Goal: Information Seeking & Learning: Learn about a topic

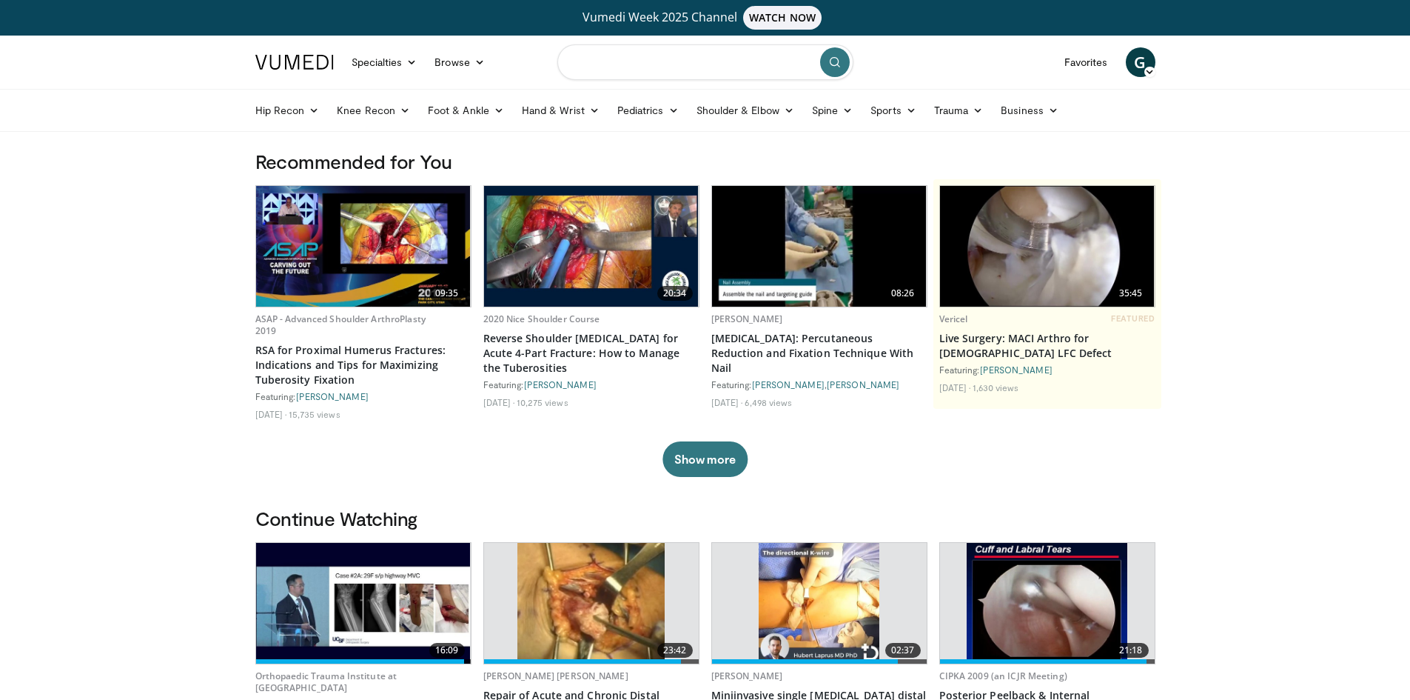
click at [607, 76] on input "Search topics, interventions" at bounding box center [705, 62] width 296 height 36
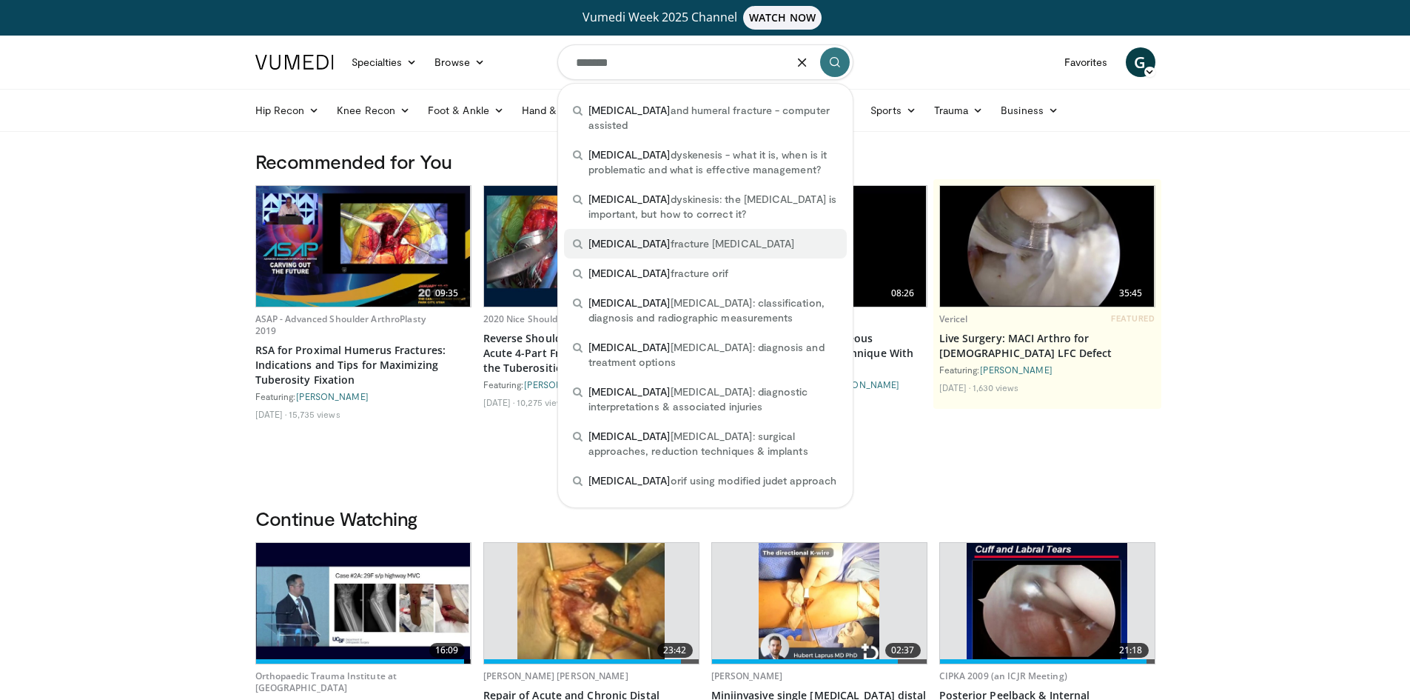
click at [771, 236] on span "scapula fracture open reduction internal fixation" at bounding box center [692, 243] width 207 height 15
type input "**********"
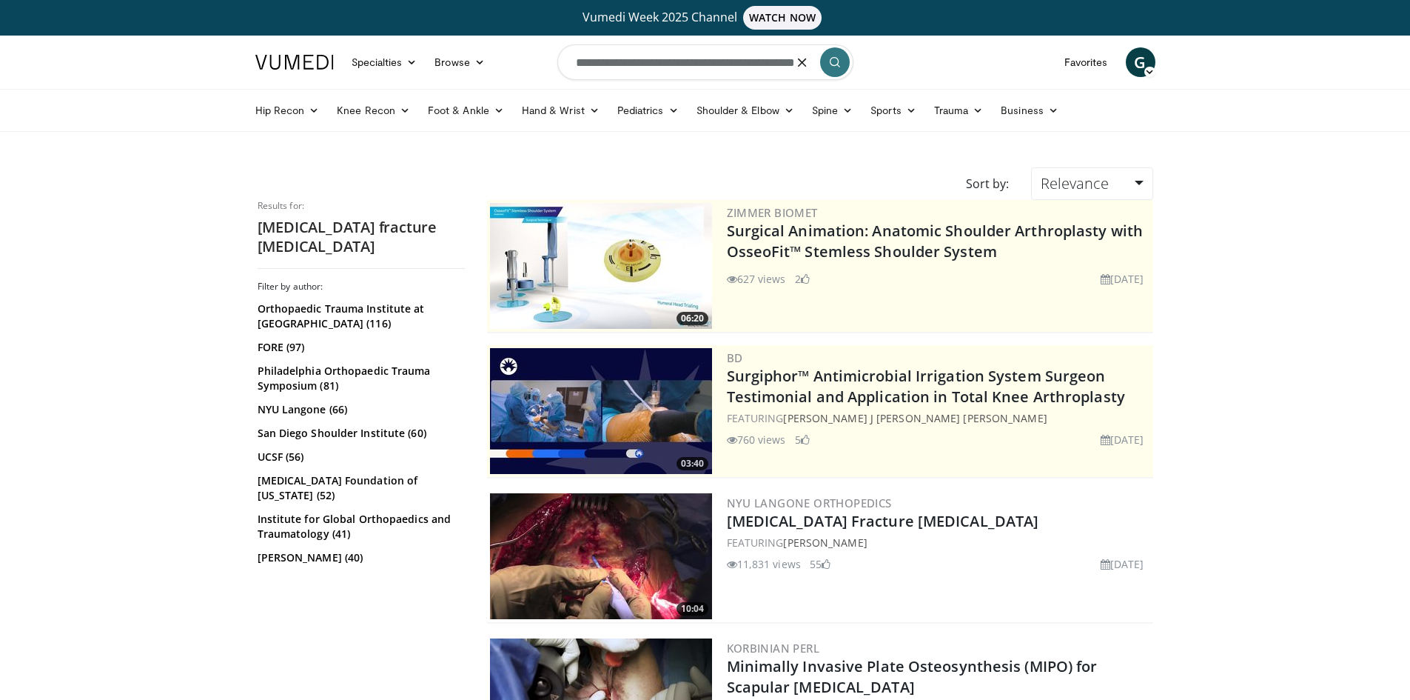
drag, startPoint x: 796, startPoint y: 67, endPoint x: 668, endPoint y: 69, distance: 128.1
click at [668, 69] on input "**********" at bounding box center [705, 62] width 296 height 36
type input "**********"
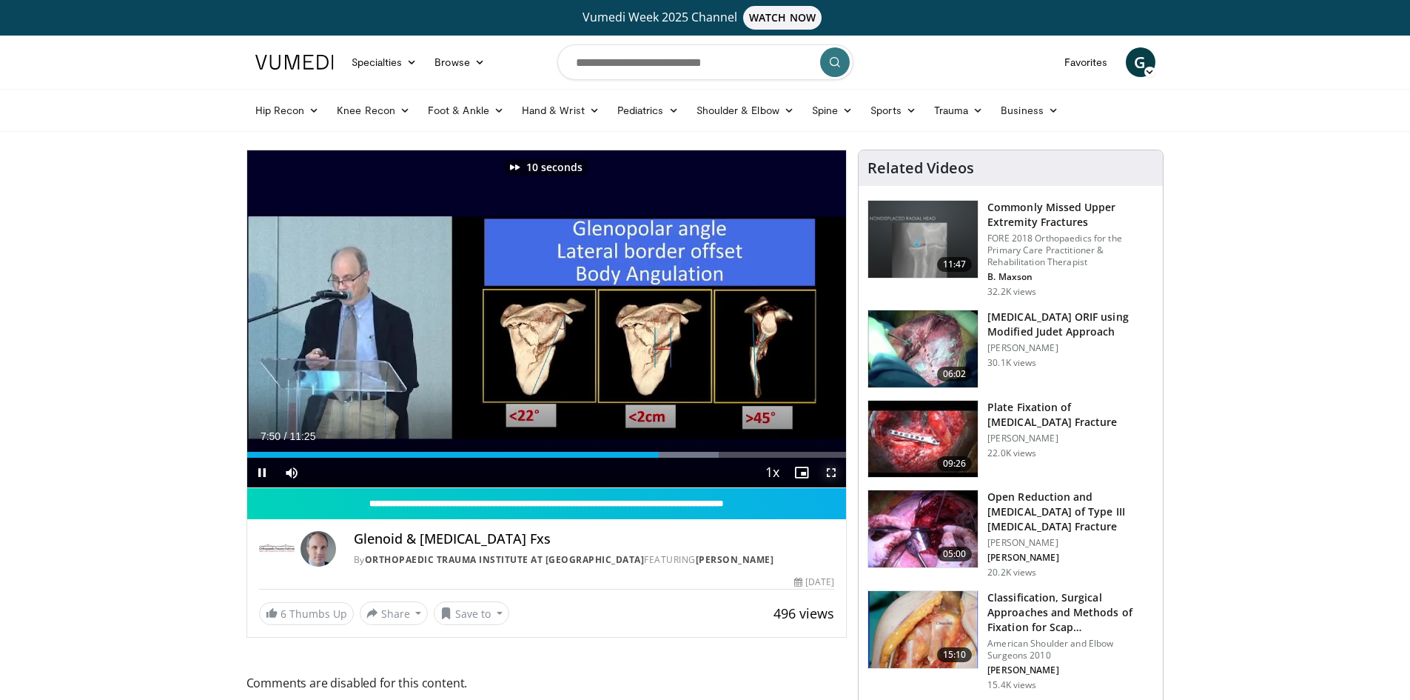
click at [833, 472] on span "Video Player" at bounding box center [832, 472] width 30 height 30
click at [259, 470] on span "Video Player" at bounding box center [262, 472] width 30 height 30
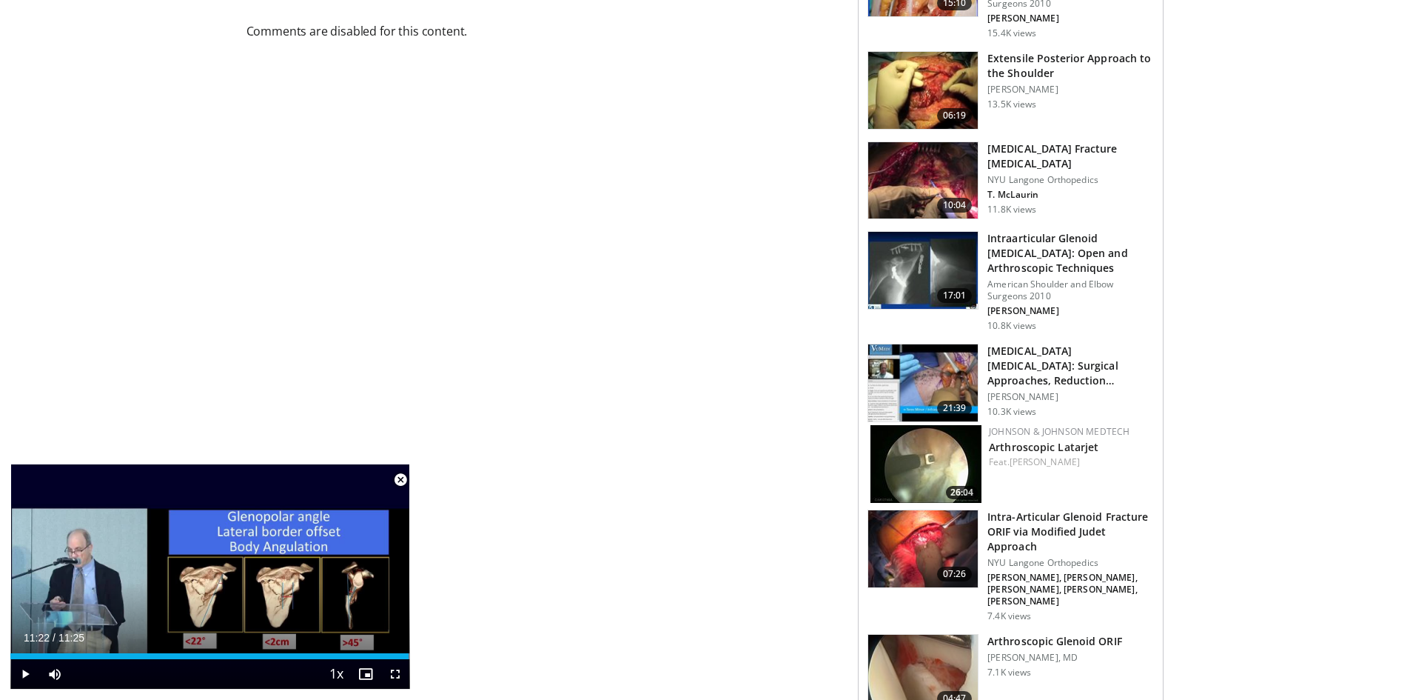
scroll to position [888, 0]
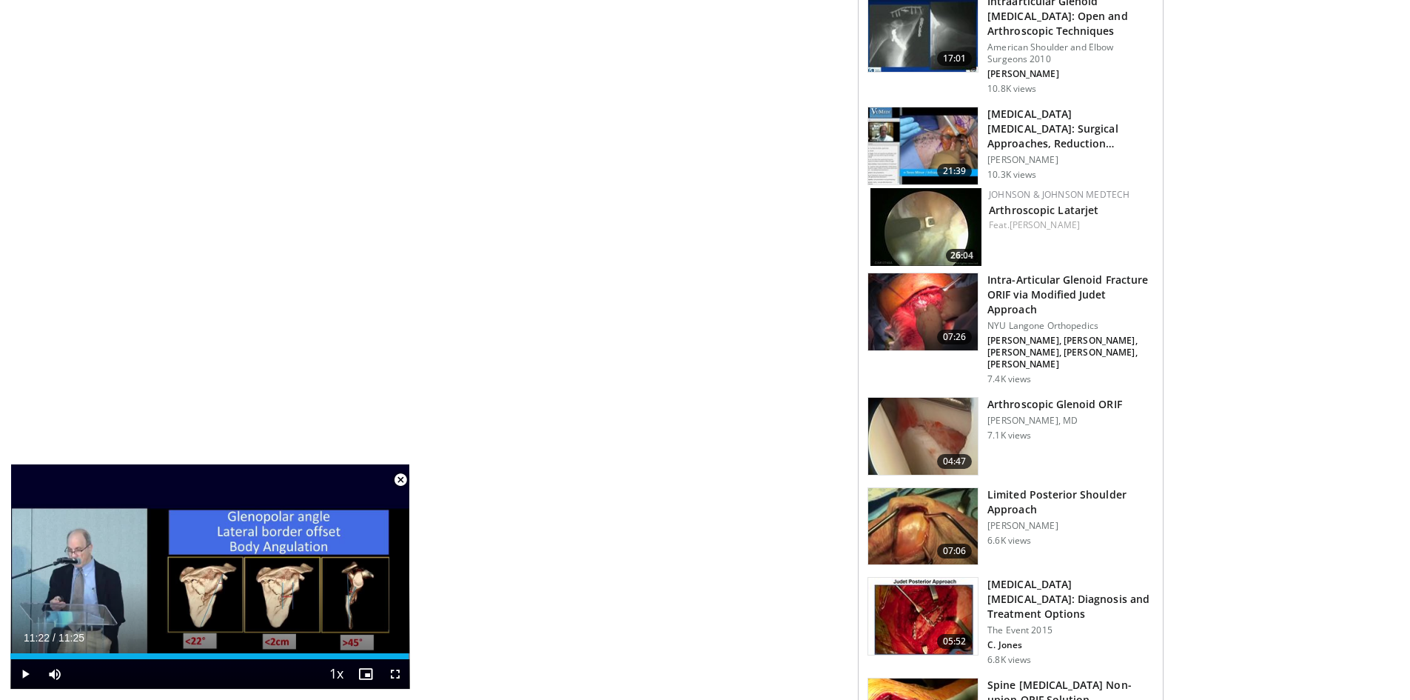
click at [403, 480] on span "Video Player" at bounding box center [401, 480] width 30 height 30
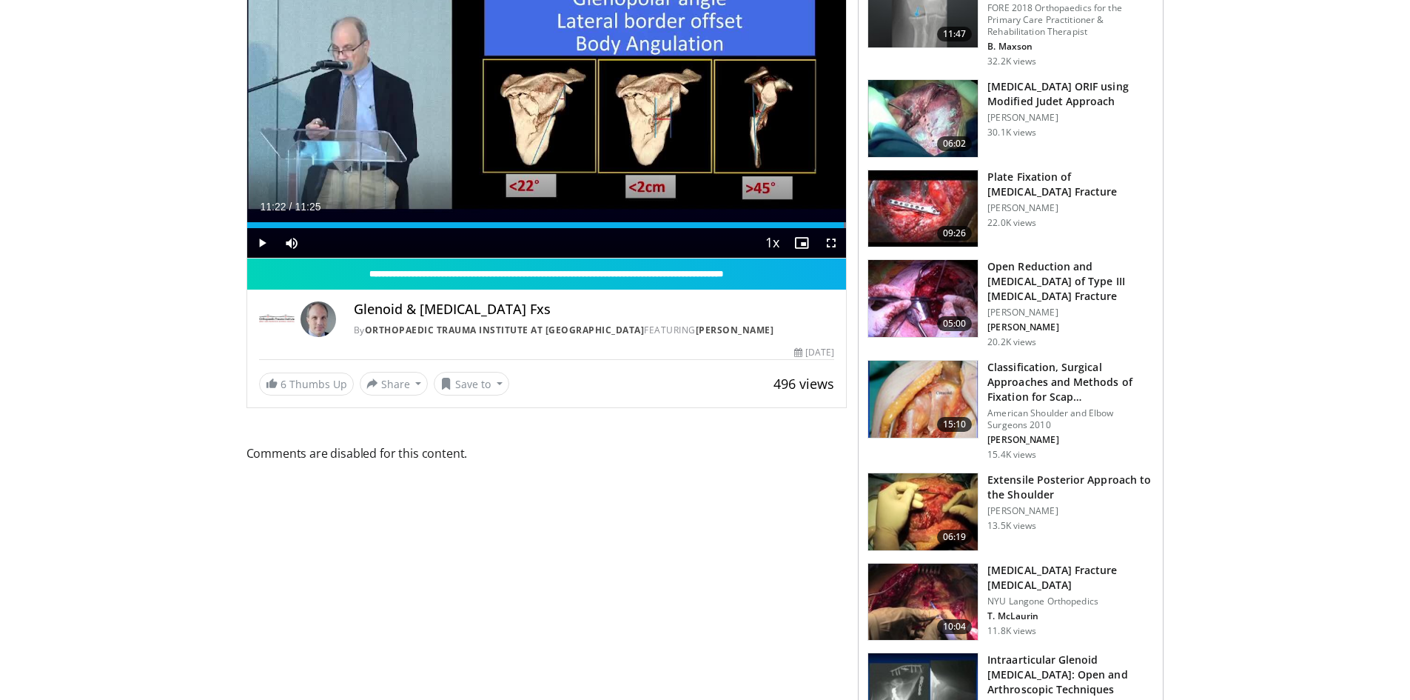
scroll to position [0, 0]
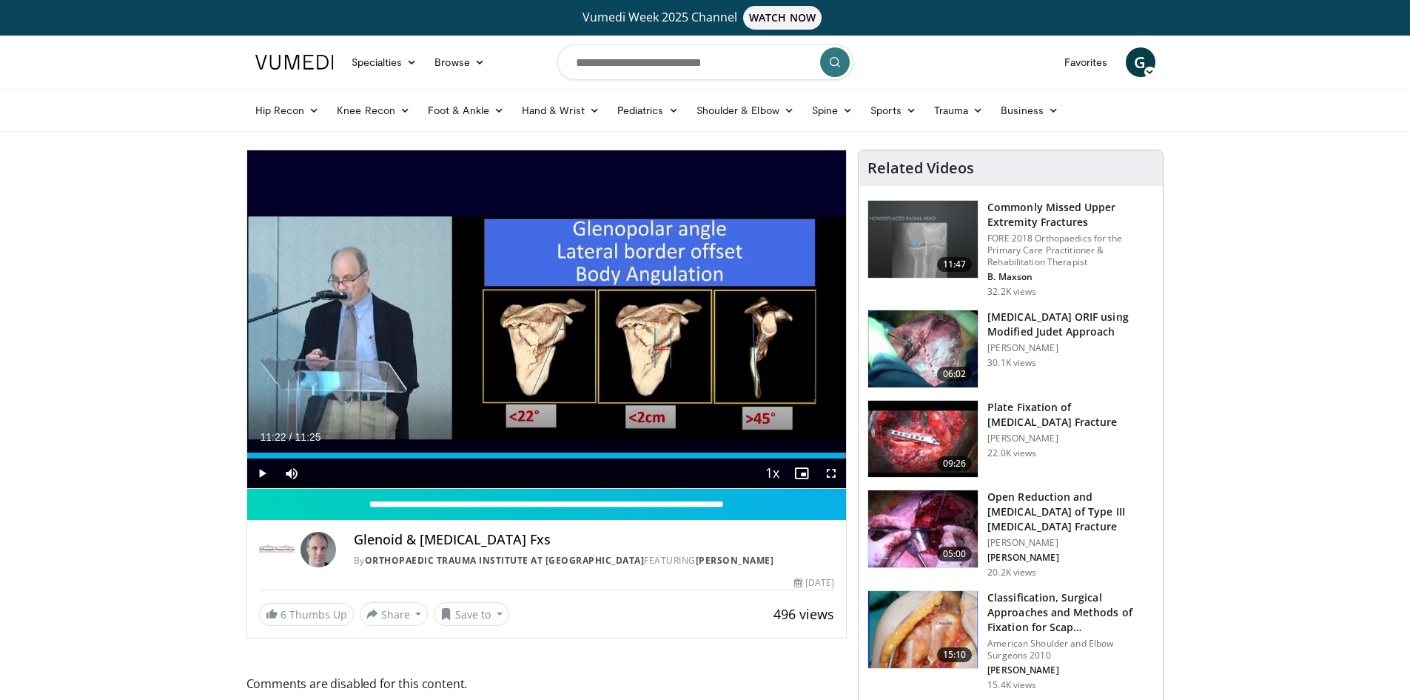
click at [935, 444] on img at bounding box center [923, 438] width 110 height 77
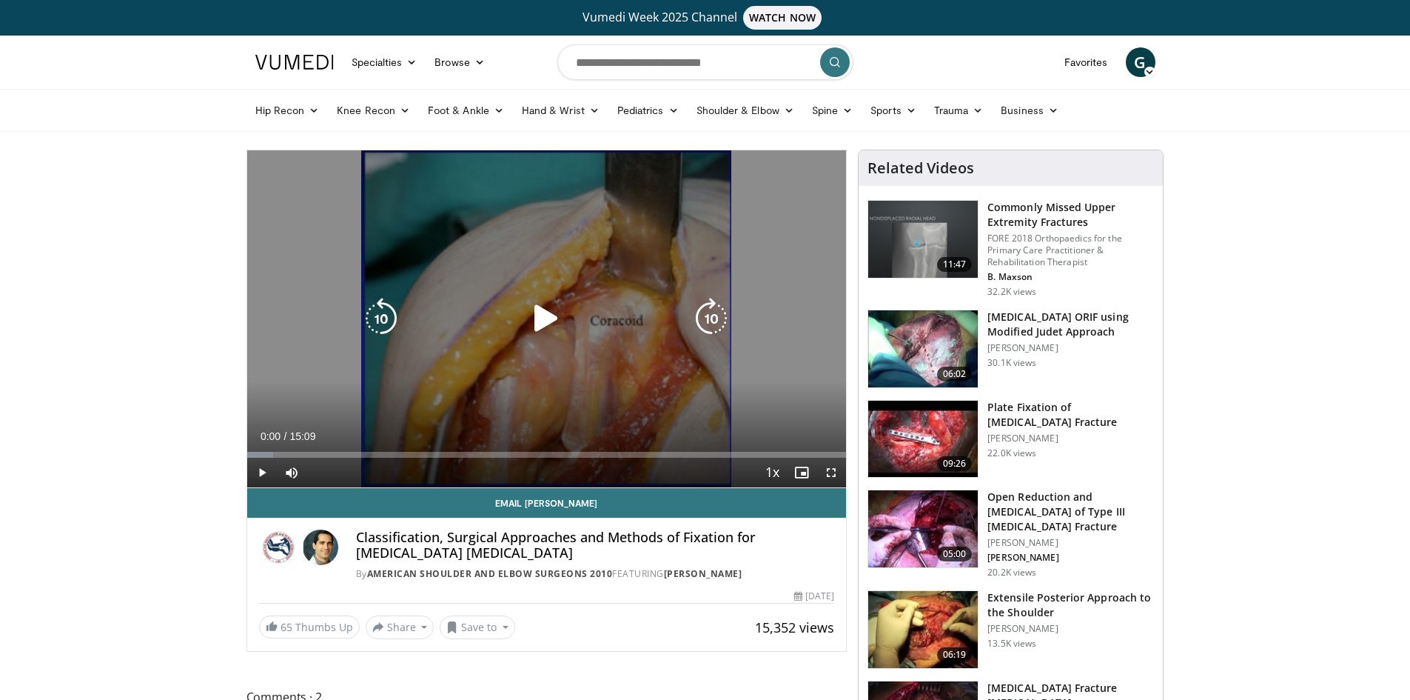
click at [556, 269] on div "10 seconds Tap to unmute" at bounding box center [547, 318] width 600 height 337
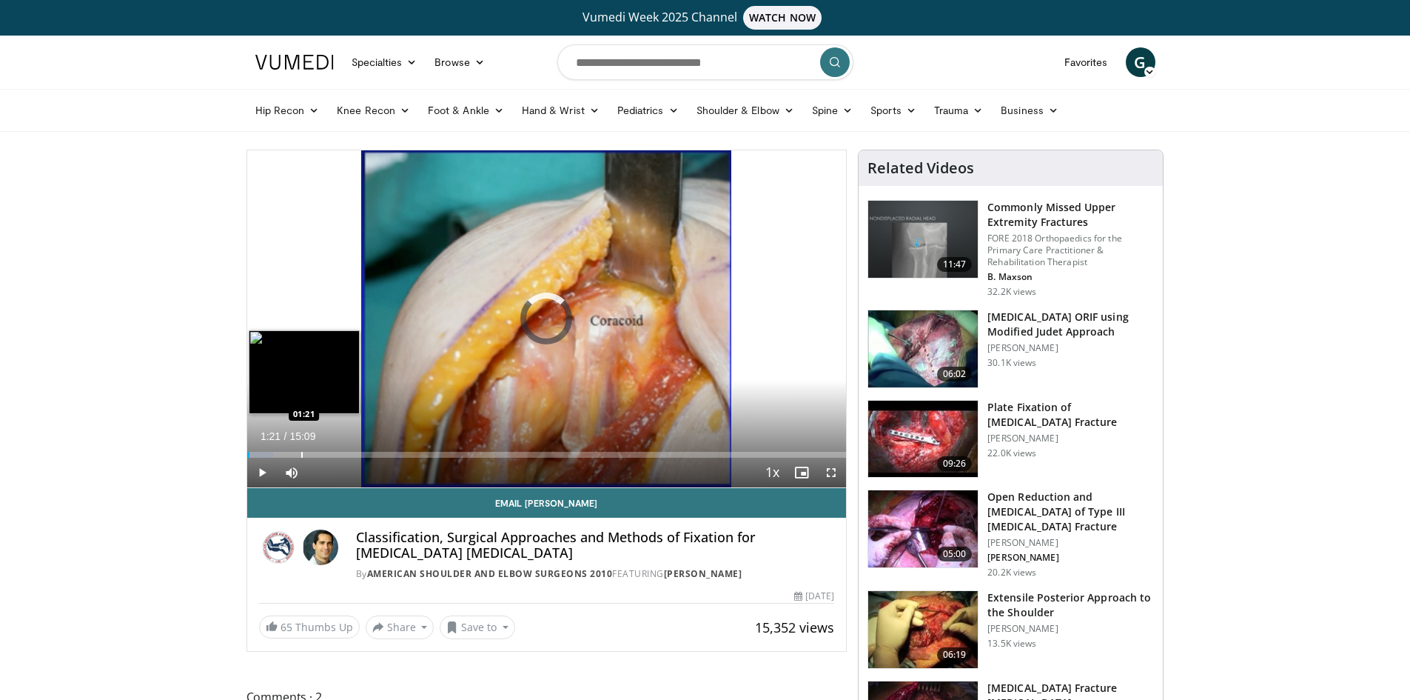
click at [301, 446] on div "Loaded : 4.35% 00:03 01:21" at bounding box center [547, 450] width 600 height 14
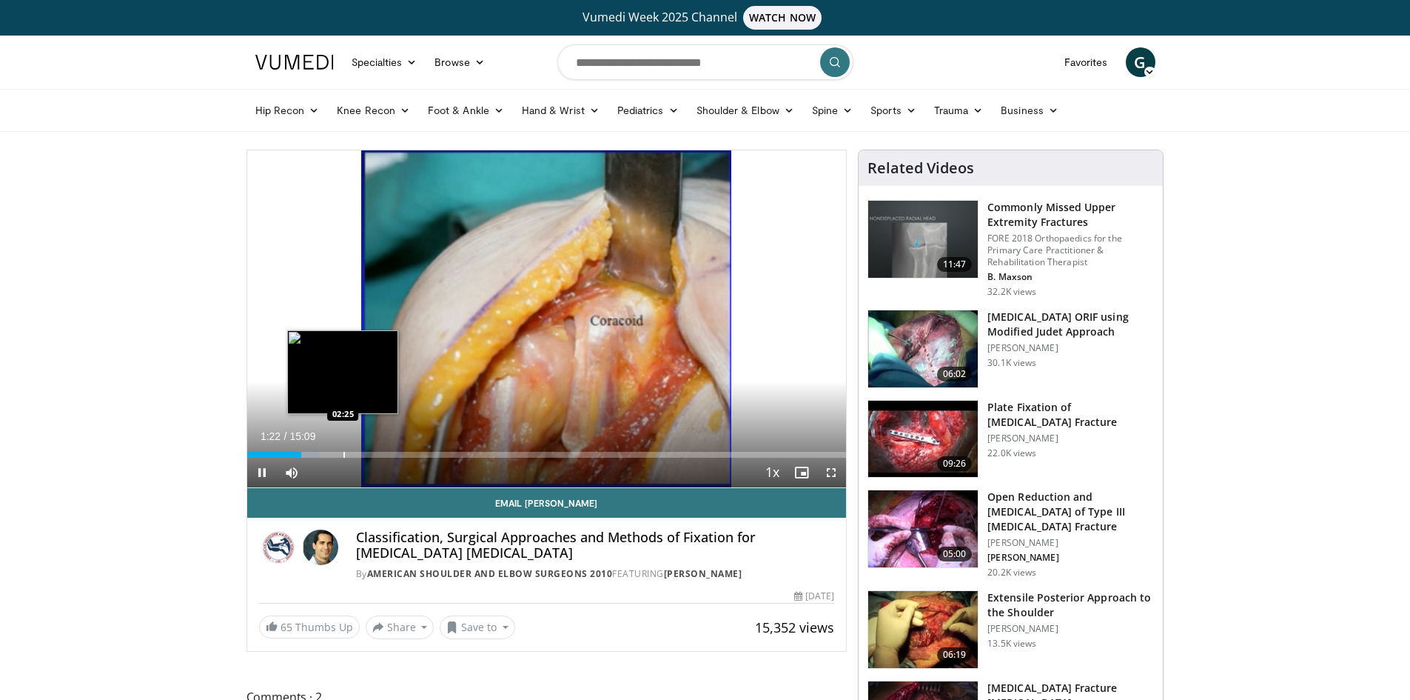
click at [349, 448] on div "Loaded : 12.09% 01:22 02:25" at bounding box center [547, 450] width 600 height 14
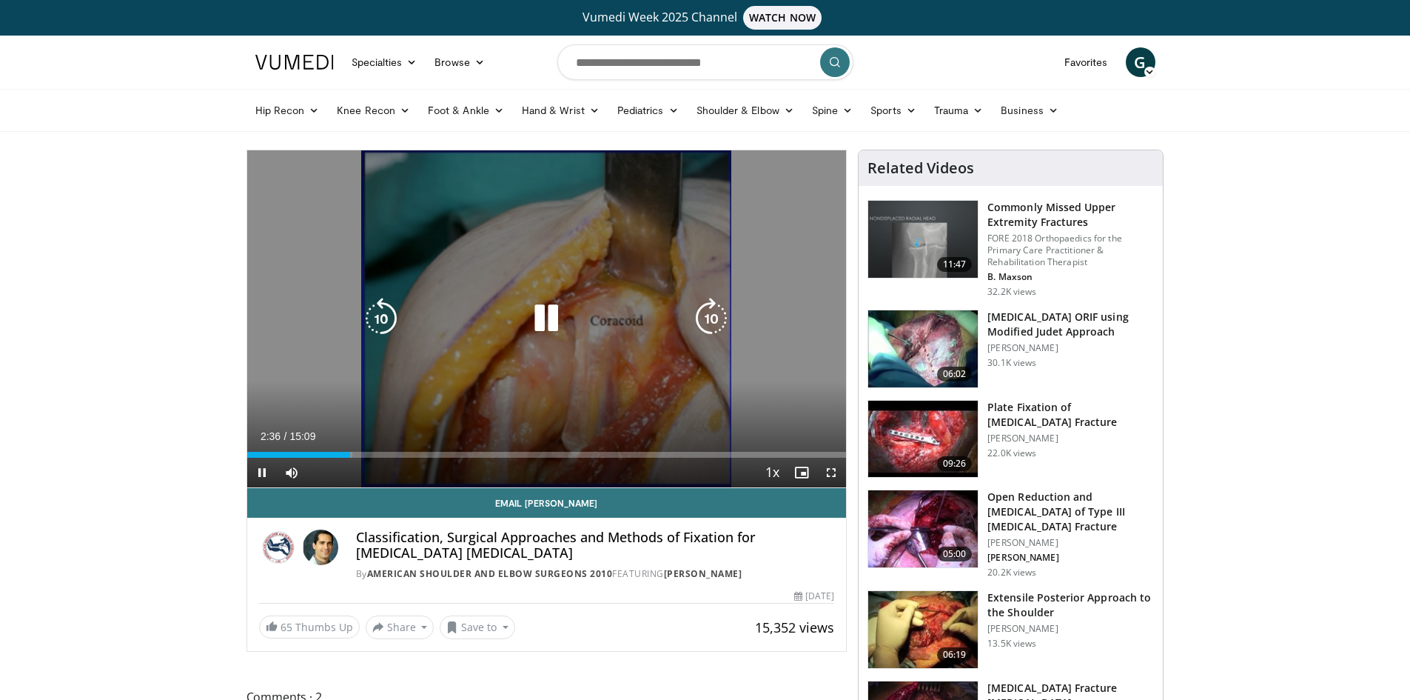
click at [414, 449] on div "Loaded : 17.59% 02:36 04:04" at bounding box center [547, 450] width 600 height 14
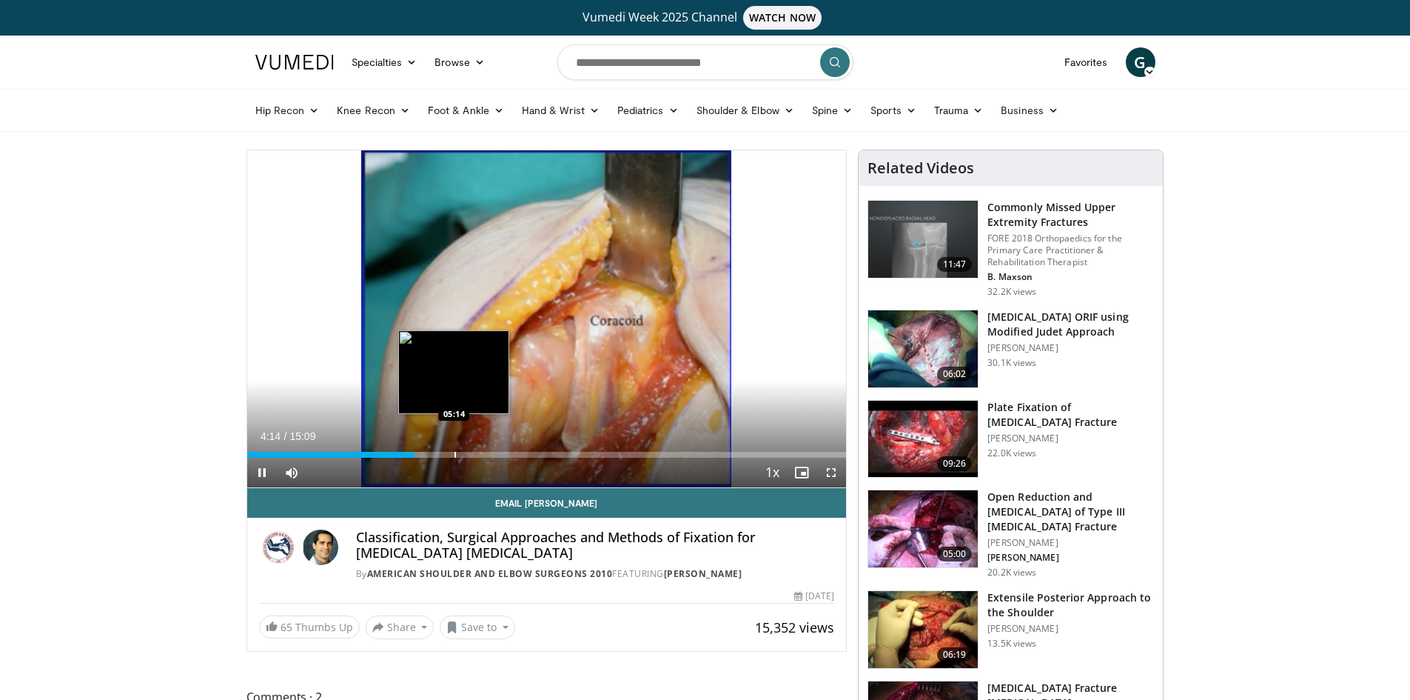
click at [454, 448] on div "Loaded : 29.68% 04:14 05:14" at bounding box center [547, 450] width 600 height 14
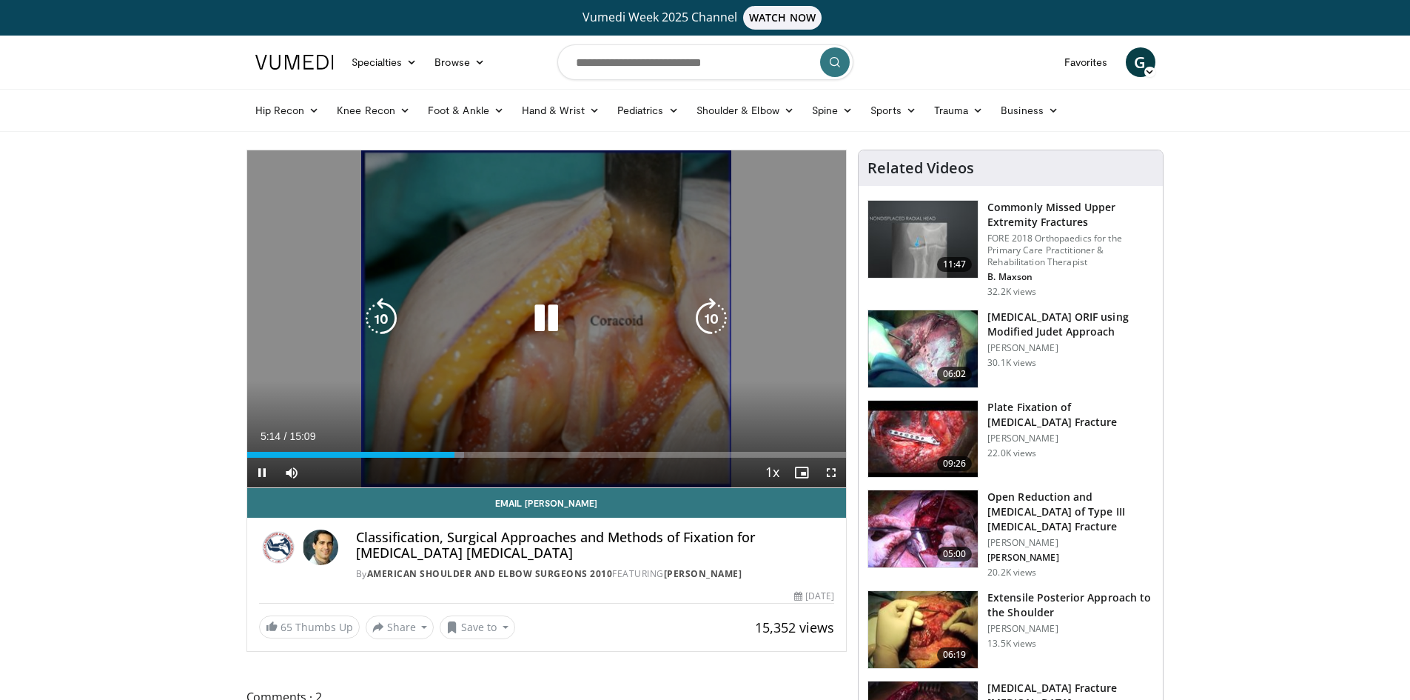
click at [466, 449] on div "Loaded : 36.28% 05:14 05:26" at bounding box center [547, 450] width 600 height 14
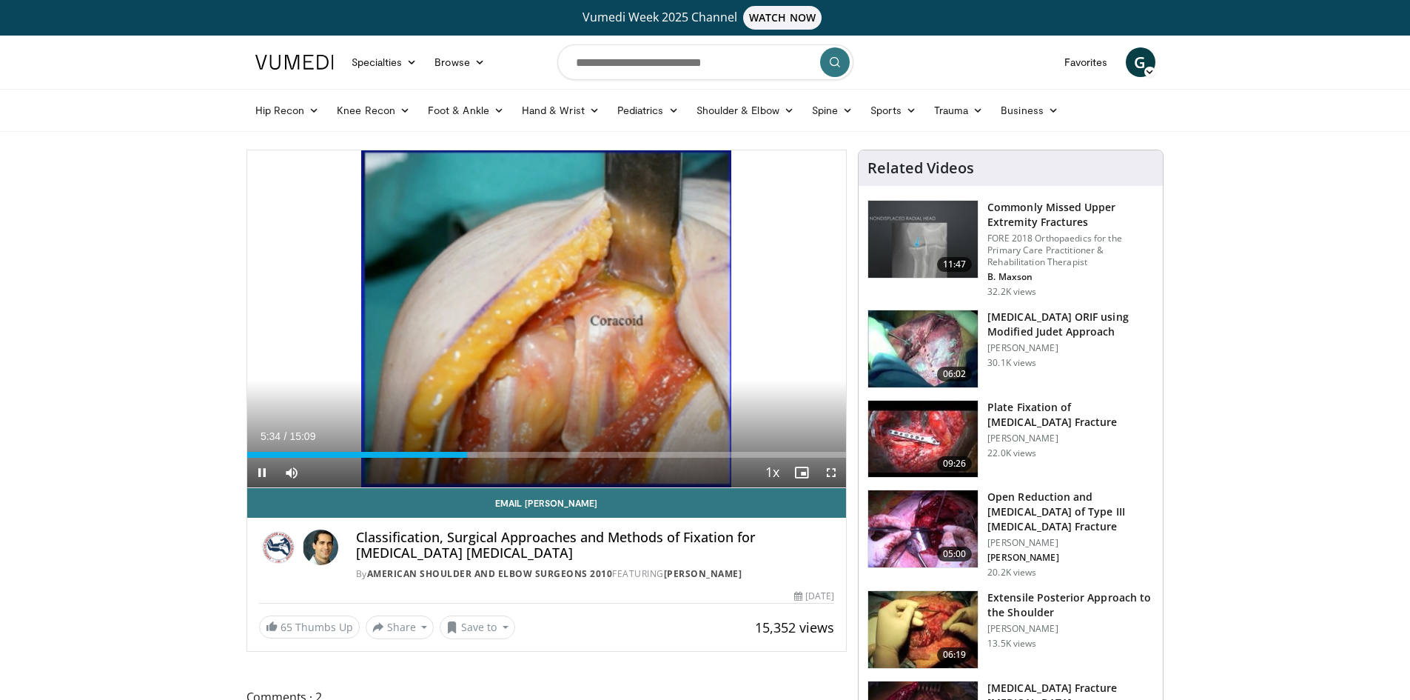
click at [512, 460] on div "Current Time 5:34 / Duration 15:09 Pause Skip Backward Skip Forward Mute Loaded…" at bounding box center [547, 472] width 600 height 30
click at [516, 457] on div "Current Time 5:34 / Duration 15:09 Pause Skip Backward Skip Forward Mute Loaded…" at bounding box center [547, 472] width 600 height 30
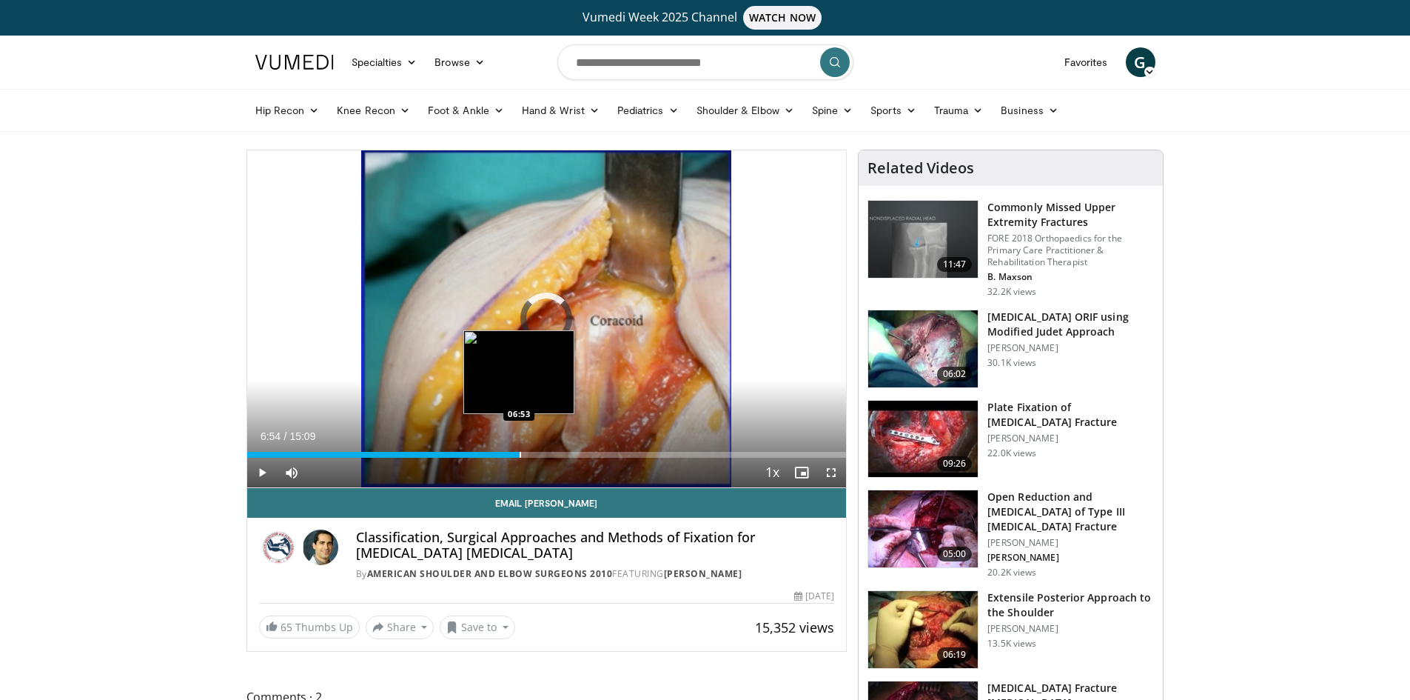
click at [520, 455] on div "Progress Bar" at bounding box center [520, 455] width 1 height 6
click at [539, 448] on div "Loaded : 47.27% 06:54 07:22" at bounding box center [547, 450] width 600 height 14
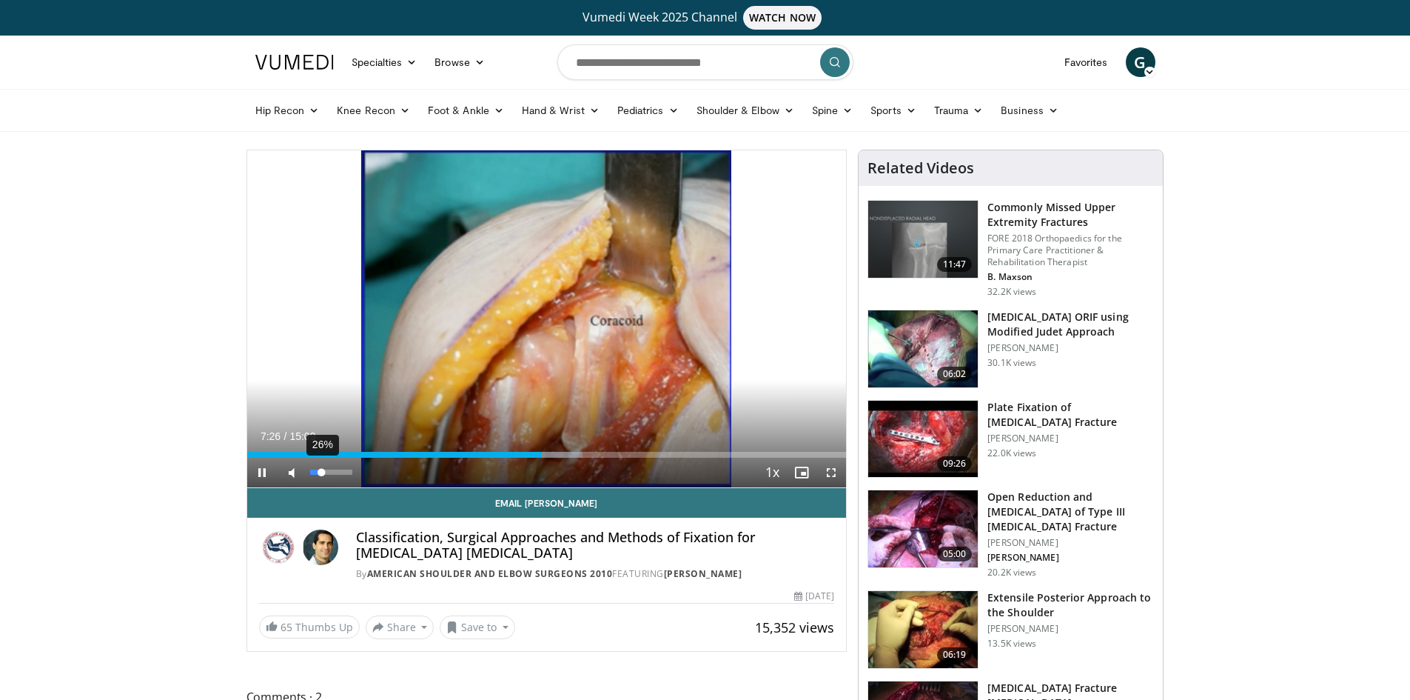
drag, startPoint x: 333, startPoint y: 472, endPoint x: 322, endPoint y: 475, distance: 11.5
click at [322, 475] on div "Volume Level" at bounding box center [316, 471] width 12 height 5
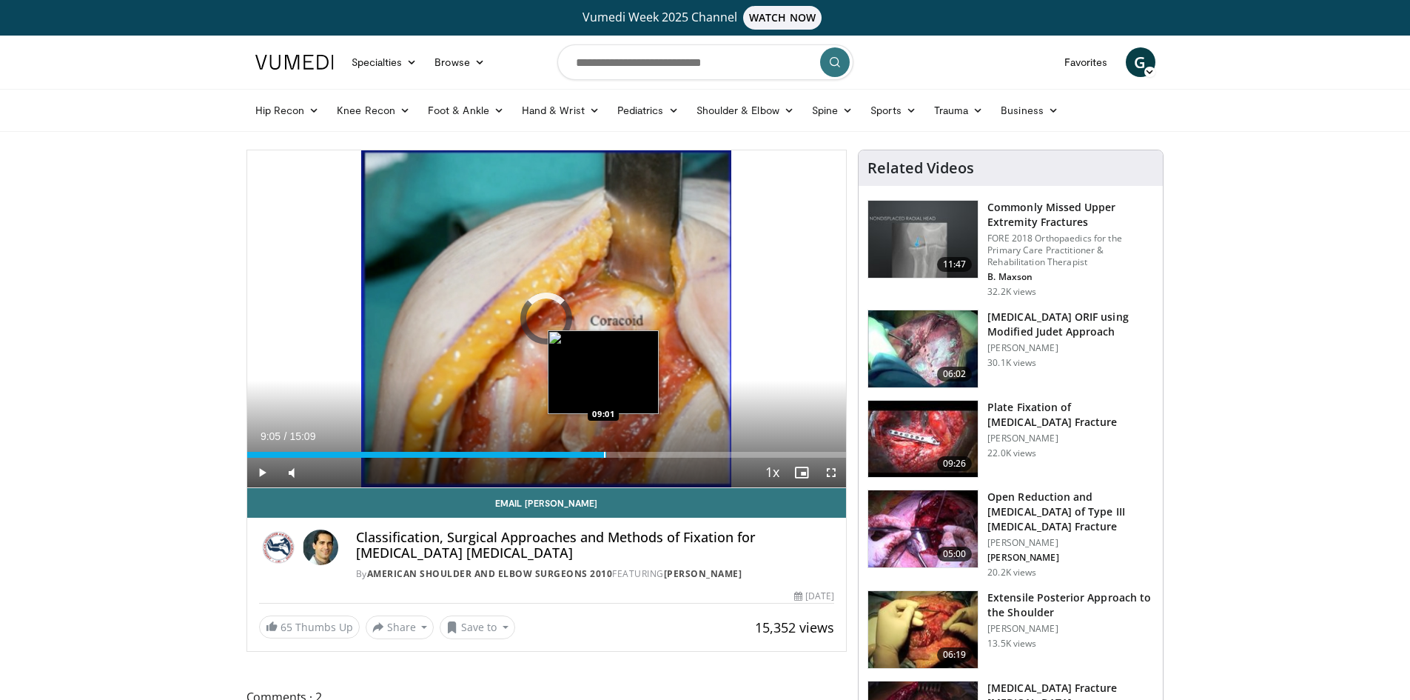
click at [606, 454] on div "Loaded : 56.07% 09:05 09:01" at bounding box center [547, 455] width 600 height 6
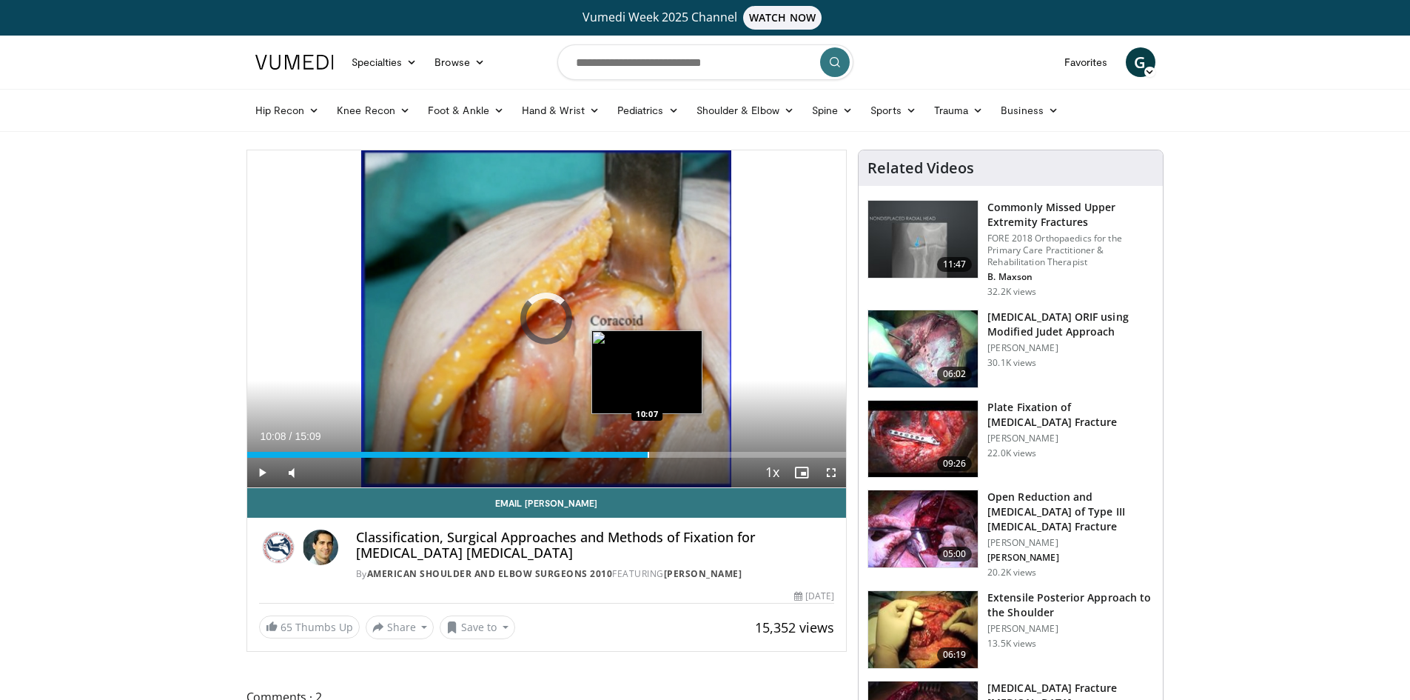
click at [648, 448] on div "Loaded : 64.86% 10:08 10:07" at bounding box center [547, 450] width 600 height 14
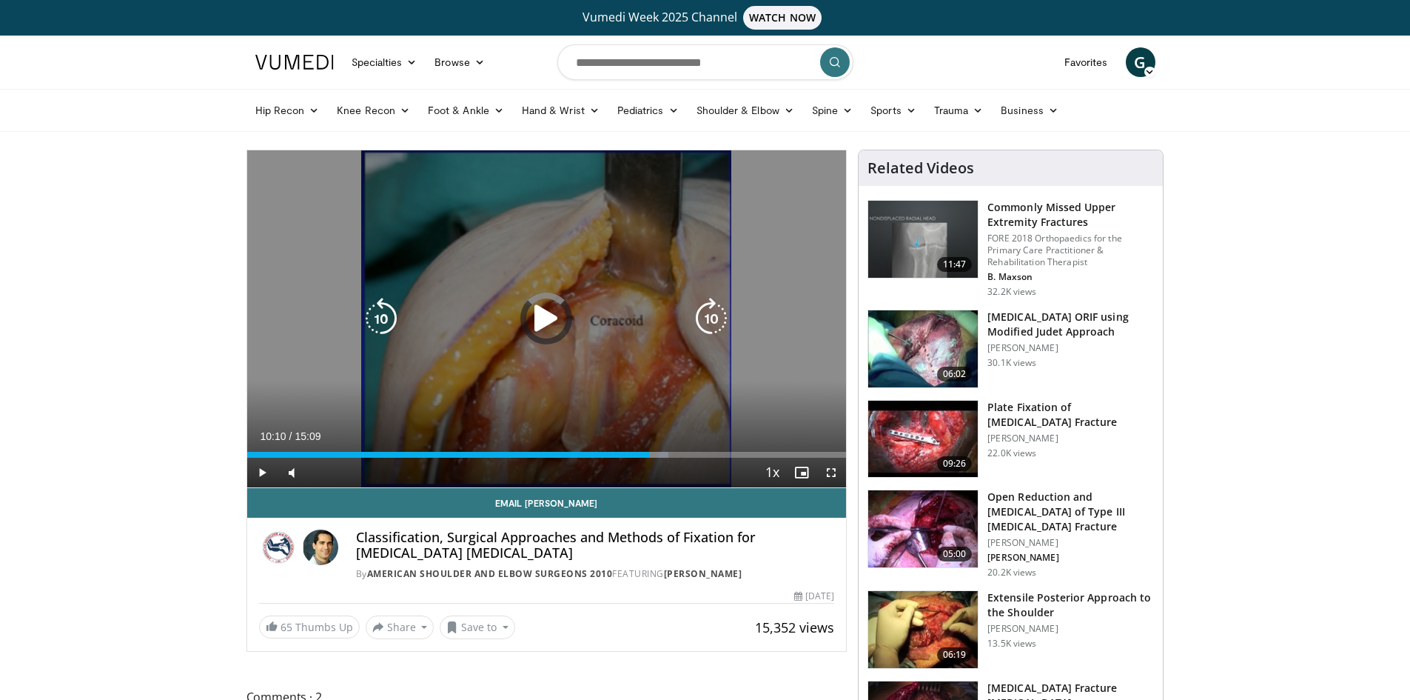
click at [697, 449] on div "Loaded : 70.36% 10:10 11:21" at bounding box center [547, 450] width 600 height 14
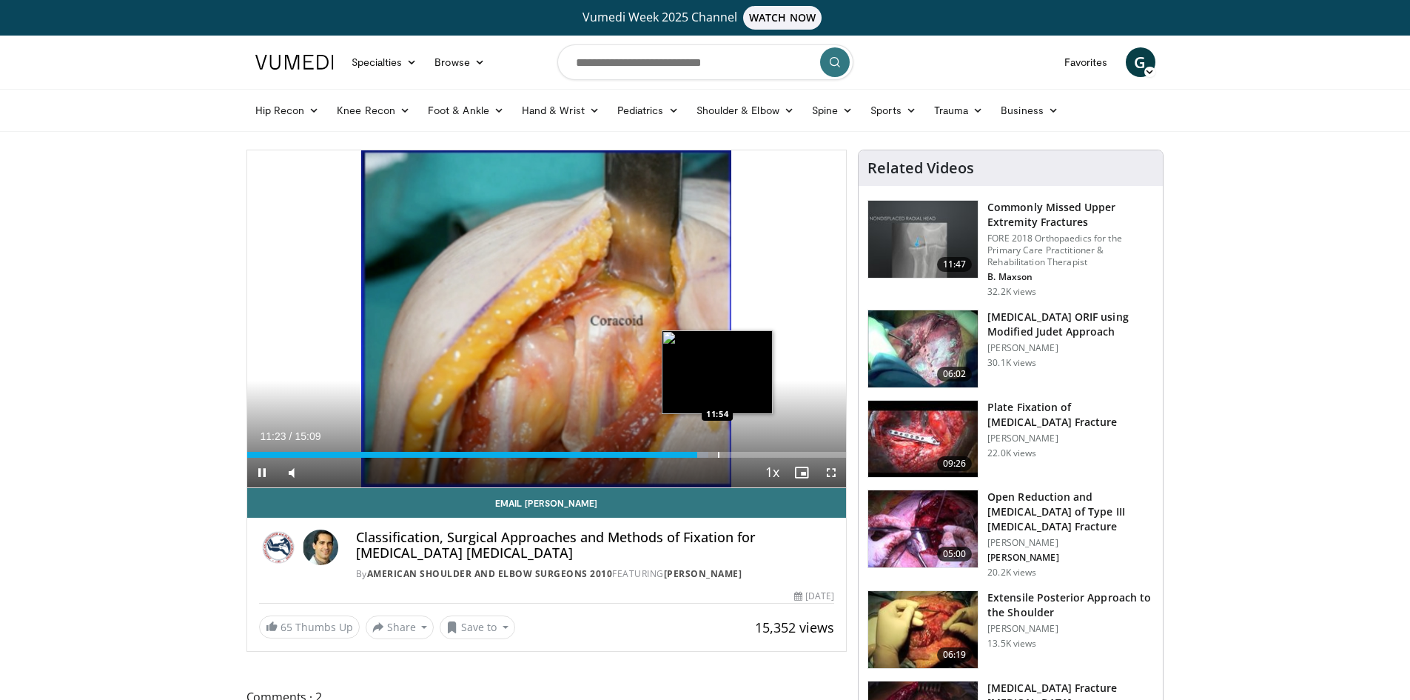
click at [717, 448] on div "Loaded : 76.95% 11:23 11:54" at bounding box center [547, 450] width 600 height 14
click at [697, 447] on div "Loaded : 79.15% 11:54 11:25" at bounding box center [547, 450] width 600 height 14
click at [832, 475] on span "Video Player" at bounding box center [832, 472] width 30 height 30
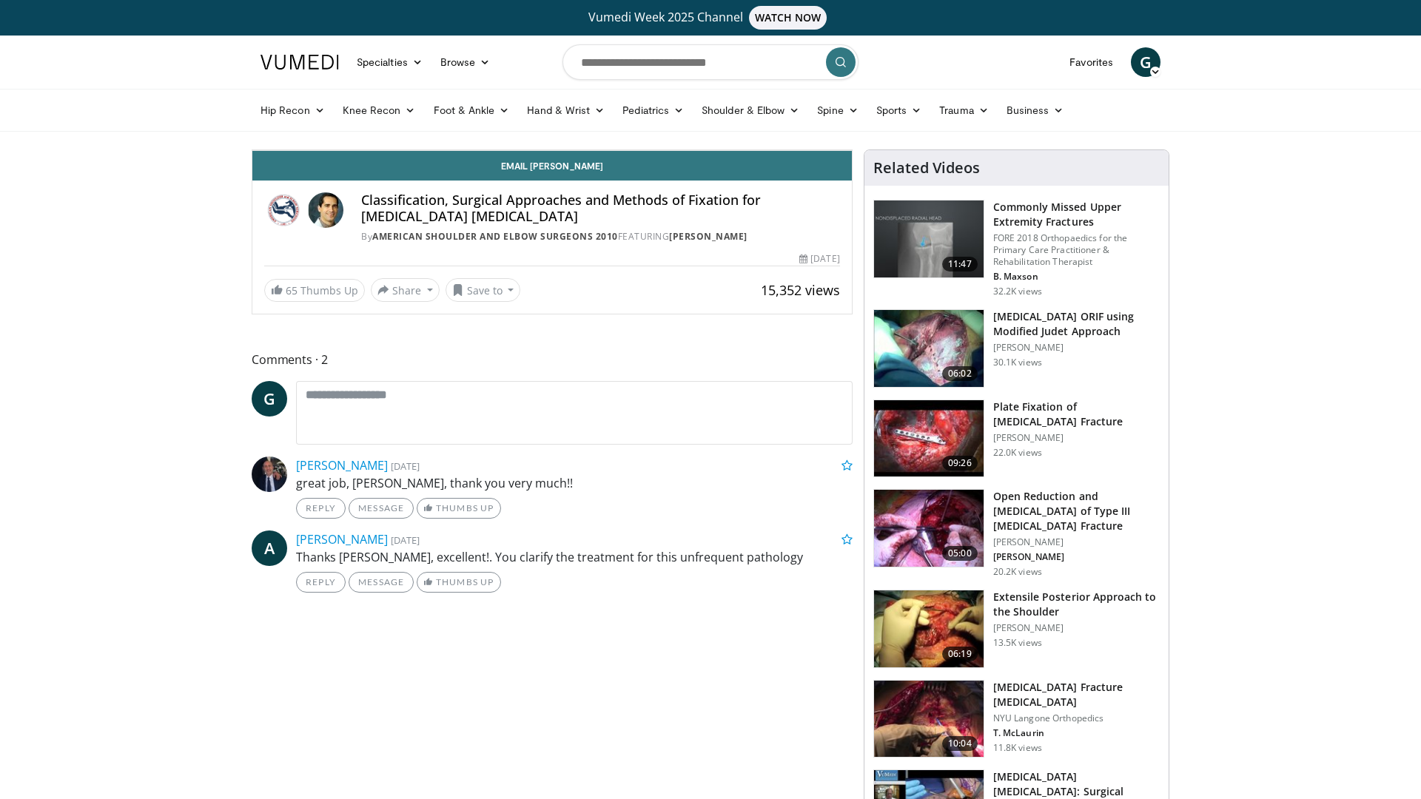
drag, startPoint x: 75, startPoint y: 779, endPoint x: 65, endPoint y: 782, distance: 10.1
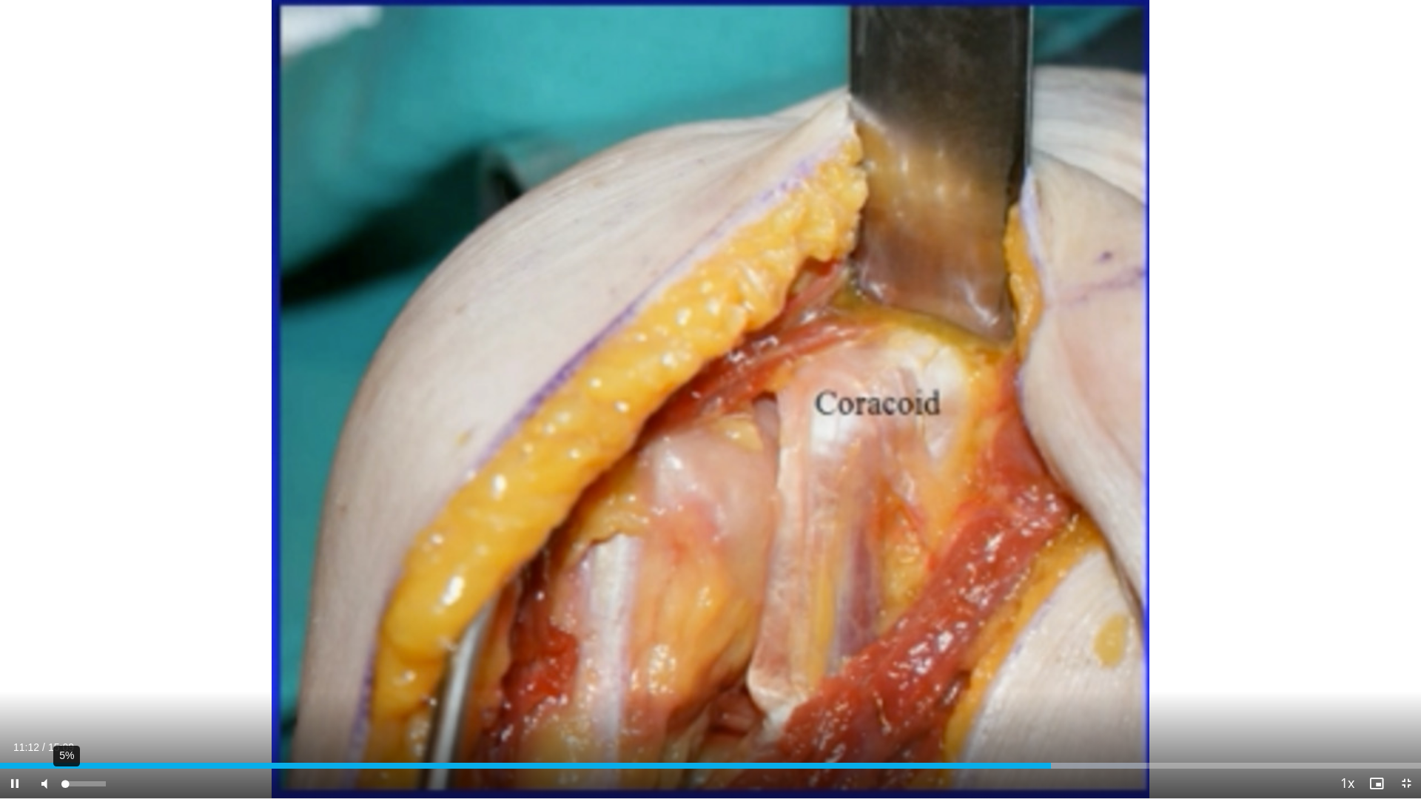
click at [65, 699] on div "Volume Level" at bounding box center [64, 784] width 2 height 5
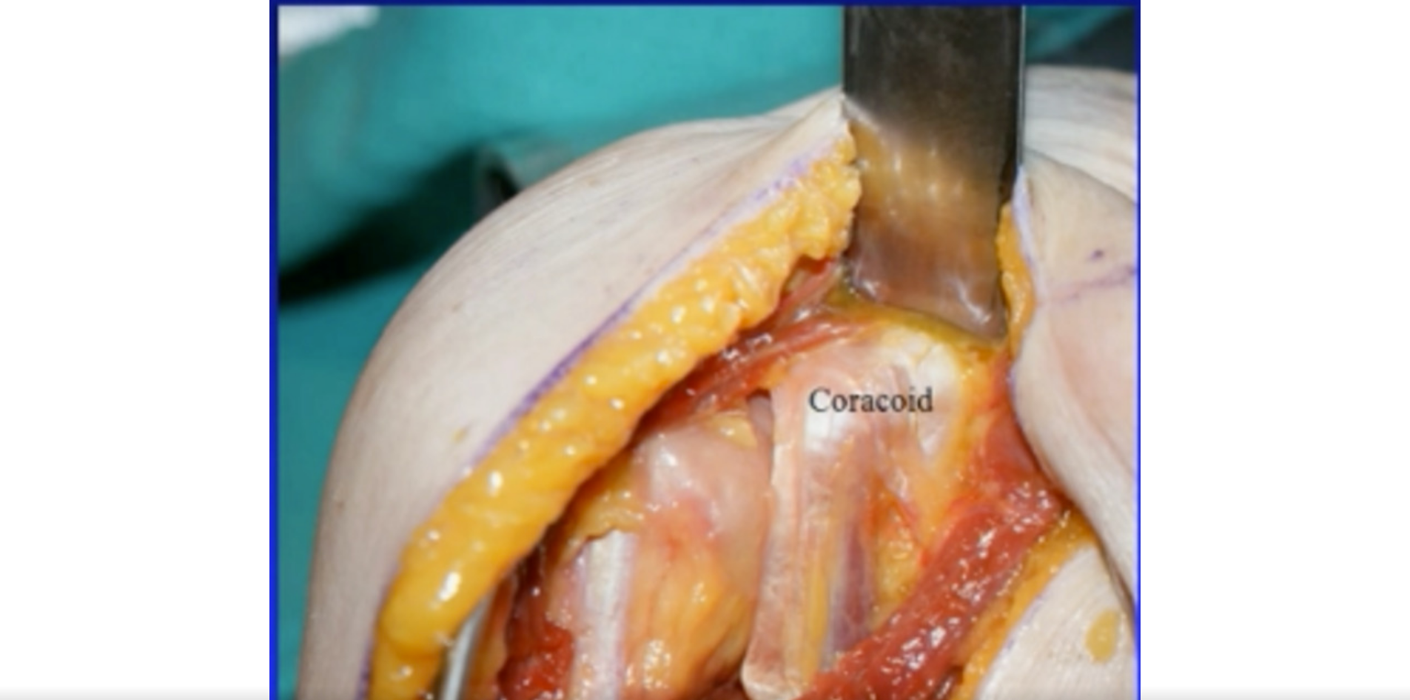
scroll to position [296, 0]
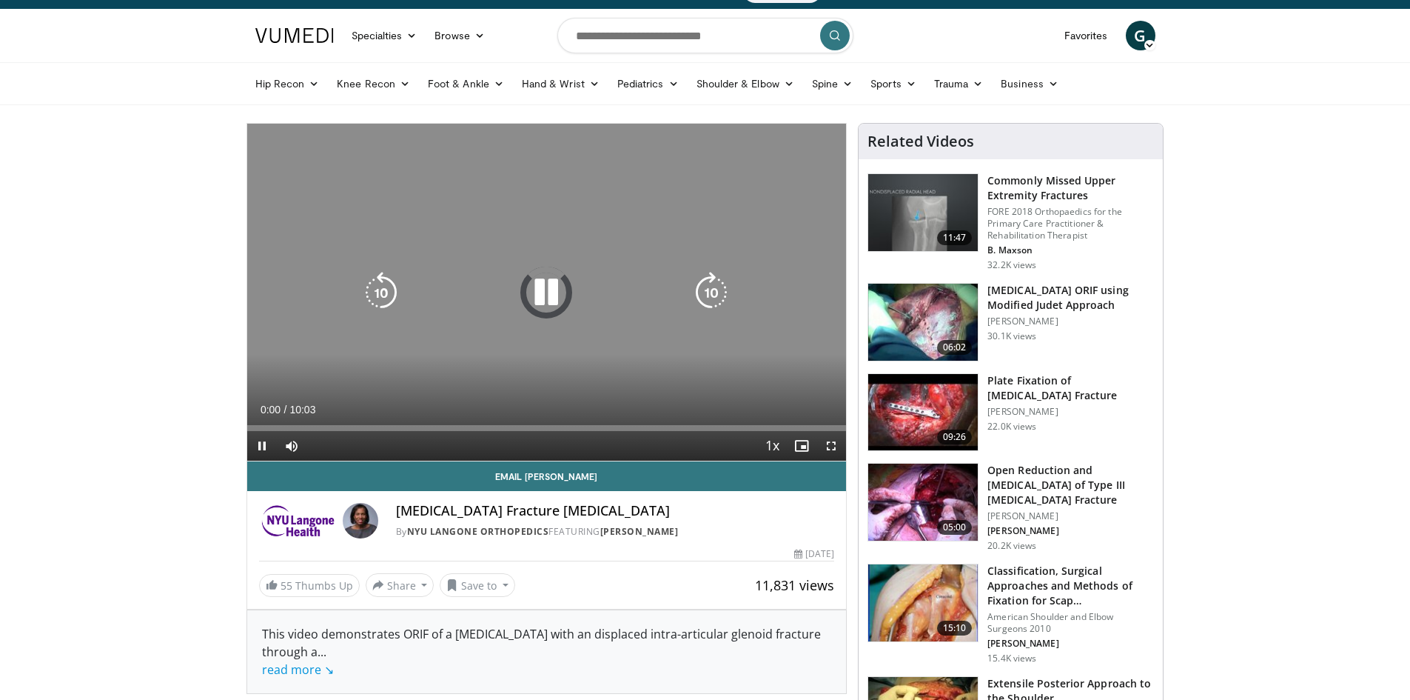
scroll to position [74, 0]
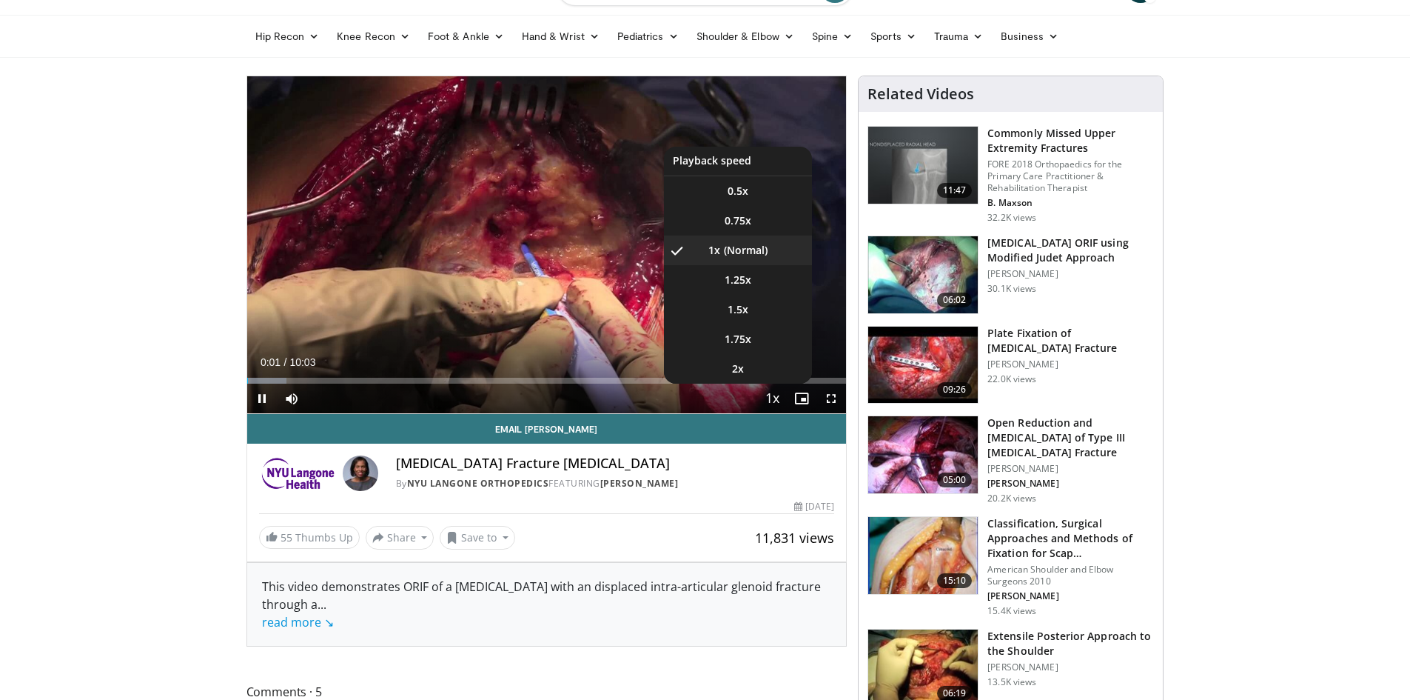
click at [771, 395] on span "Video Player" at bounding box center [772, 399] width 21 height 30
click at [773, 394] on span "Video Player" at bounding box center [772, 399] width 21 height 30
click at [775, 402] on span "Video Player" at bounding box center [772, 399] width 21 height 30
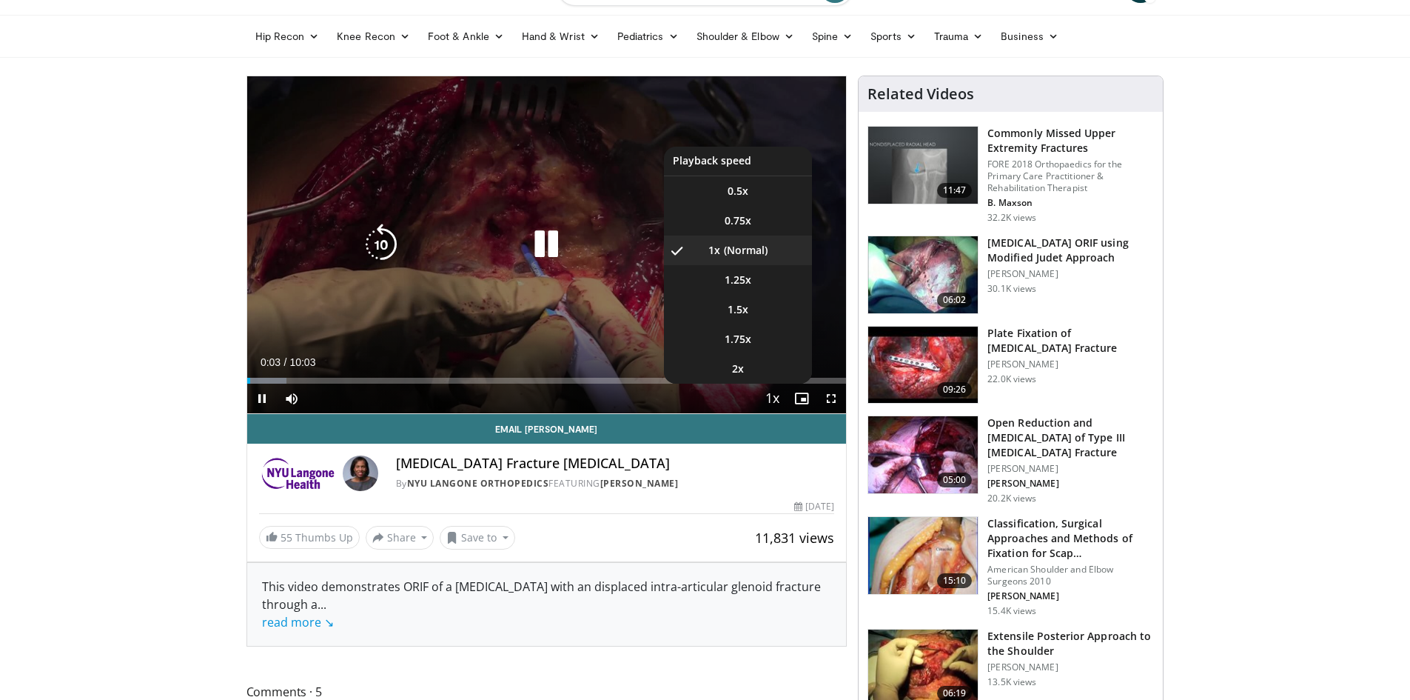
click at [775, 398] on span "Video Player" at bounding box center [772, 399] width 21 height 30
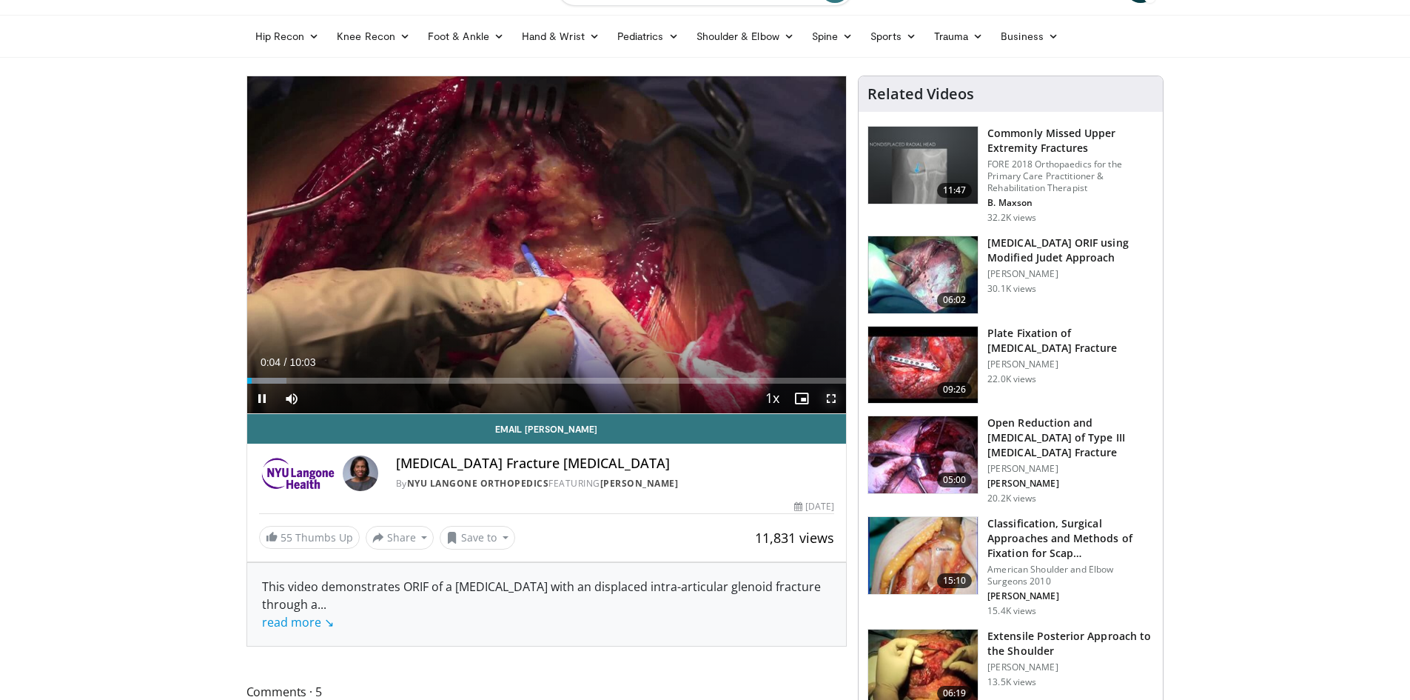
click at [840, 400] on span "Video Player" at bounding box center [832, 398] width 30 height 30
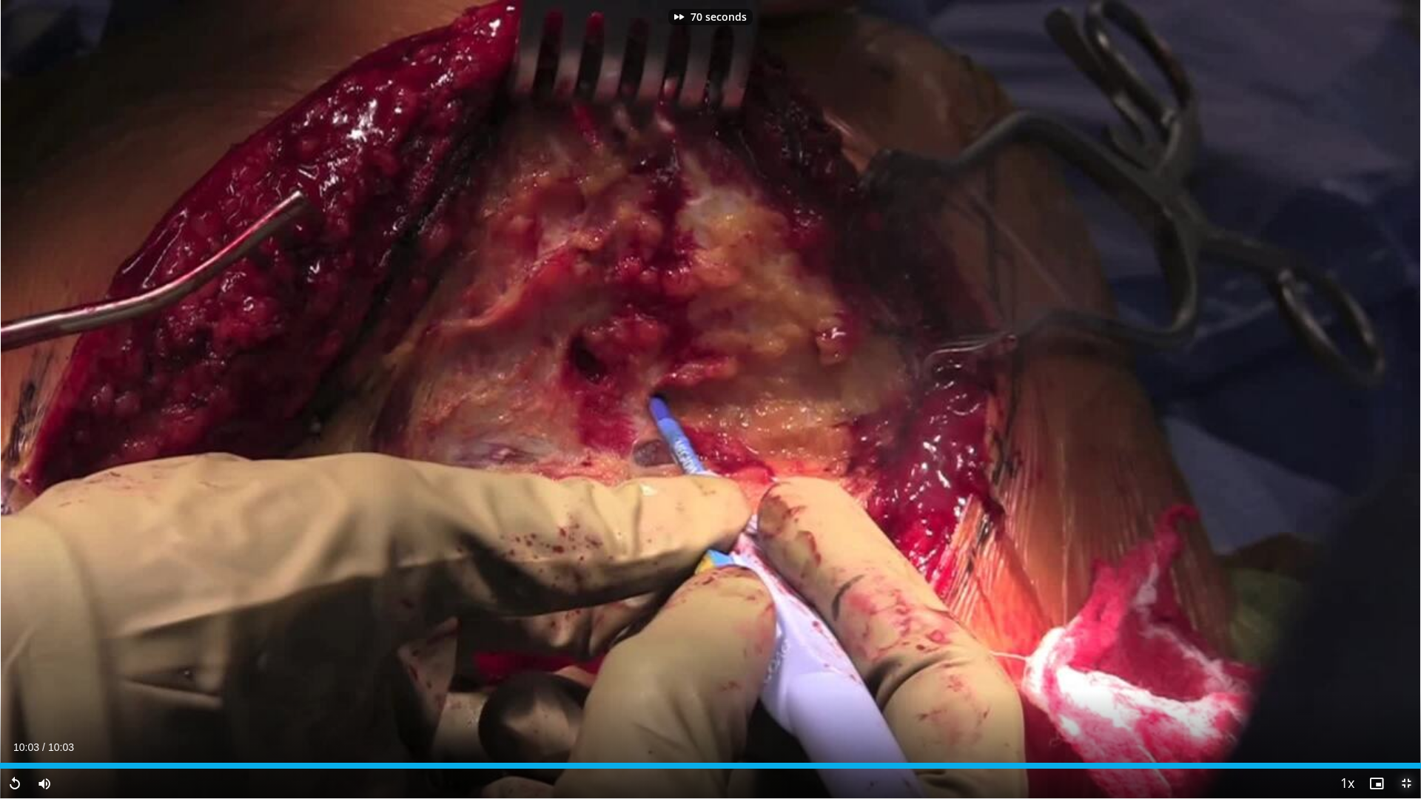
click at [1398, 699] on span "Video Player" at bounding box center [1407, 784] width 30 height 30
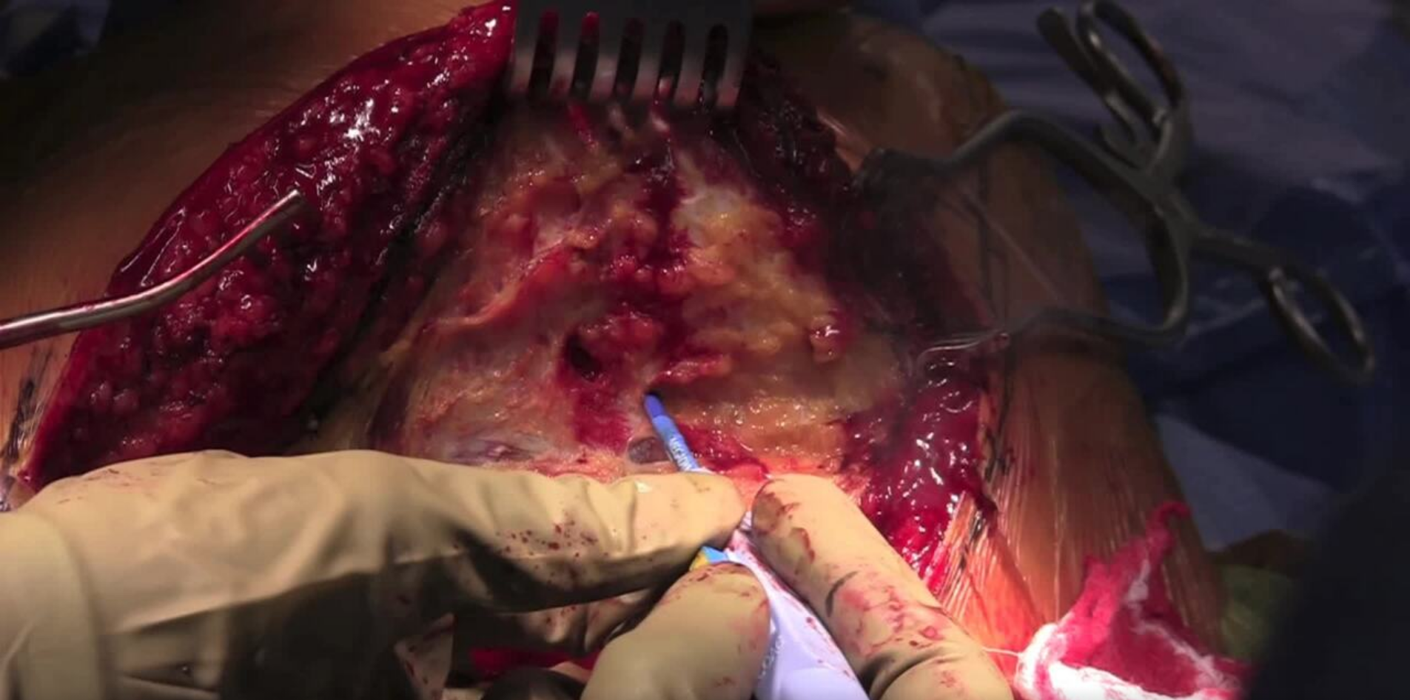
scroll to position [148, 0]
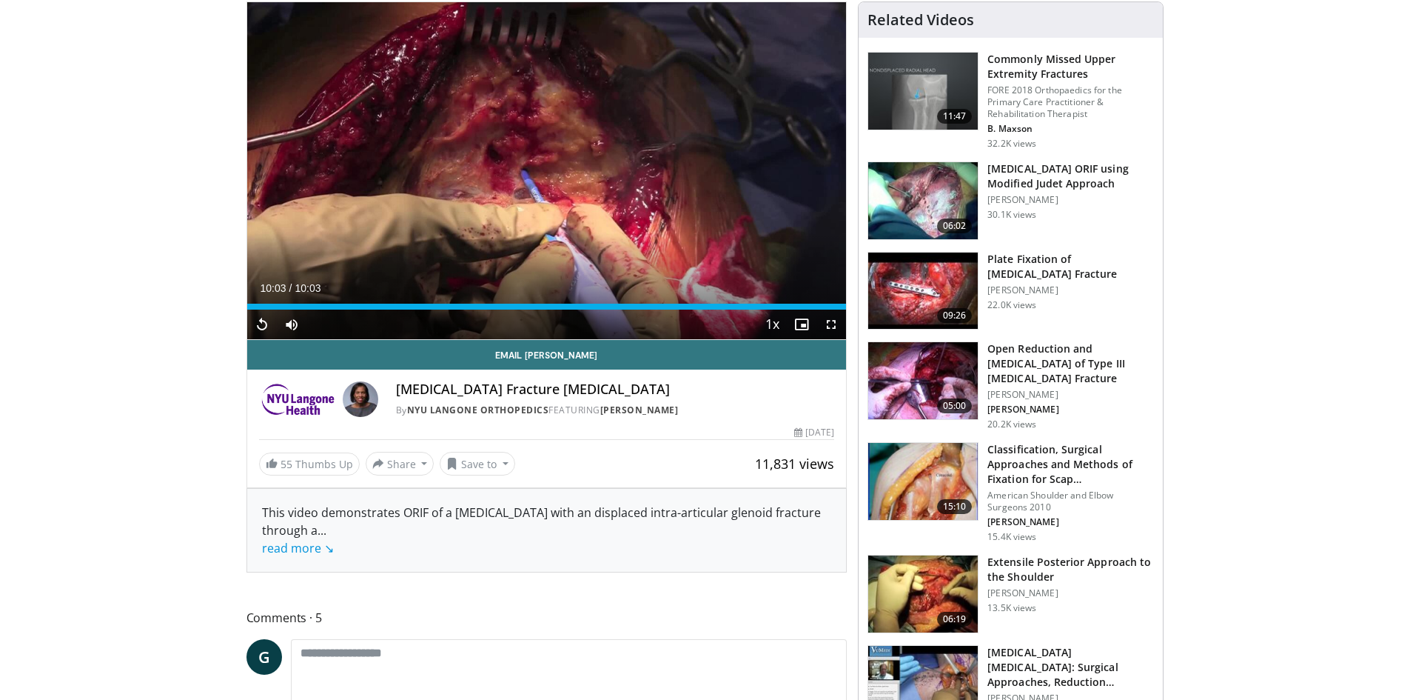
click at [936, 279] on img at bounding box center [923, 290] width 110 height 77
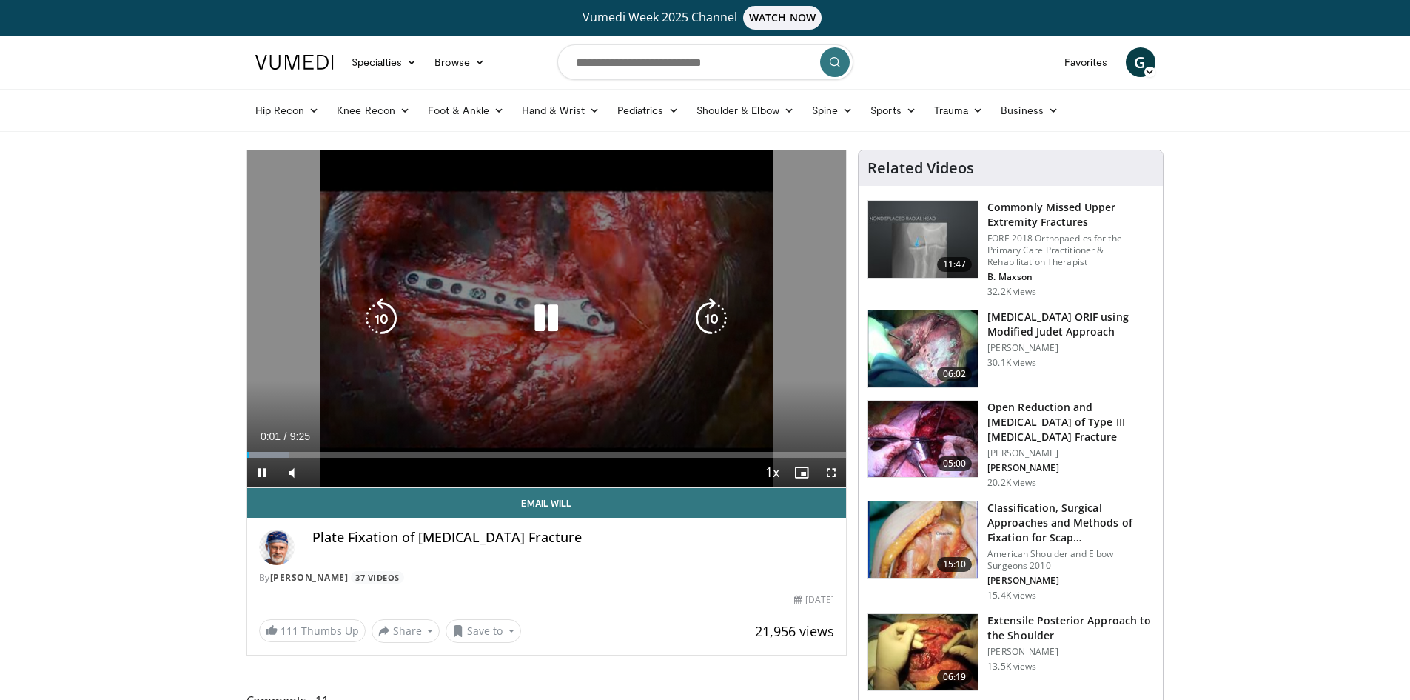
click at [698, 325] on icon "Video Player" at bounding box center [711, 318] width 41 height 41
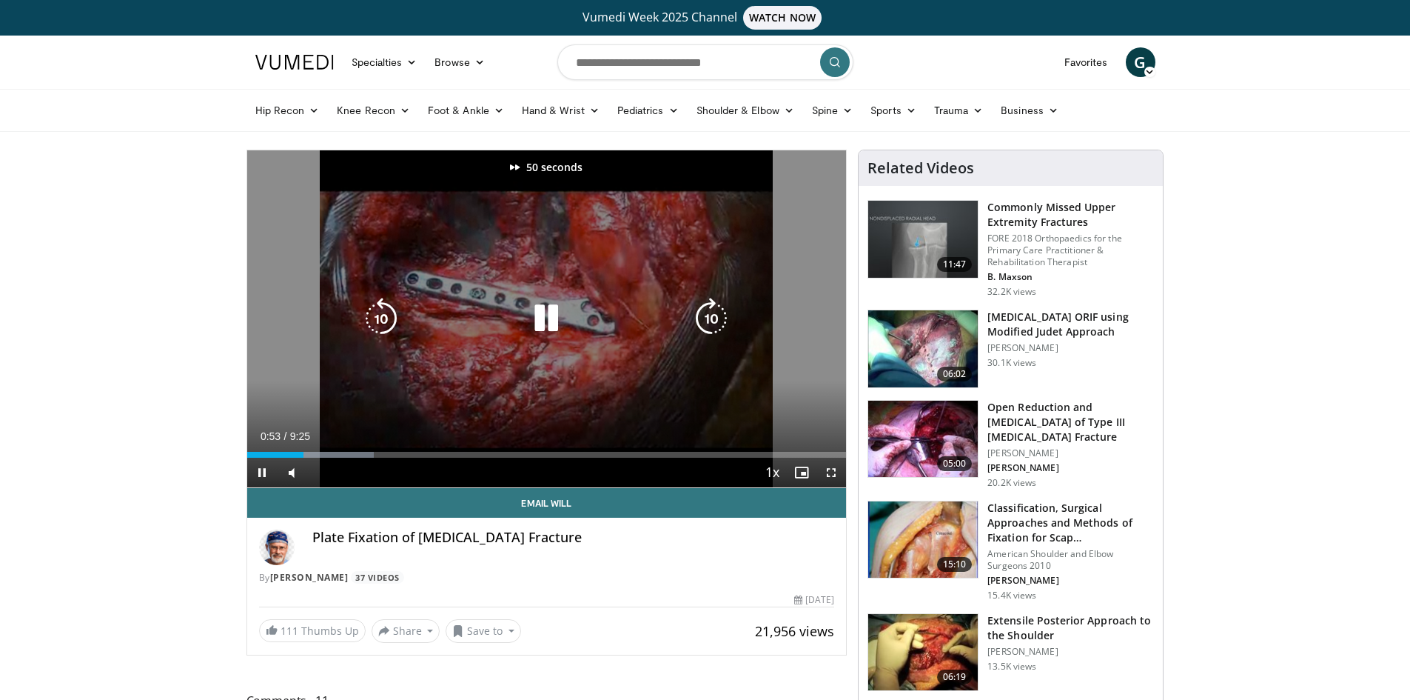
click at [698, 325] on icon "Video Player" at bounding box center [711, 318] width 41 height 41
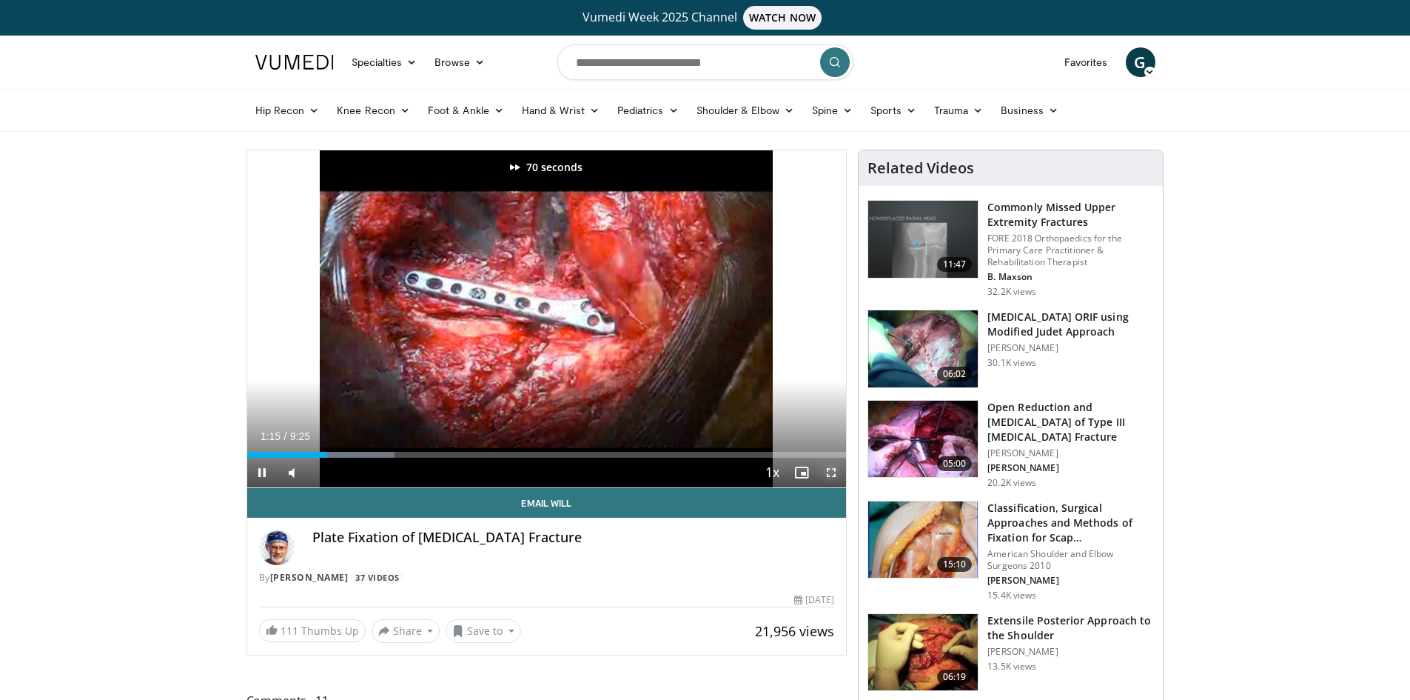
click at [839, 466] on span "Video Player" at bounding box center [832, 472] width 30 height 30
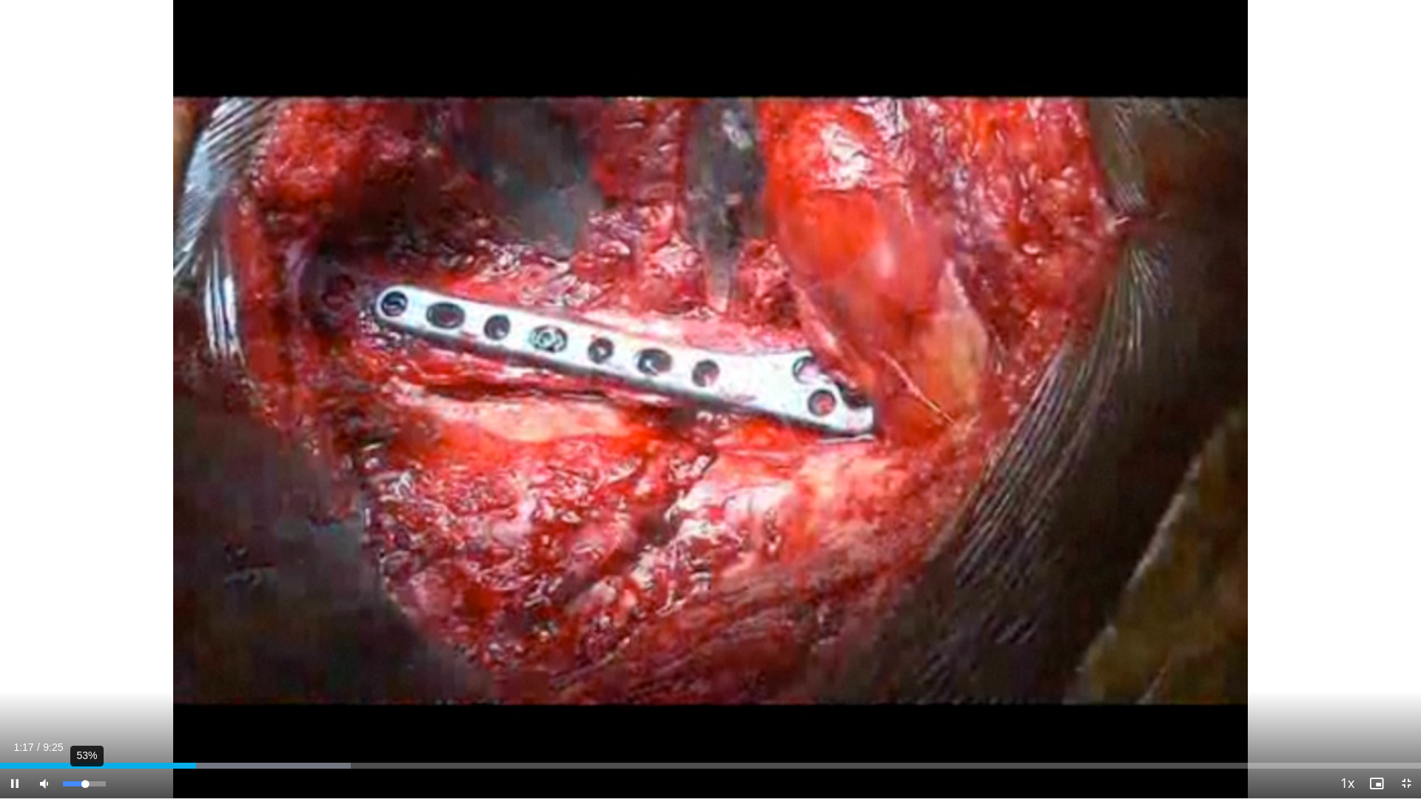
click at [85, 699] on div "53%" at bounding box center [84, 784] width 52 height 30
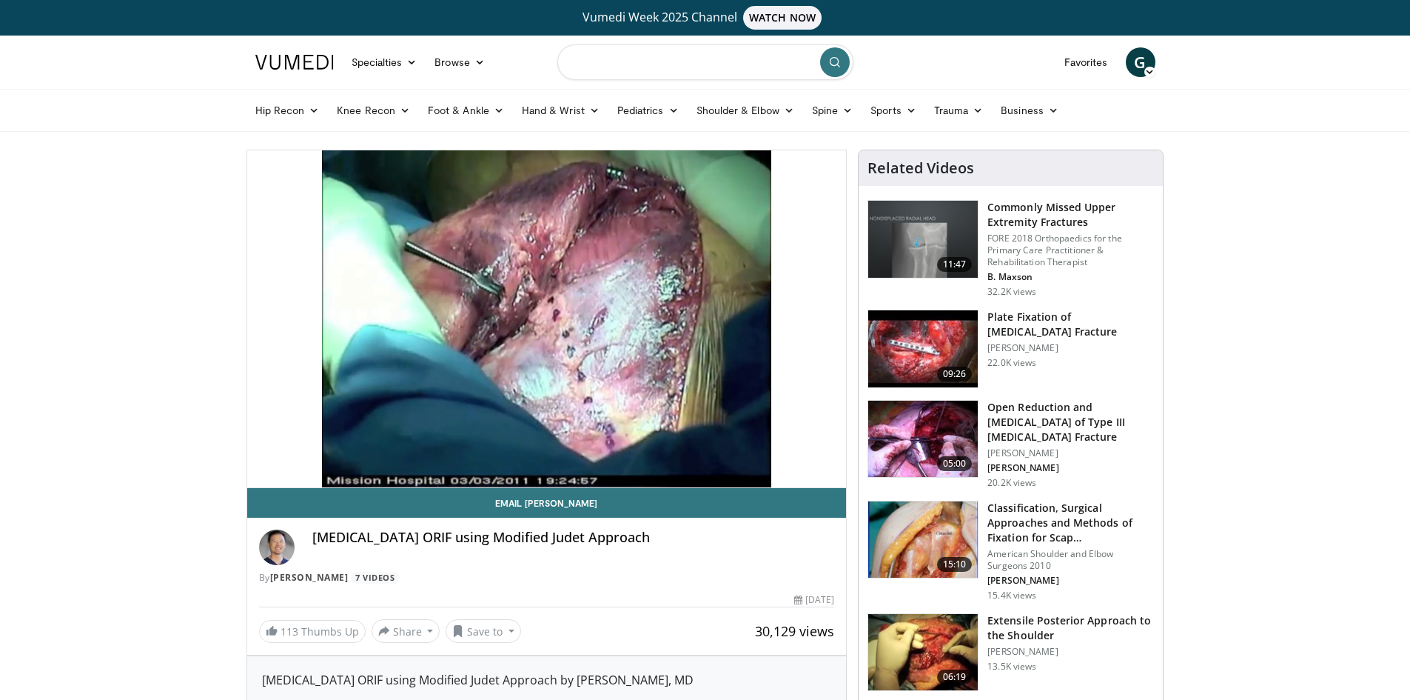
click at [722, 65] on input "Search topics, interventions" at bounding box center [705, 62] width 296 height 36
type input "**********"
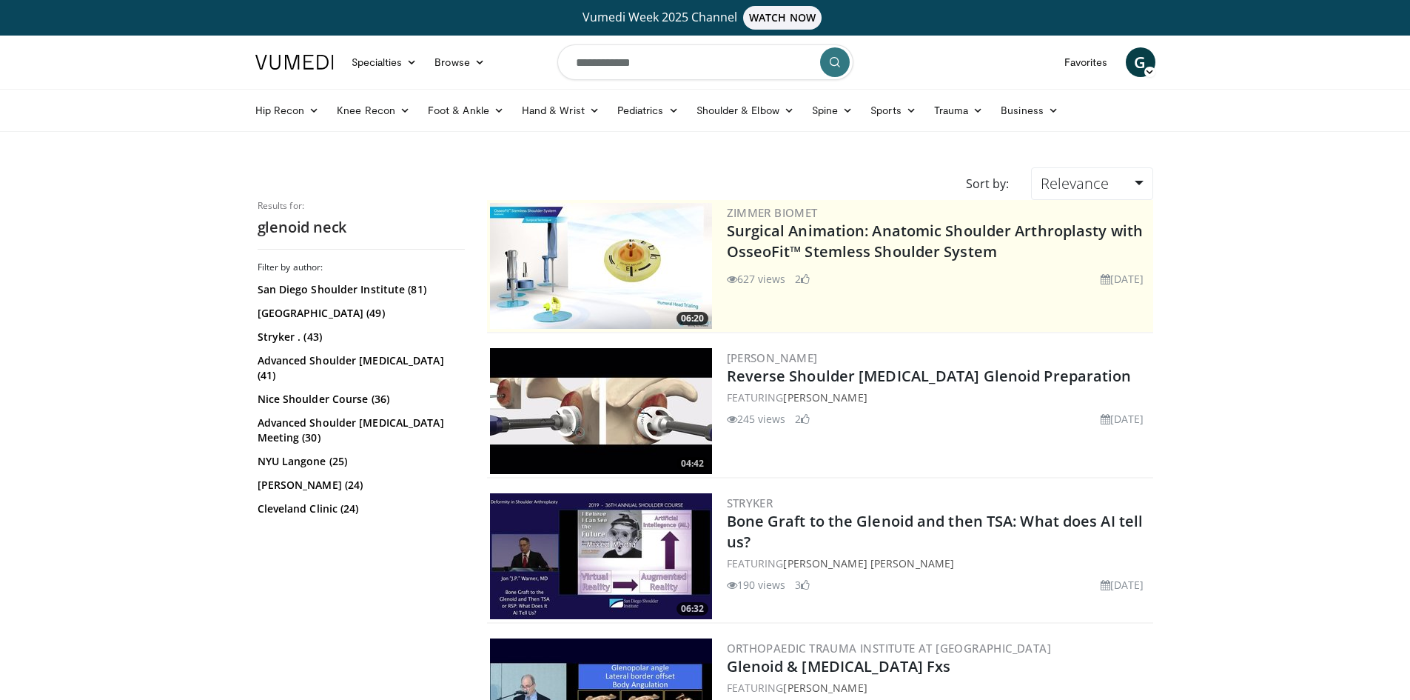
click at [740, 70] on input "**********" at bounding box center [705, 62] width 296 height 36
type input "**********"
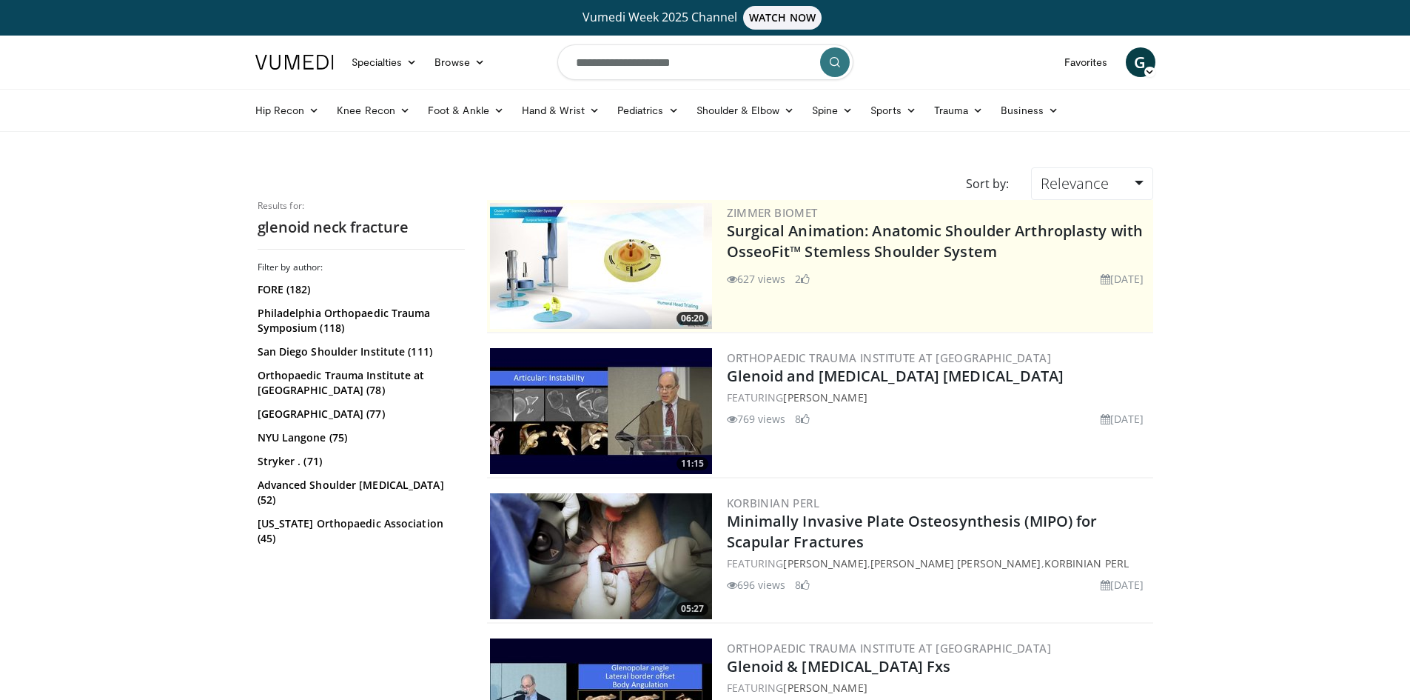
click at [835, 64] on icon "submit" at bounding box center [835, 62] width 12 height 12
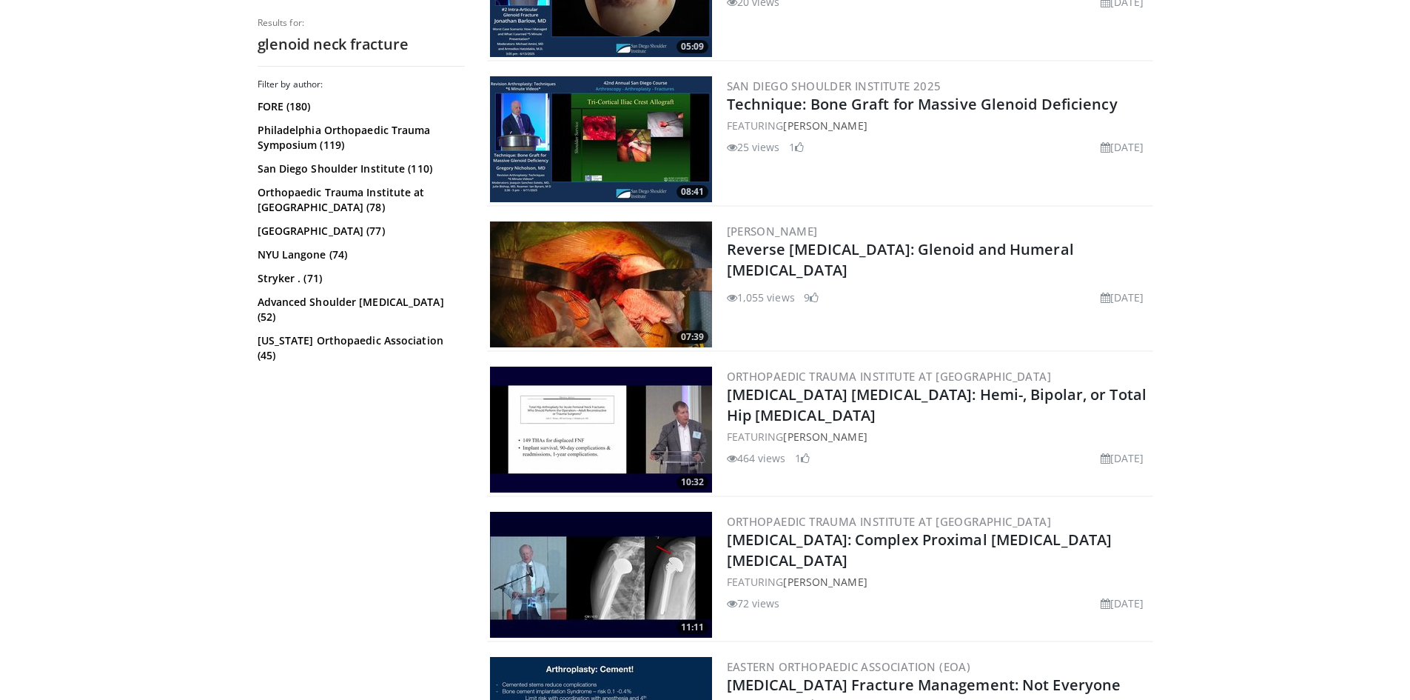
scroll to position [2813, 0]
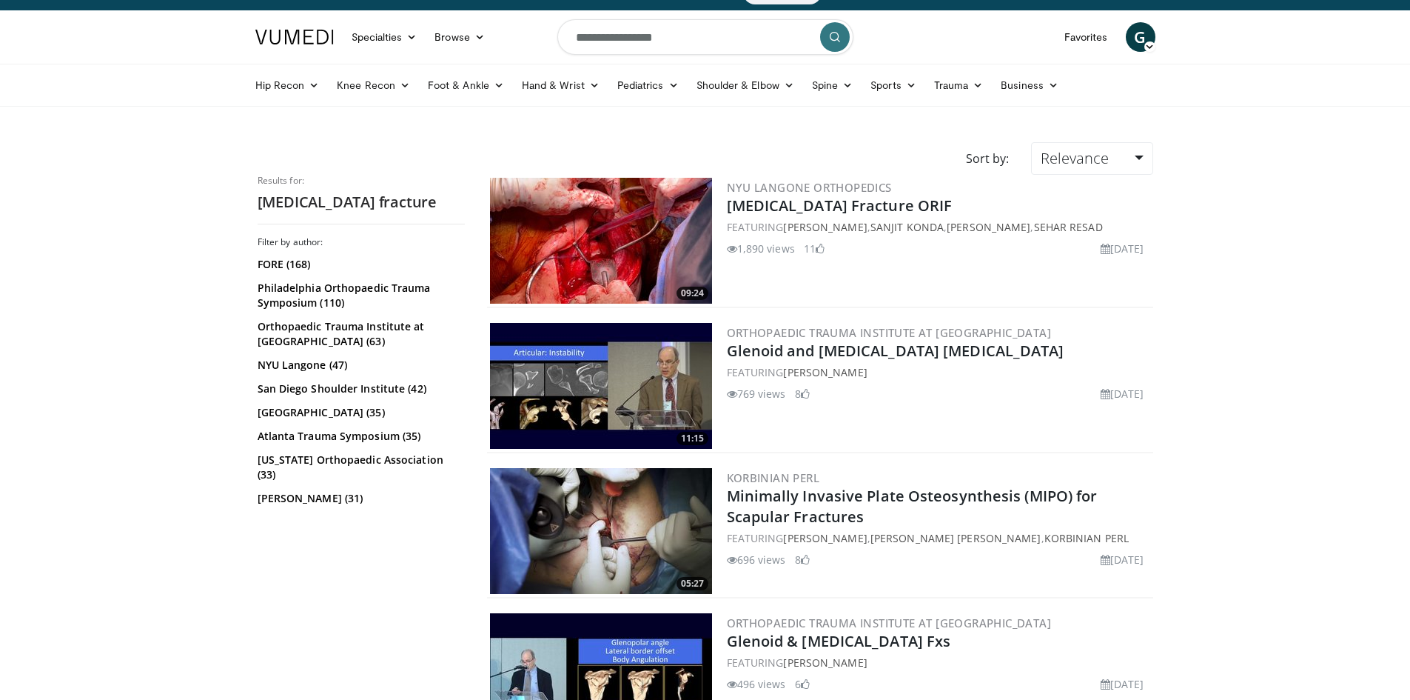
scroll to position [148, 0]
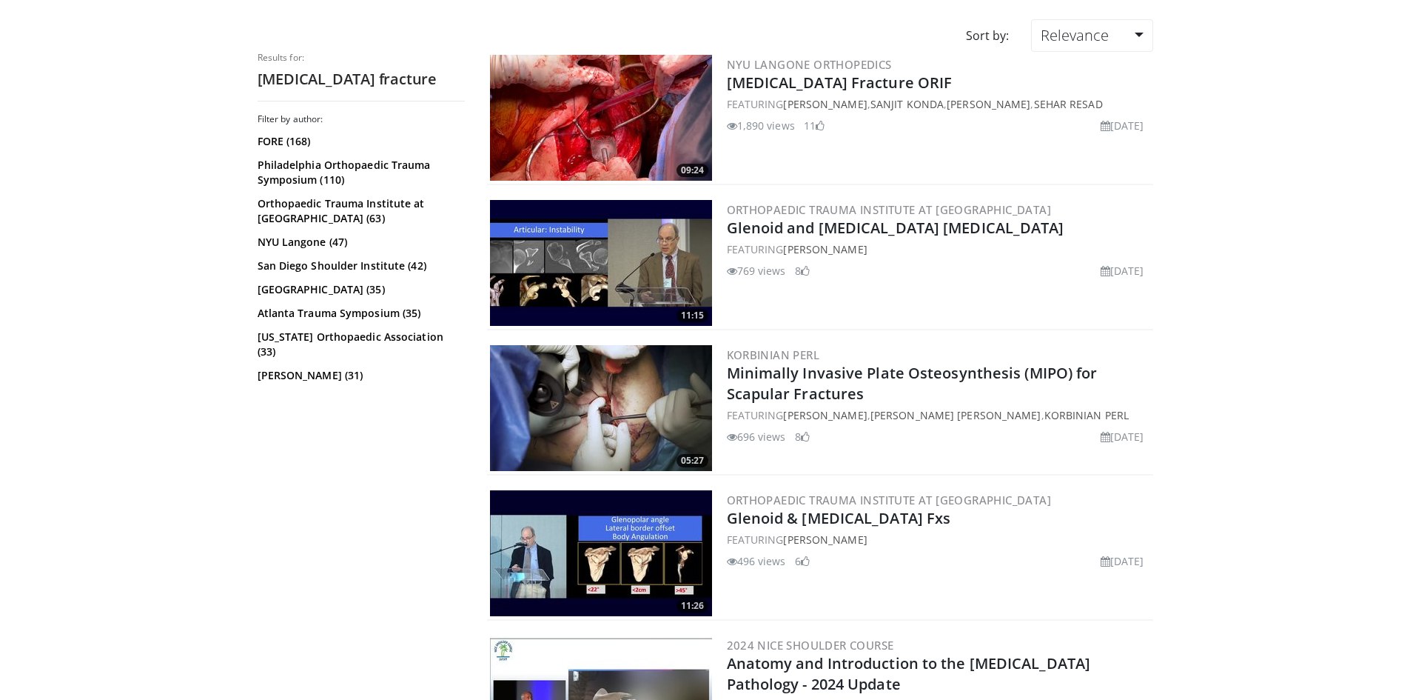
click at [608, 115] on img at bounding box center [601, 118] width 222 height 126
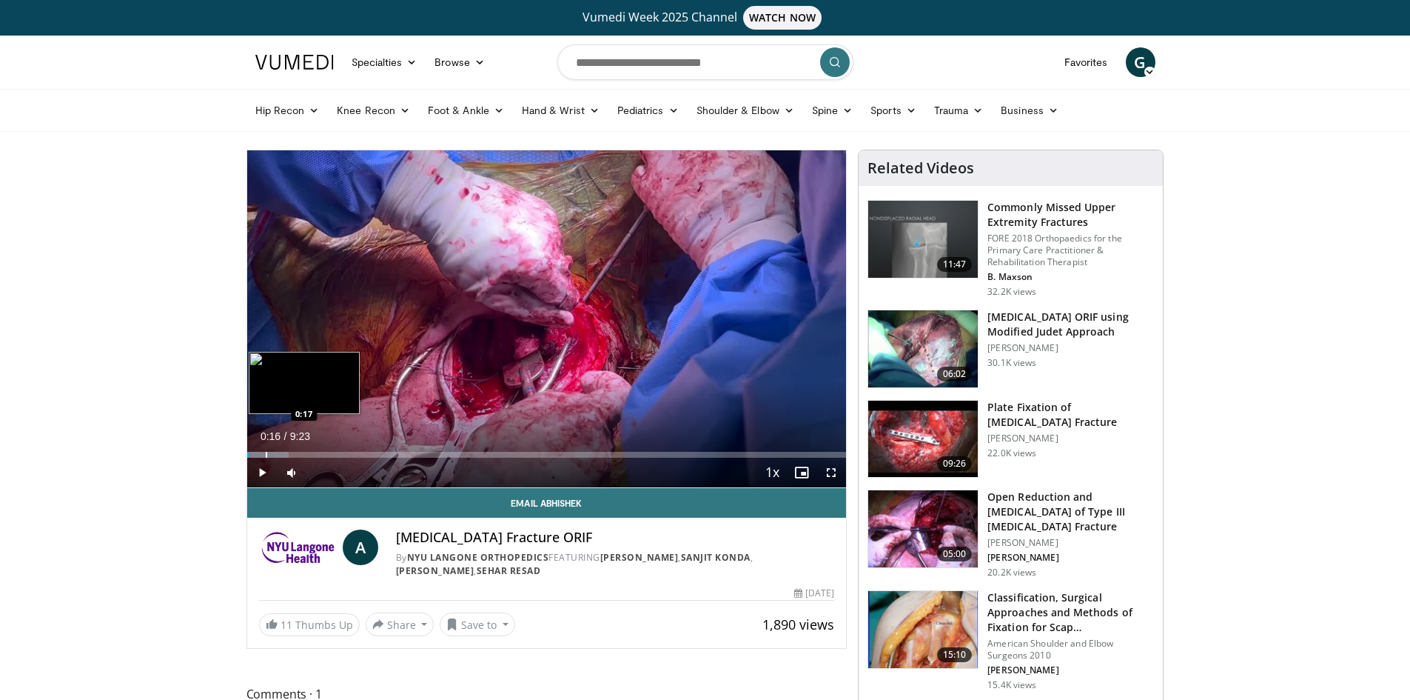
click at [266, 454] on div "Progress Bar" at bounding box center [266, 455] width 1 height 6
click at [279, 454] on div "Progress Bar" at bounding box center [278, 455] width 1 height 6
click at [302, 455] on div "Progress Bar" at bounding box center [302, 455] width 1 height 6
click at [314, 457] on div "Progress Bar" at bounding box center [314, 455] width 1 height 6
click at [331, 457] on div "Current Time 1:03 / Duration 9:23 Pause Skip Backward Skip Forward Mute Loaded …" at bounding box center [547, 472] width 600 height 30
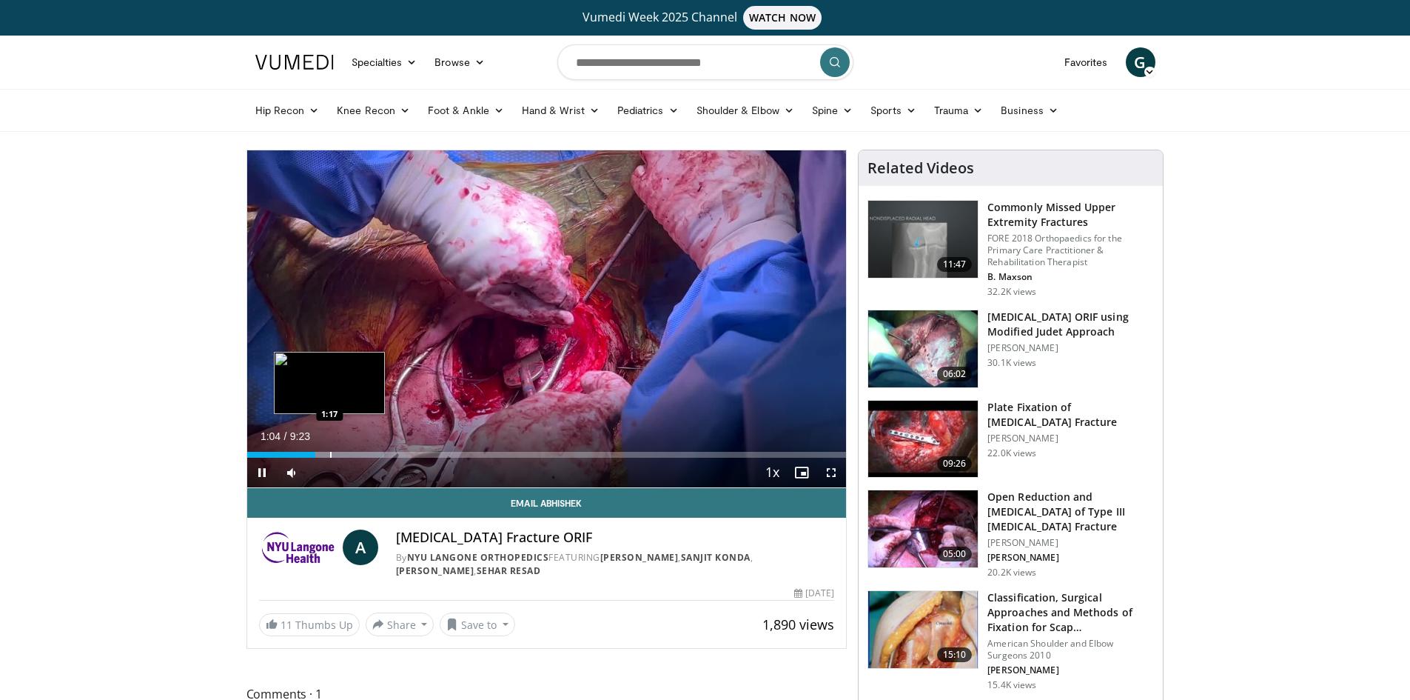
click at [330, 456] on div "Progress Bar" at bounding box center [330, 455] width 1 height 6
click at [344, 456] on div "Progress Bar" at bounding box center [343, 455] width 1 height 6
click at [369, 456] on div "Progress Bar" at bounding box center [369, 455] width 1 height 6
click at [380, 455] on div "Progress Bar" at bounding box center [380, 455] width 1 height 6
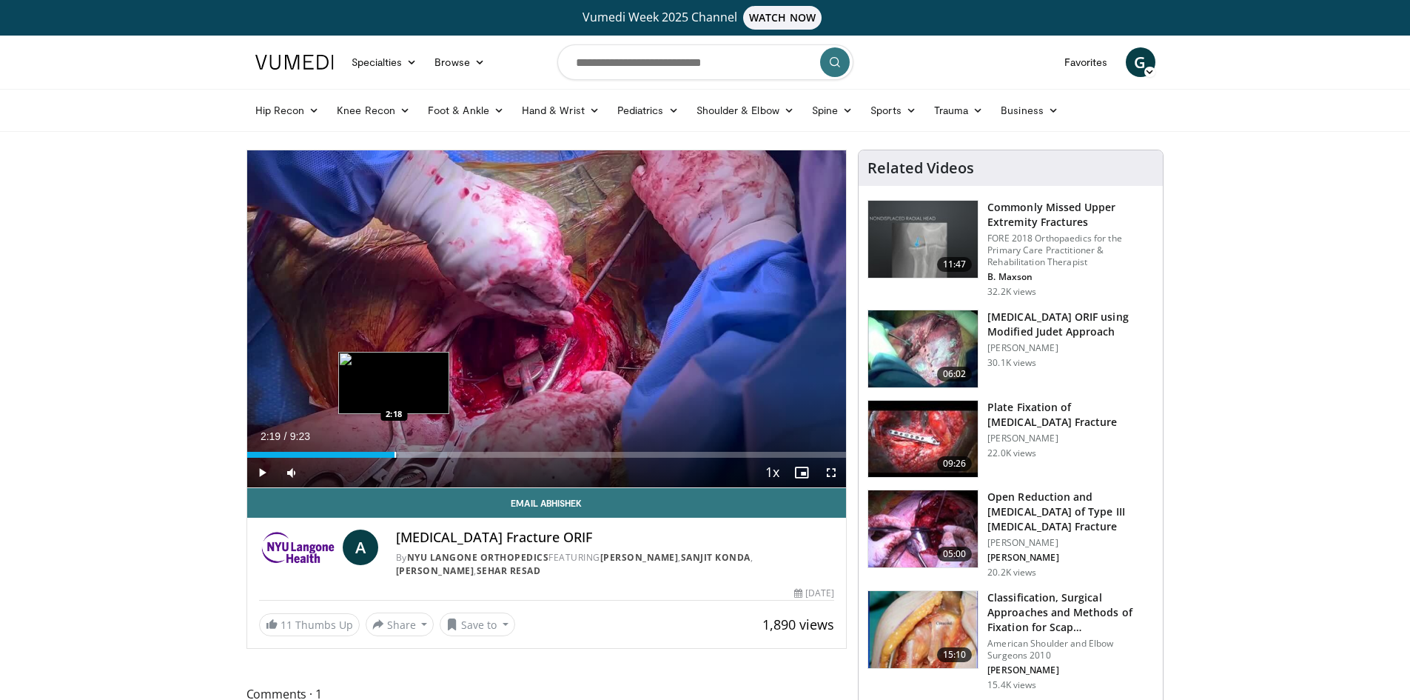
click at [395, 455] on div "Progress Bar" at bounding box center [395, 455] width 1 height 6
click at [417, 455] on div "Progress Bar" at bounding box center [415, 455] width 1 height 6
click at [432, 456] on div "Progress Bar" at bounding box center [430, 455] width 1 height 6
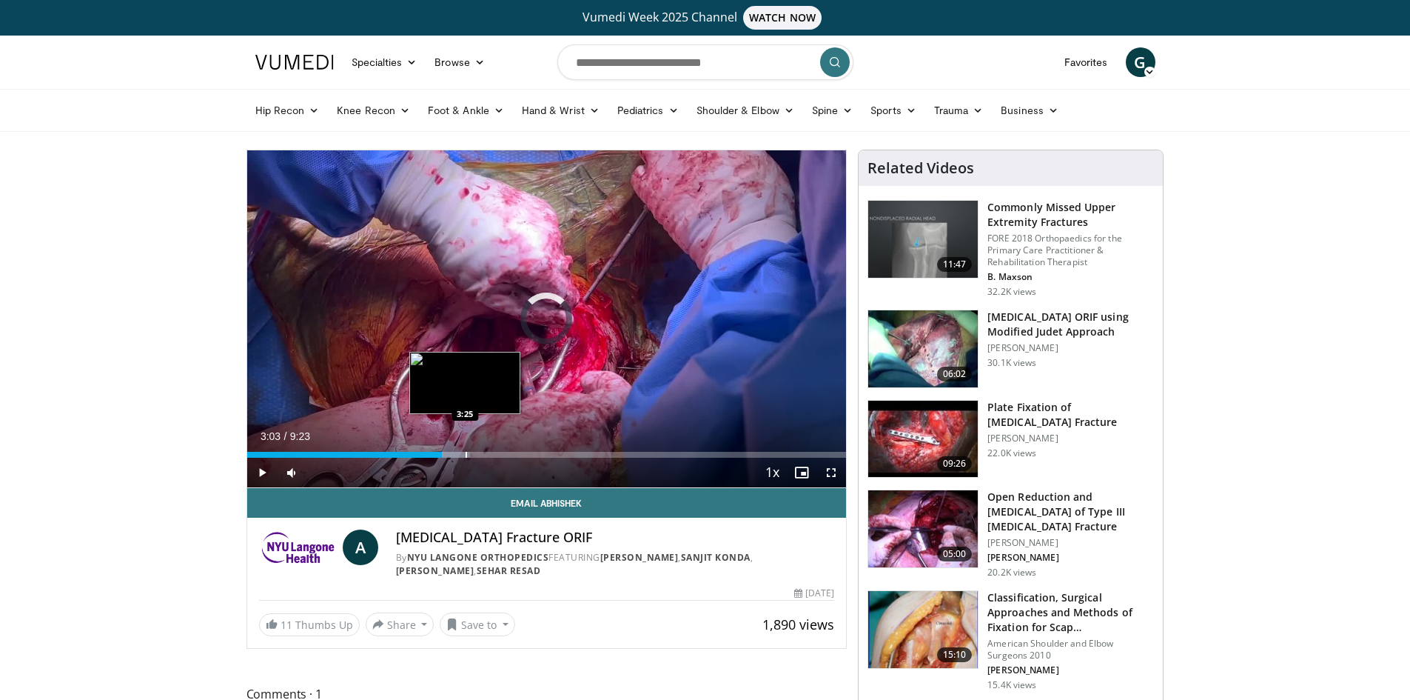
click at [466, 455] on div "Progress Bar" at bounding box center [466, 455] width 1 height 6
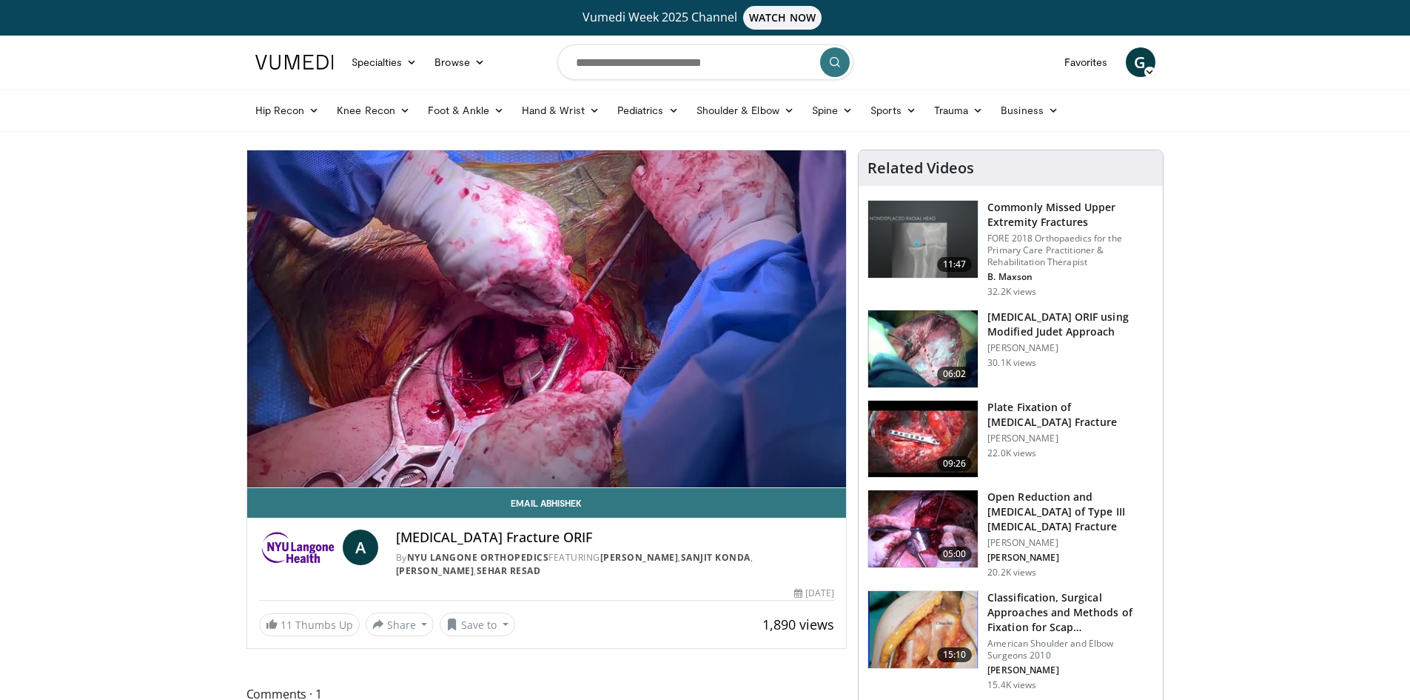
click at [466, 455] on div "10 seconds Tap to unmute" at bounding box center [547, 318] width 600 height 337
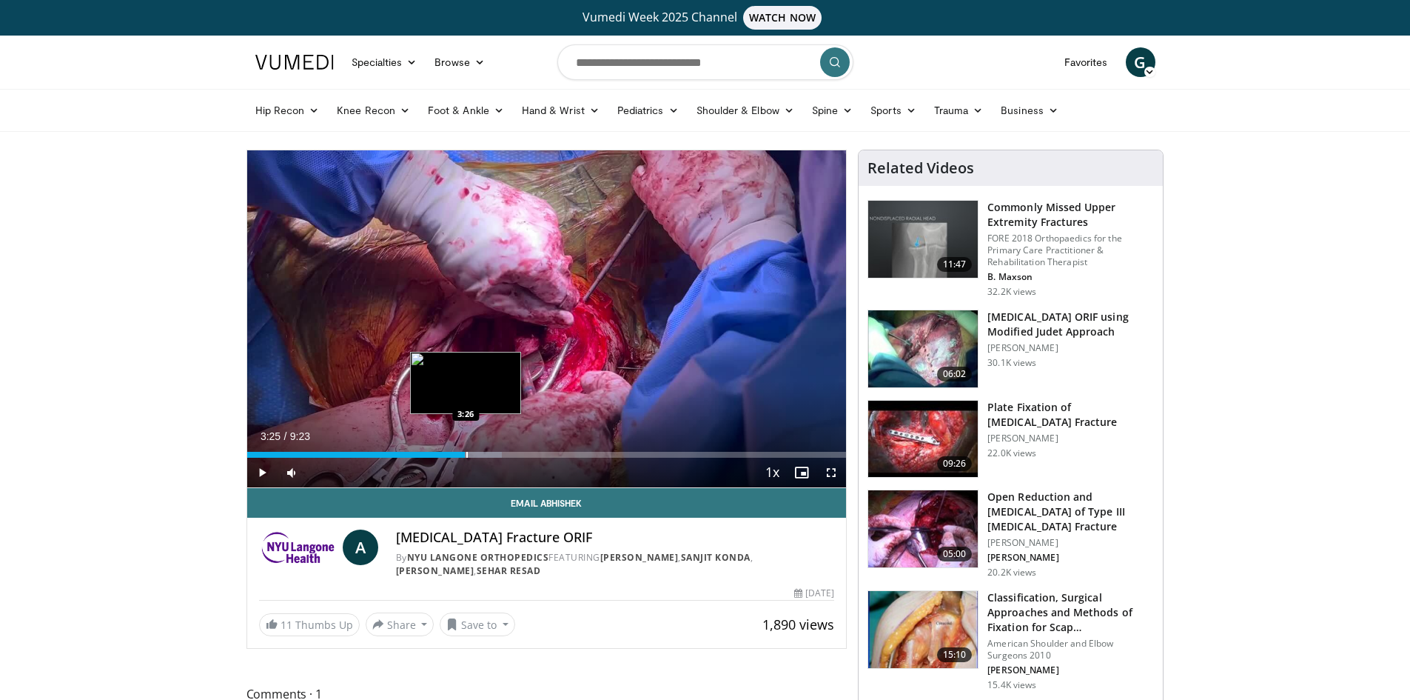
click at [466, 455] on div "Progress Bar" at bounding box center [466, 455] width 1 height 6
drag, startPoint x: 493, startPoint y: 456, endPoint x: 503, endPoint y: 456, distance: 9.6
click at [496, 456] on div "Loaded : 44.39% 3:51 3:51" at bounding box center [547, 455] width 600 height 6
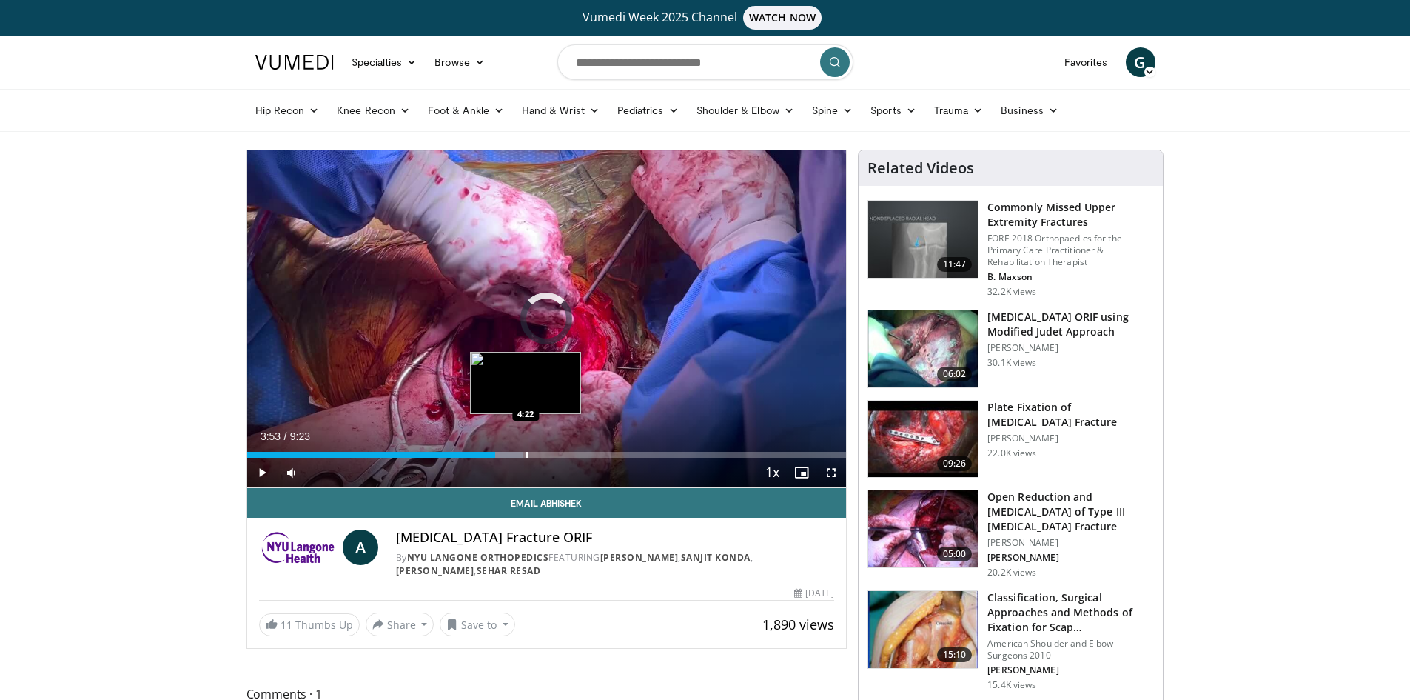
click at [526, 456] on div "Progress Bar" at bounding box center [526, 455] width 1 height 6
click at [563, 456] on div "Progress Bar" at bounding box center [561, 455] width 1 height 6
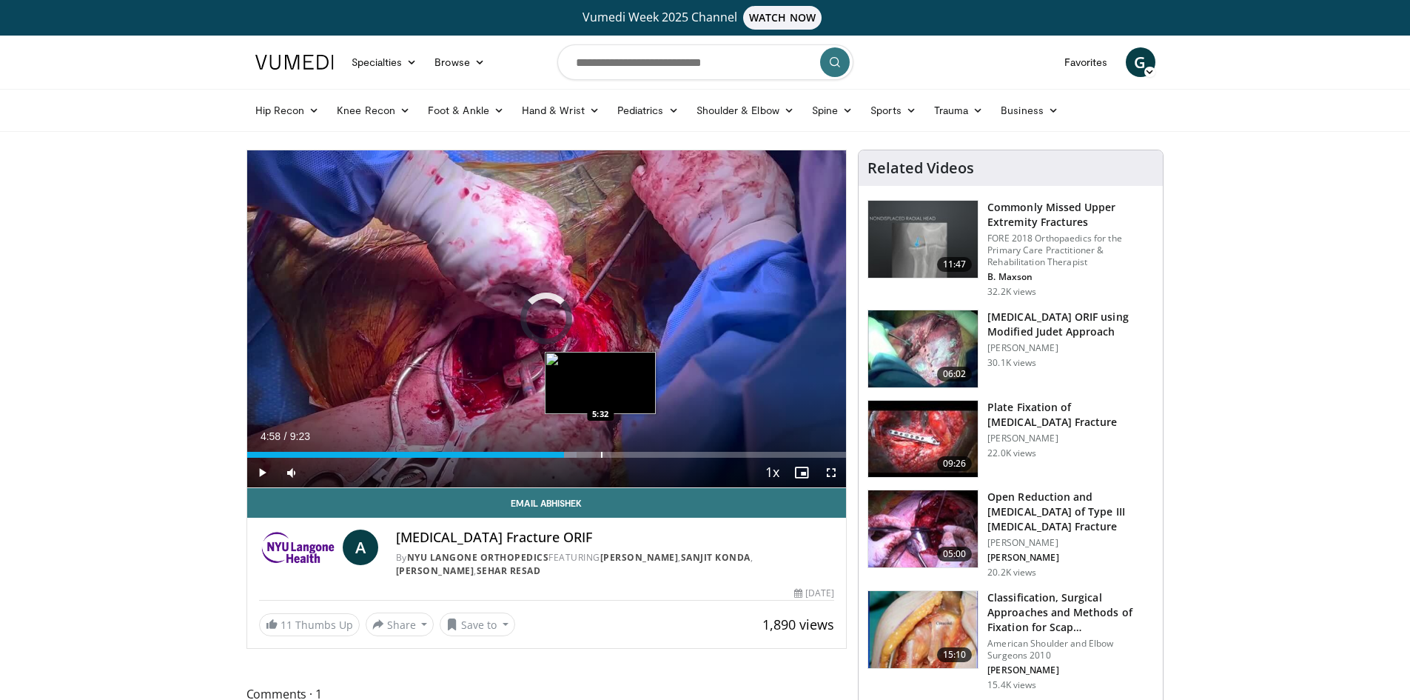
click at [601, 452] on div "Progress Bar" at bounding box center [601, 455] width 1 height 6
click at [583, 452] on div "Loaded : 0.00% 5:31 5:17" at bounding box center [547, 455] width 600 height 6
click at [603, 456] on div "Progress Bar" at bounding box center [602, 455] width 1 height 6
click at [667, 457] on div "Current Time 5:44 / Duration 9:23 Play Skip Backward Skip Forward Mute Loaded :…" at bounding box center [547, 472] width 600 height 30
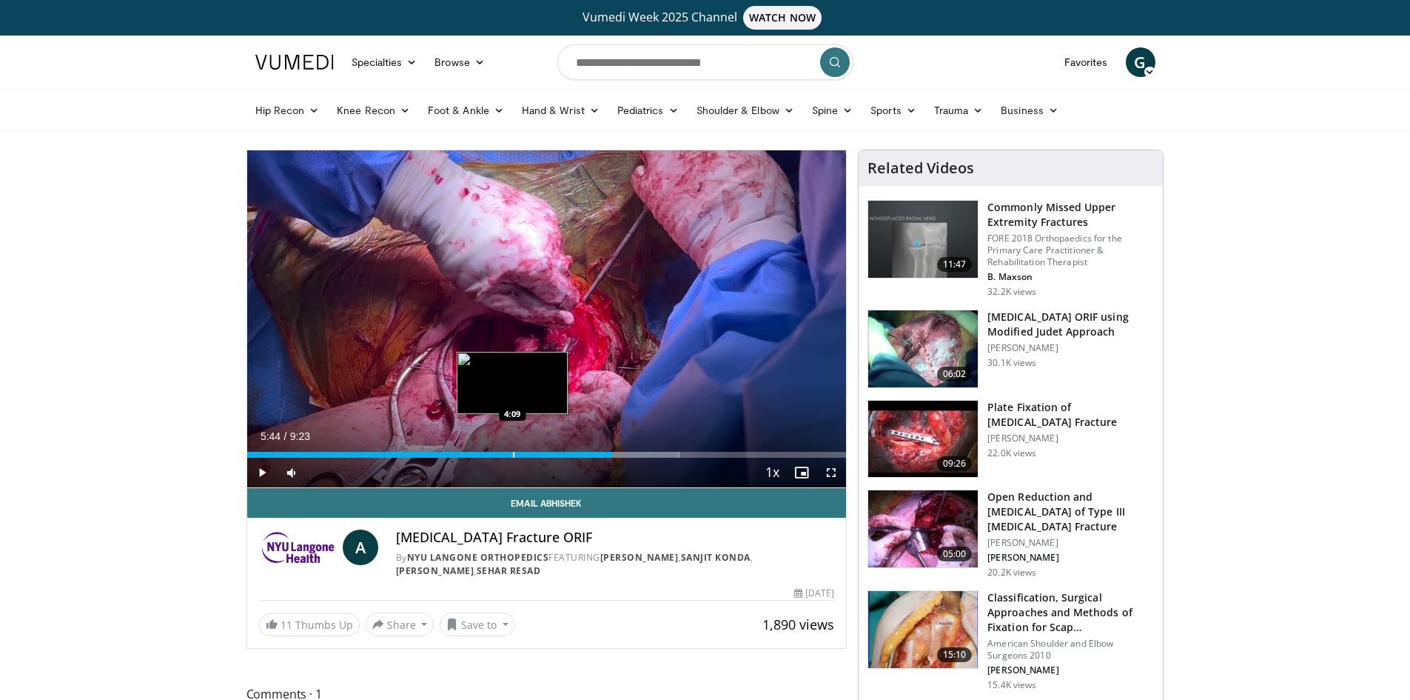
drag, startPoint x: 505, startPoint y: 452, endPoint x: 497, endPoint y: 450, distance: 7.5
click at [504, 452] on div "Loaded : 72.13% 5:44 4:09" at bounding box center [547, 455] width 600 height 6
click at [258, 472] on span "Video Player" at bounding box center [262, 472] width 30 height 30
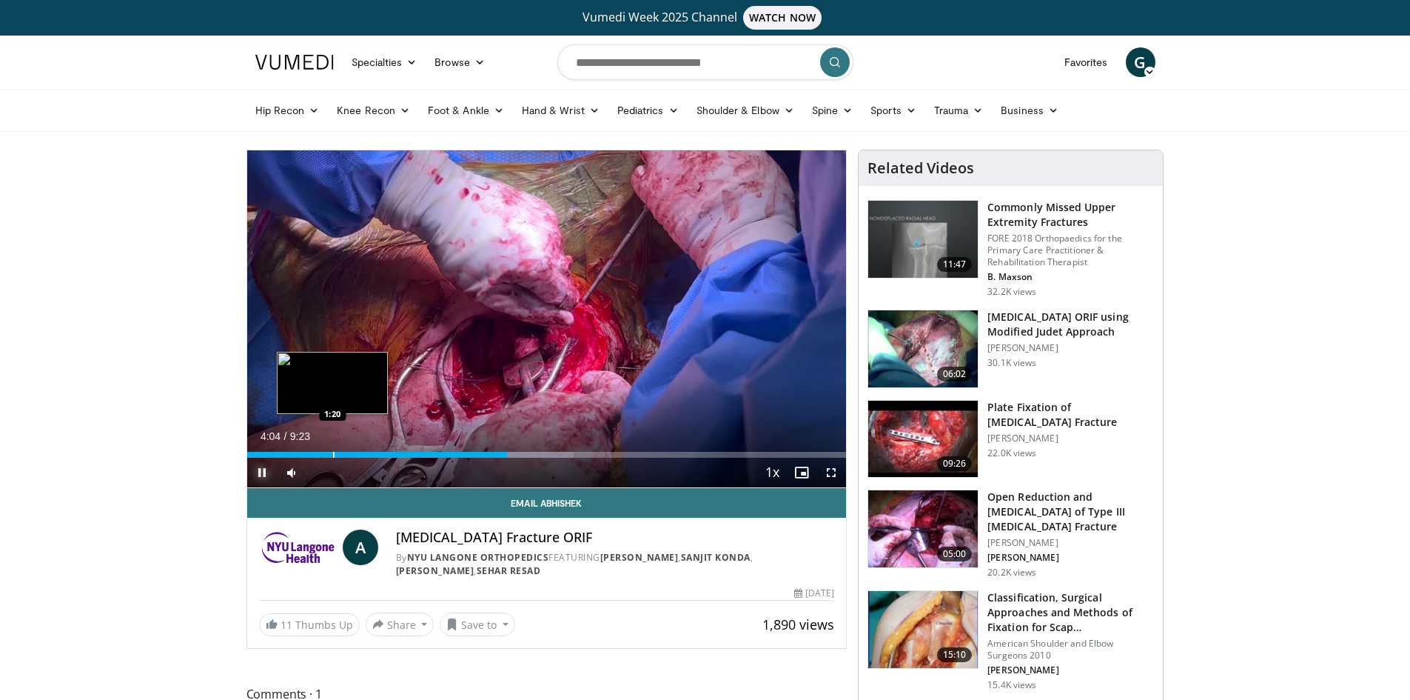
click at [359, 454] on div "4:04" at bounding box center [377, 455] width 261 height 6
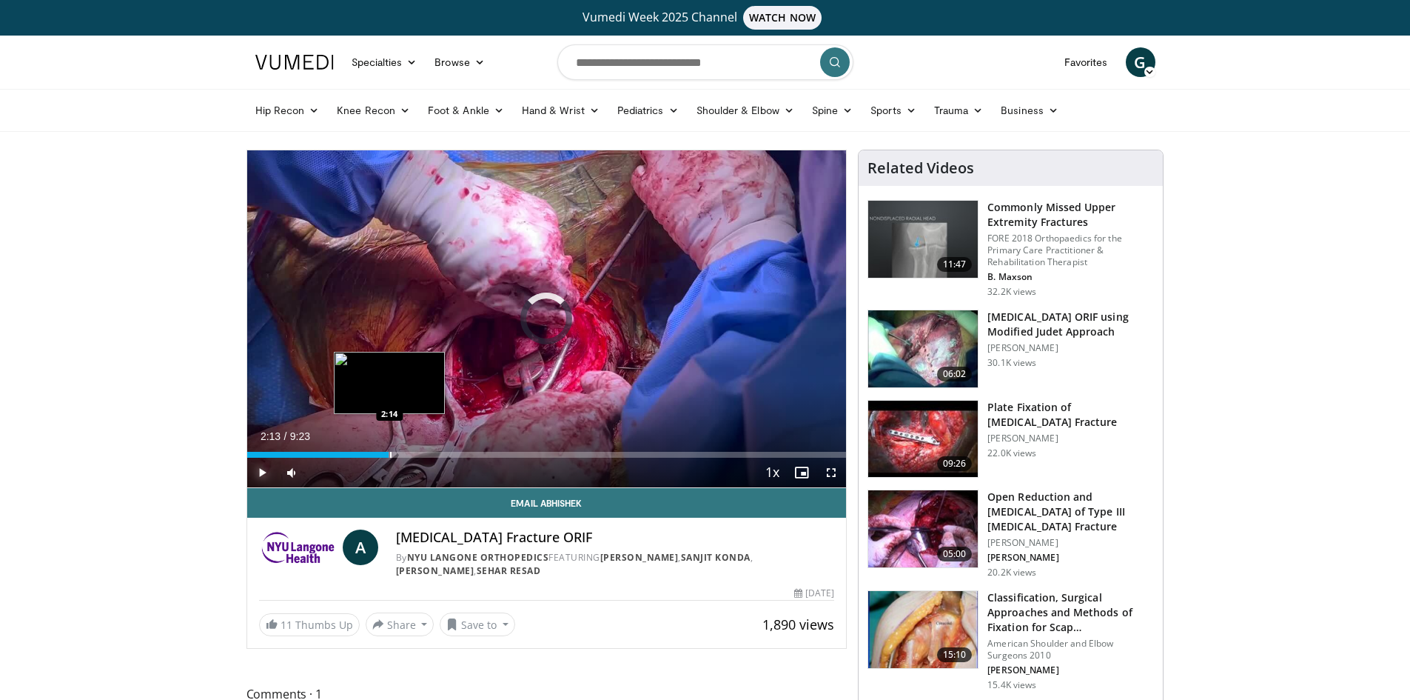
click at [390, 453] on div "Progress Bar" at bounding box center [390, 455] width 1 height 6
click at [426, 452] on div "Progress Bar" at bounding box center [425, 455] width 1 height 6
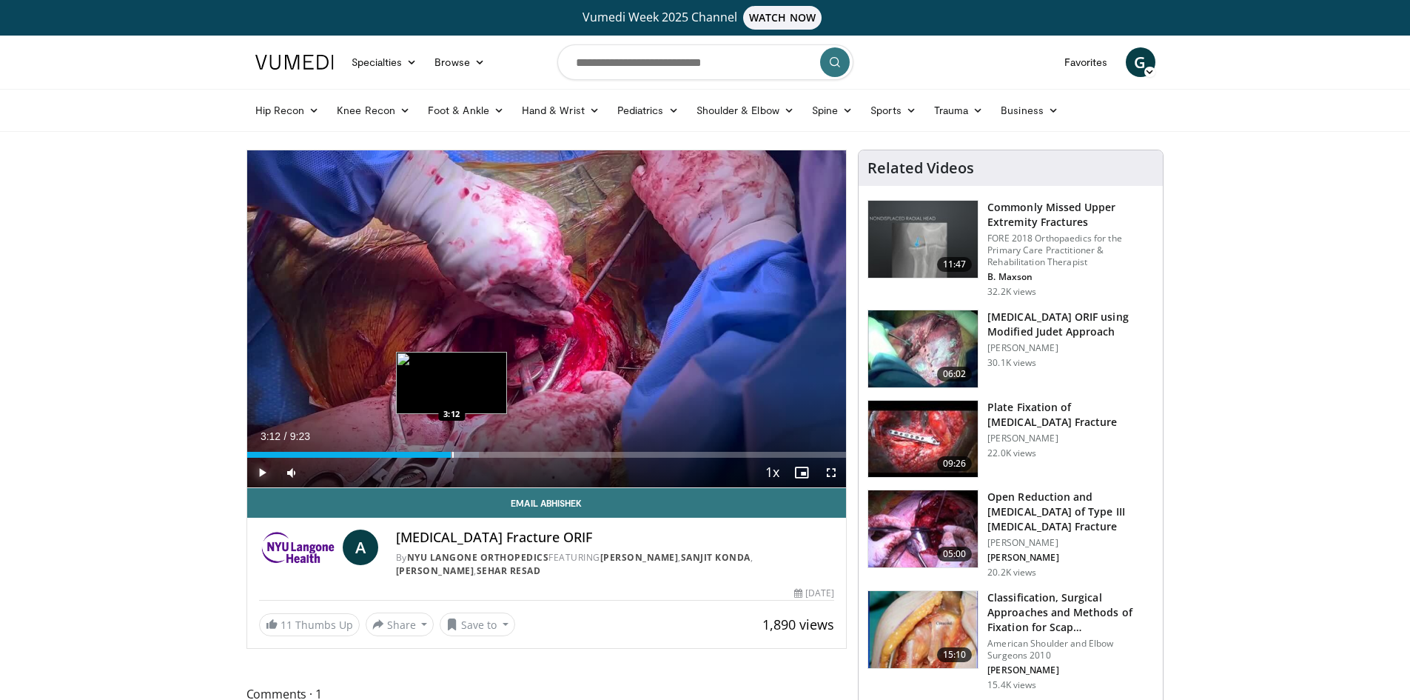
click at [452, 452] on div "Loaded : 38.70% 3:12 3:12" at bounding box center [547, 455] width 600 height 6
click at [834, 473] on span "Video Player" at bounding box center [832, 472] width 30 height 30
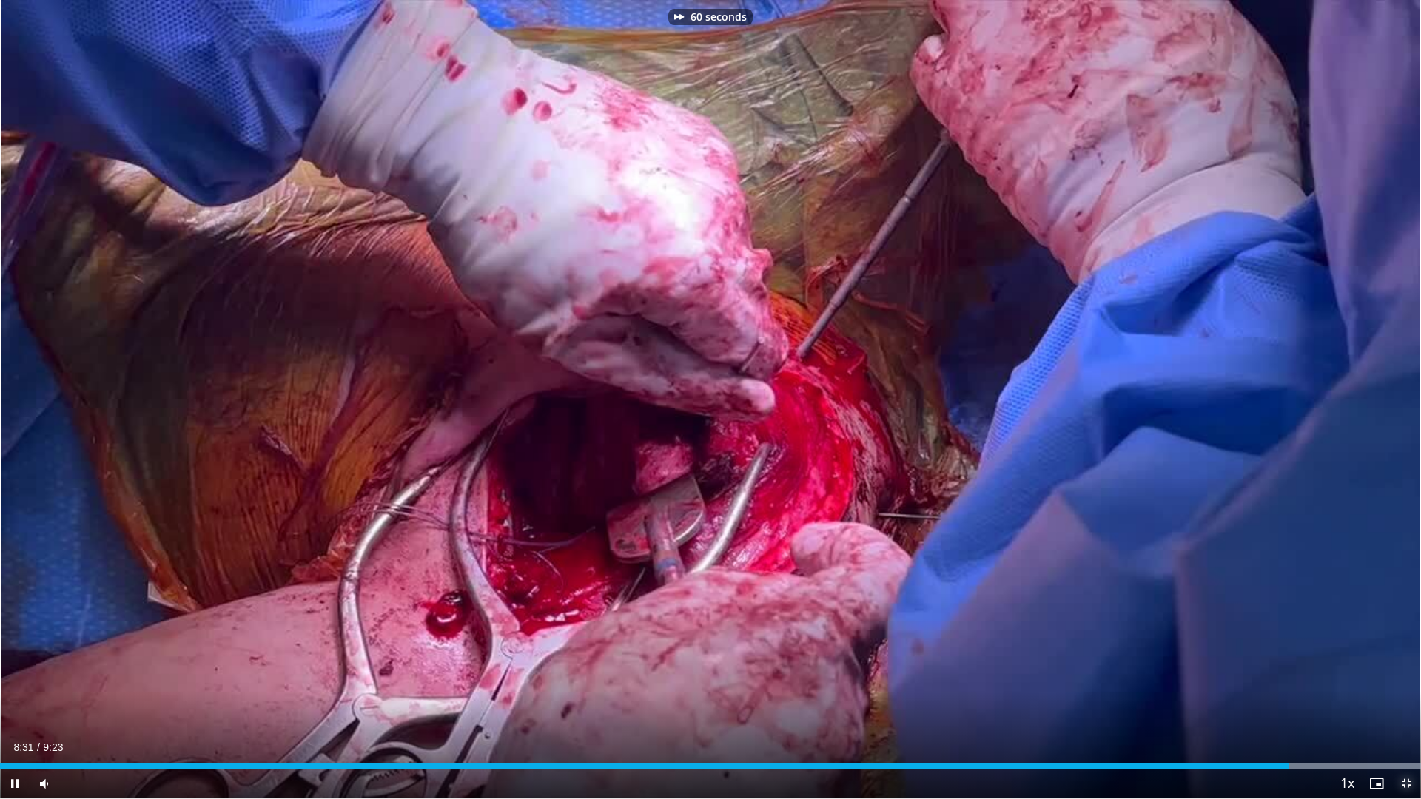
click at [1410, 699] on span "Video Player" at bounding box center [1407, 784] width 30 height 30
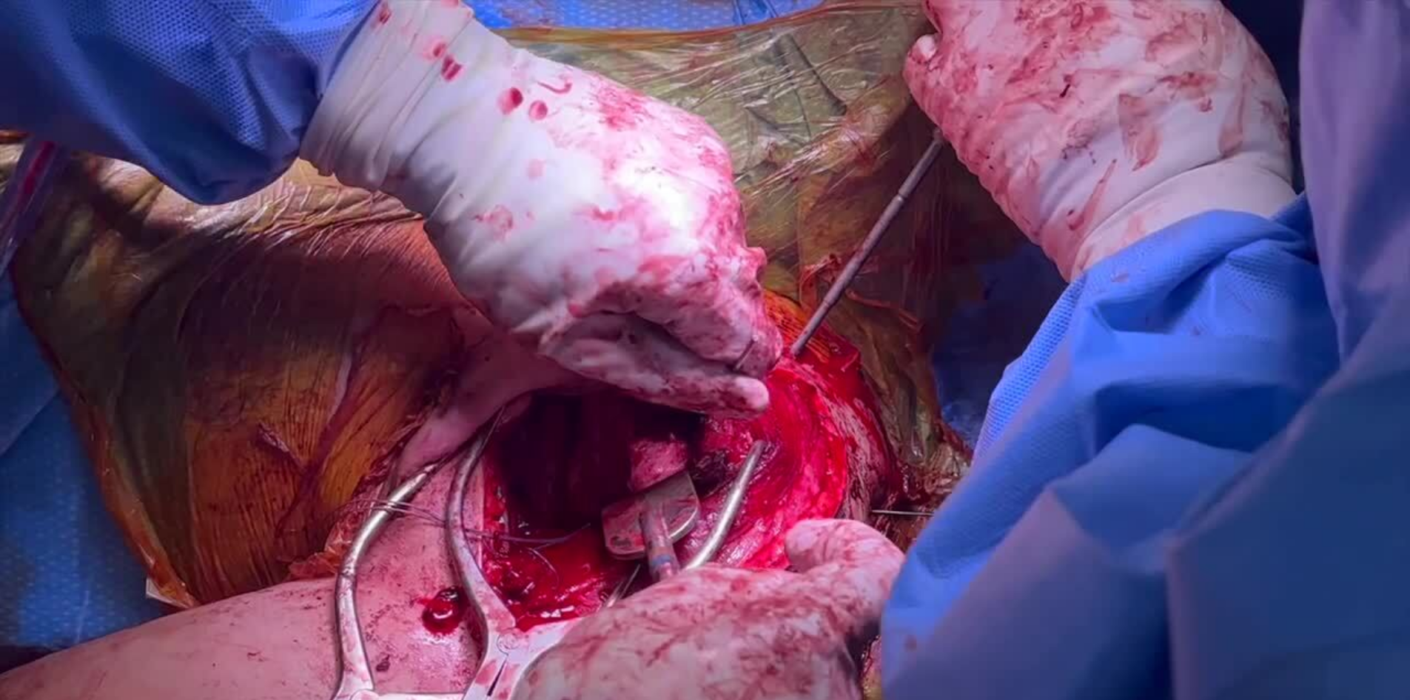
scroll to position [74, 0]
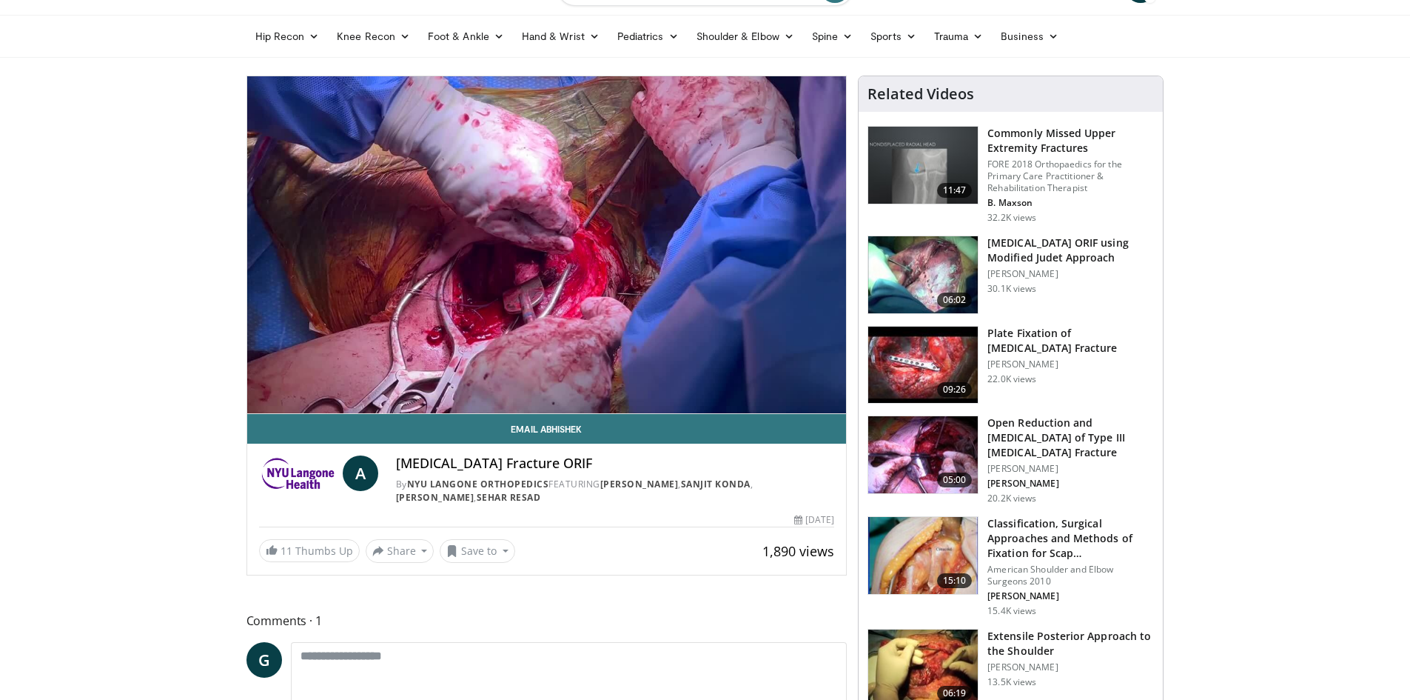
click at [925, 264] on img at bounding box center [923, 274] width 110 height 77
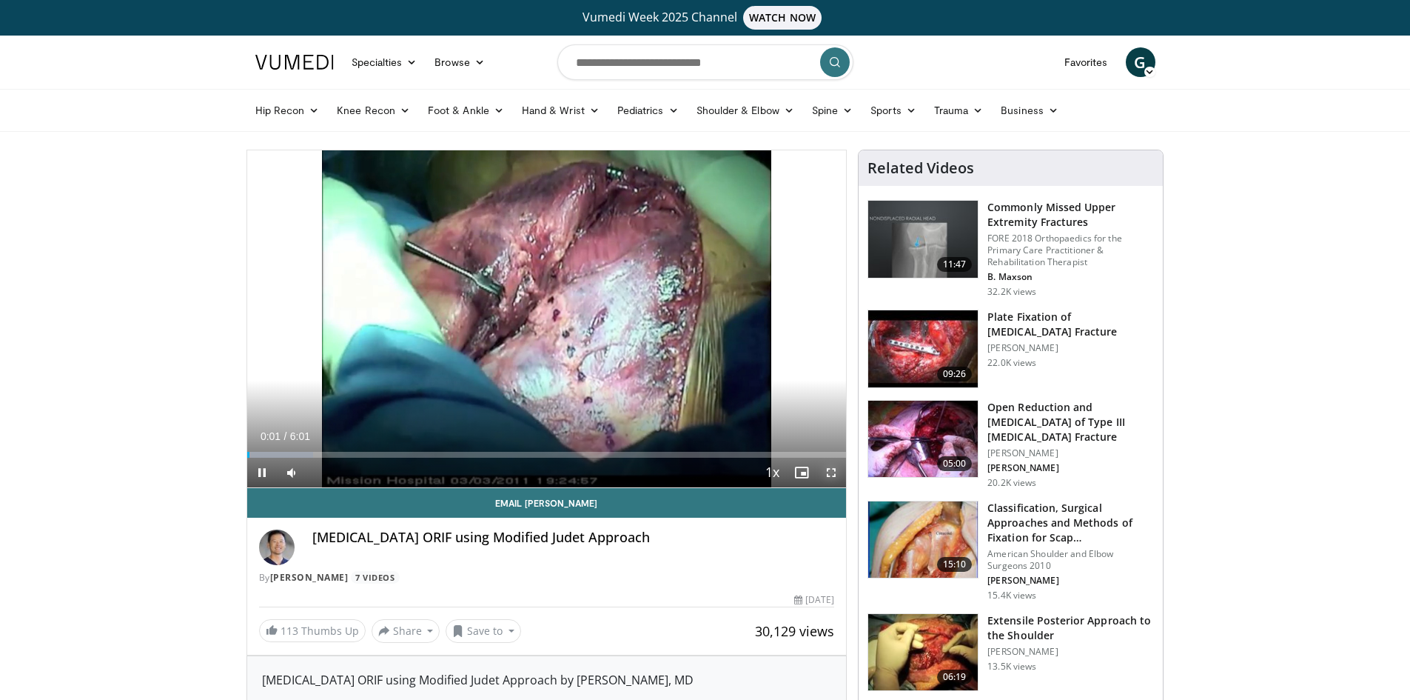
click at [836, 468] on span "Video Player" at bounding box center [832, 472] width 30 height 30
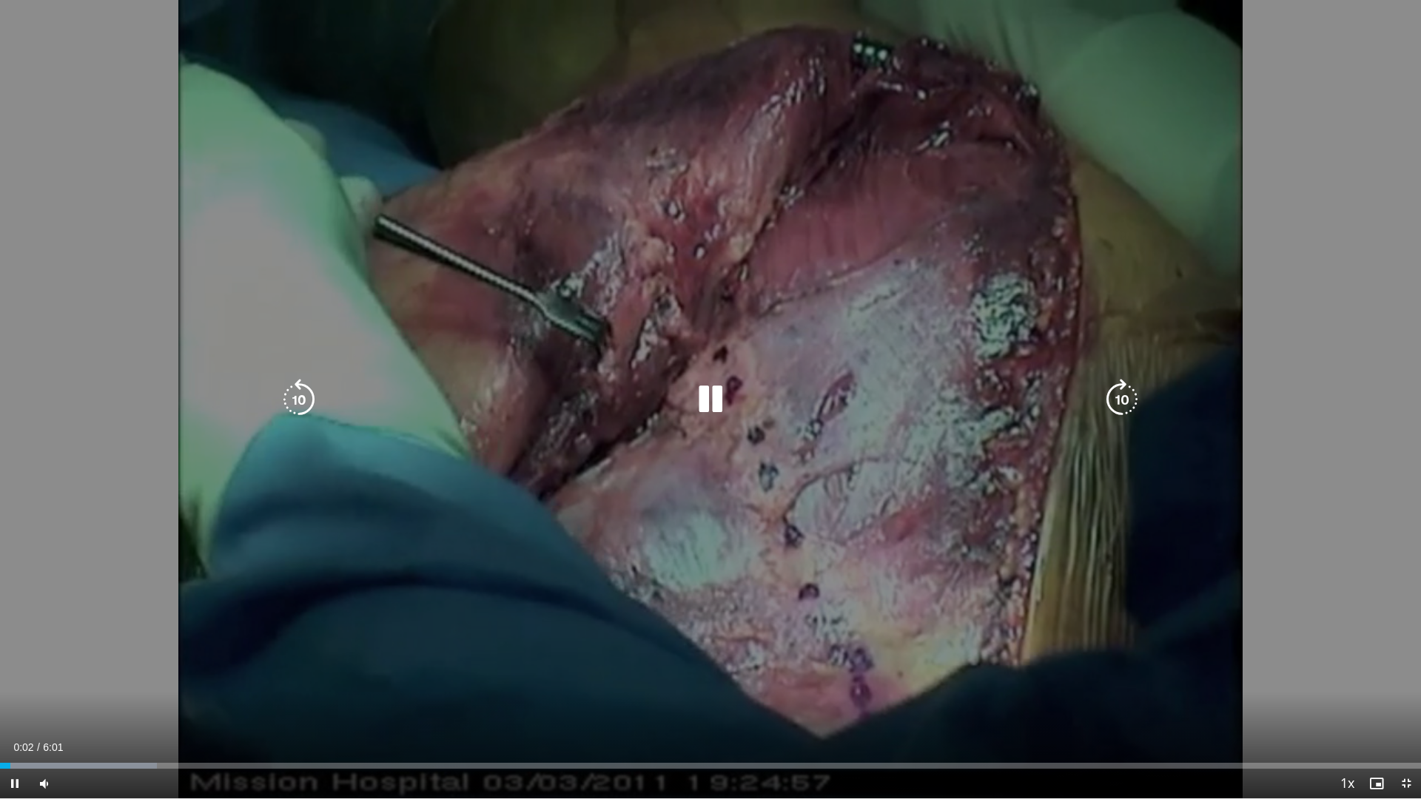
click at [292, 699] on div "Current Time 0:02 / Duration 6:01 Pause Skip Backward Skip Forward Mute Loaded …" at bounding box center [710, 784] width 1421 height 30
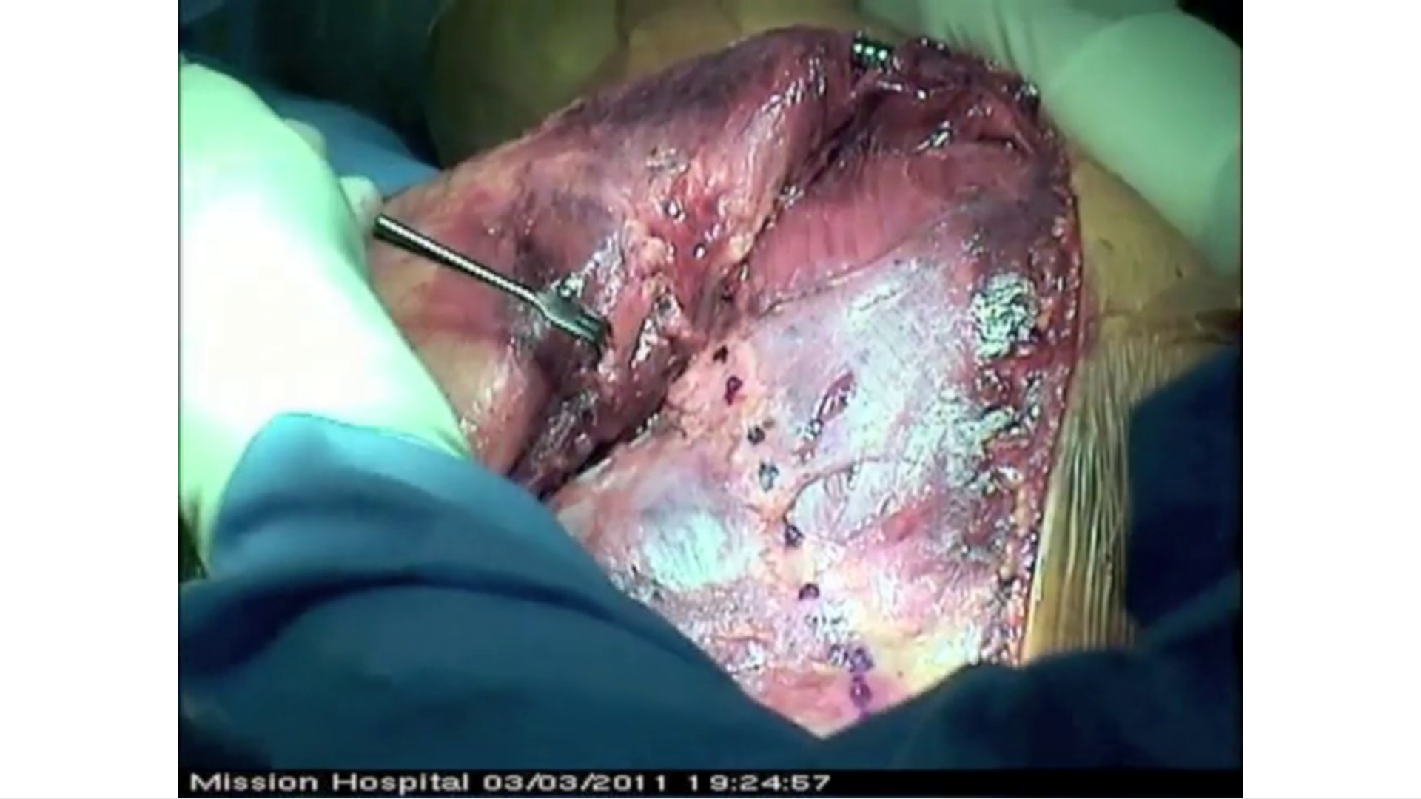
click at [292, 699] on div "Loaded : 11.02% 0:02 1:14" at bounding box center [710, 792] width 1421 height 14
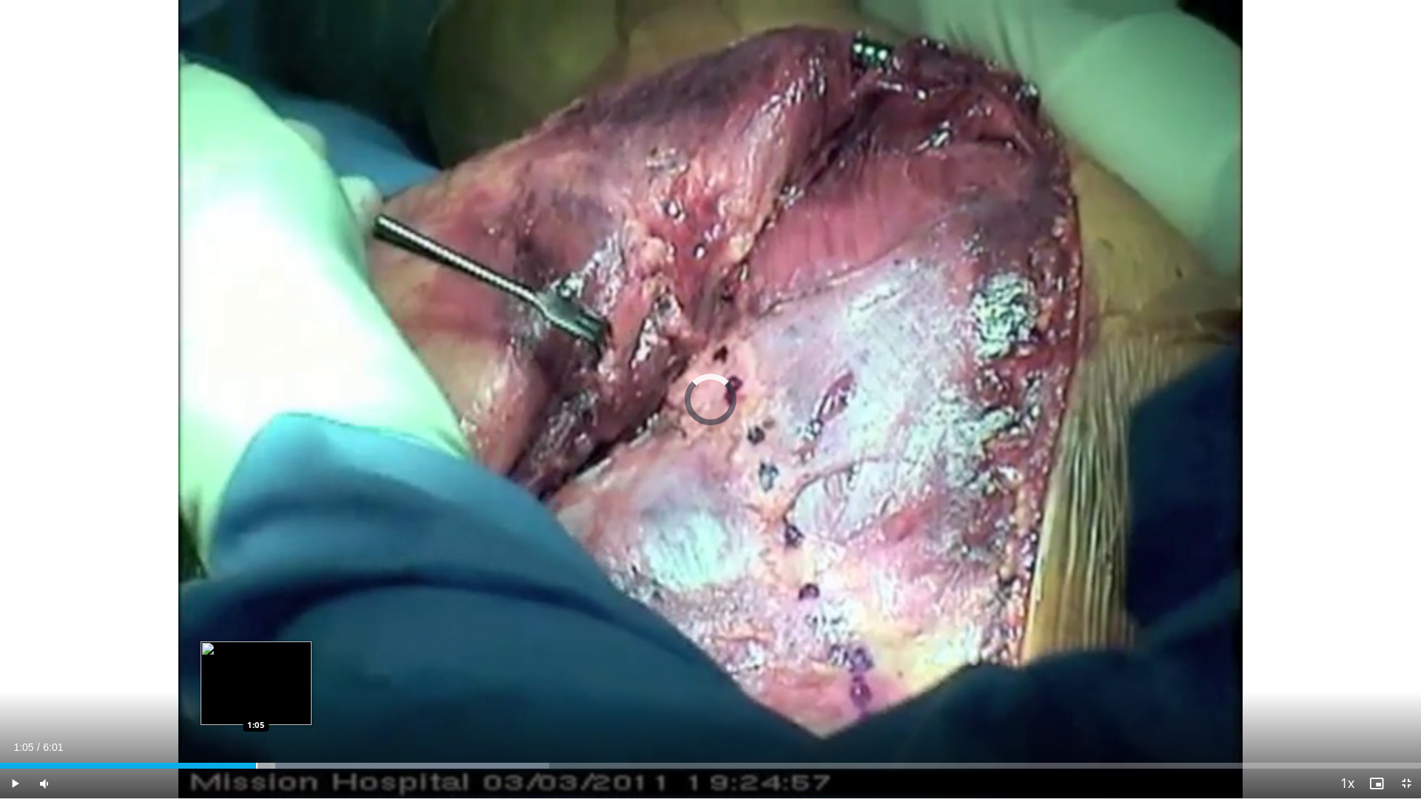
click at [255, 699] on div "1:05" at bounding box center [128, 766] width 256 height 6
click at [229, 699] on div "Progress Bar" at bounding box center [229, 766] width 1 height 6
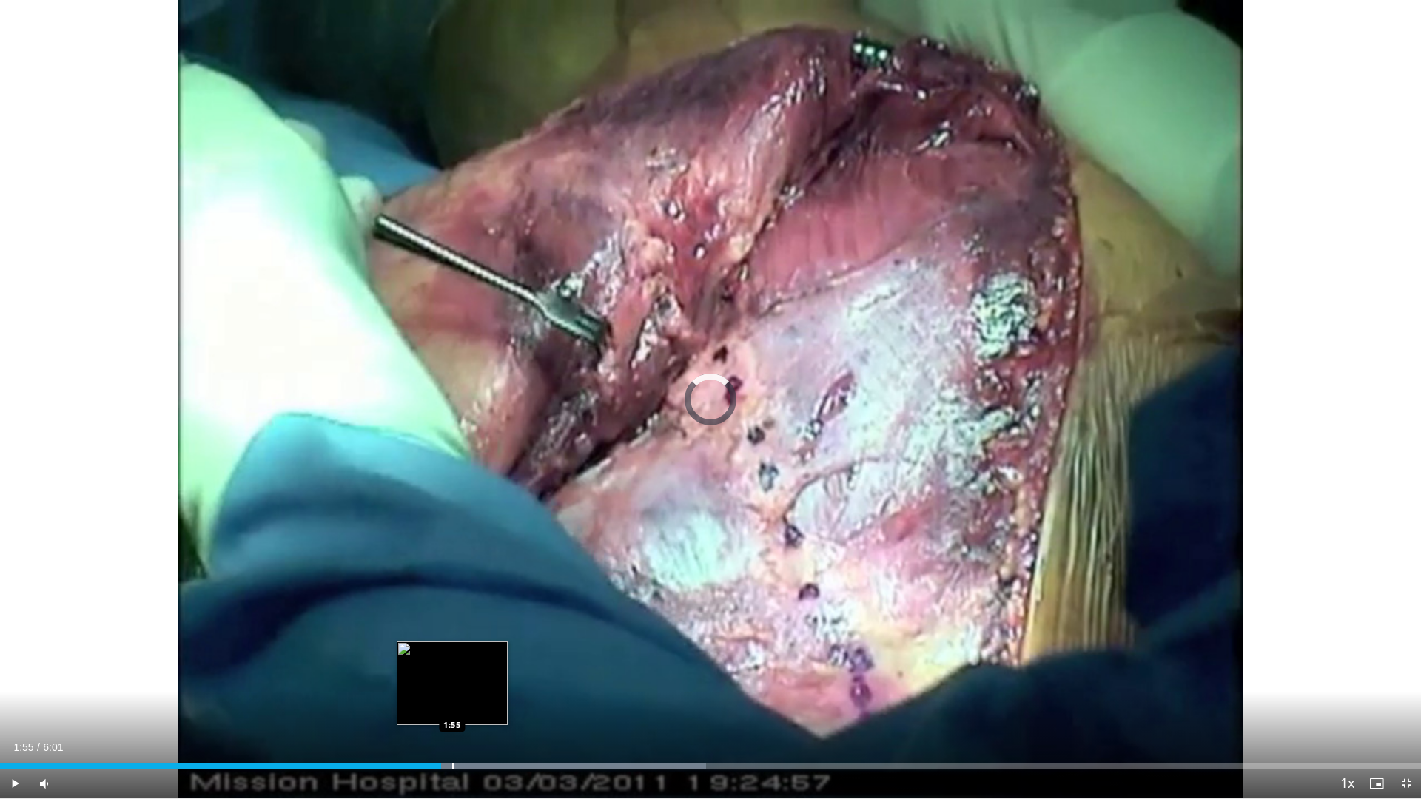
click at [454, 699] on div "Progress Bar" at bounding box center [511, 766] width 387 height 6
click at [477, 699] on div "Progress Bar" at bounding box center [476, 766] width 1 height 6
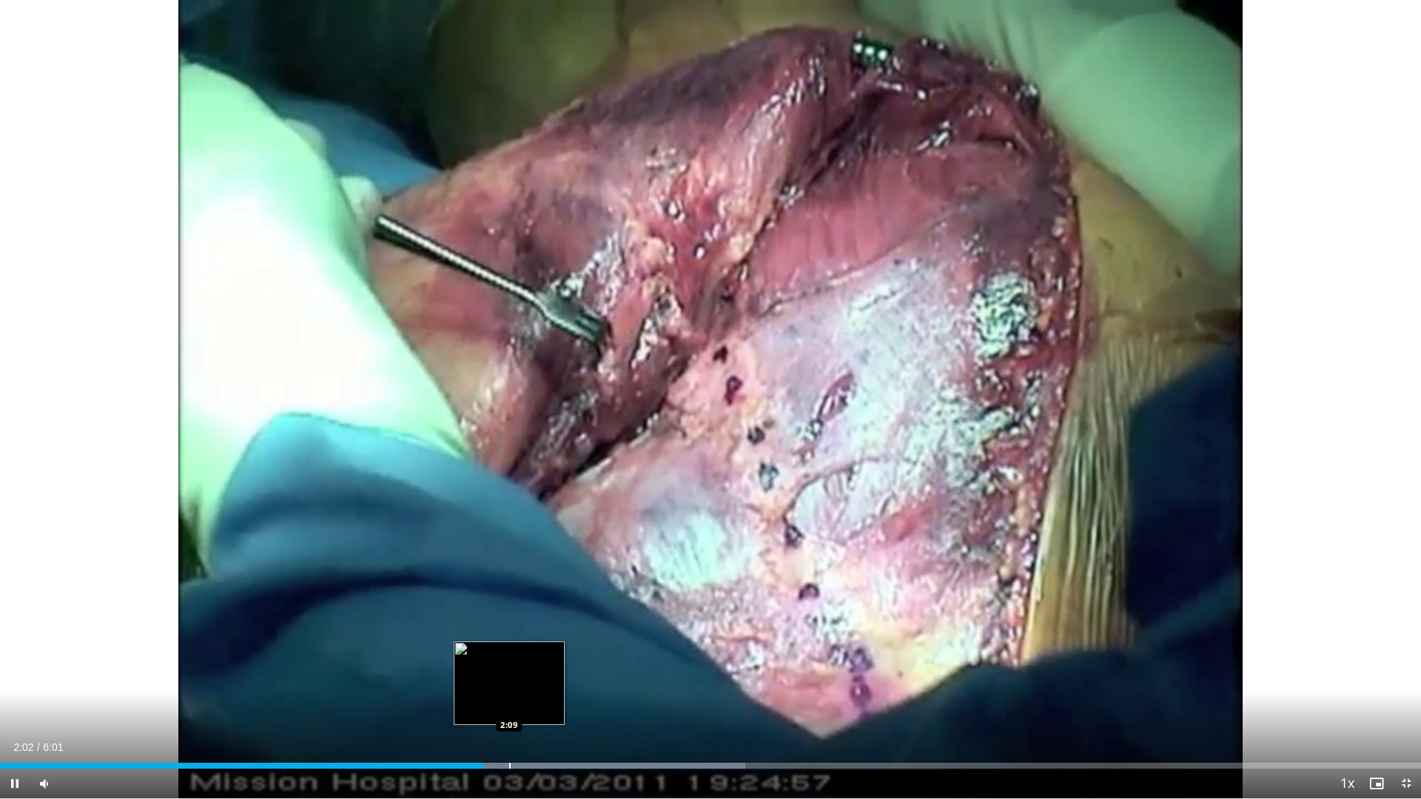
click at [511, 699] on div "Progress Bar" at bounding box center [509, 766] width 1 height 6
click at [539, 699] on div "Progress Bar" at bounding box center [537, 766] width 1 height 6
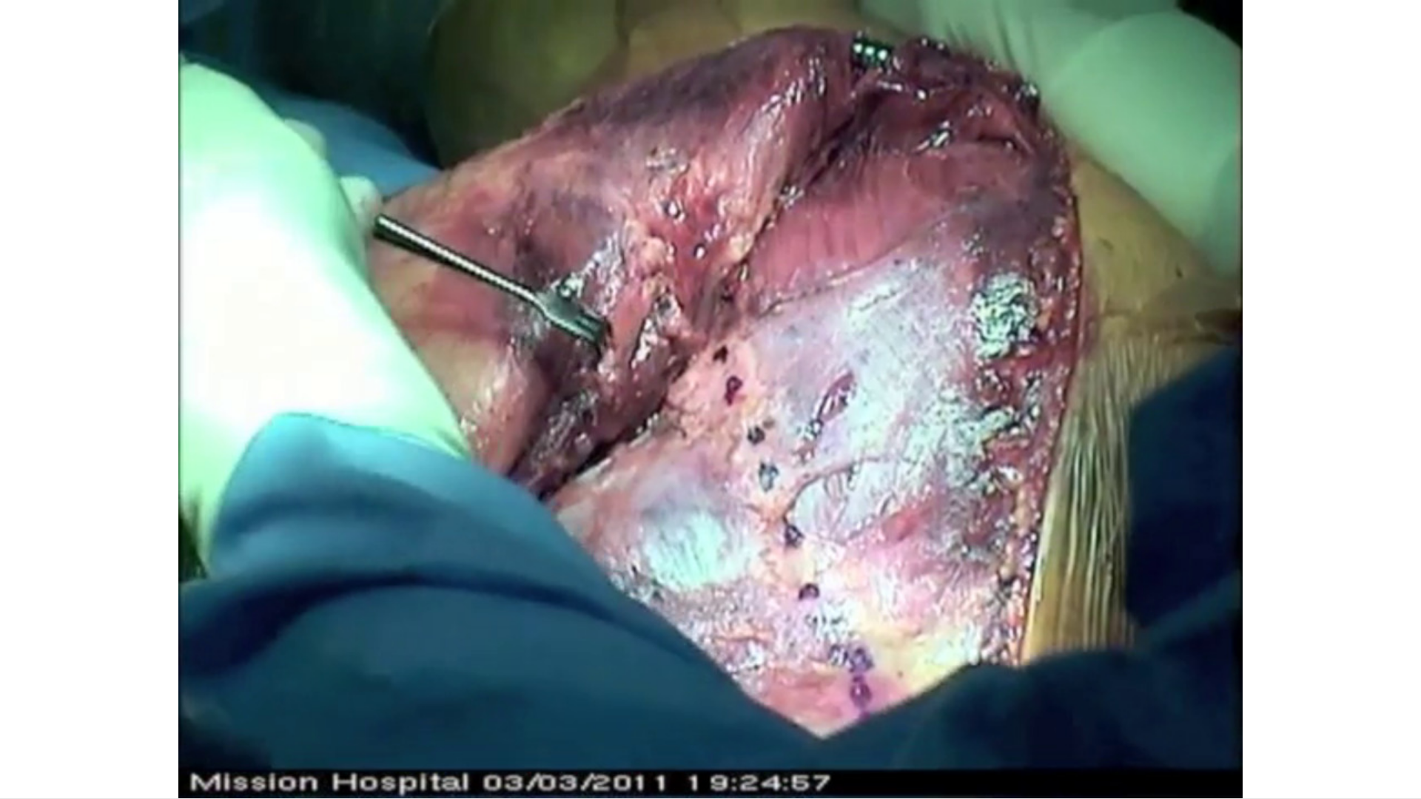
click at [587, 699] on div "Loaded : 55.19% 2:18 2:23" at bounding box center [710, 796] width 1421 height 6
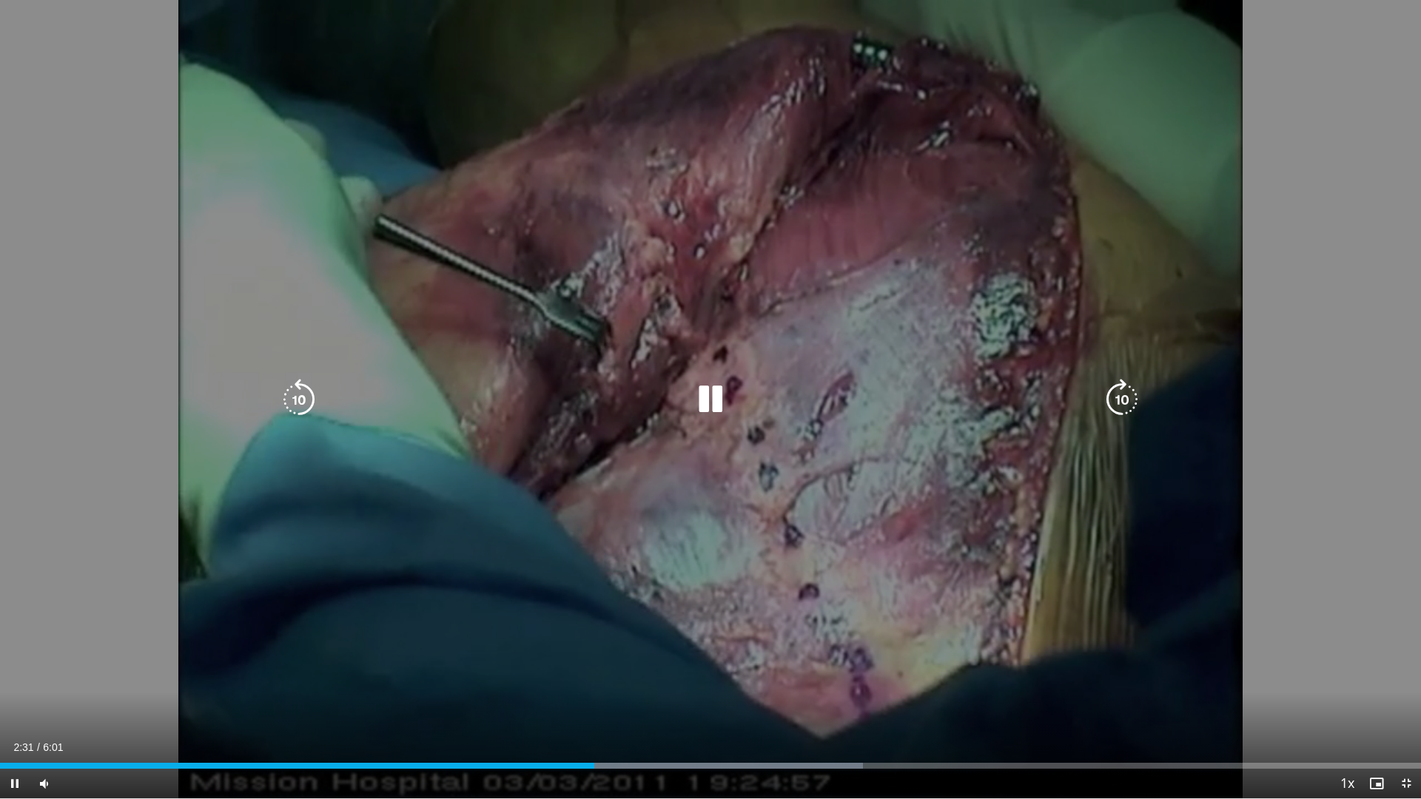
click at [621, 699] on div "Current Time 2:31 / Duration 6:01 Pause Skip Backward Skip Forward Mute Loaded …" at bounding box center [710, 784] width 1421 height 30
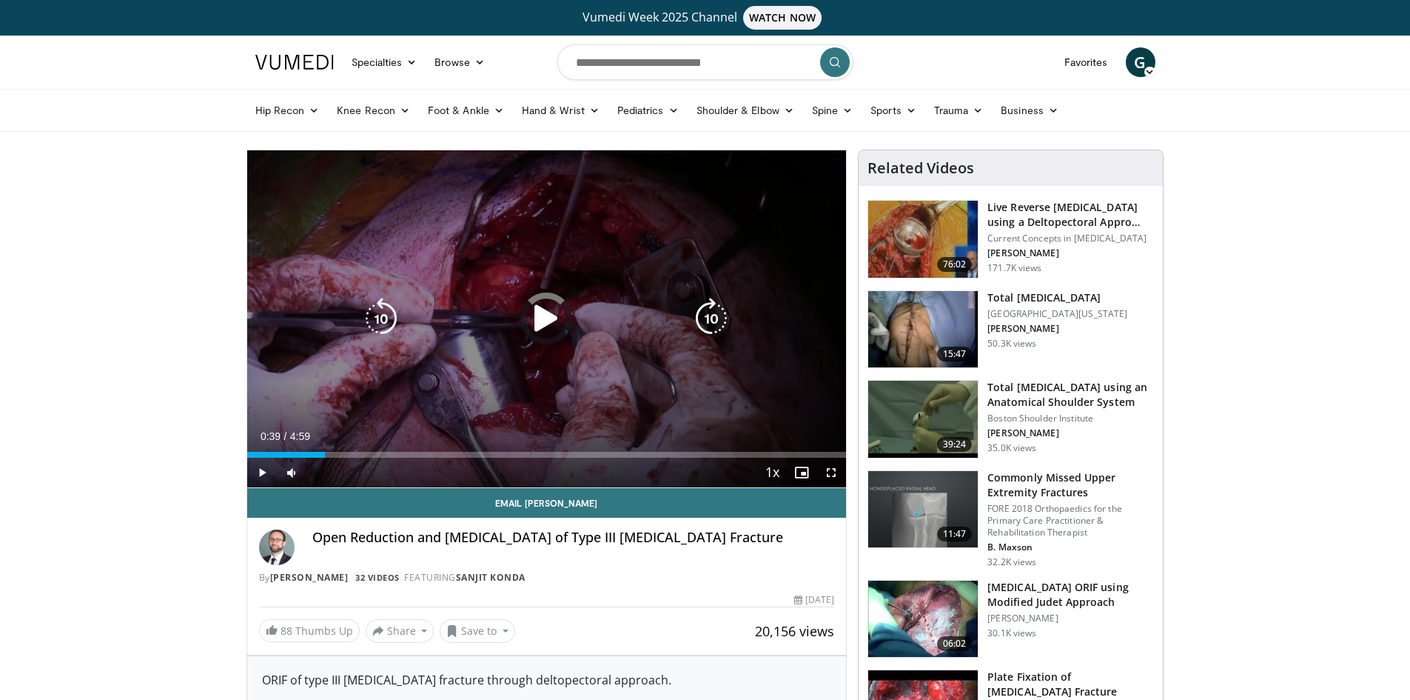
drag, startPoint x: 304, startPoint y: 451, endPoint x: 435, endPoint y: 448, distance: 130.3
click at [431, 448] on div "Loaded : 0.00% 1:14 1:14" at bounding box center [547, 450] width 600 height 14
drag, startPoint x: 458, startPoint y: 450, endPoint x: 489, endPoint y: 453, distance: 31.2
click at [484, 452] on video-js "**********" at bounding box center [547, 319] width 600 height 338
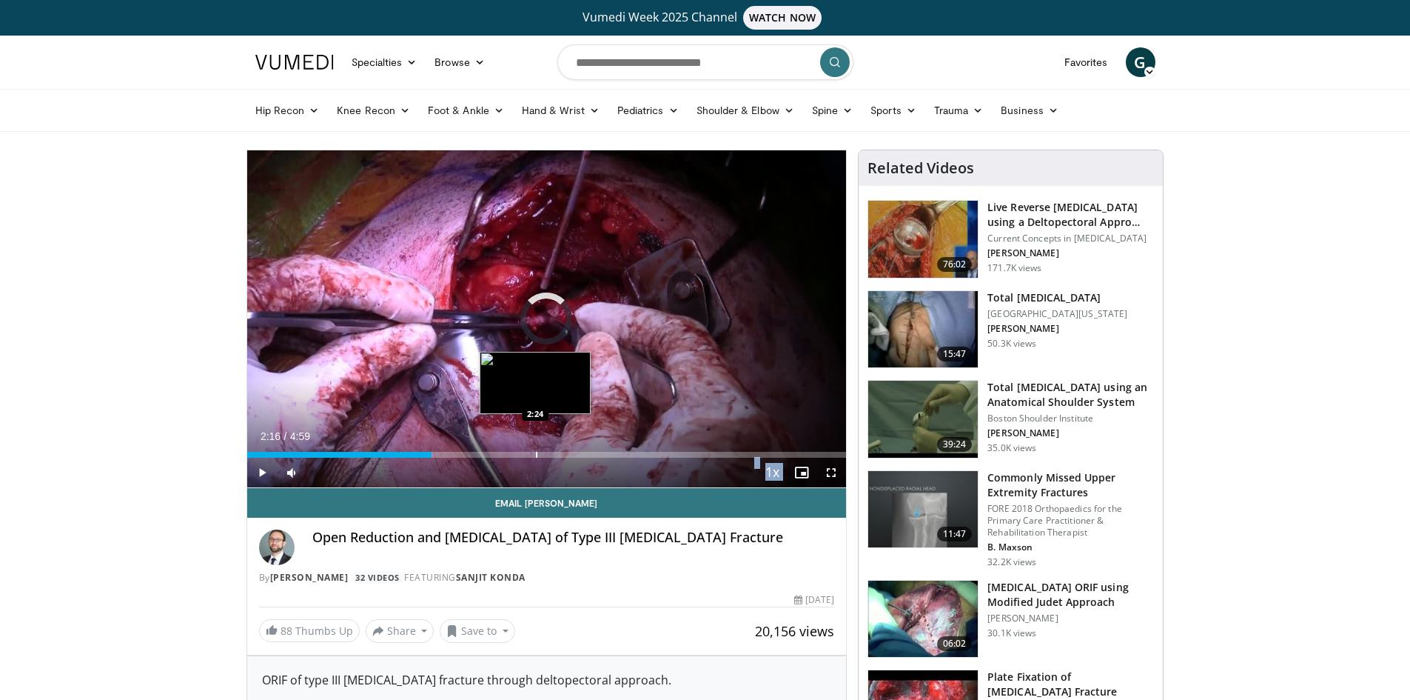
drag, startPoint x: 526, startPoint y: 454, endPoint x: 554, endPoint y: 454, distance: 27.4
click at [537, 454] on div "Progress Bar" at bounding box center [536, 455] width 1 height 6
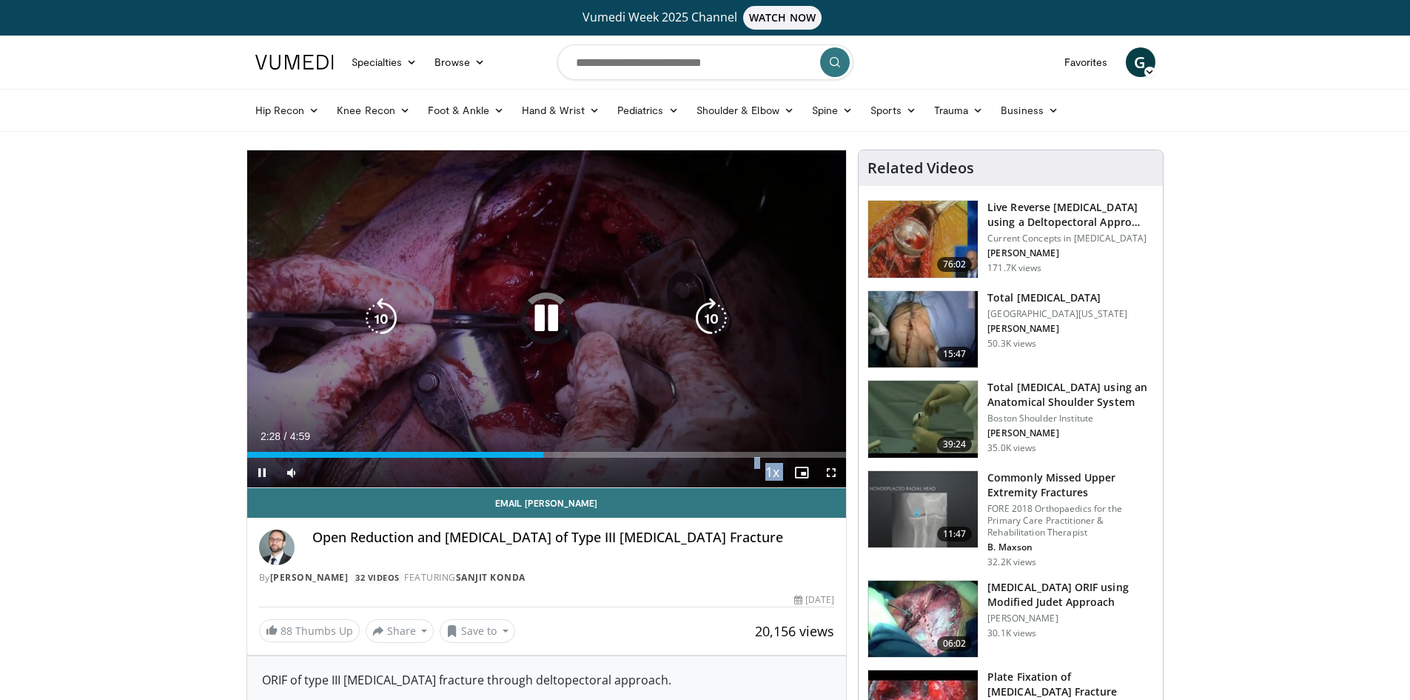
drag, startPoint x: 590, startPoint y: 450, endPoint x: 617, endPoint y: 448, distance: 26.7
click at [611, 448] on div "Loaded : 0.00% 2:28 2:43" at bounding box center [547, 450] width 600 height 14
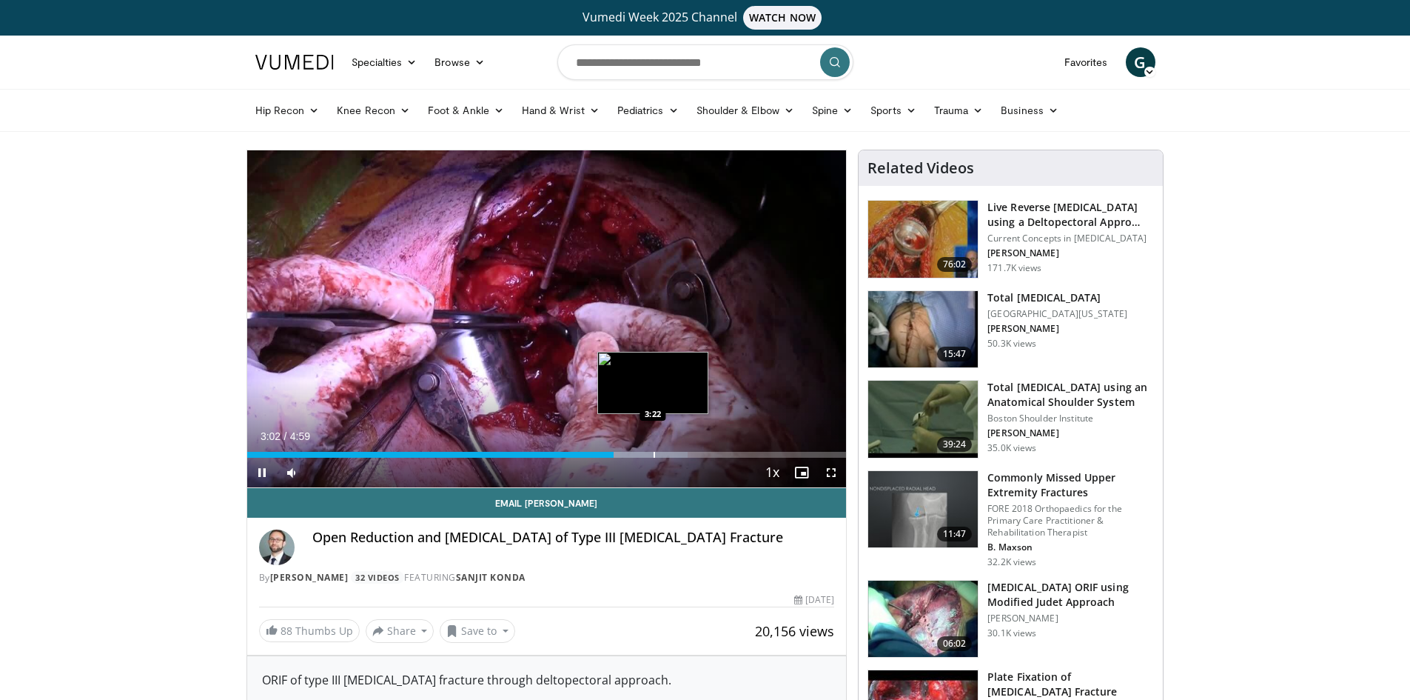
drag, startPoint x: 697, startPoint y: 439, endPoint x: 728, endPoint y: 444, distance: 31.5
click at [705, 439] on div "Current Time 3:02 / Duration 4:59" at bounding box center [547, 435] width 600 height 13
drag, startPoint x: 842, startPoint y: 476, endPoint x: 843, endPoint y: 540, distance: 64.4
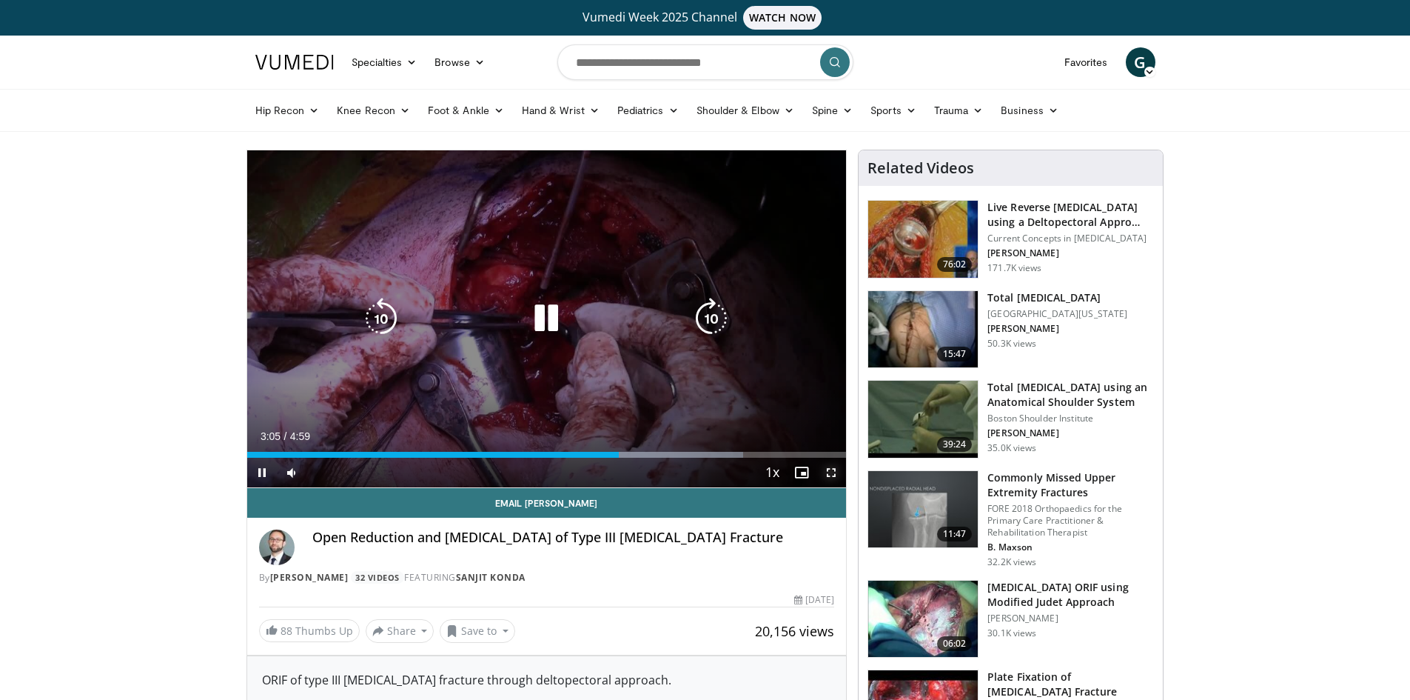
click at [842, 476] on span "Video Player" at bounding box center [832, 472] width 30 height 30
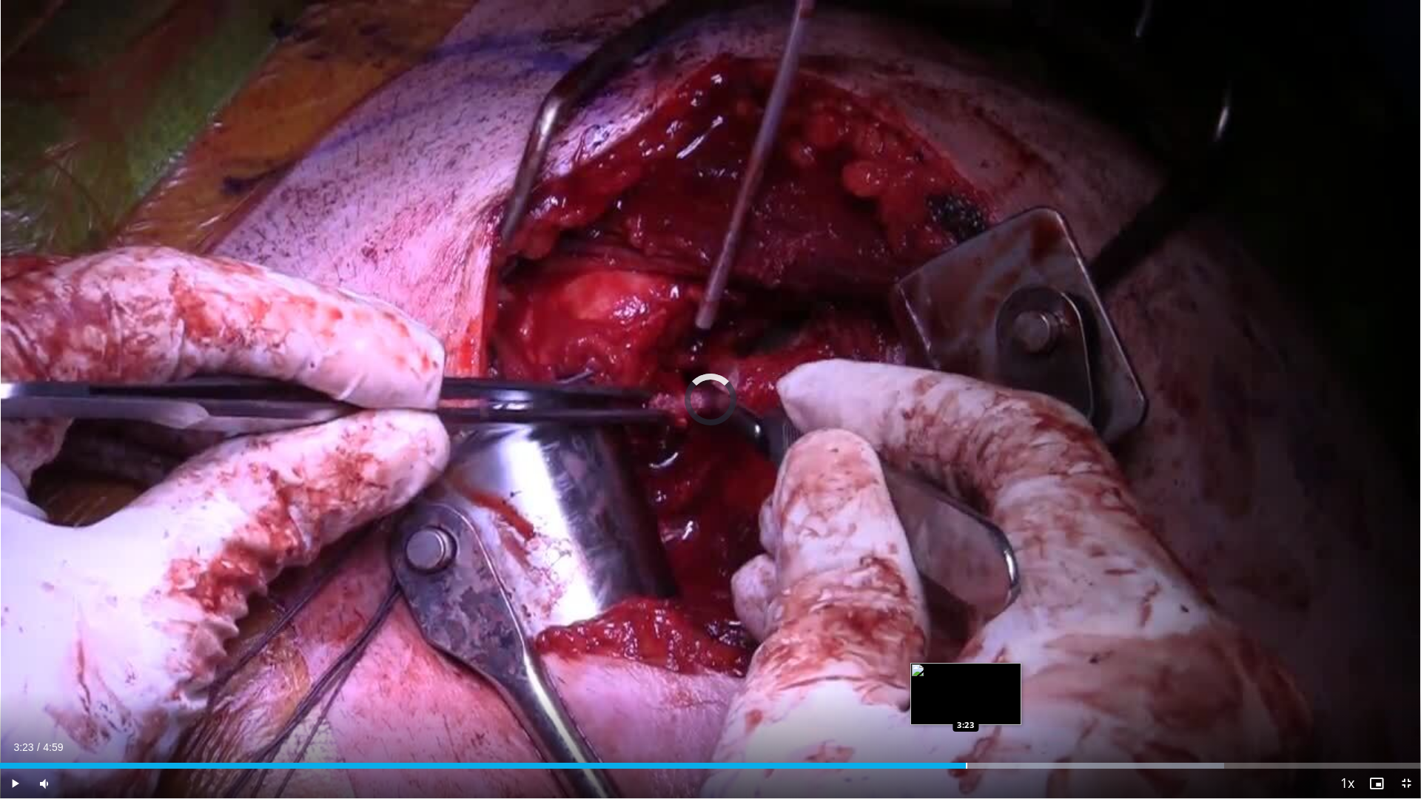
click at [966, 699] on div "Progress Bar" at bounding box center [966, 766] width 1 height 6
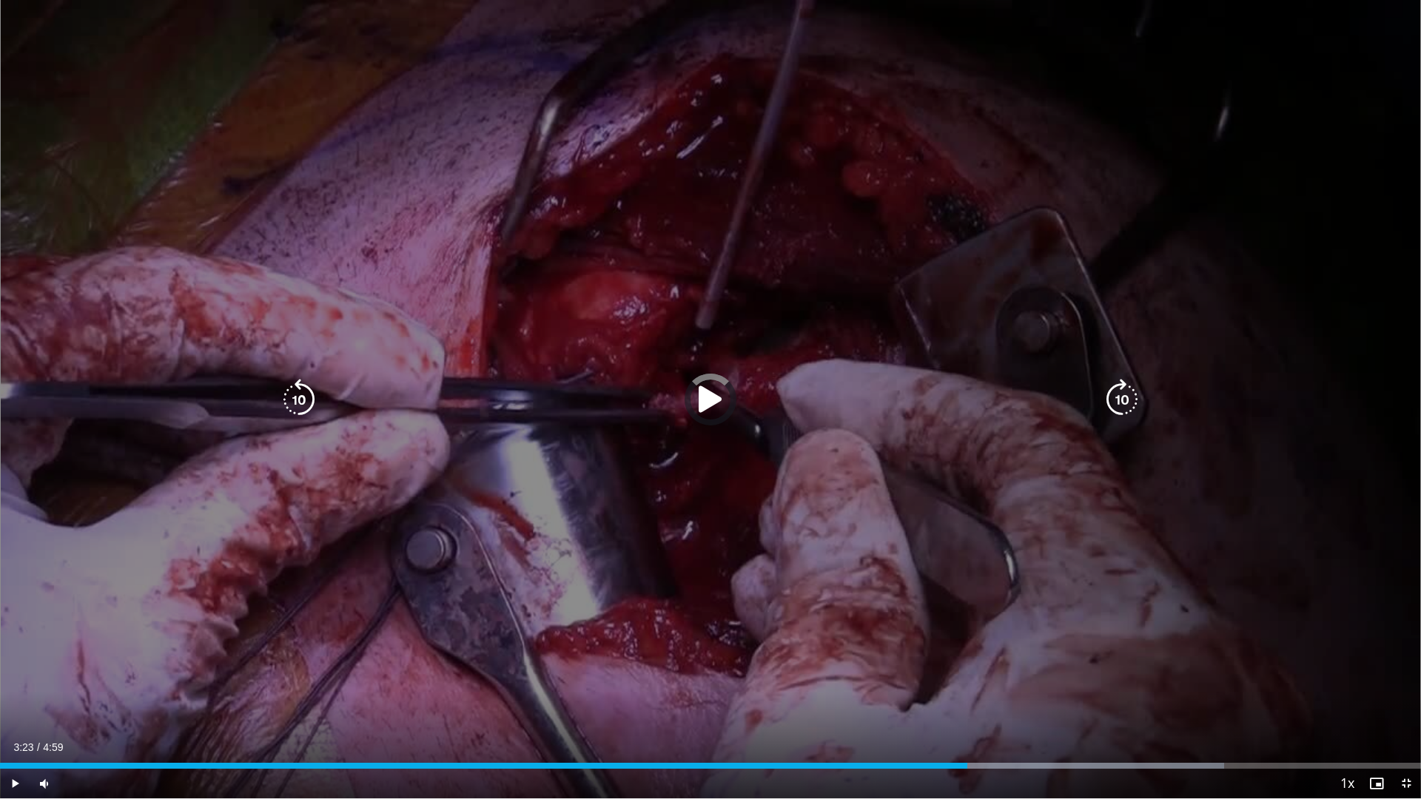
click at [1025, 699] on div "Loaded : 86.14% 3:23 3:35" at bounding box center [710, 762] width 1421 height 14
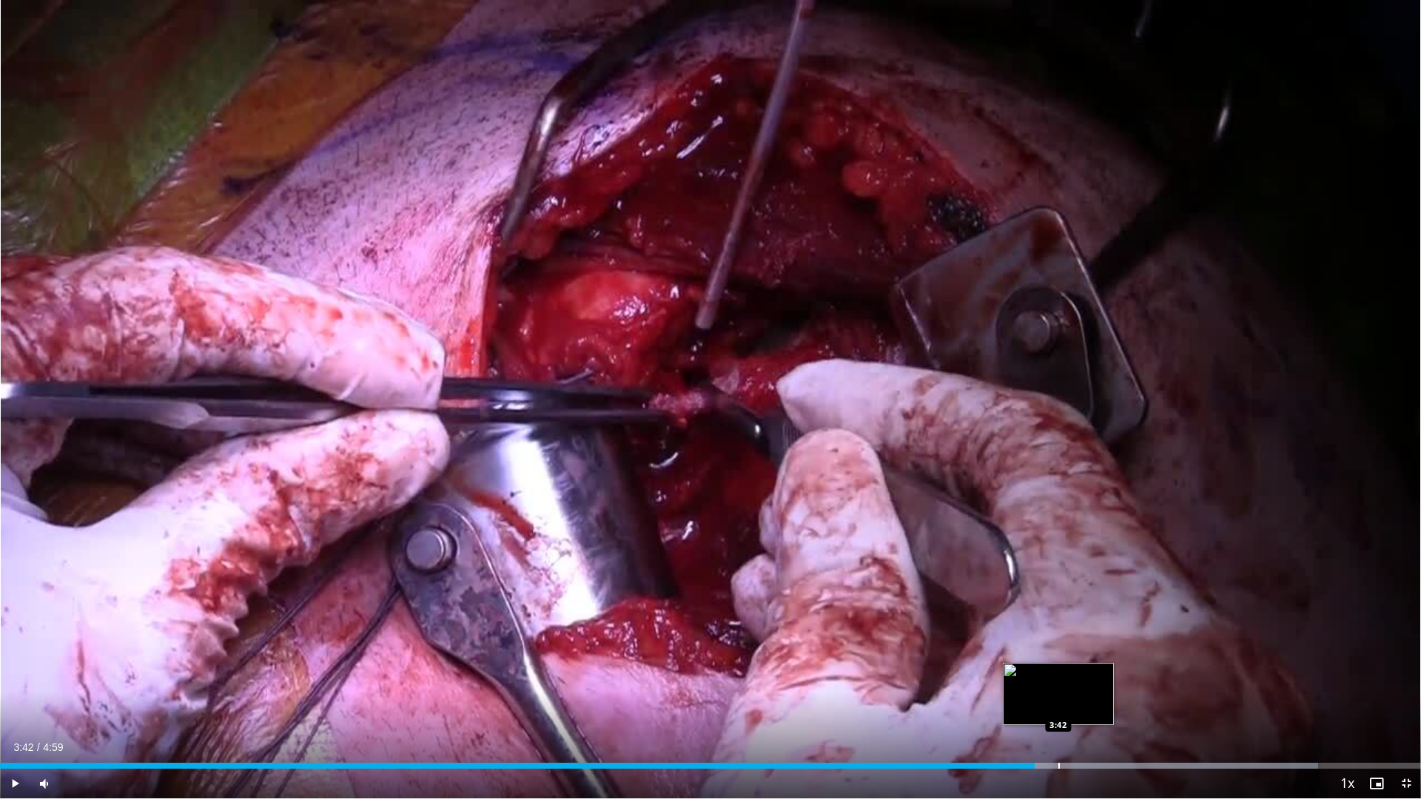
click at [1059, 699] on div "Progress Bar" at bounding box center [1059, 766] width 1 height 6
click at [1014, 699] on div "Progress Bar" at bounding box center [1014, 766] width 1 height 6
drag, startPoint x: 998, startPoint y: 762, endPoint x: 988, endPoint y: 760, distance: 10.5
click at [997, 699] on div "Loaded : 96.09% 3:30 3:30" at bounding box center [710, 762] width 1421 height 14
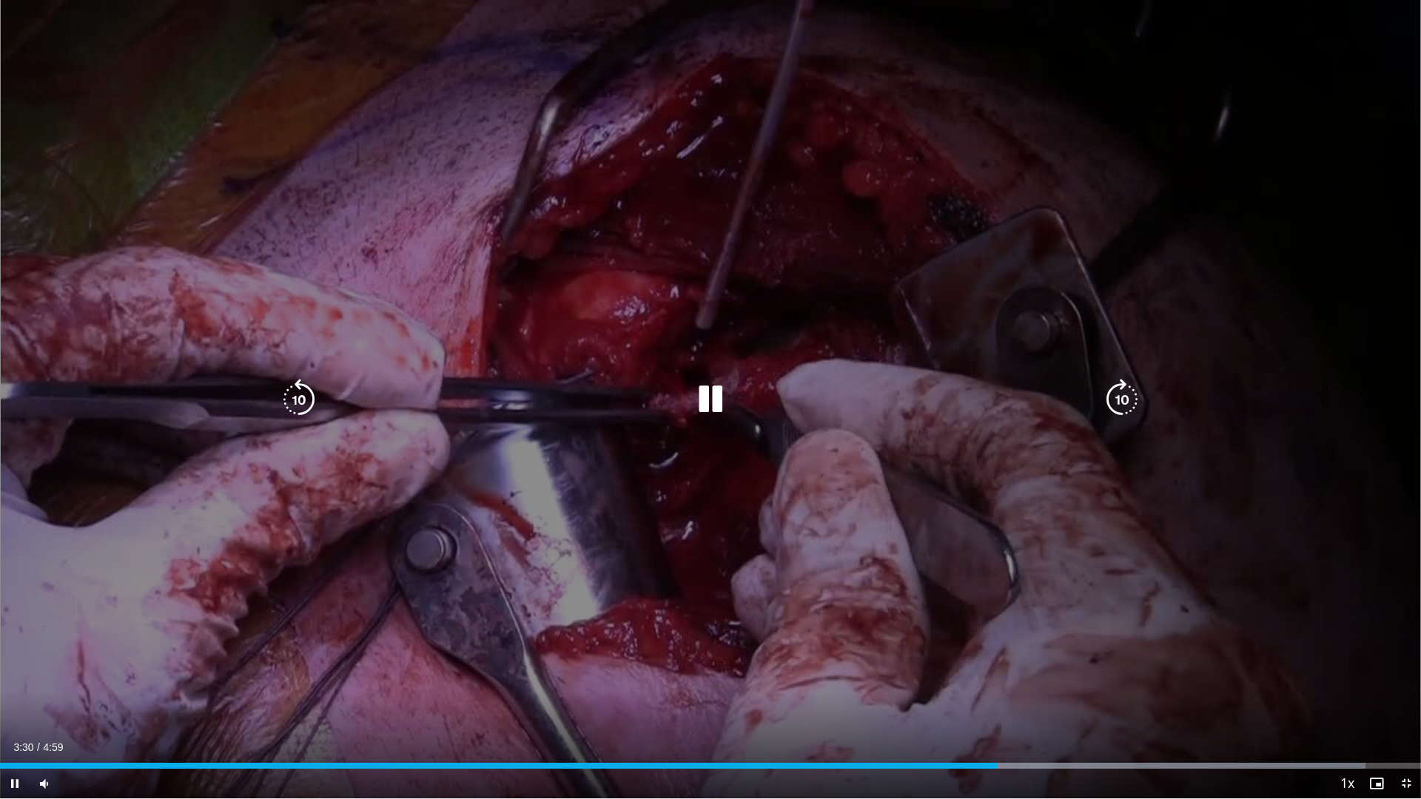
click at [953, 699] on div "Loaded : 96.09% 3:30 3:27" at bounding box center [710, 762] width 1421 height 14
click at [902, 699] on div "Loaded : 96.09% 3:21 3:10" at bounding box center [710, 762] width 1421 height 14
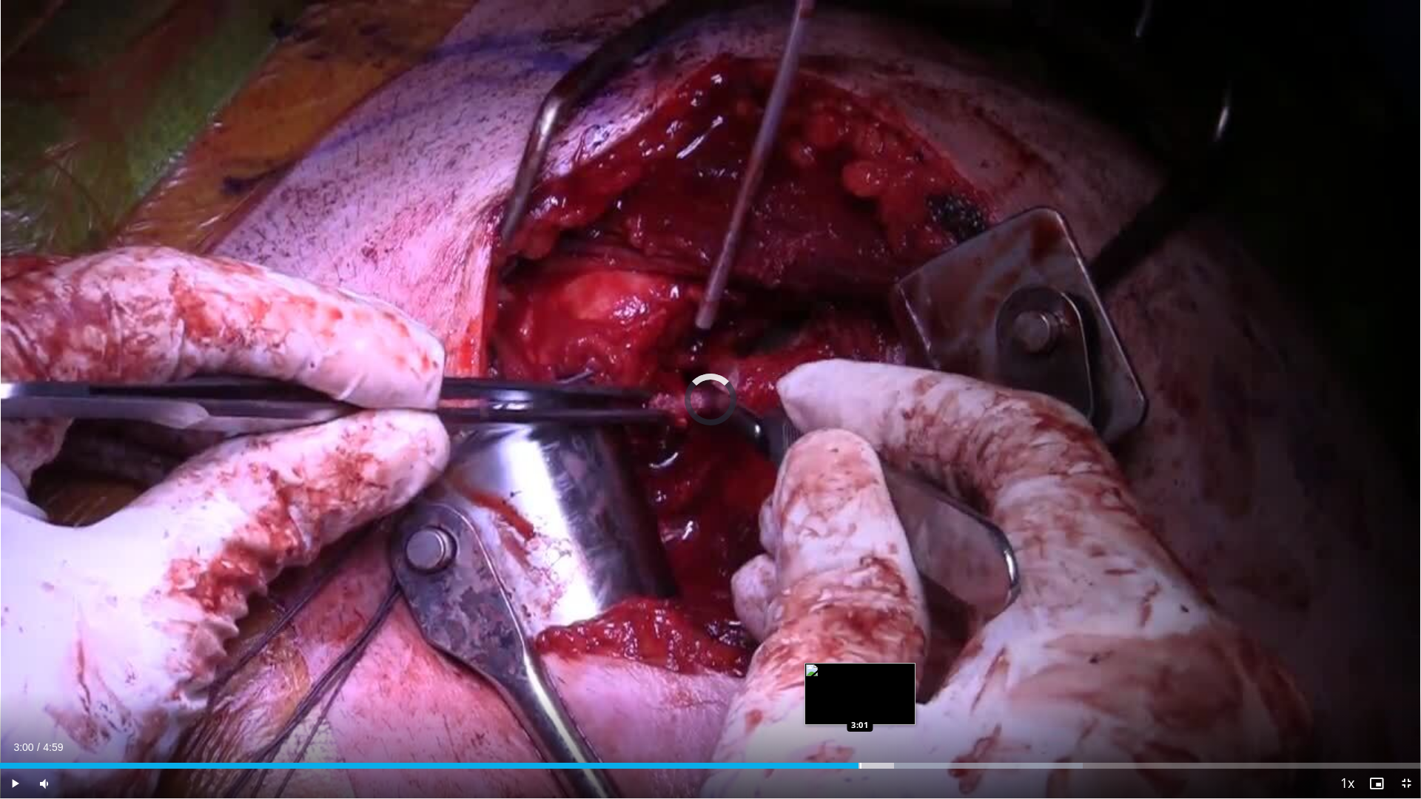
drag, startPoint x: 859, startPoint y: 760, endPoint x: 828, endPoint y: 757, distance: 30.5
click at [852, 699] on div "Loaded : 76.20% 3:10 3:01" at bounding box center [710, 762] width 1421 height 14
click at [801, 699] on div "Loaded : 0.00% 2:59 2:53" at bounding box center [710, 762] width 1421 height 14
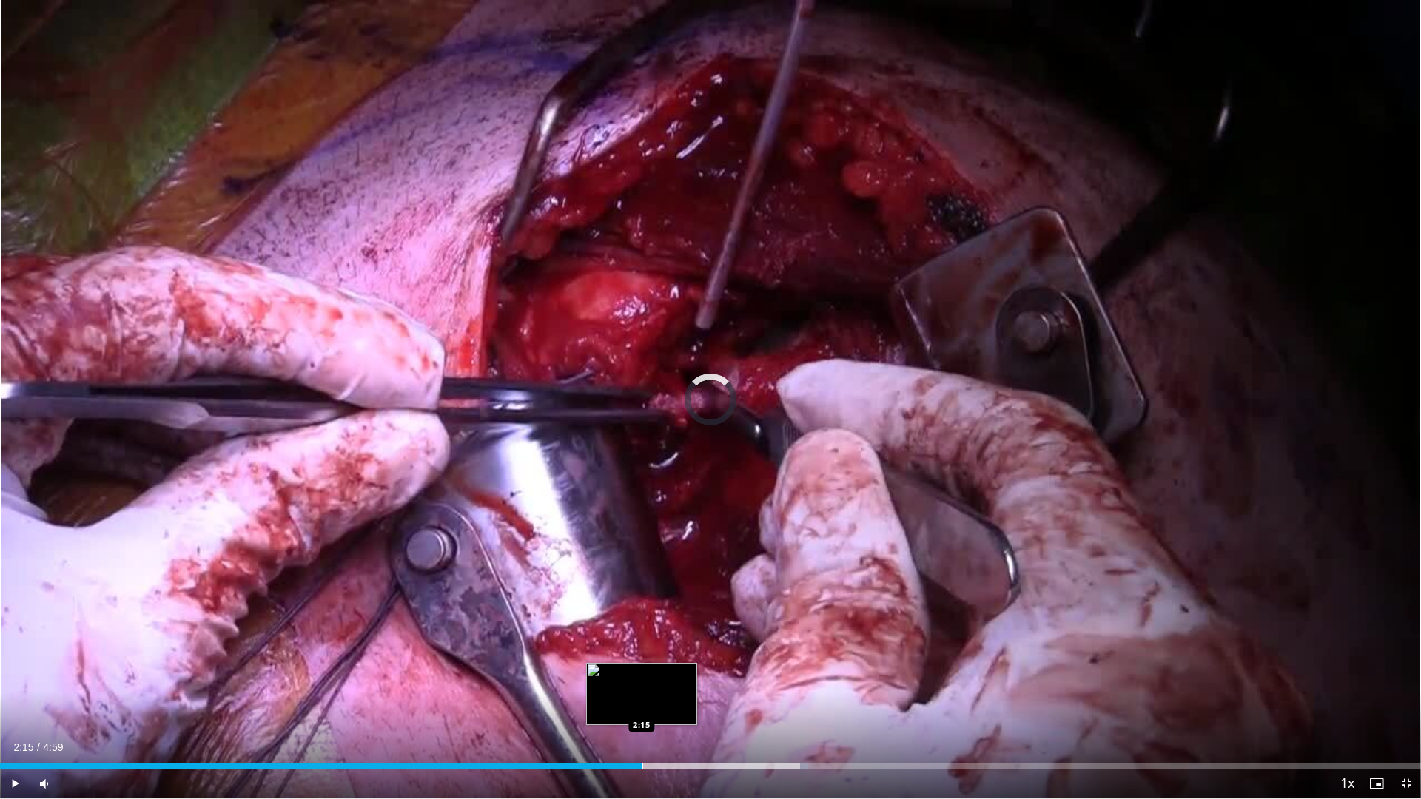
drag, startPoint x: 642, startPoint y: 760, endPoint x: 627, endPoint y: 759, distance: 14.8
click at [639, 699] on div "Loaded : 56.85% 2:15 2:15" at bounding box center [710, 762] width 1421 height 14
drag, startPoint x: 558, startPoint y: 751, endPoint x: 551, endPoint y: 750, distance: 7.4
click at [557, 699] on div "Current Time 2:14 / Duration 4:59" at bounding box center [710, 747] width 1421 height 13
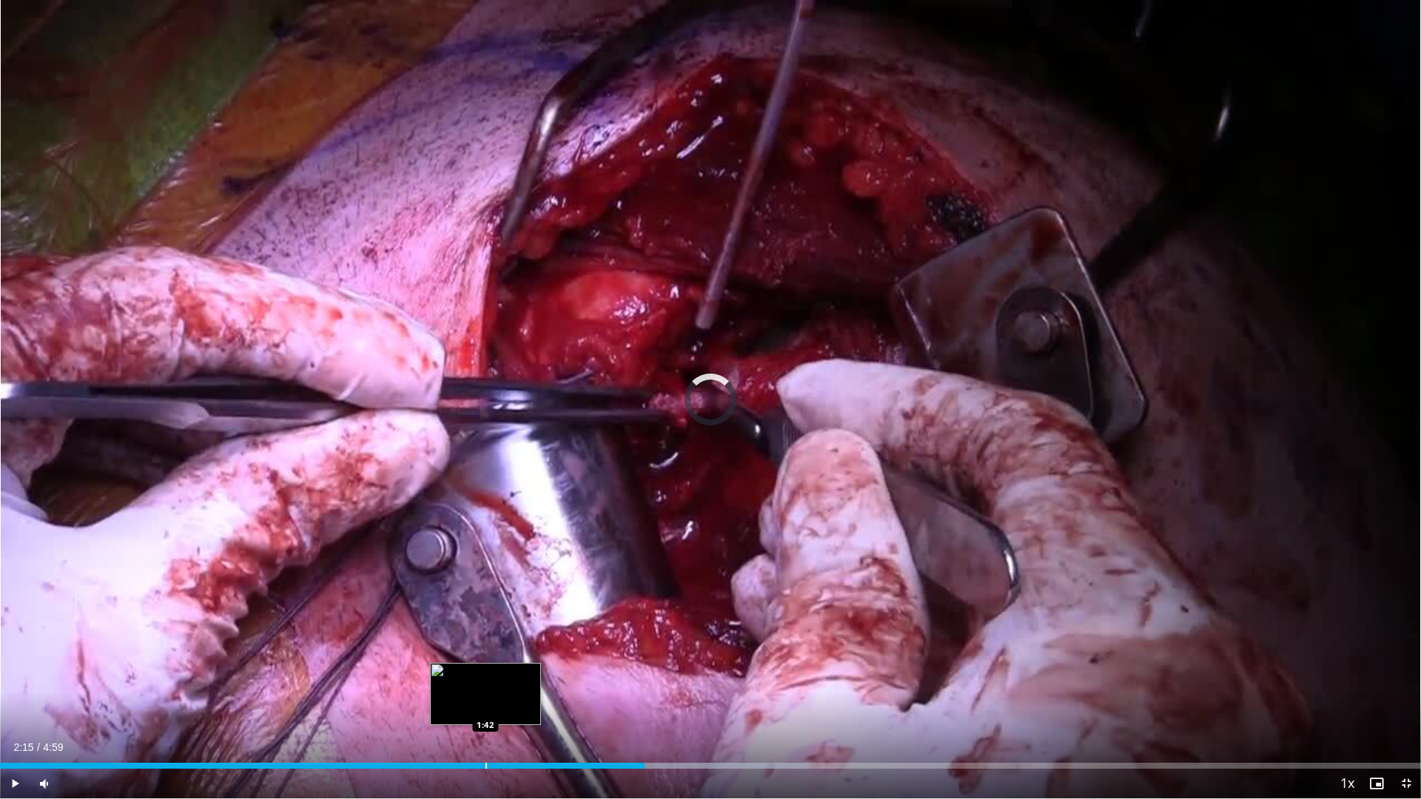
click at [486, 699] on div "Progress Bar" at bounding box center [486, 766] width 1 height 6
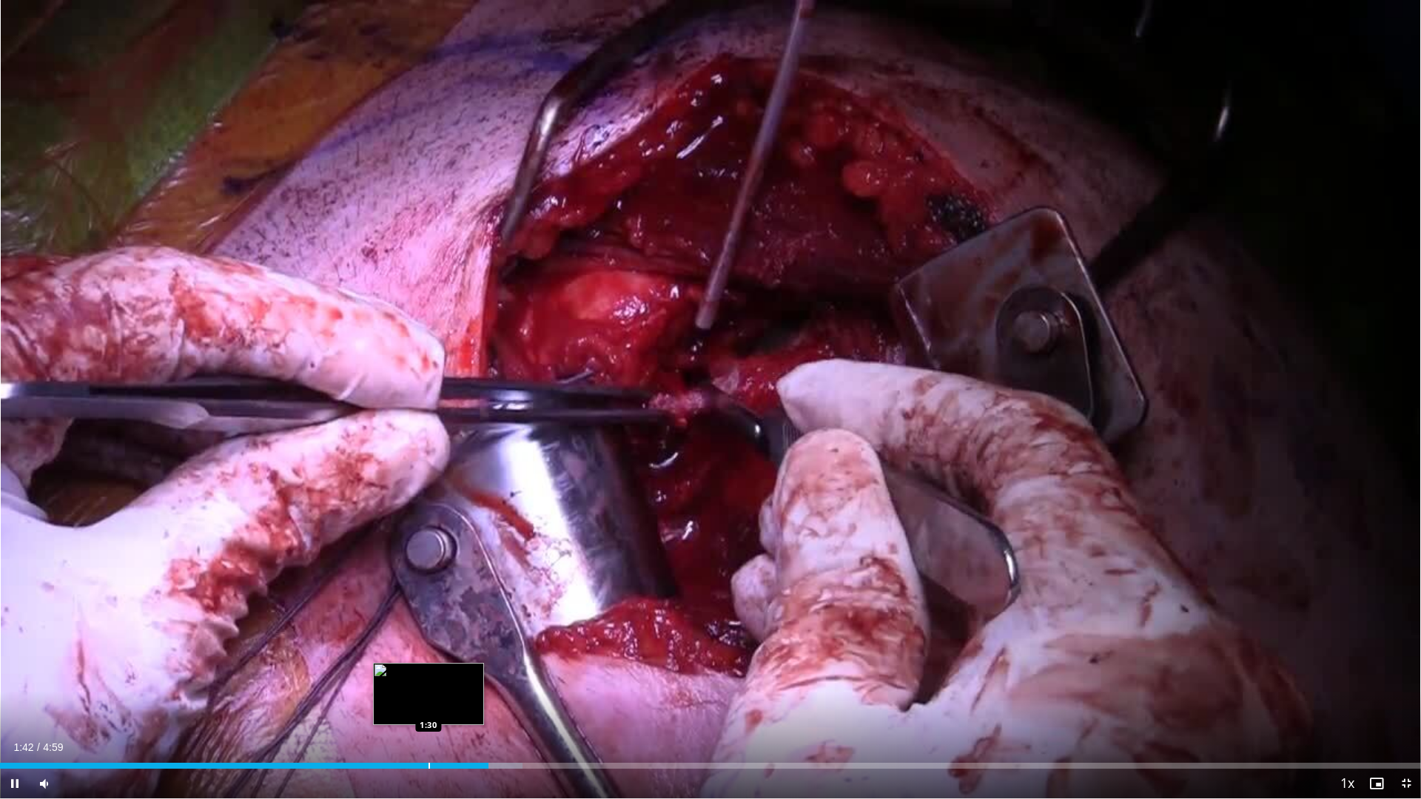
click at [418, 699] on div "1:42" at bounding box center [244, 766] width 489 height 6
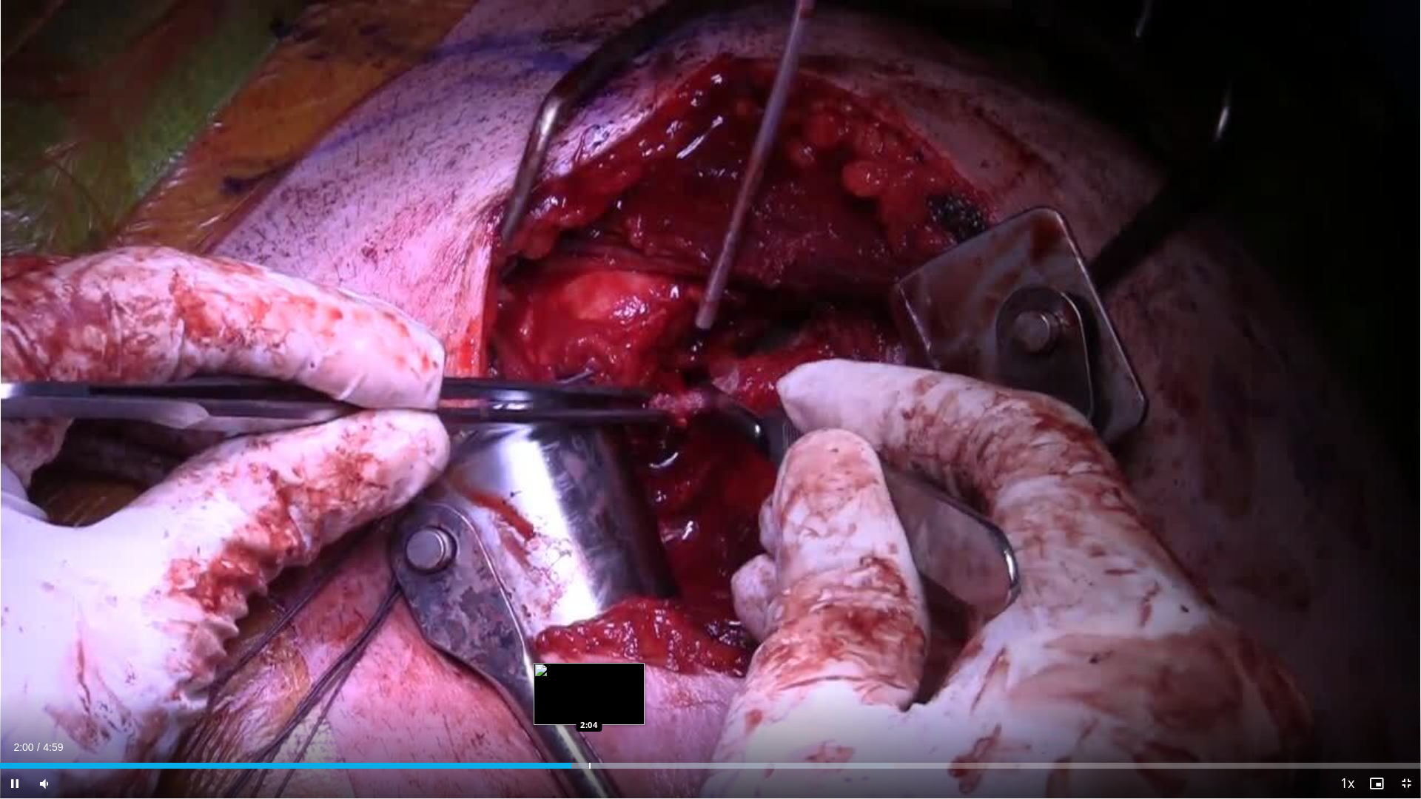
click at [589, 699] on div "Progress Bar" at bounding box center [589, 766] width 1 height 6
click at [616, 699] on div "Progress Bar" at bounding box center [616, 766] width 1 height 6
click at [697, 699] on div "Current Time 2:24 / Duration 4:59 Pause Skip Backward Skip Forward Mute Loaded …" at bounding box center [710, 784] width 1421 height 30
click at [719, 699] on div "Loaded : 69.57% 2:27 2:10" at bounding box center [710, 766] width 1421 height 6
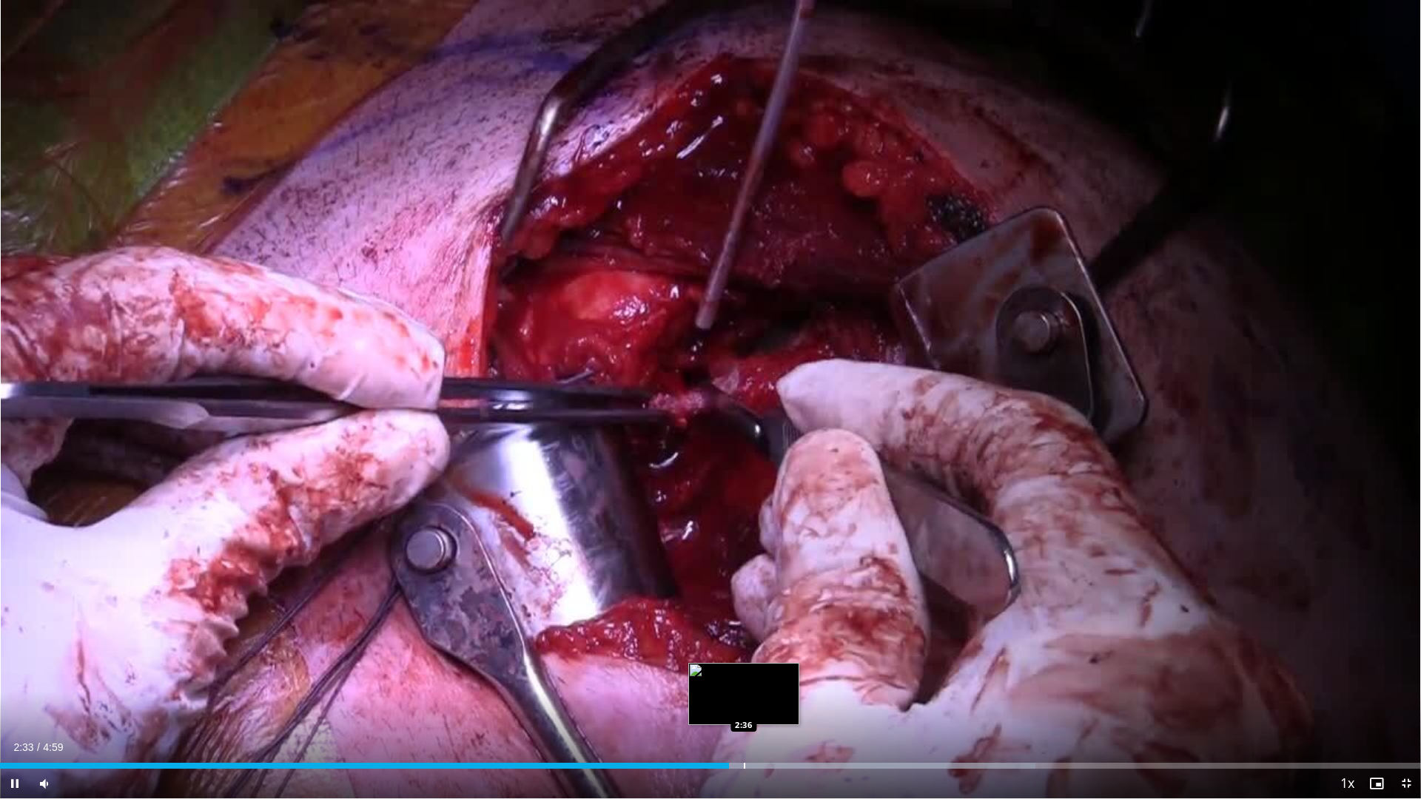
click at [732, 699] on div "Progress Bar" at bounding box center [808, 766] width 456 height 6
drag, startPoint x: 776, startPoint y: 767, endPoint x: 785, endPoint y: 768, distance: 9.0
click at [776, 699] on div "Loaded : 72.89% 2:34 2:42" at bounding box center [710, 766] width 1421 height 6
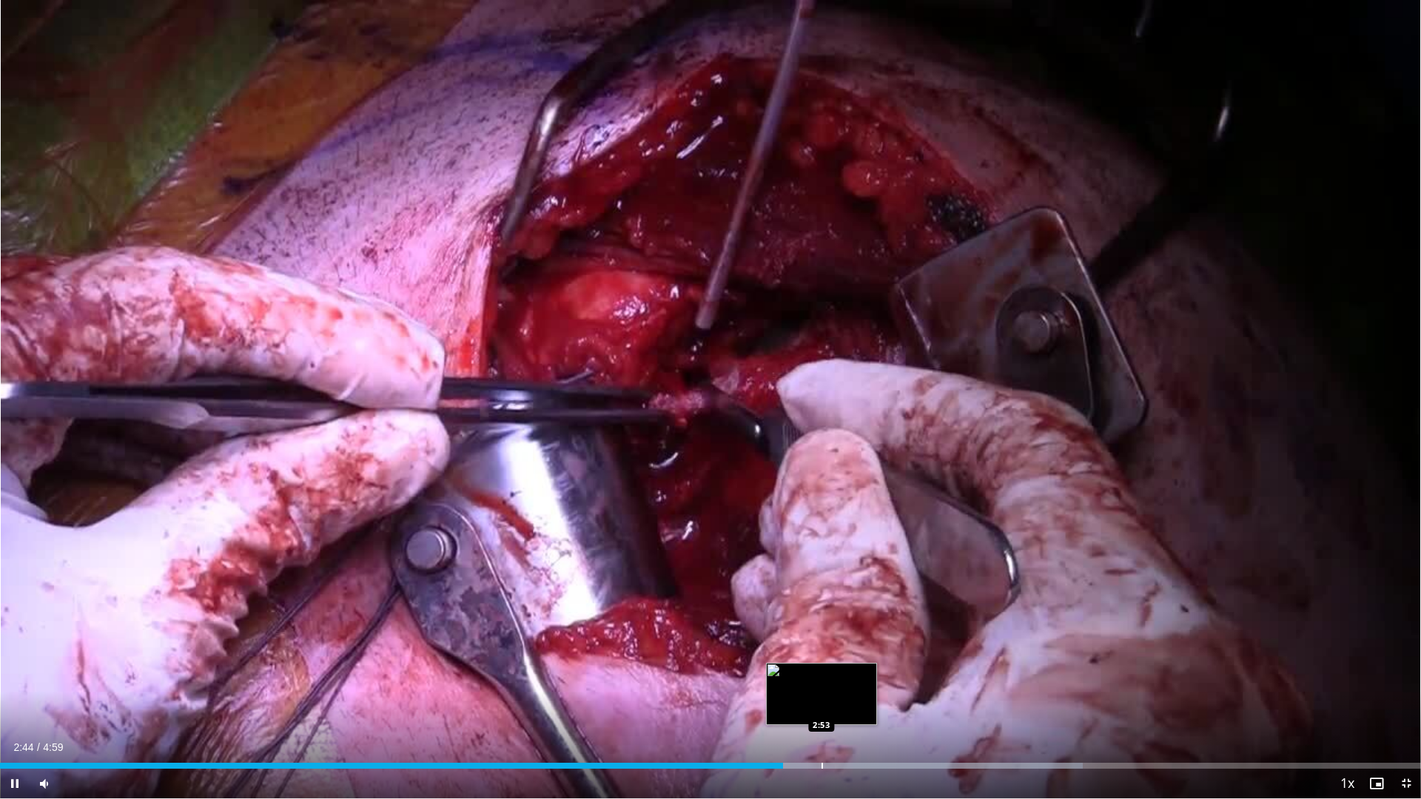
click at [823, 699] on div "Progress Bar" at bounding box center [822, 766] width 1 height 6
click at [836, 699] on div "Loaded : 79.51% 2:58 2:56" at bounding box center [710, 762] width 1421 height 14
click at [818, 699] on div "Loaded : 79.51% 2:56 2:53" at bounding box center [710, 762] width 1421 height 14
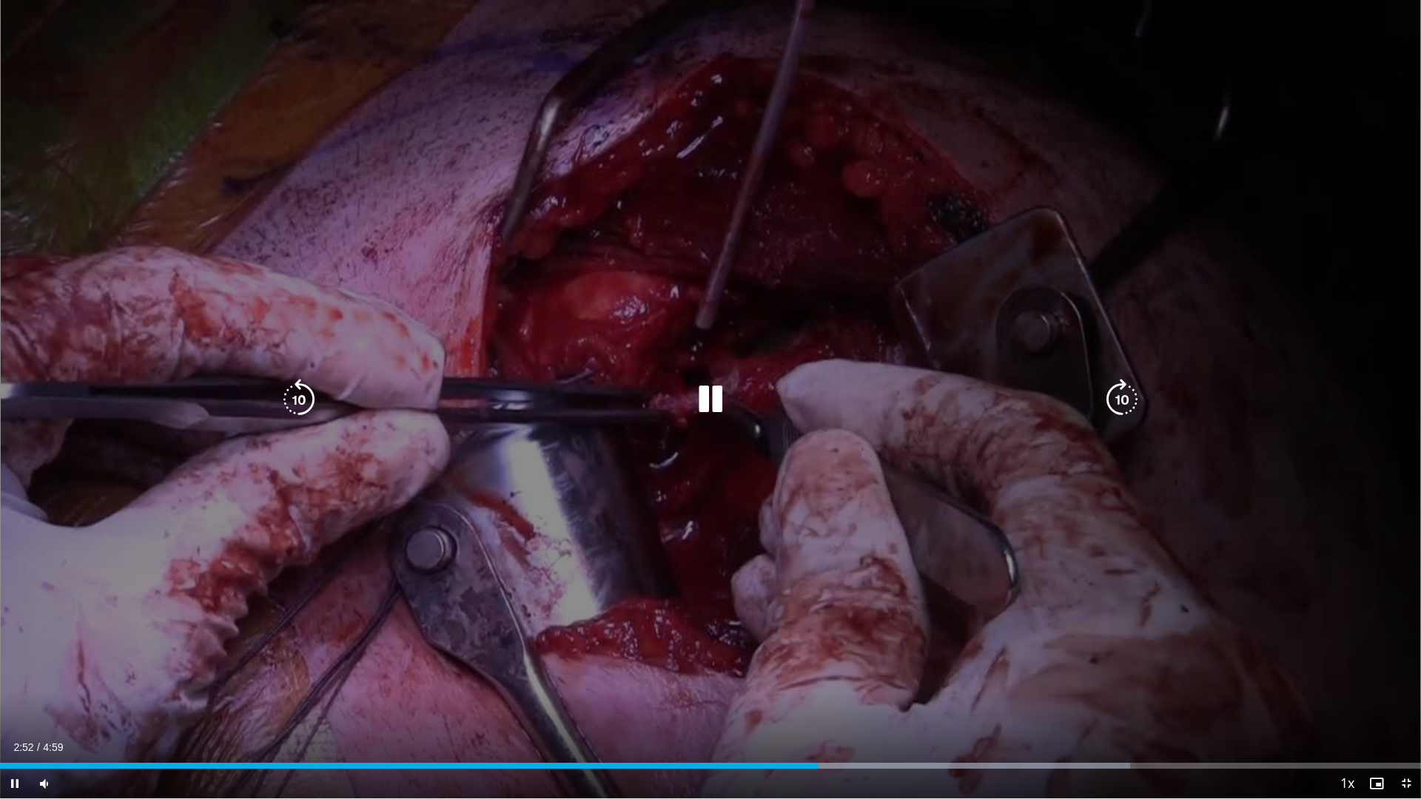
click at [799, 699] on div "Loaded : 79.51% 2:52 2:49" at bounding box center [710, 762] width 1421 height 14
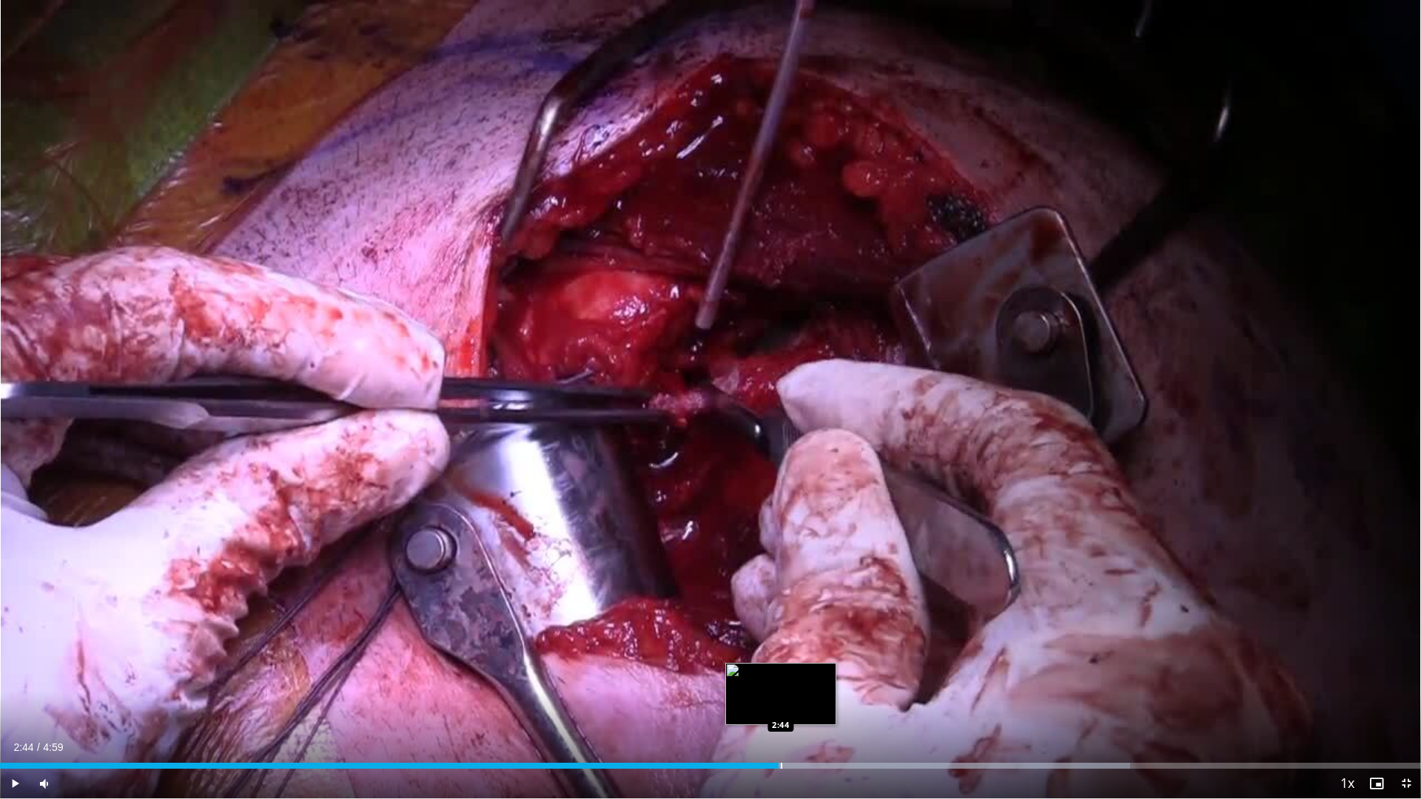
click at [779, 699] on div "Loaded : 79.51% 2:44 2:44" at bounding box center [710, 762] width 1421 height 14
click at [844, 699] on div "Loaded : 79.51% 2:47 2:57" at bounding box center [710, 762] width 1421 height 14
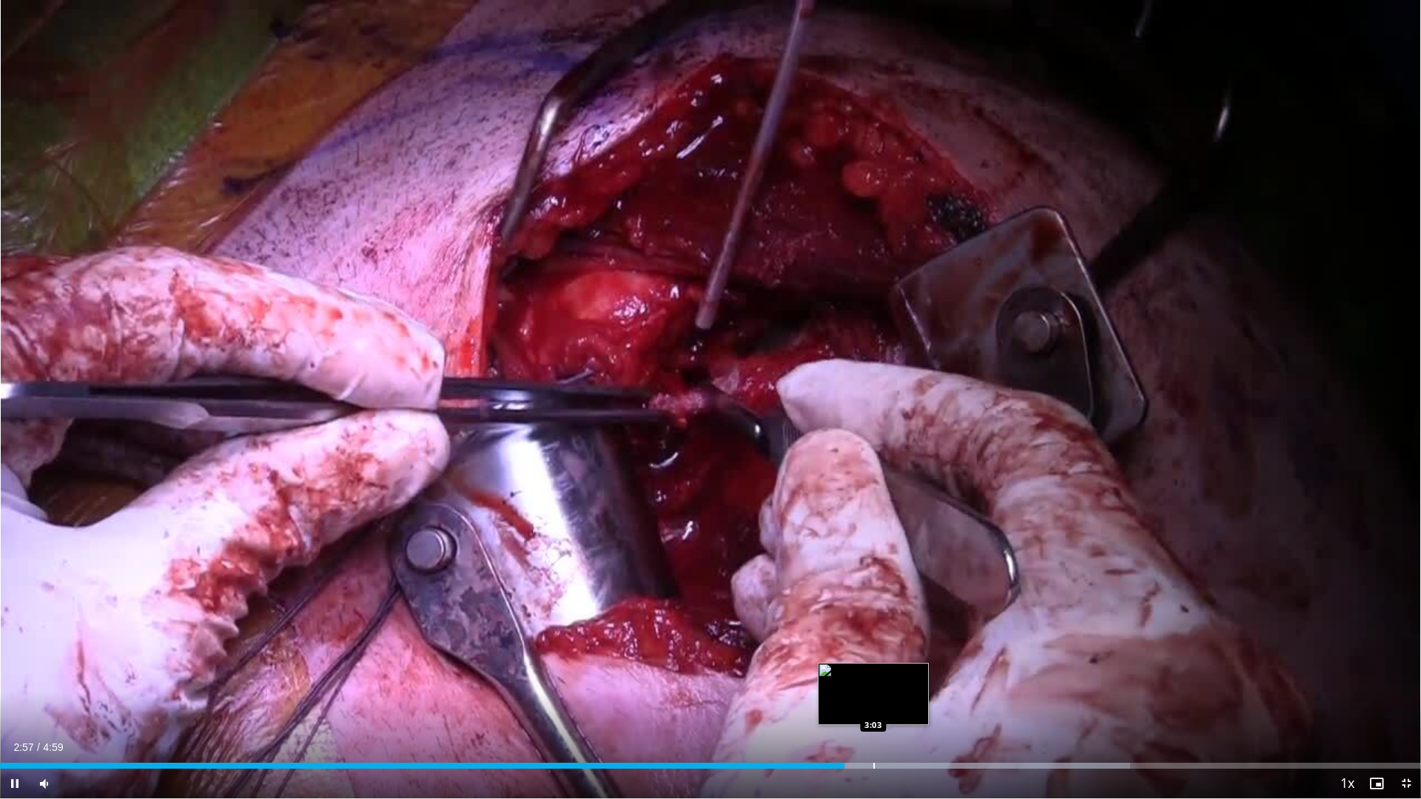
click at [875, 699] on div "Progress Bar" at bounding box center [874, 766] width 1 height 6
click at [916, 699] on div "Progress Bar" at bounding box center [914, 766] width 1 height 6
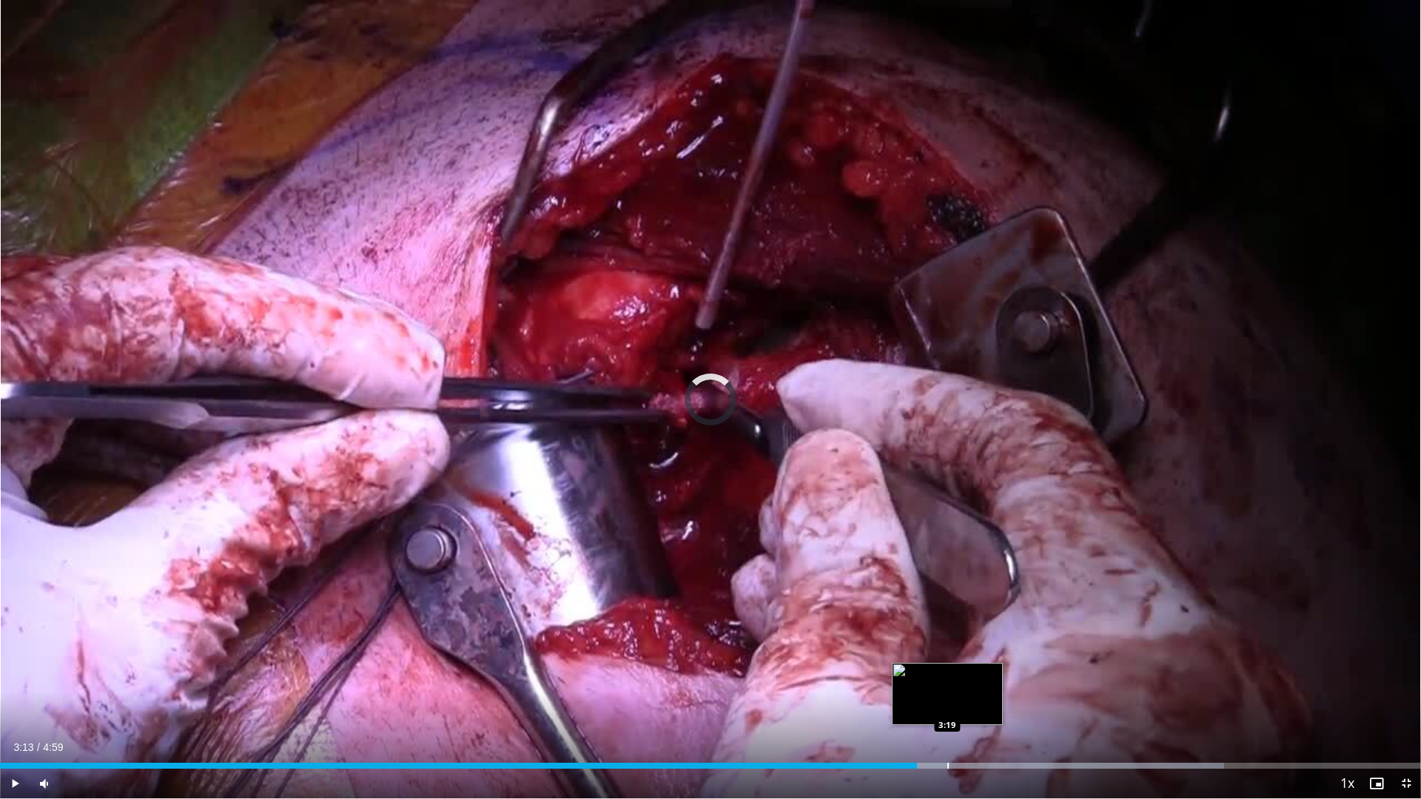
click at [949, 699] on div "Progress Bar" at bounding box center [999, 766] width 449 height 6
click at [974, 699] on div "Progress Bar" at bounding box center [974, 766] width 1 height 6
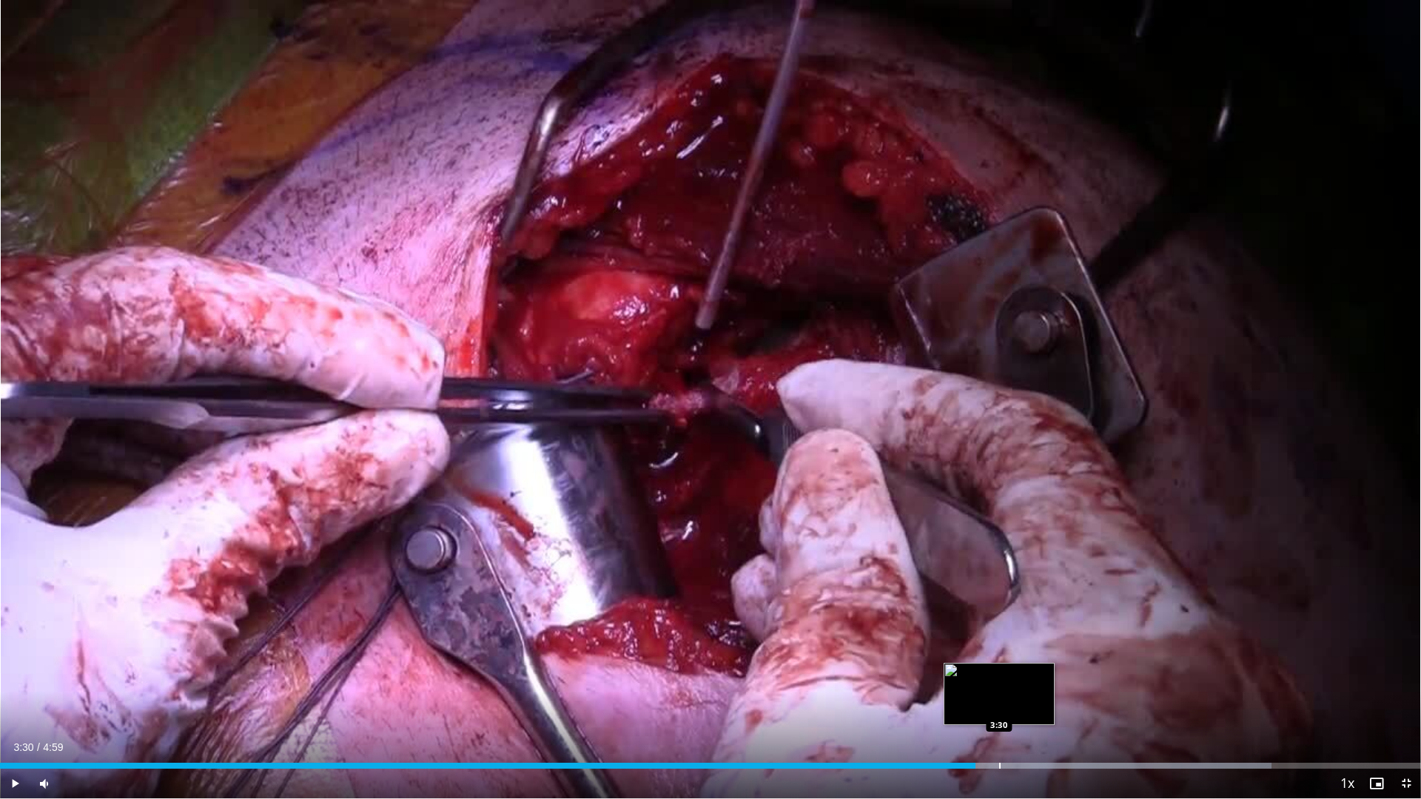
click at [1001, 699] on div "Progress Bar" at bounding box center [999, 766] width 1 height 6
click at [1039, 699] on div "Loaded : 93.64% 3:38 3:38" at bounding box center [710, 766] width 1421 height 6
click at [1040, 699] on div "Progress Bar" at bounding box center [1040, 766] width 1 height 6
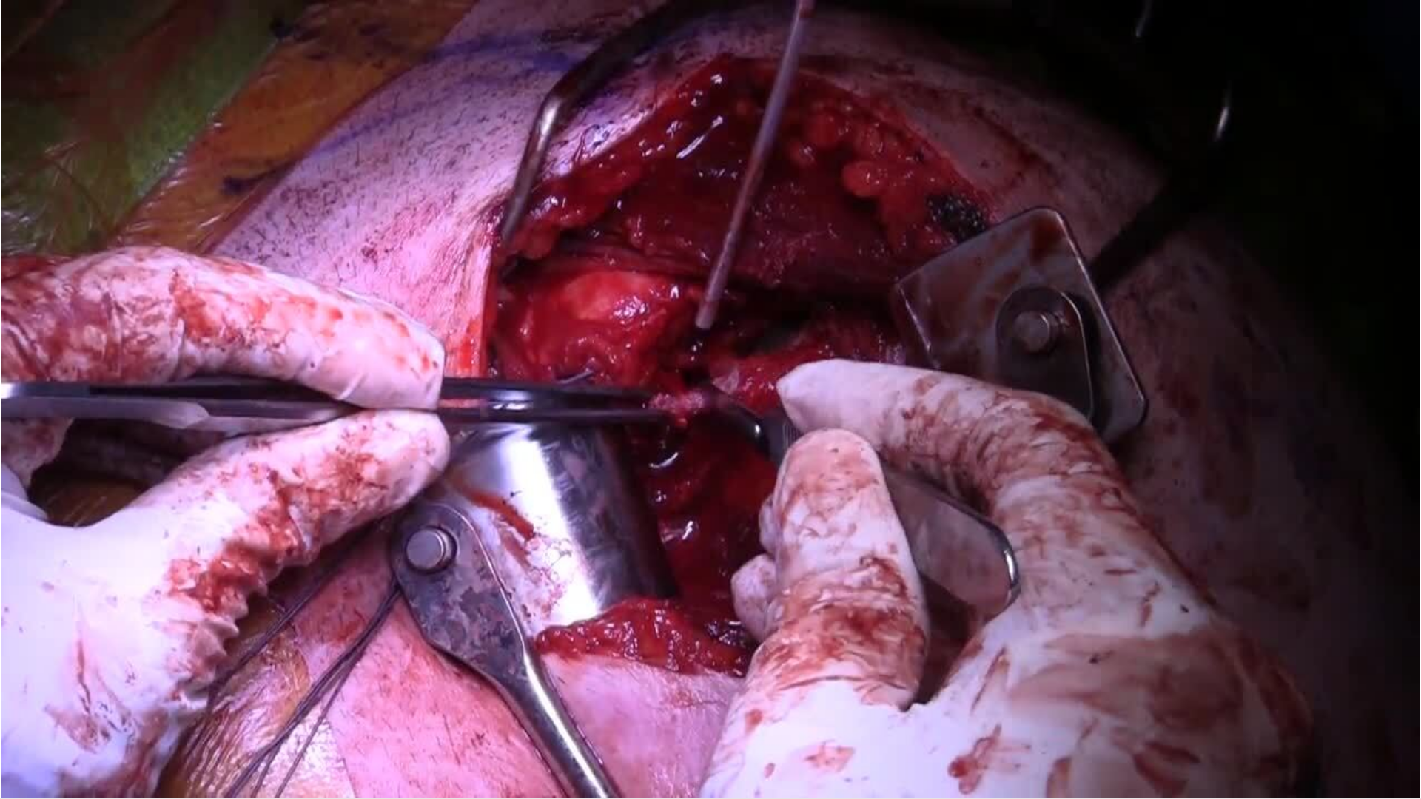
click at [1063, 699] on div "10 seconds Tap to unmute" at bounding box center [710, 399] width 1421 height 799
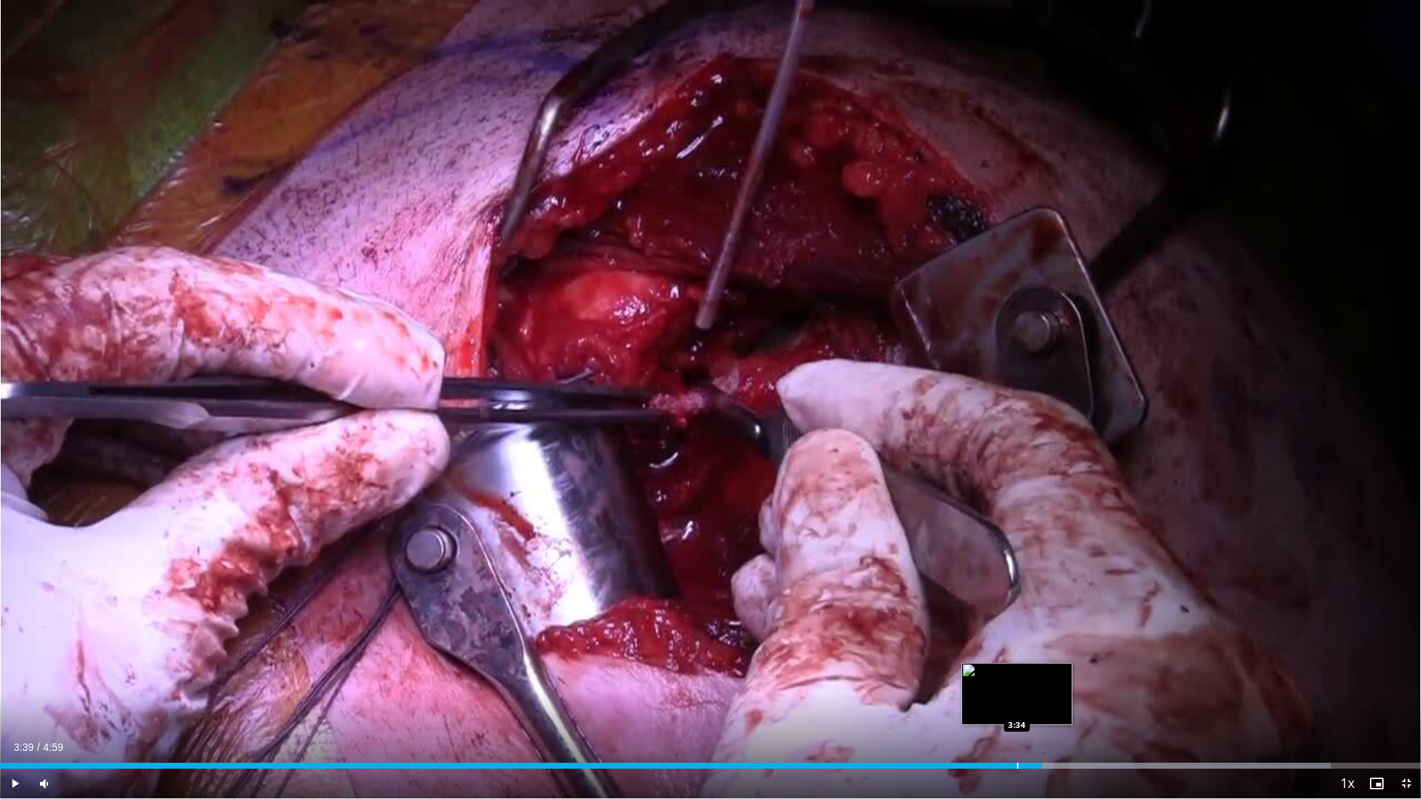
click at [1014, 699] on div "Loaded : 93.64% 3:39 3:34" at bounding box center [710, 766] width 1421 height 6
click at [980, 699] on div "Loaded : 93.64% 3:26 3:26" at bounding box center [710, 762] width 1421 height 14
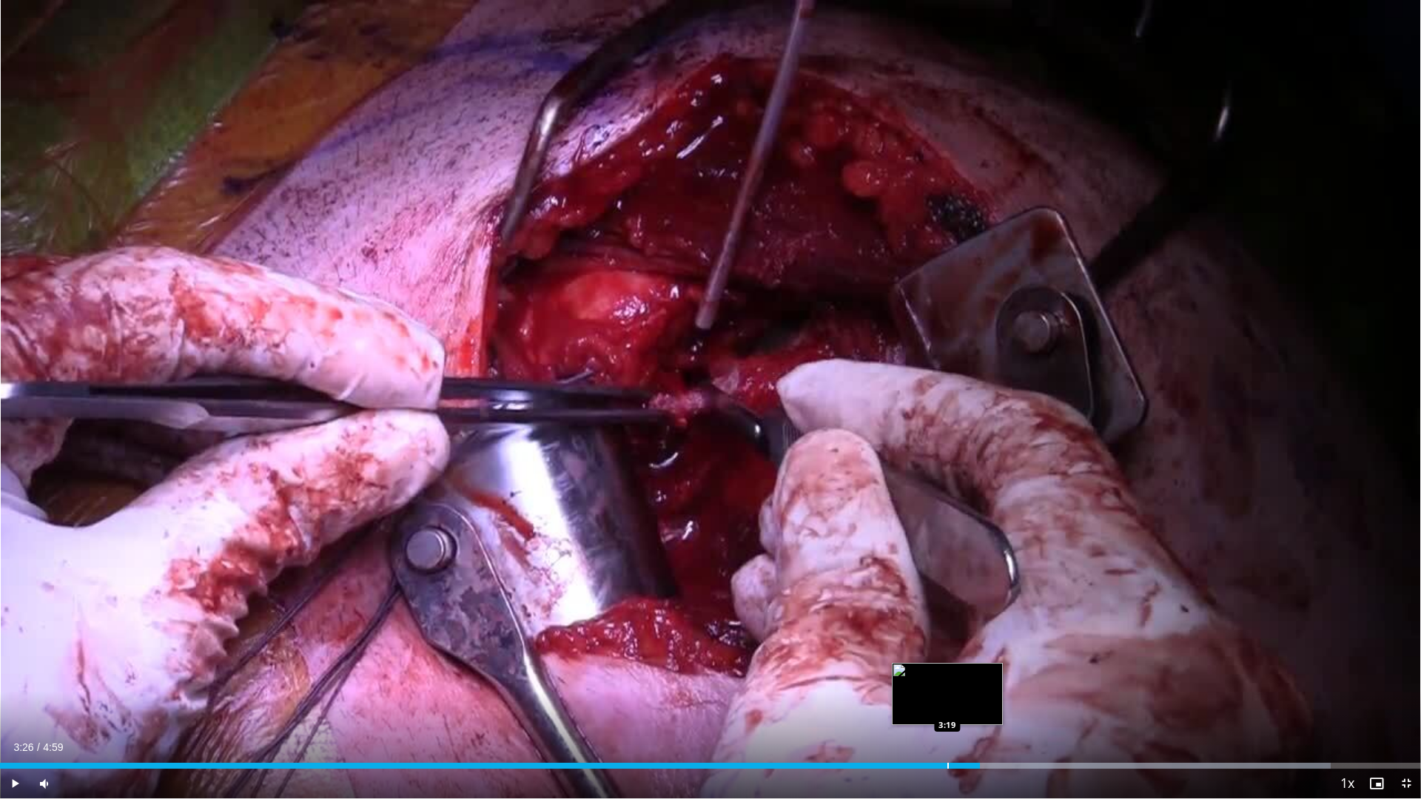
click at [948, 699] on div "Progress Bar" at bounding box center [948, 766] width 1 height 6
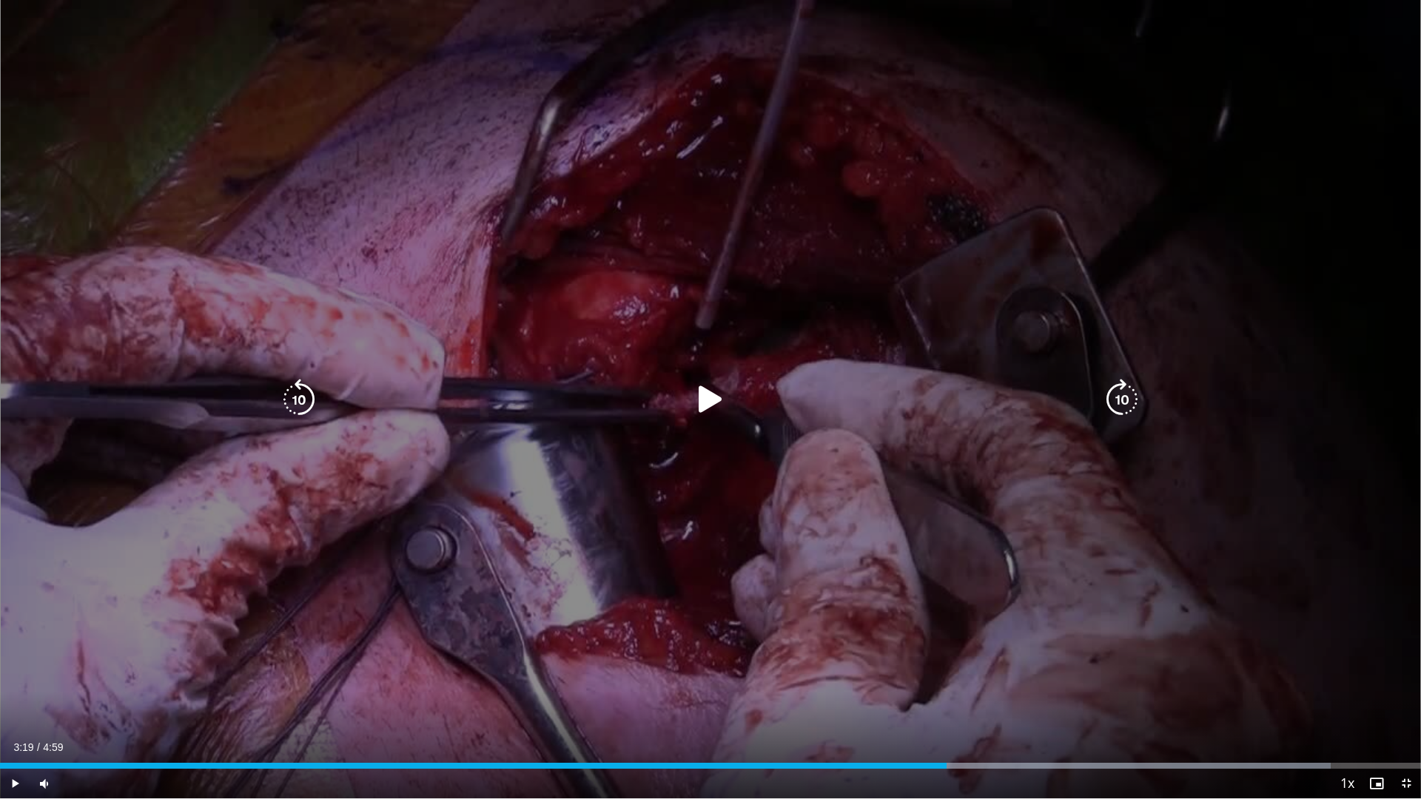
click at [619, 638] on div "10 seconds Tap to unmute" at bounding box center [710, 399] width 1421 height 799
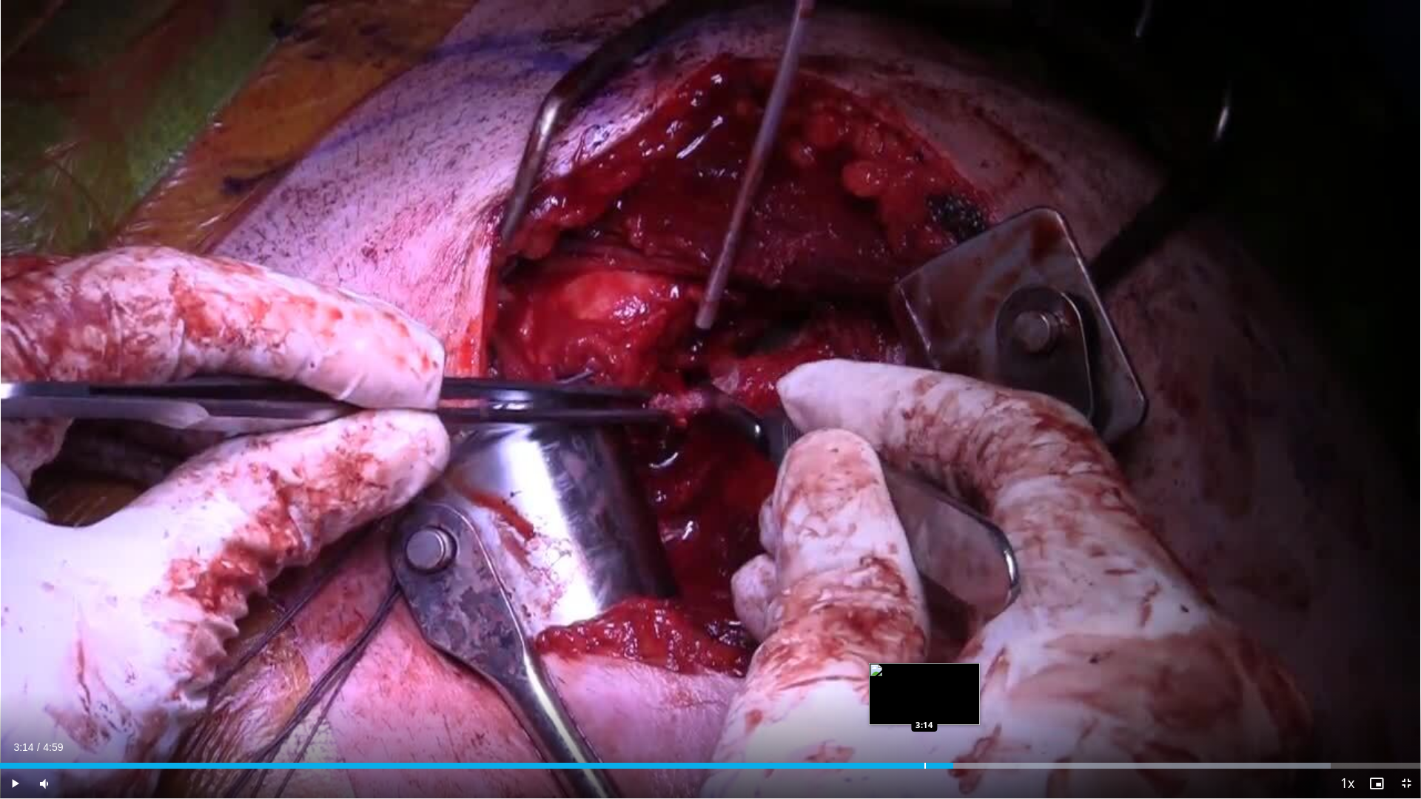
click at [925, 699] on div "Loaded : 93.64% 3:20 3:14" at bounding box center [710, 762] width 1421 height 14
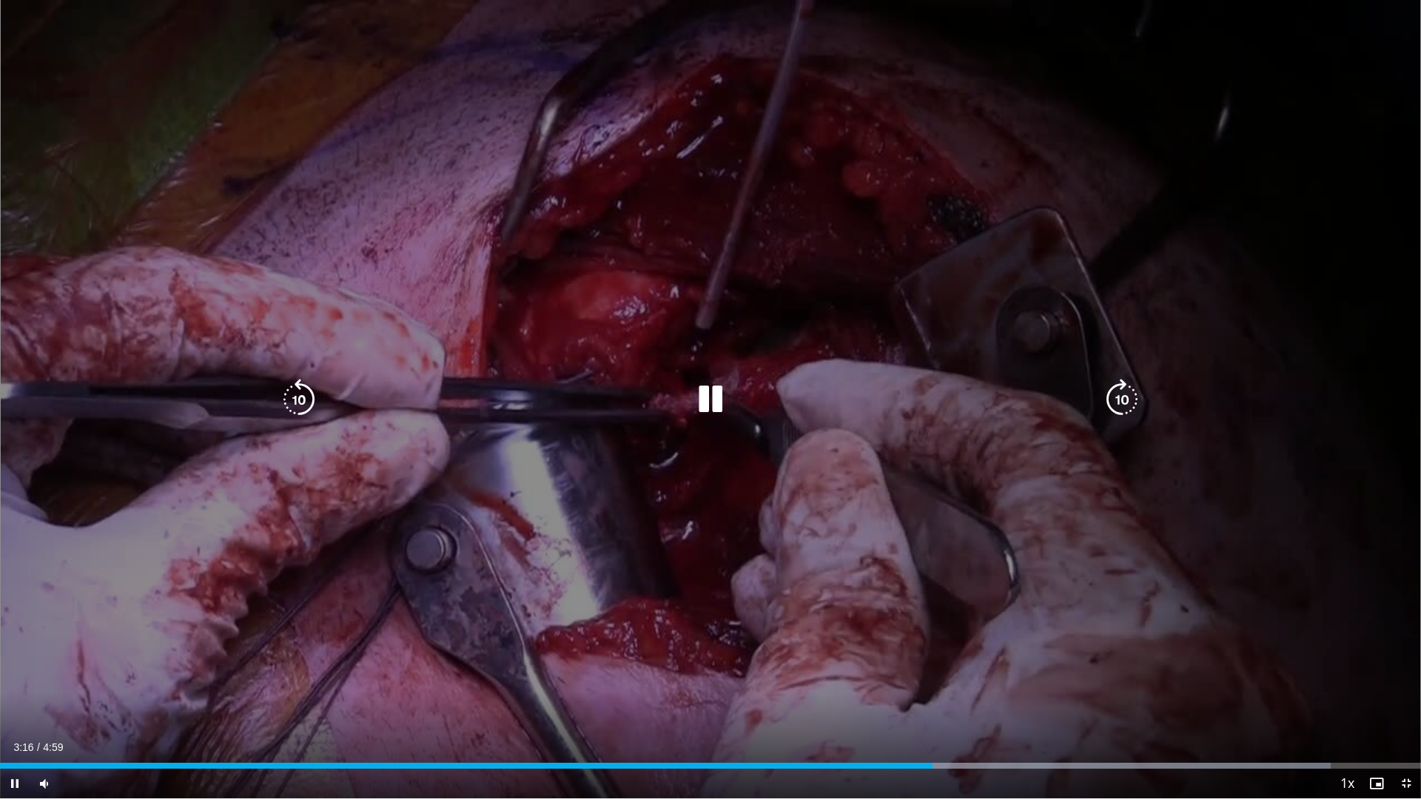
click at [871, 699] on div "Current Time 3:16 / Duration 4:59" at bounding box center [710, 747] width 1421 height 13
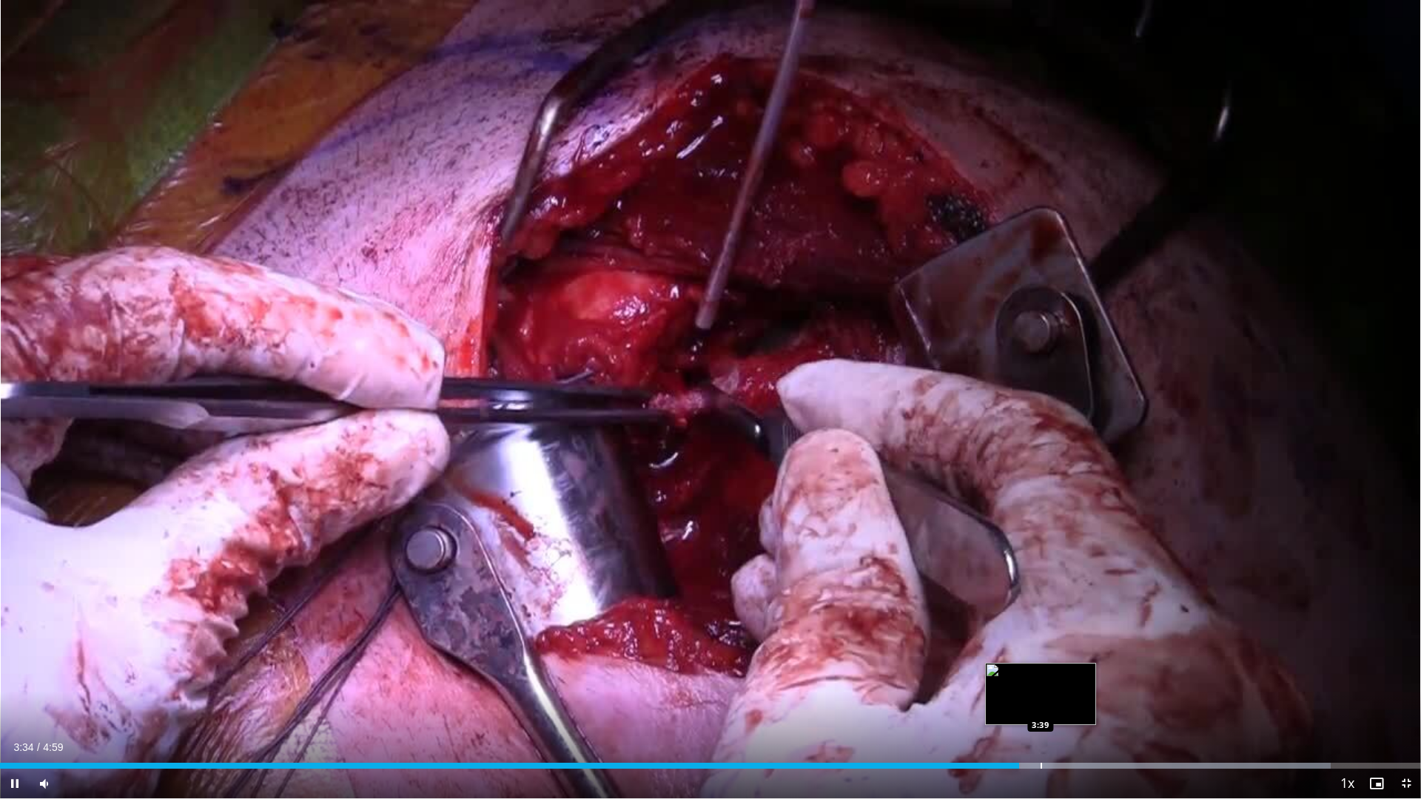
click at [1041, 699] on div "Progress Bar" at bounding box center [1041, 766] width 1 height 6
click at [1078, 699] on div "Progress Bar" at bounding box center [1076, 766] width 1 height 6
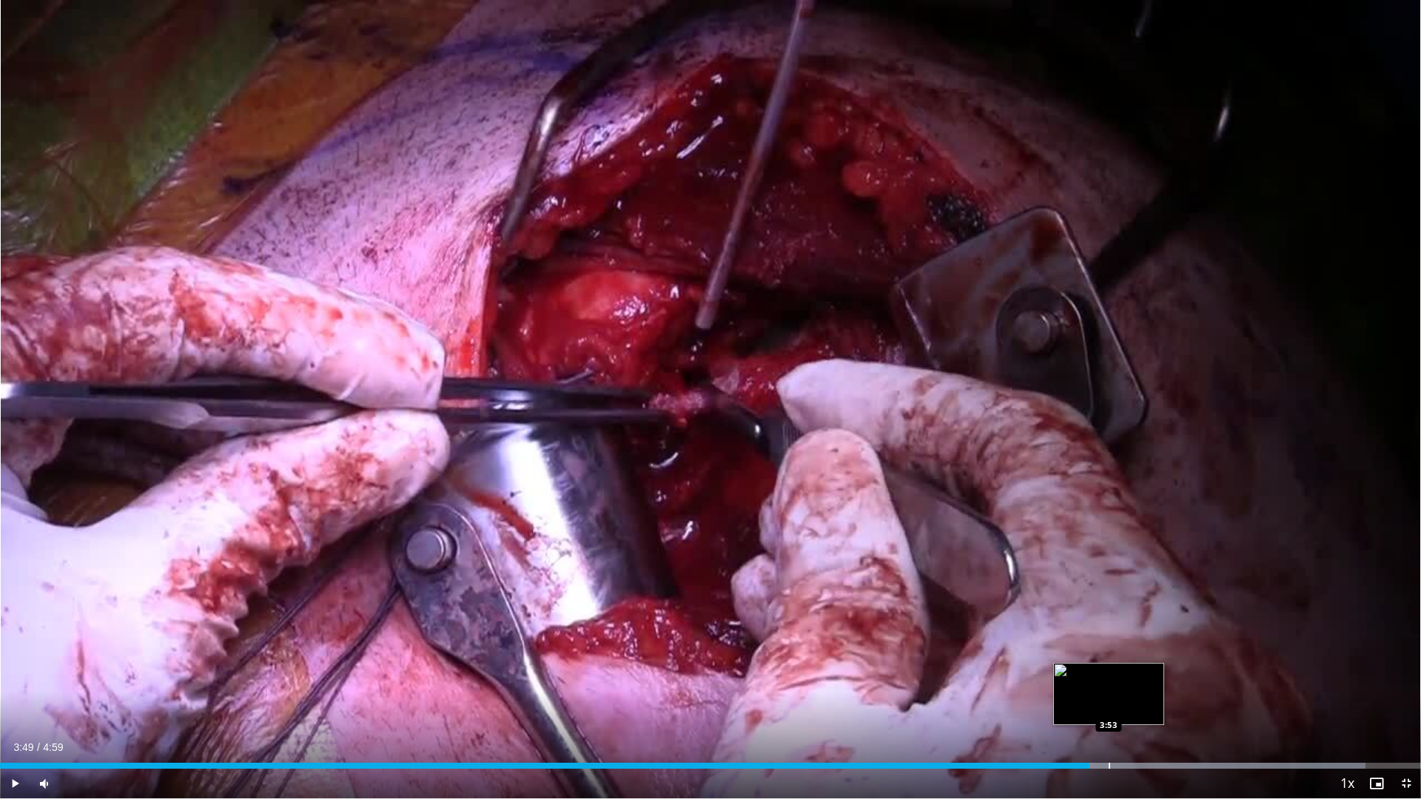
click at [1109, 699] on div "Progress Bar" at bounding box center [1109, 766] width 1 height 6
click at [1125, 699] on div "Progress Bar" at bounding box center [1124, 766] width 1 height 6
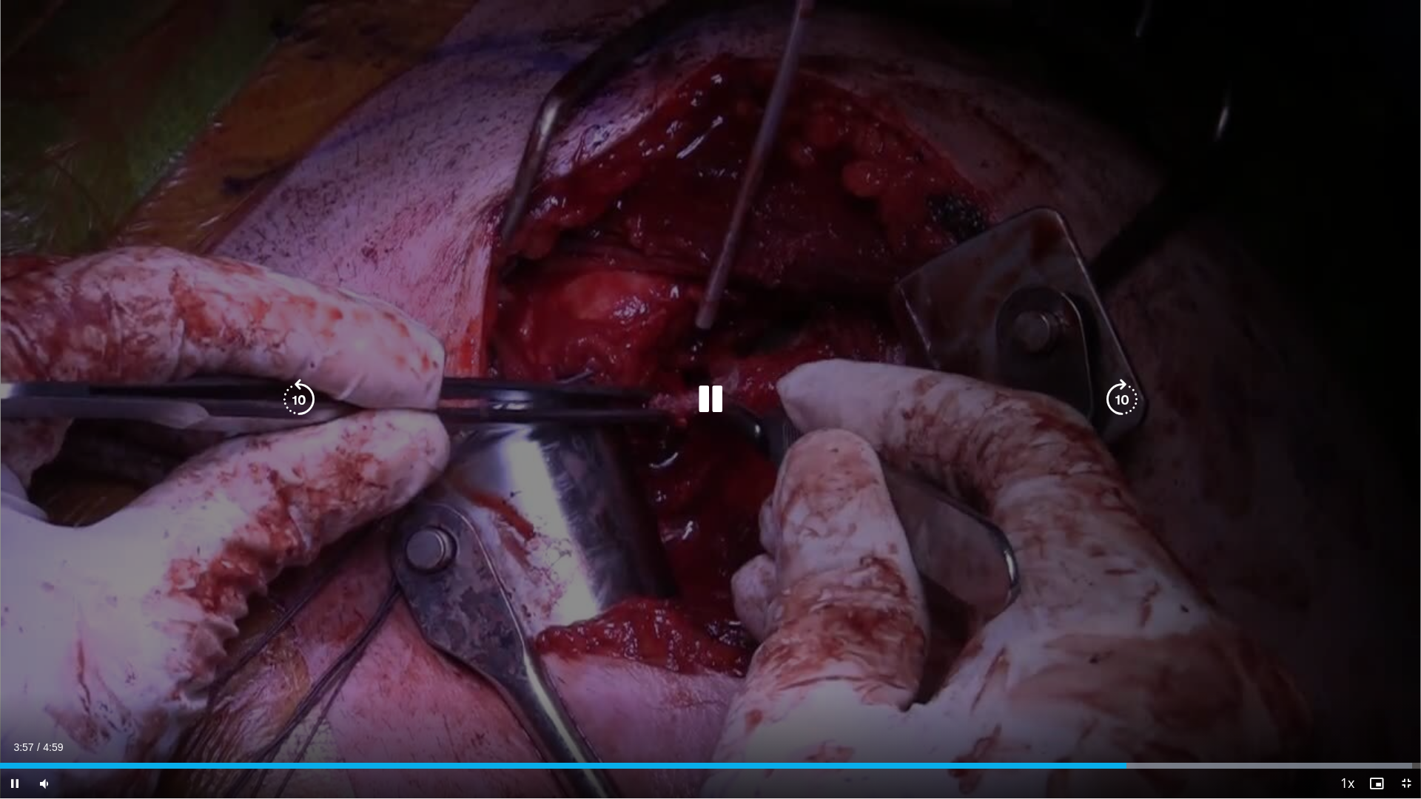
click at [1142, 699] on div "Progress Bar" at bounding box center [1191, 766] width 443 height 6
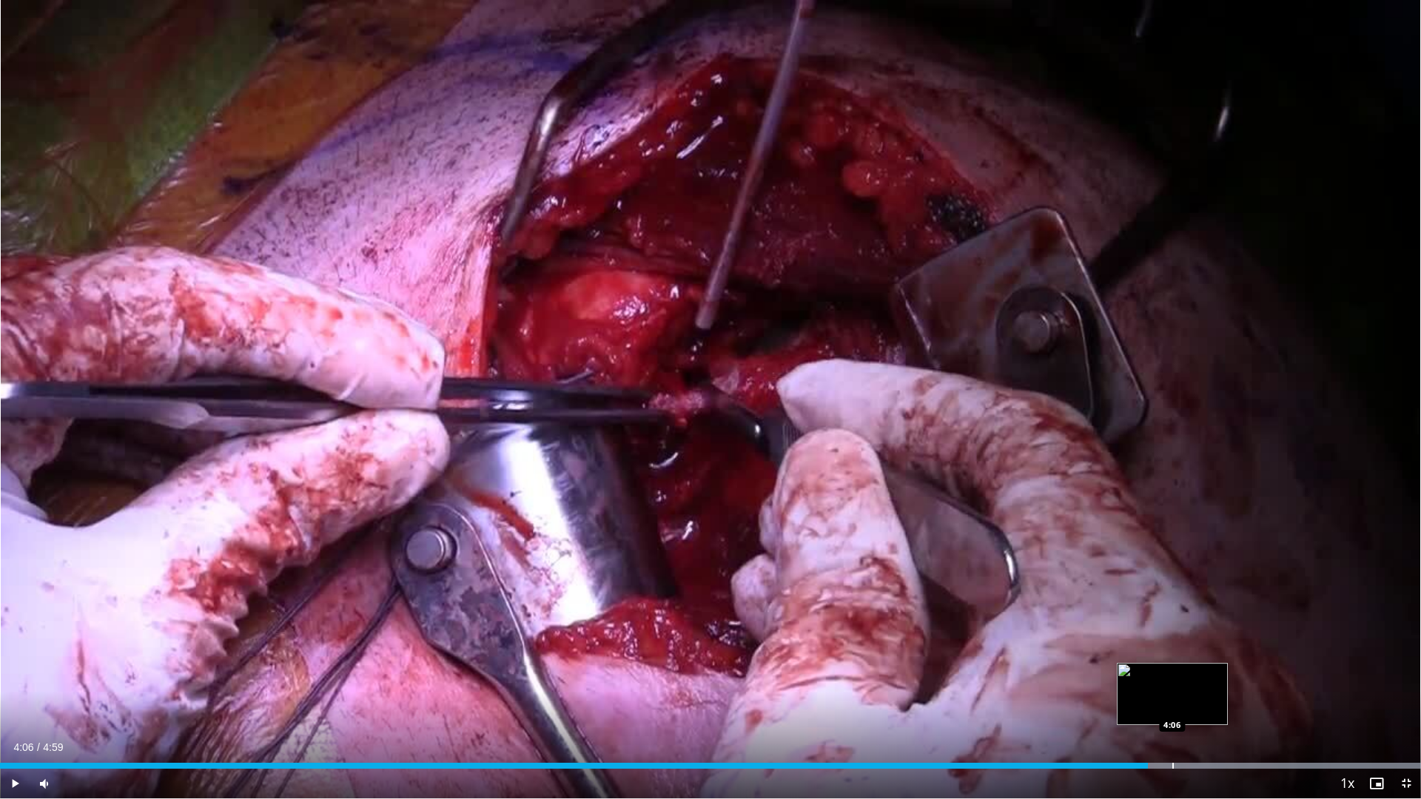
click at [1173, 699] on div "Progress Bar" at bounding box center [1173, 766] width 1 height 6
click at [1213, 699] on div "Current Time 4:07 / Duration 4:59 Pause Skip Backward Skip Forward Mute Loaded …" at bounding box center [710, 784] width 1421 height 30
click at [1237, 699] on div "Progress Bar" at bounding box center [1236, 766] width 1 height 6
click at [1201, 699] on div "Progress Bar" at bounding box center [1201, 766] width 1 height 6
click at [1167, 699] on div "Current Time 4:12 / Duration 4:59 Pause Skip Backward Skip Forward Mute Loaded …" at bounding box center [710, 784] width 1421 height 30
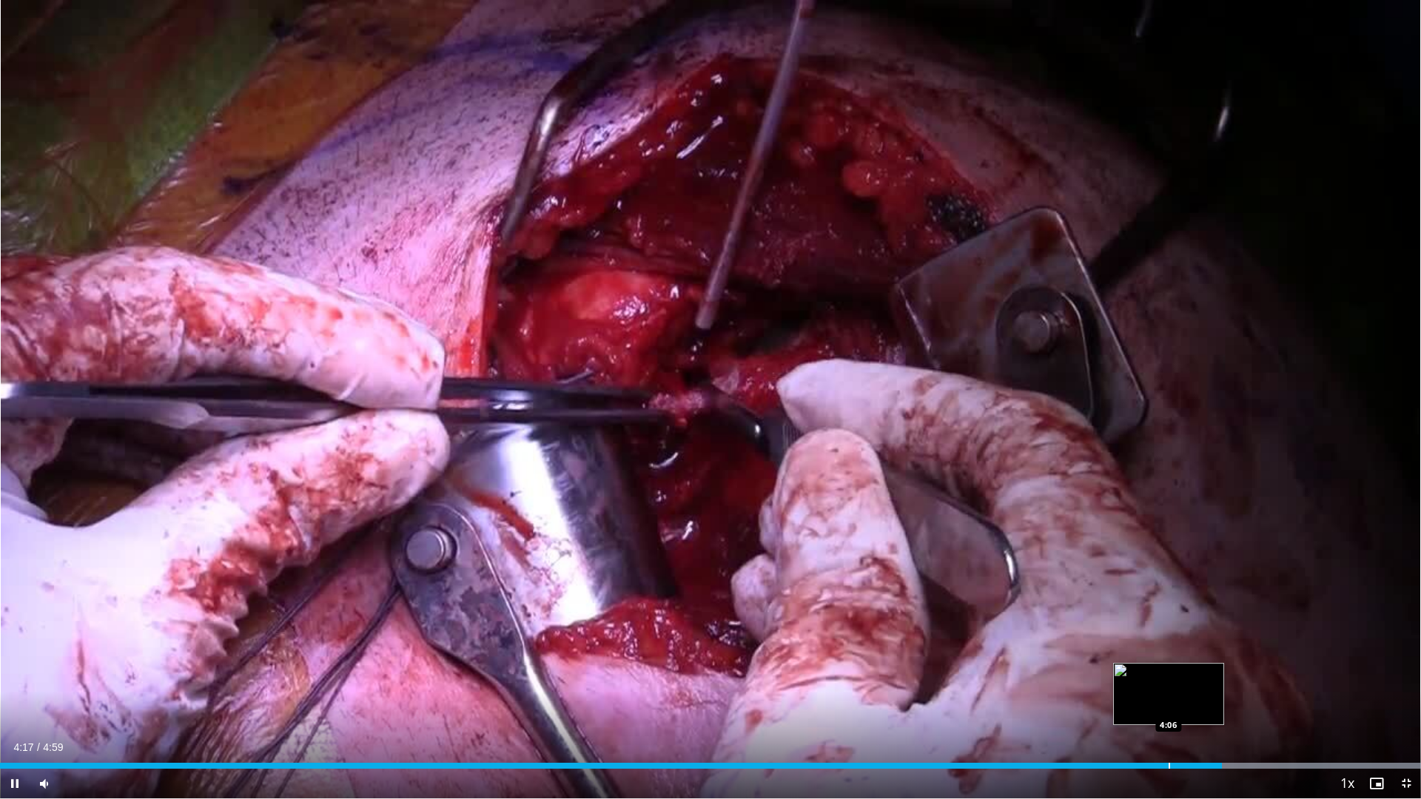
click at [1169, 699] on div "Loaded : 100.00% 4:17 4:06" at bounding box center [710, 762] width 1421 height 14
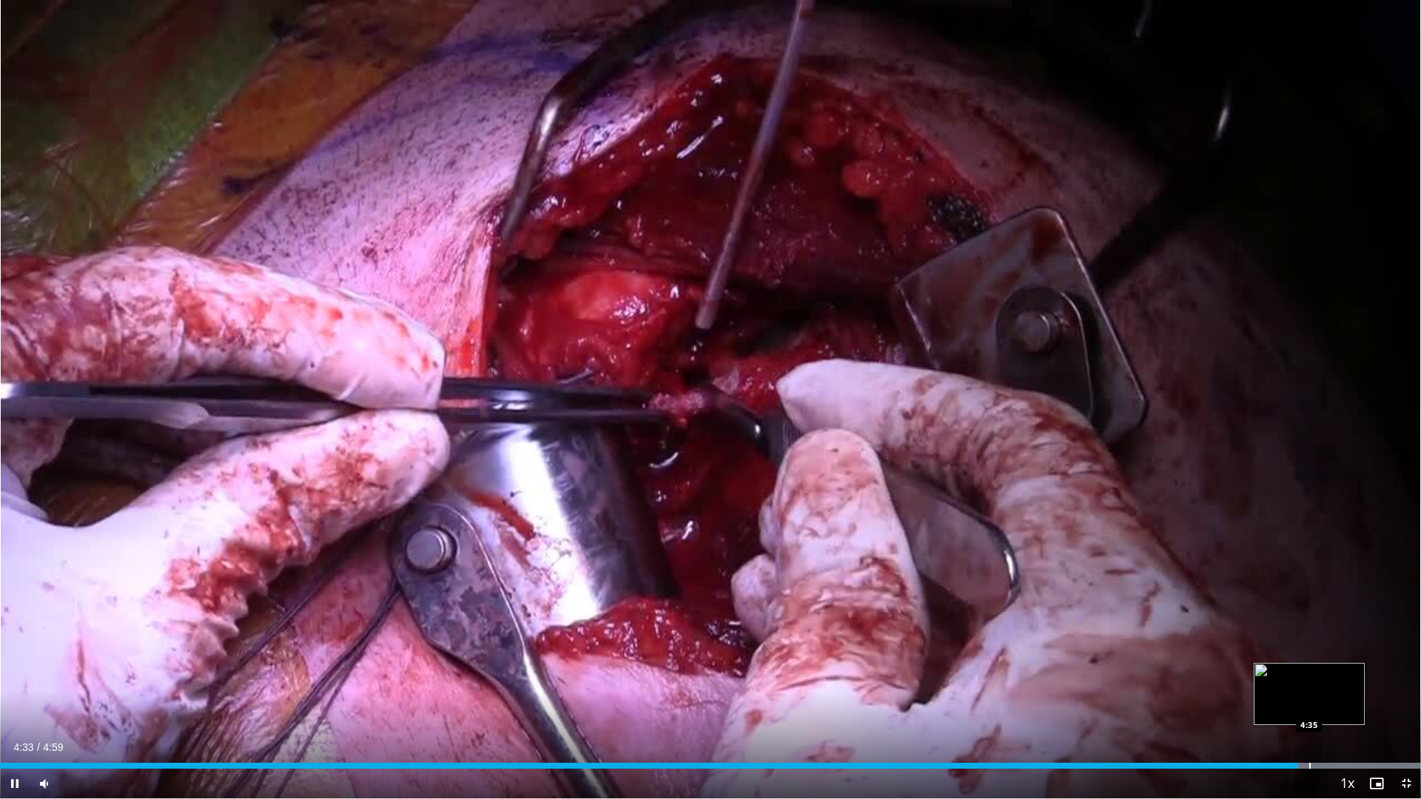
click at [1312, 699] on div "Progress Bar" at bounding box center [1210, 766] width 421 height 6
click at [1334, 699] on div "Progress Bar" at bounding box center [1332, 766] width 1 height 6
click at [1334, 699] on div "Progress Bar" at bounding box center [1334, 766] width 1 height 6
click at [1408, 699] on span "Video Player" at bounding box center [1407, 784] width 30 height 30
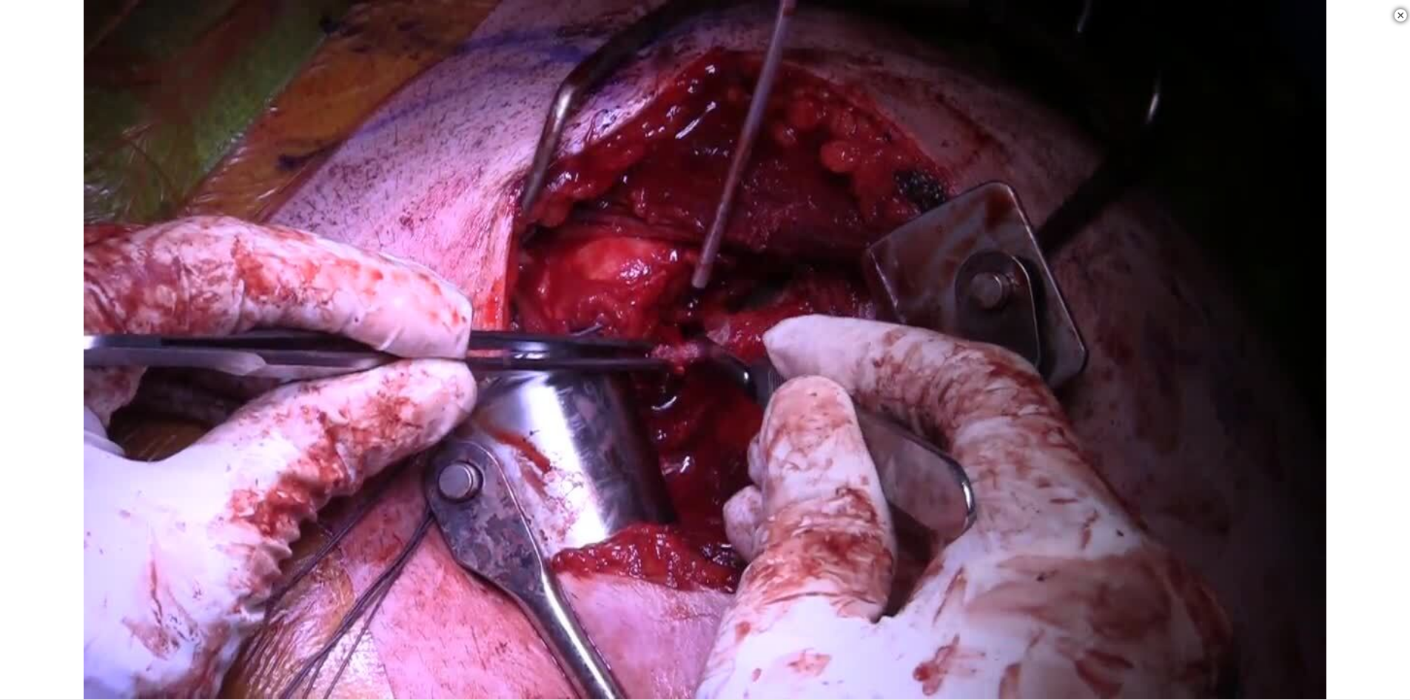
scroll to position [444, 0]
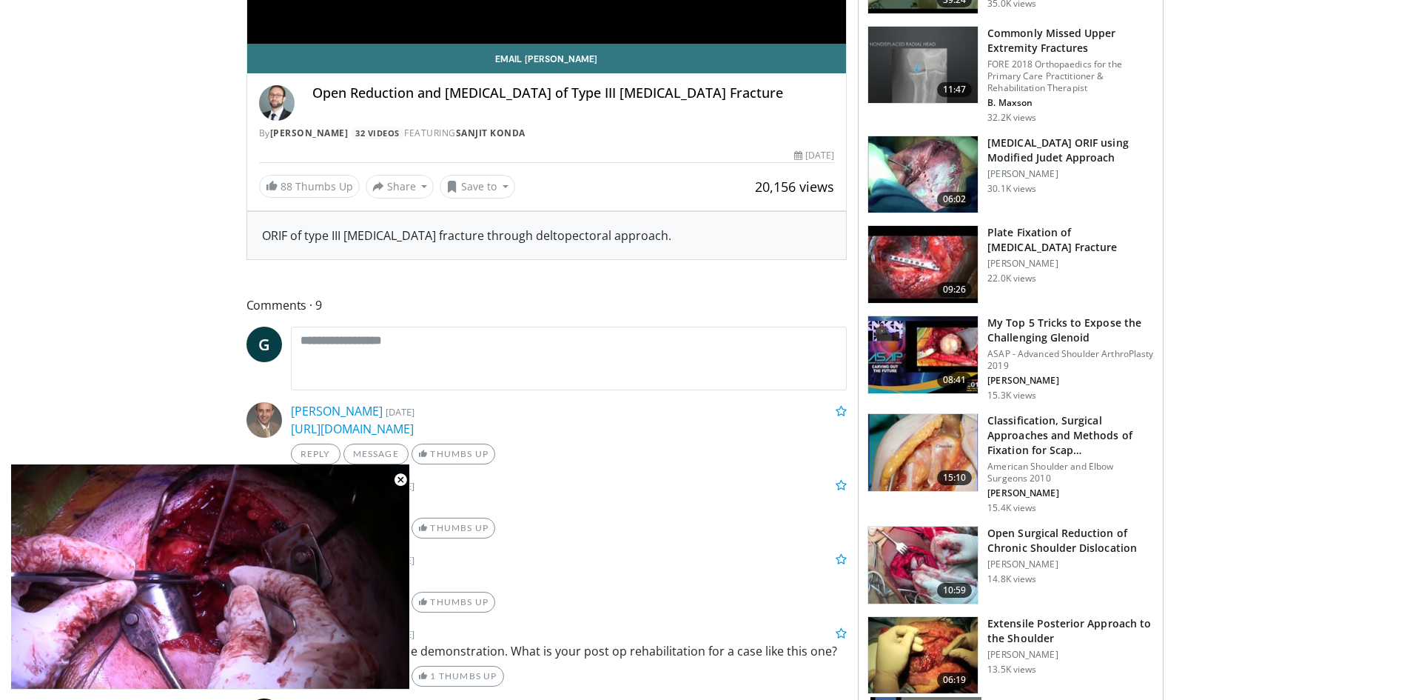
click at [918, 486] on img at bounding box center [923, 452] width 110 height 77
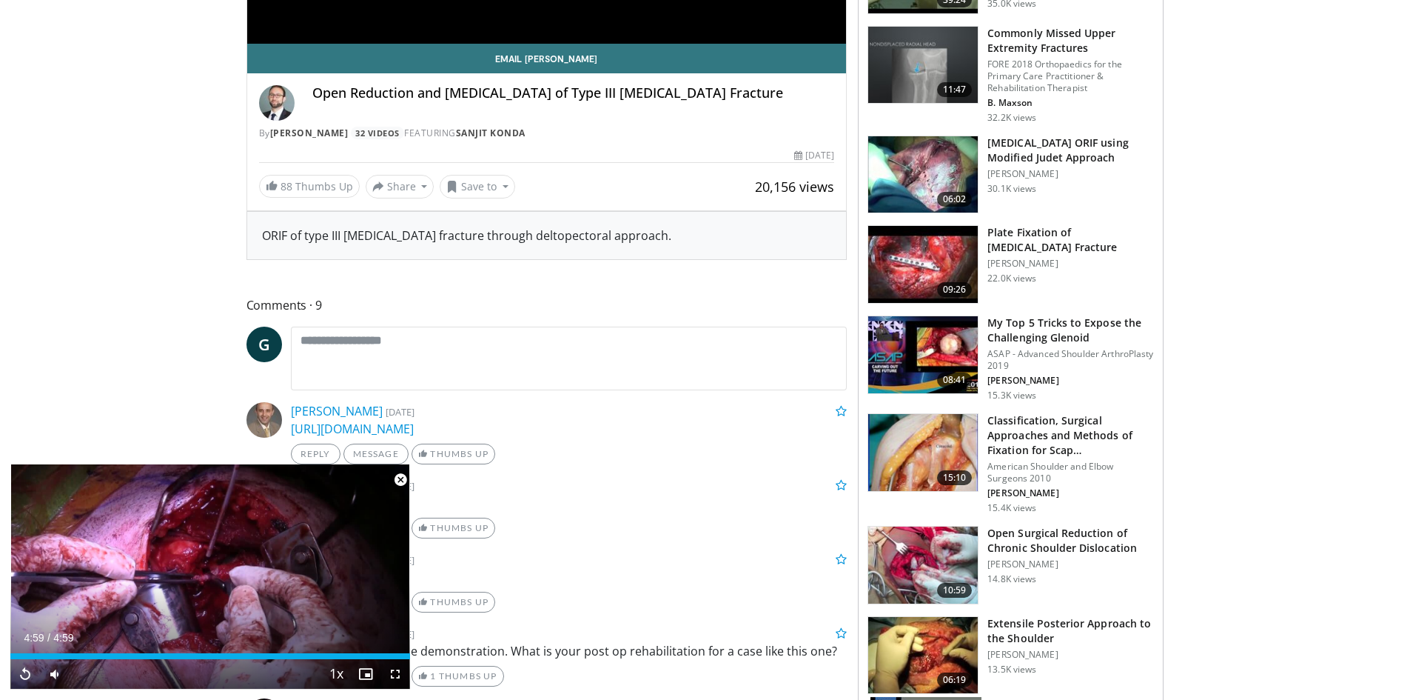
click at [919, 457] on img at bounding box center [923, 452] width 110 height 77
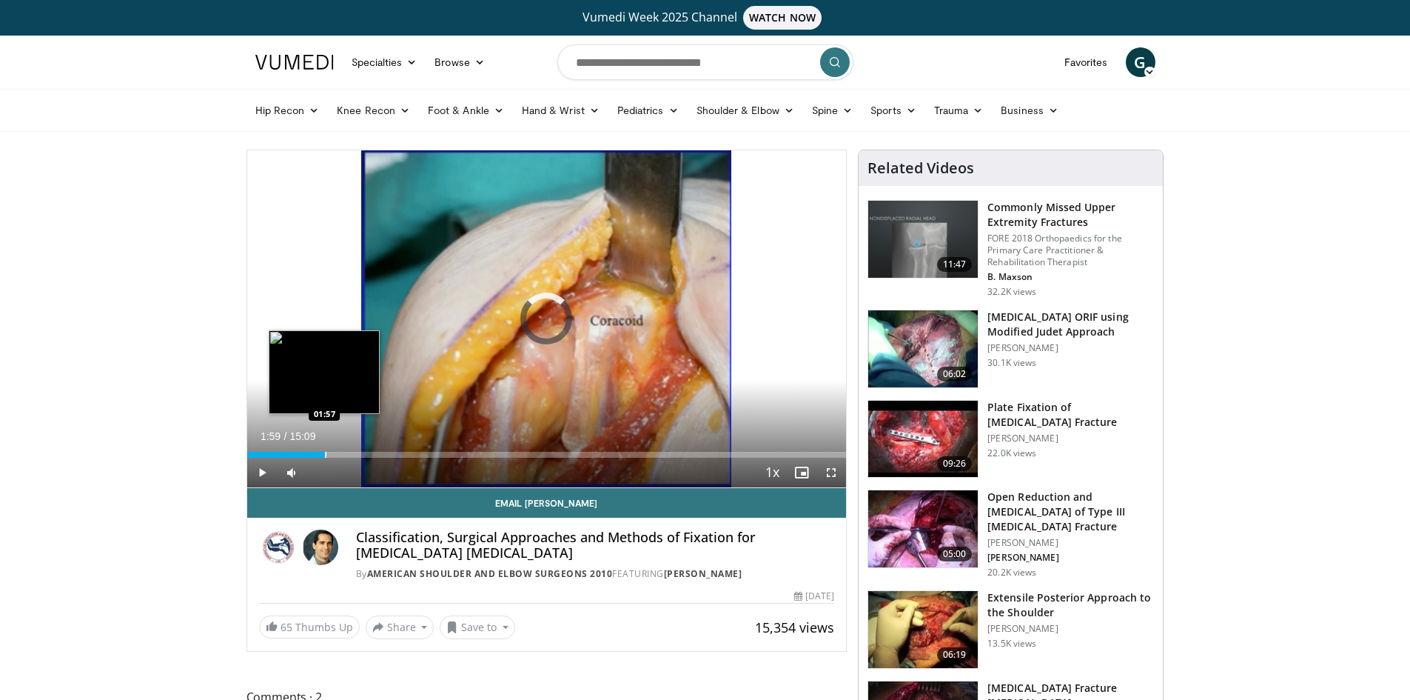
click at [325, 452] on div "Progress Bar" at bounding box center [325, 455] width 1 height 6
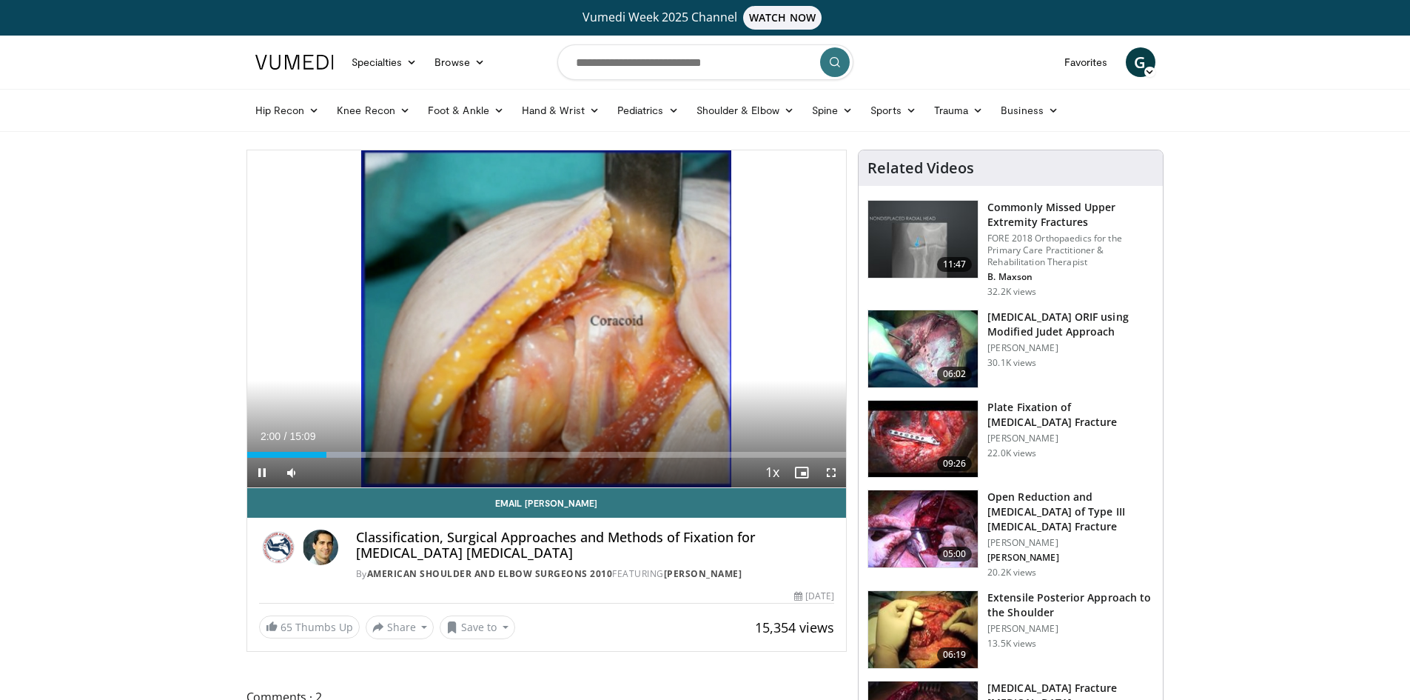
click at [389, 466] on div "Current Time 2:00 / Duration 15:09 Pause Skip Backward Skip Forward Mute Loaded…" at bounding box center [547, 472] width 600 height 30
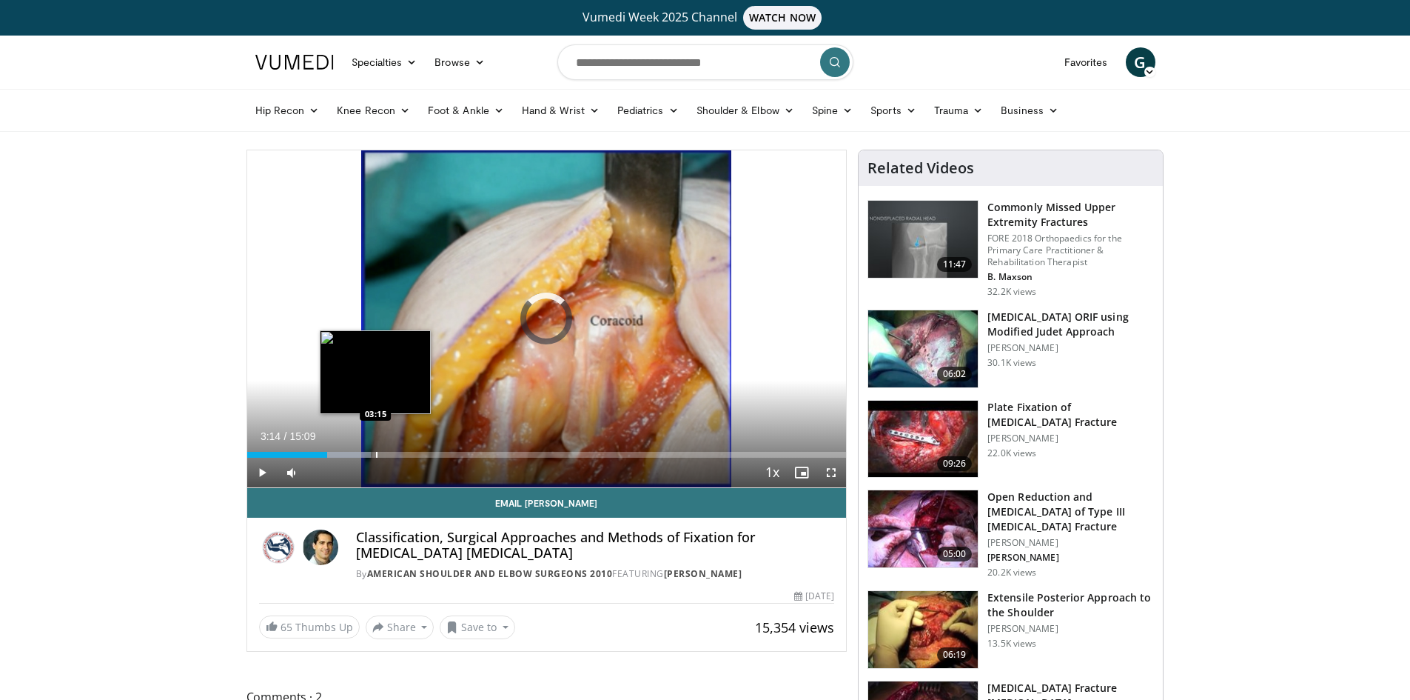
click at [376, 452] on div "Progress Bar" at bounding box center [376, 455] width 1 height 6
click at [401, 452] on div "Loaded : 23.09% 03:14 03:51" at bounding box center [547, 455] width 600 height 6
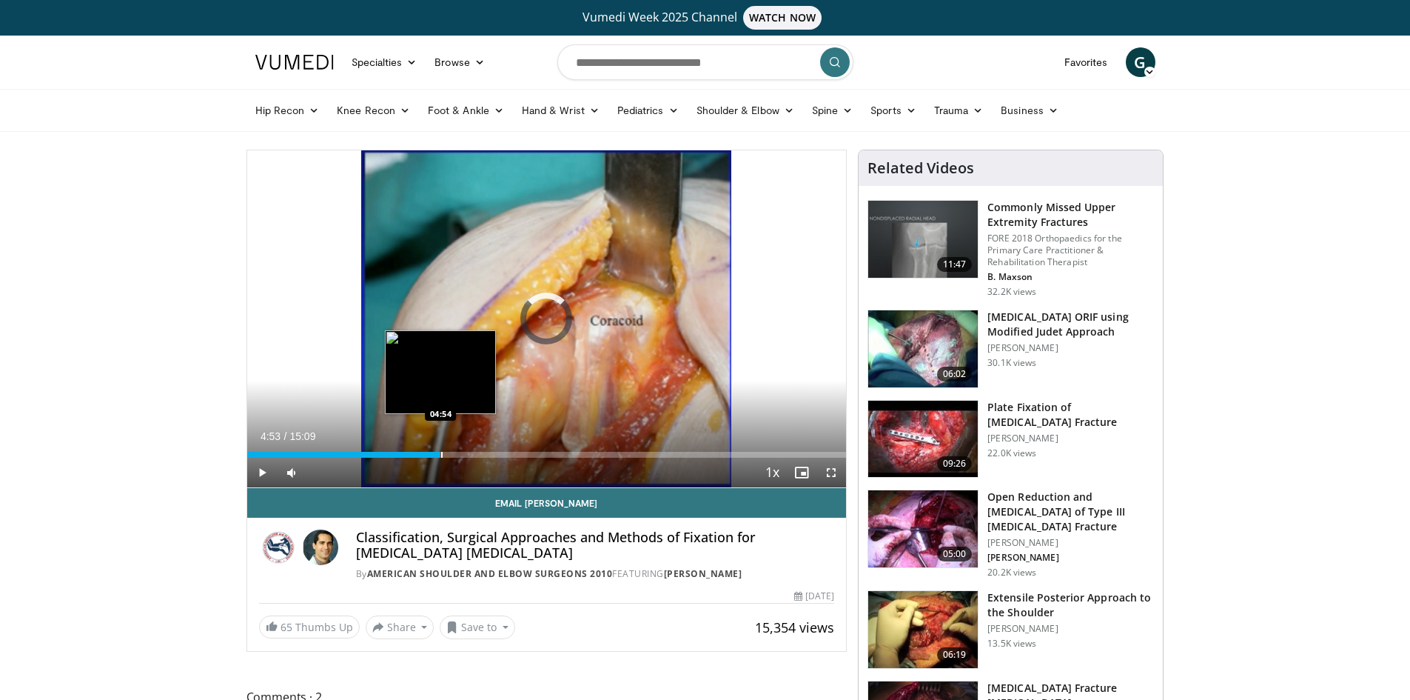
click at [441, 456] on div "Progress Bar" at bounding box center [441, 455] width 1 height 6
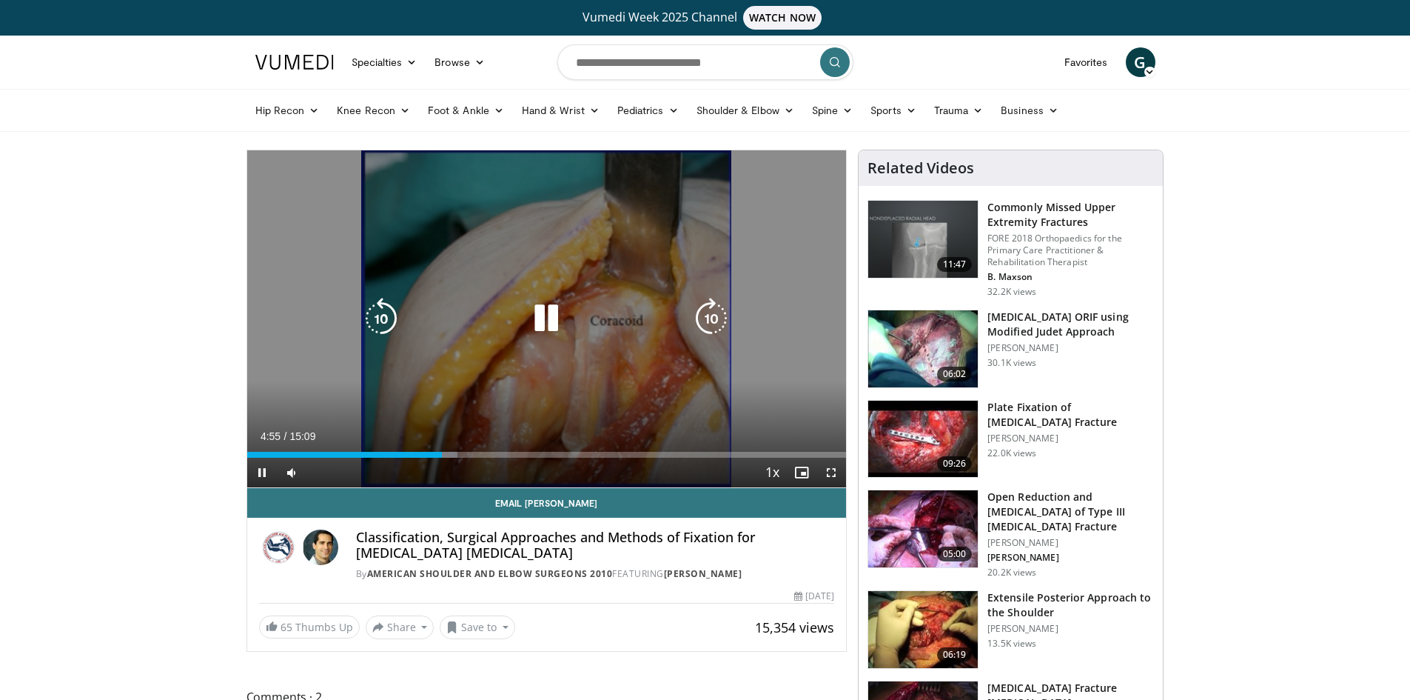
click at [466, 457] on div "Current Time 4:55 / Duration 15:09 Pause Skip Backward Skip Forward Mute Loaded…" at bounding box center [547, 472] width 600 height 30
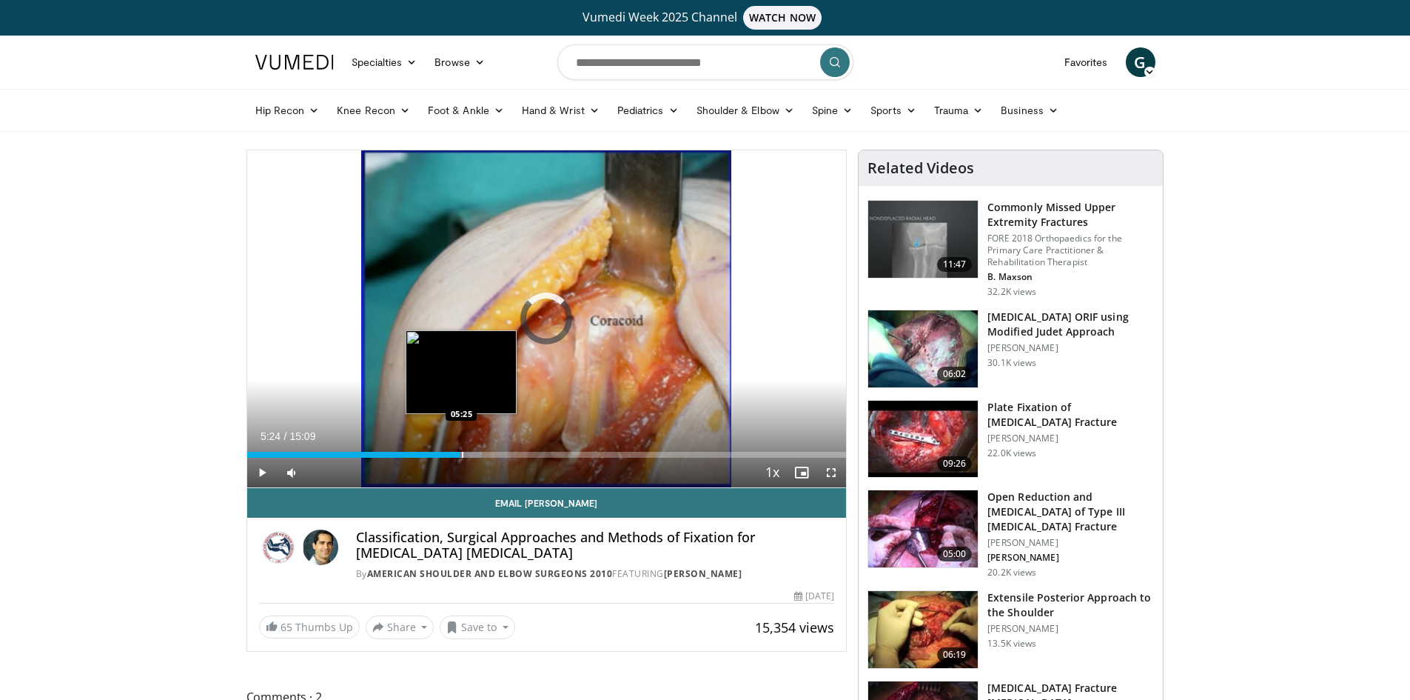
click at [462, 455] on div "Progress Bar" at bounding box center [462, 455] width 1 height 6
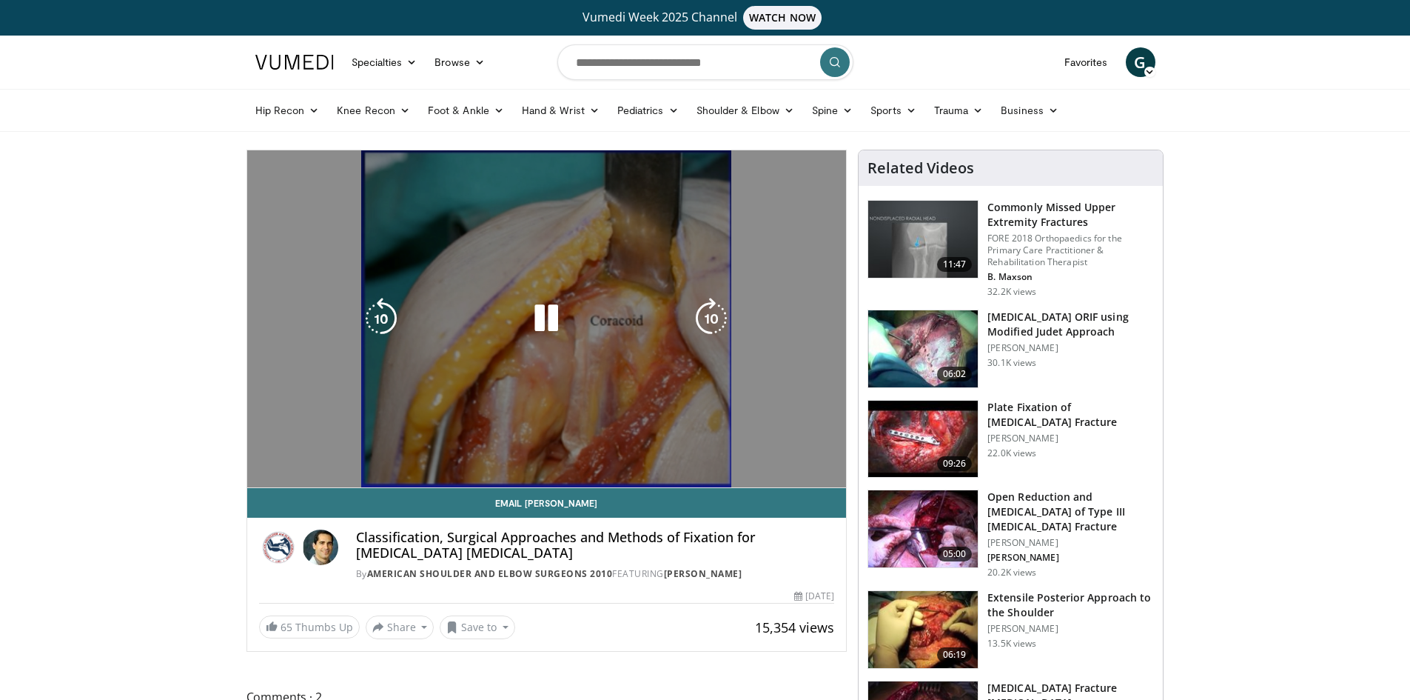
click at [562, 473] on div "Loaded : 42.87% 05:28 08:15" at bounding box center [547, 480] width 600 height 14
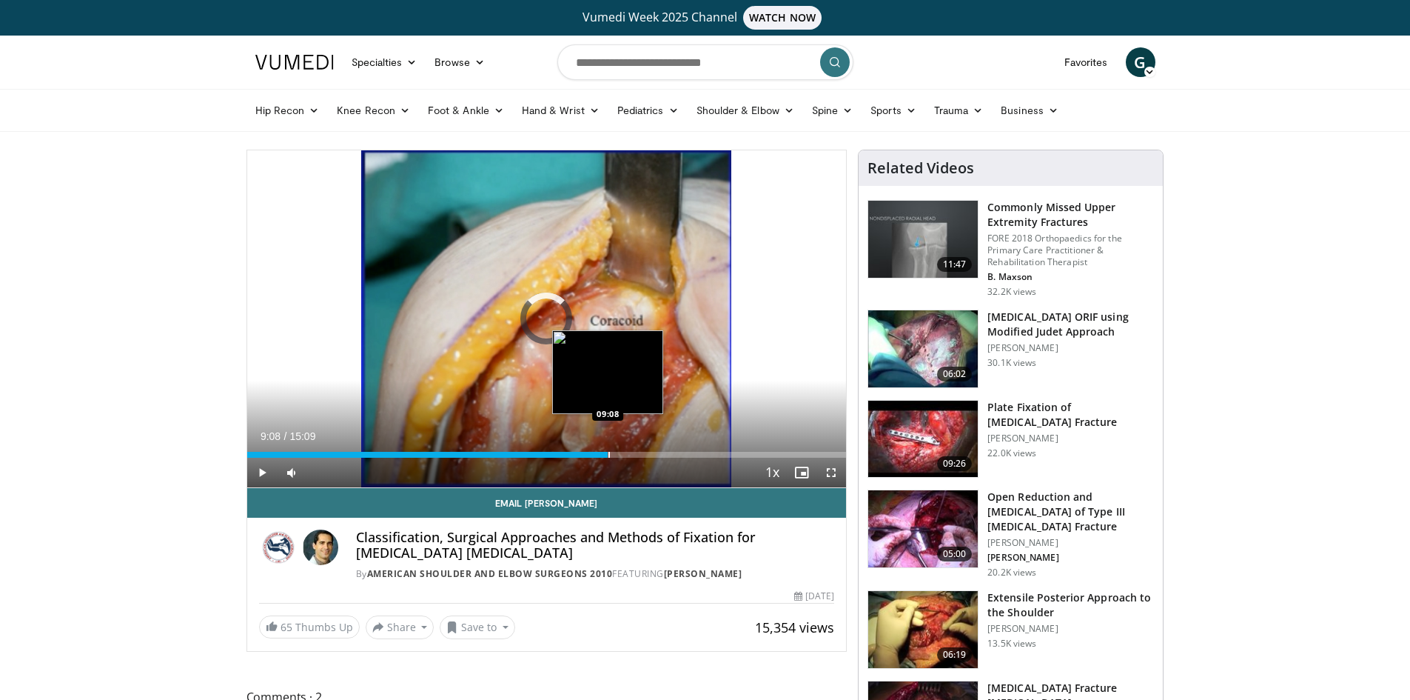
click at [608, 448] on div "Loaded : 0.00% 09:08 09:08" at bounding box center [547, 450] width 600 height 14
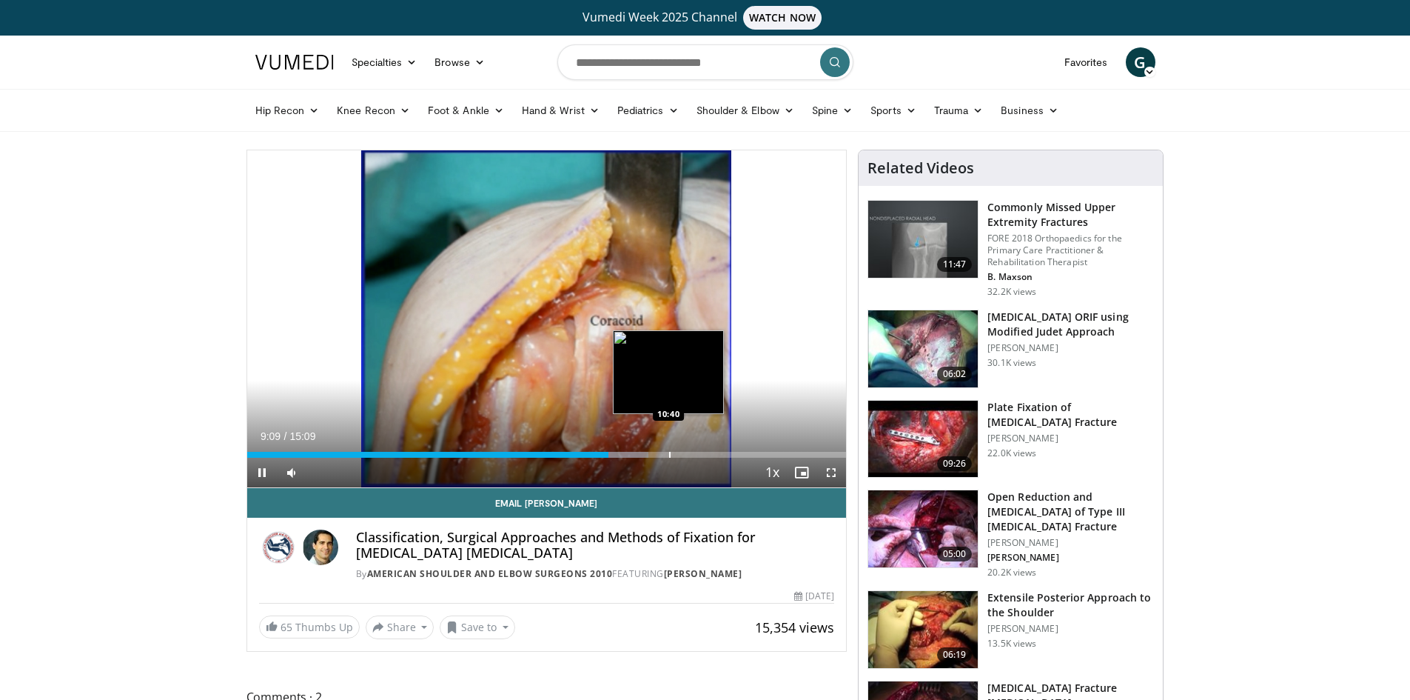
click at [671, 455] on div "Progress Bar" at bounding box center [669, 455] width 1 height 6
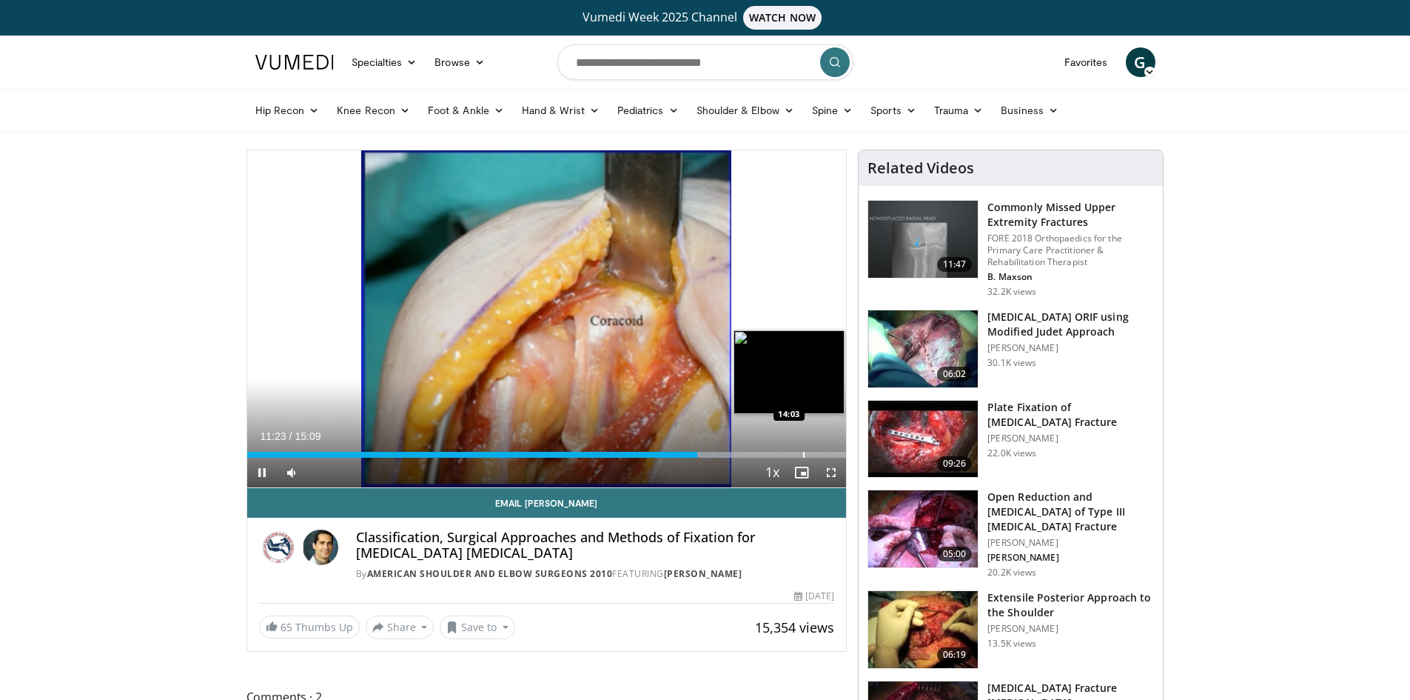
click at [803, 455] on div "Progress Bar" at bounding box center [803, 455] width 1 height 6
click at [770, 454] on div "Loaded : 94.54% 14:02 13:16" at bounding box center [547, 455] width 600 height 6
click at [788, 455] on div "Progress Bar" at bounding box center [787, 455] width 1 height 6
click at [815, 452] on div "Progress Bar" at bounding box center [815, 455] width 1 height 6
click at [797, 449] on div "Loaded : 97.05% 14:20 13:54" at bounding box center [547, 450] width 600 height 14
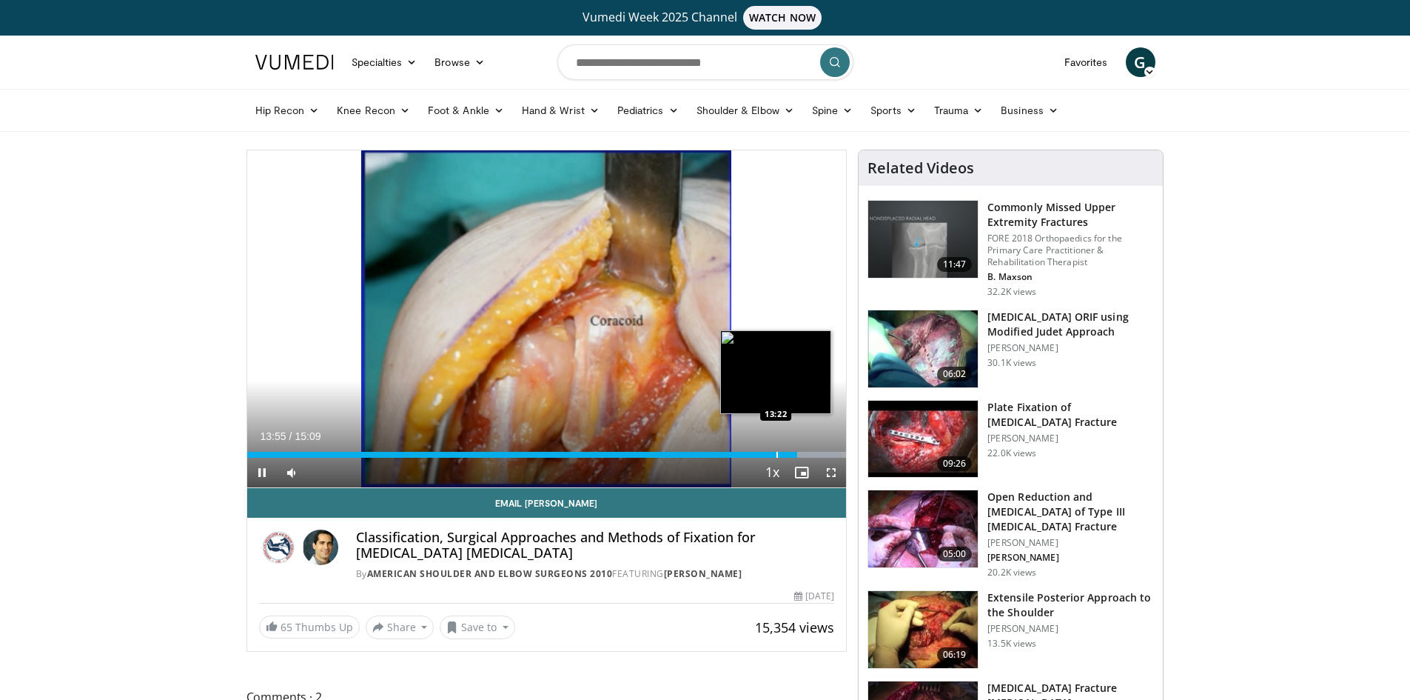
click at [777, 453] on div "Progress Bar" at bounding box center [777, 455] width 1 height 6
click at [796, 453] on div "Progress Bar" at bounding box center [799, 455] width 44 height 6
click at [815, 453] on div "Progress Bar" at bounding box center [815, 455] width 1 height 6
click at [782, 456] on div "Progress Bar" at bounding box center [782, 455] width 1 height 6
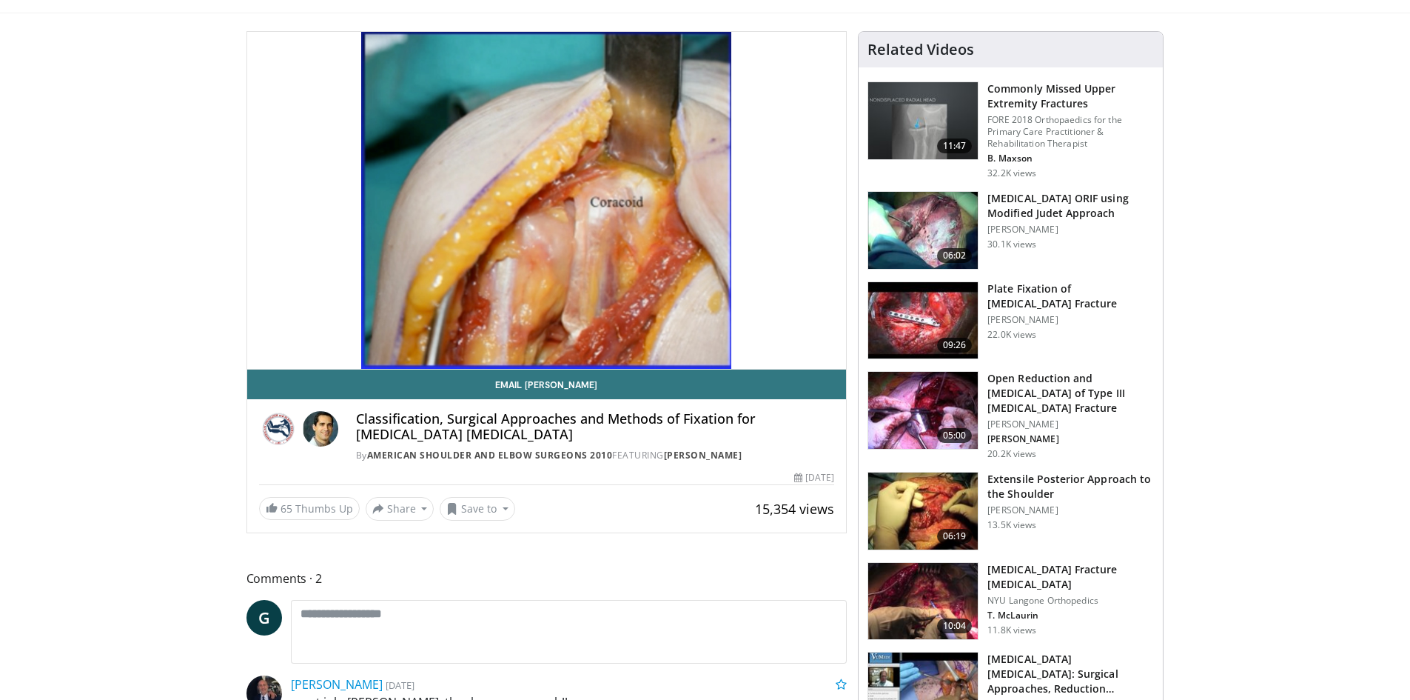
scroll to position [148, 0]
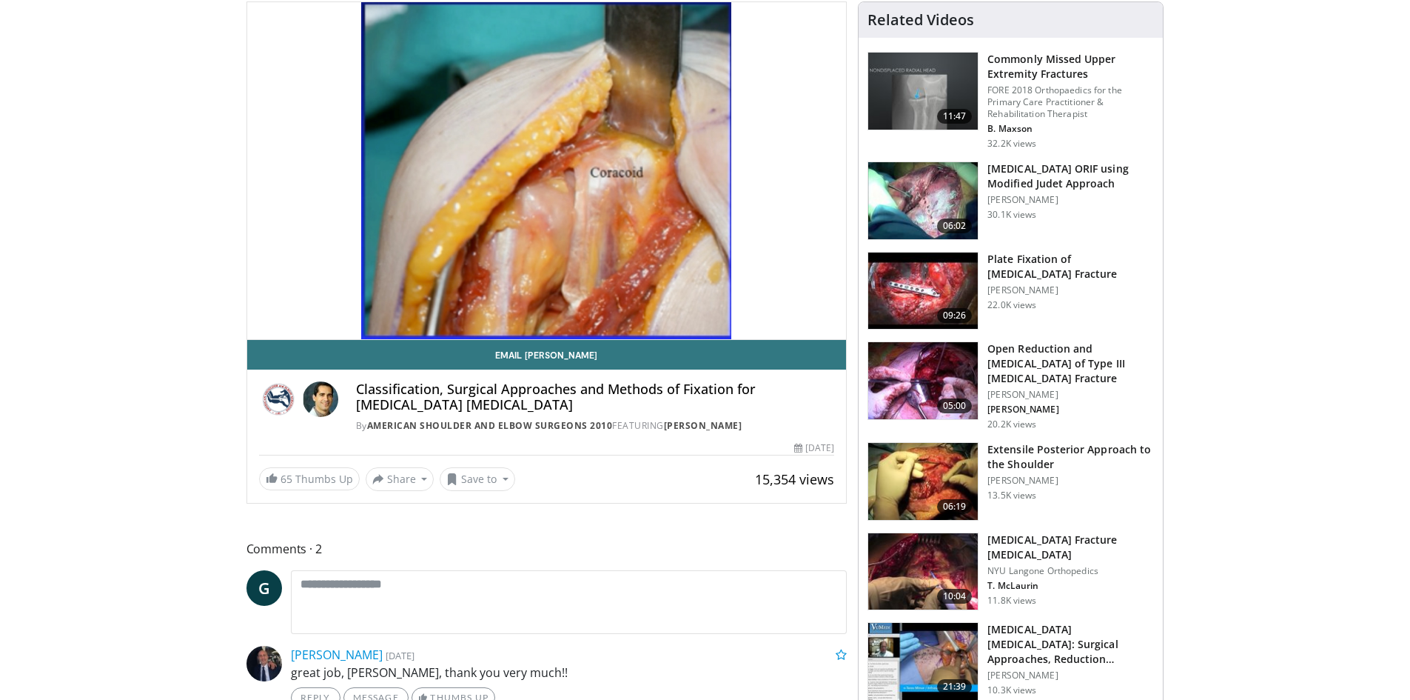
click at [922, 480] on img at bounding box center [923, 481] width 110 height 77
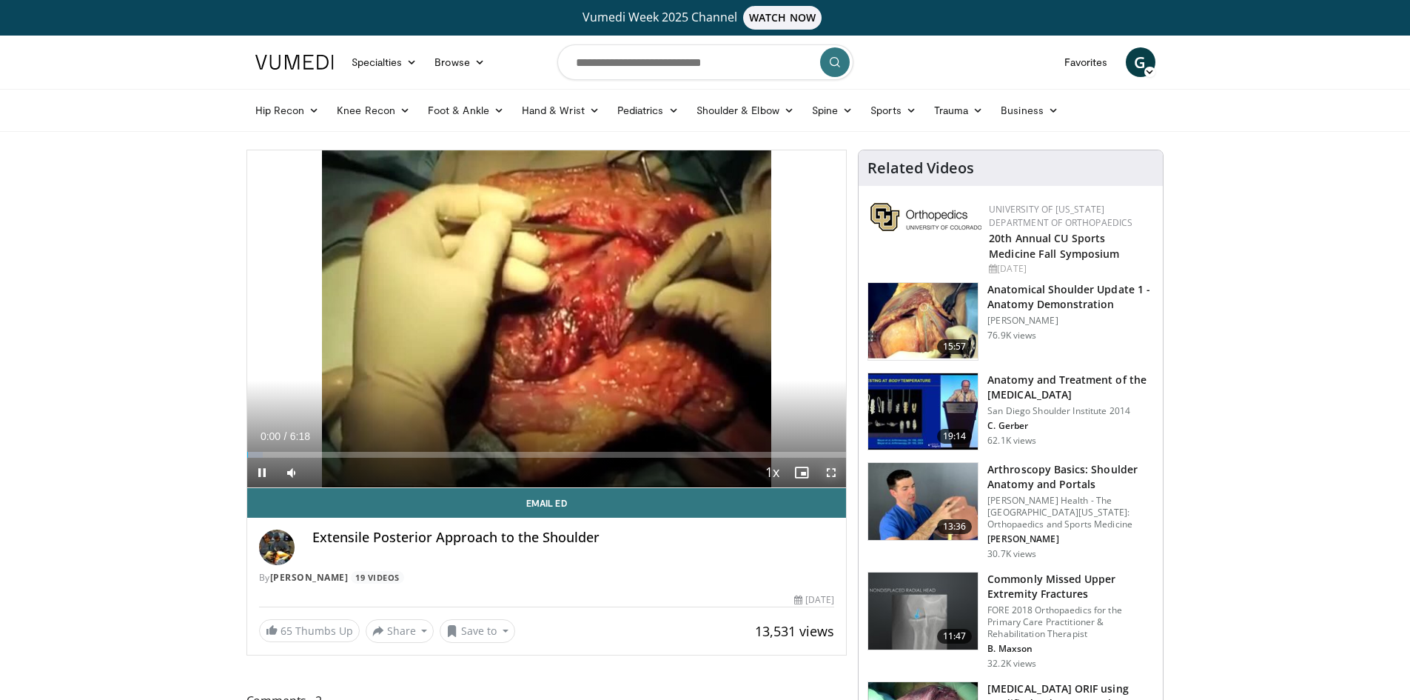
click at [831, 465] on span "Video Player" at bounding box center [832, 472] width 30 height 30
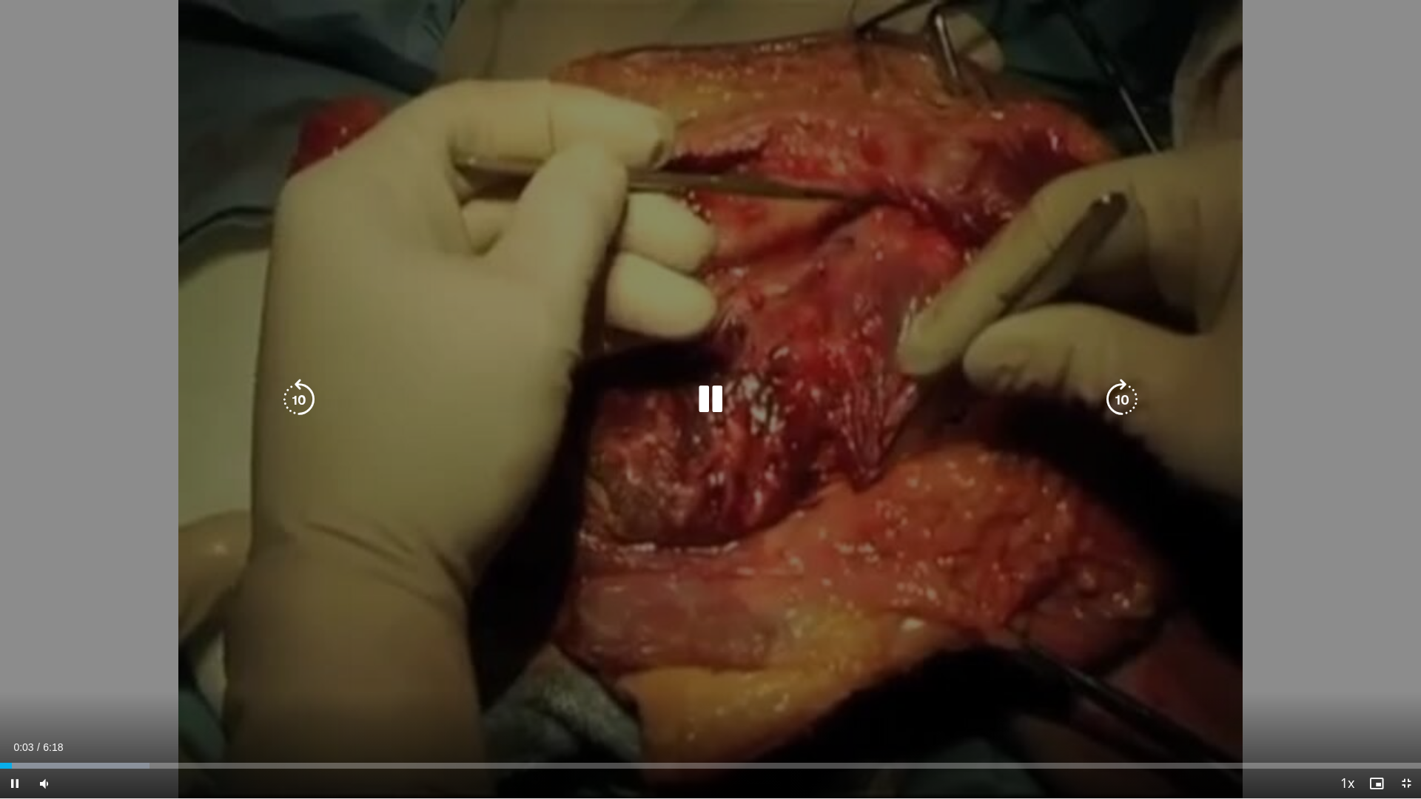
click at [1110, 396] on icon "Video Player" at bounding box center [1122, 399] width 41 height 41
click at [1111, 395] on icon "Video Player" at bounding box center [1122, 399] width 41 height 41
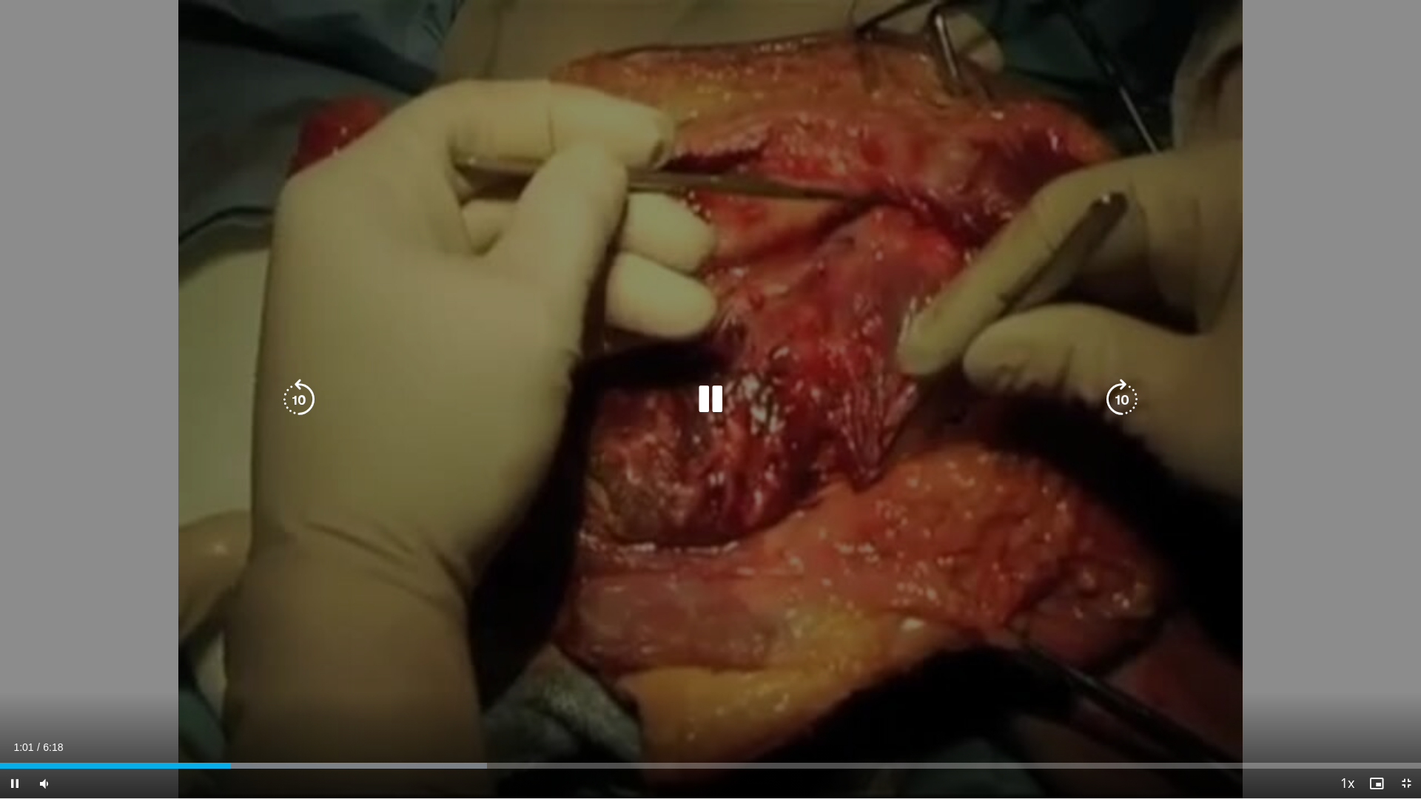
click at [1119, 398] on icon "Video Player" at bounding box center [1122, 399] width 41 height 41
click at [1123, 408] on icon "Video Player" at bounding box center [1122, 399] width 41 height 41
click at [1116, 417] on icon "Video Player" at bounding box center [1122, 399] width 41 height 41
click at [1113, 407] on icon "Video Player" at bounding box center [1122, 399] width 41 height 41
click at [1121, 397] on icon "Video Player" at bounding box center [1122, 399] width 41 height 41
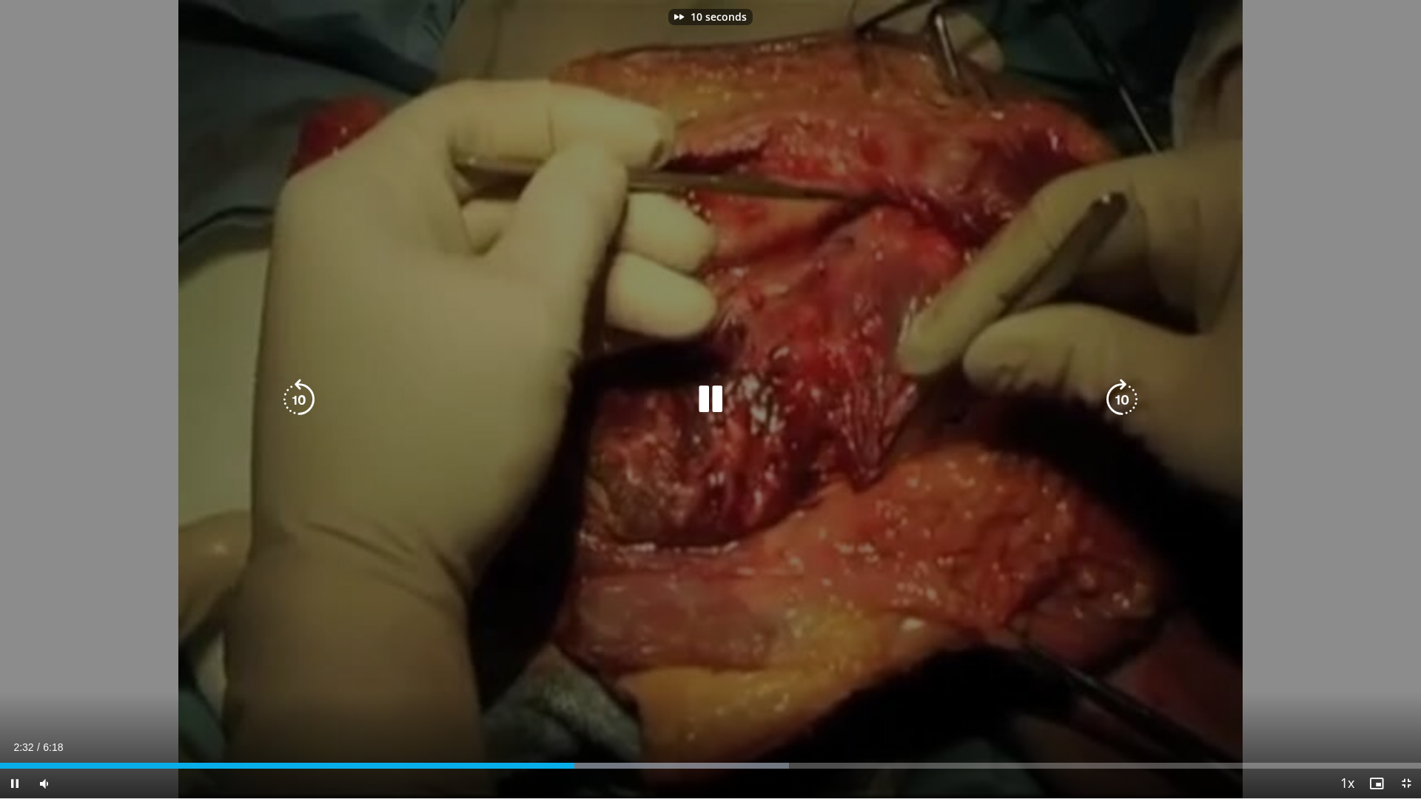
click at [1130, 398] on icon "Video Player" at bounding box center [1122, 399] width 41 height 41
click at [1129, 398] on icon "Video Player" at bounding box center [1122, 399] width 41 height 41
click at [1124, 399] on icon "Video Player" at bounding box center [1122, 399] width 41 height 41
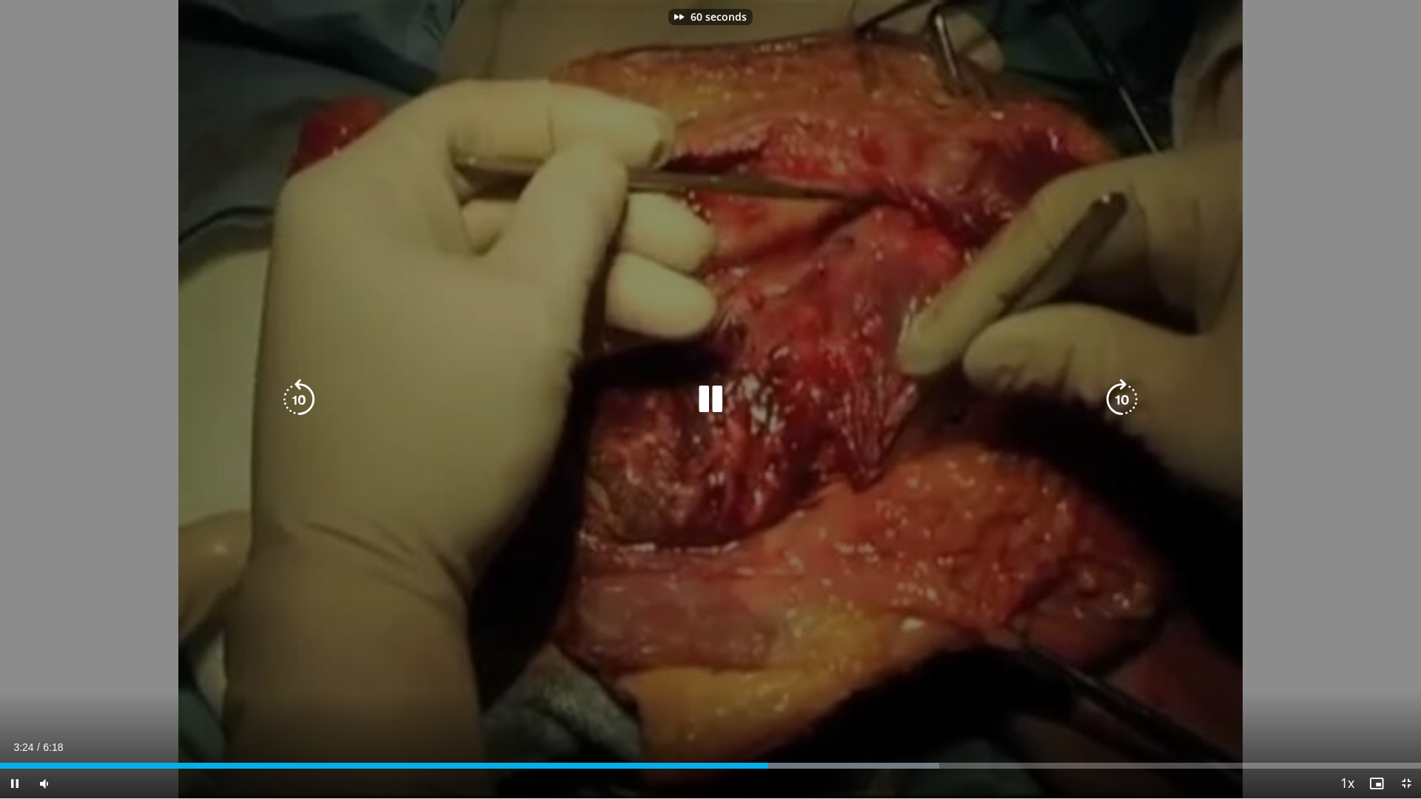
click at [1124, 399] on icon "Video Player" at bounding box center [1122, 399] width 41 height 41
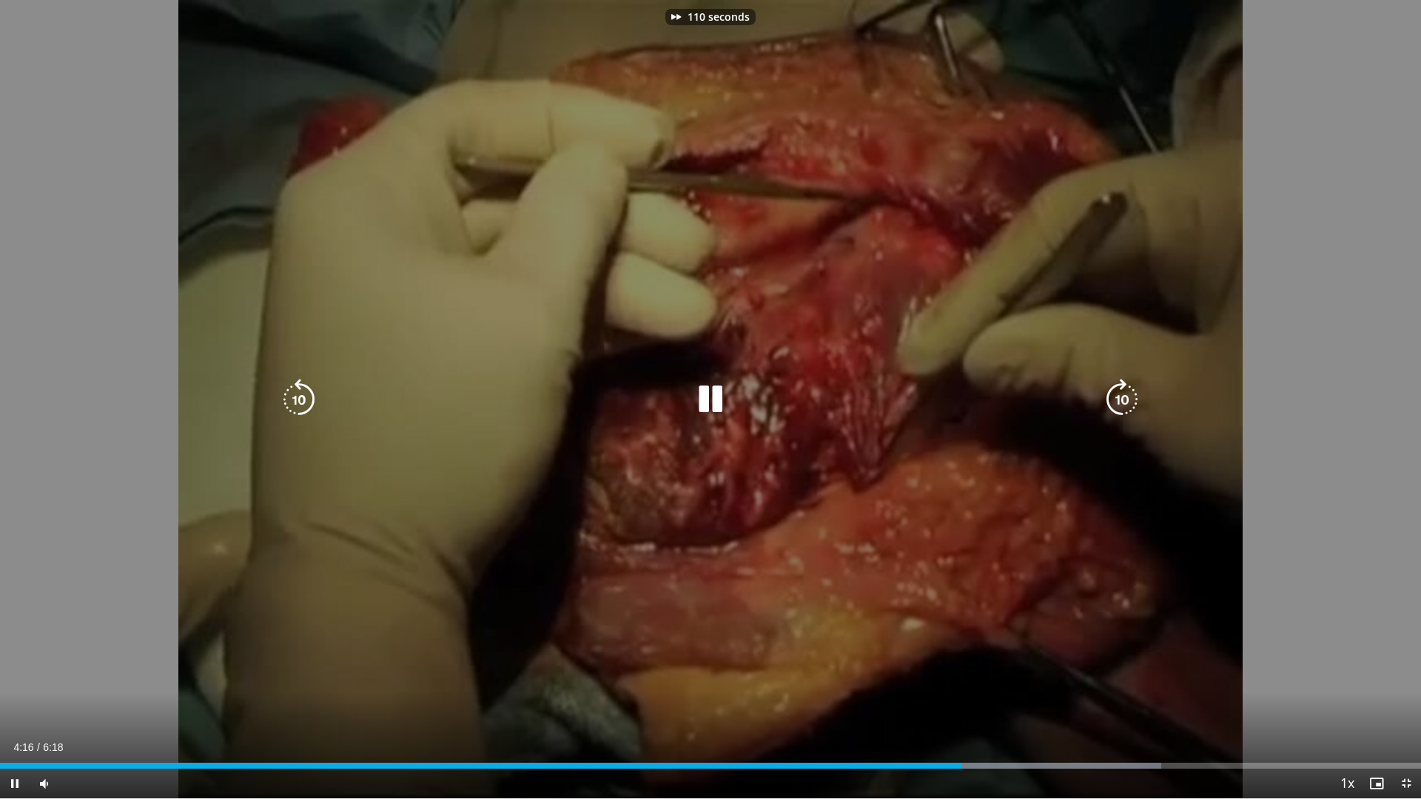
click at [1124, 399] on icon "Video Player" at bounding box center [1122, 399] width 41 height 41
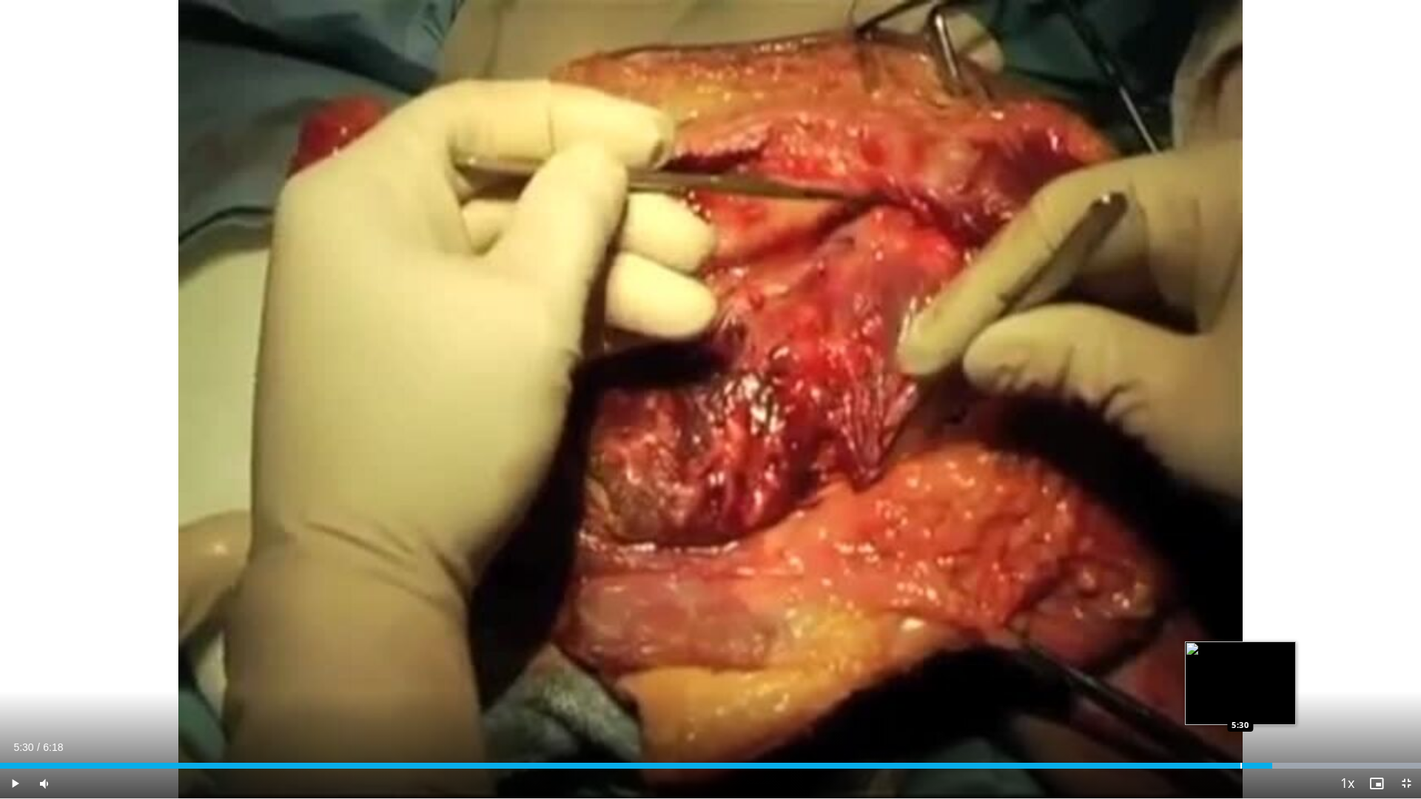
click at [1241, 699] on div "Progress Bar" at bounding box center [1241, 766] width 1 height 6
click at [1291, 699] on div "Loaded : 100.00% 5:39 5:44" at bounding box center [710, 762] width 1421 height 14
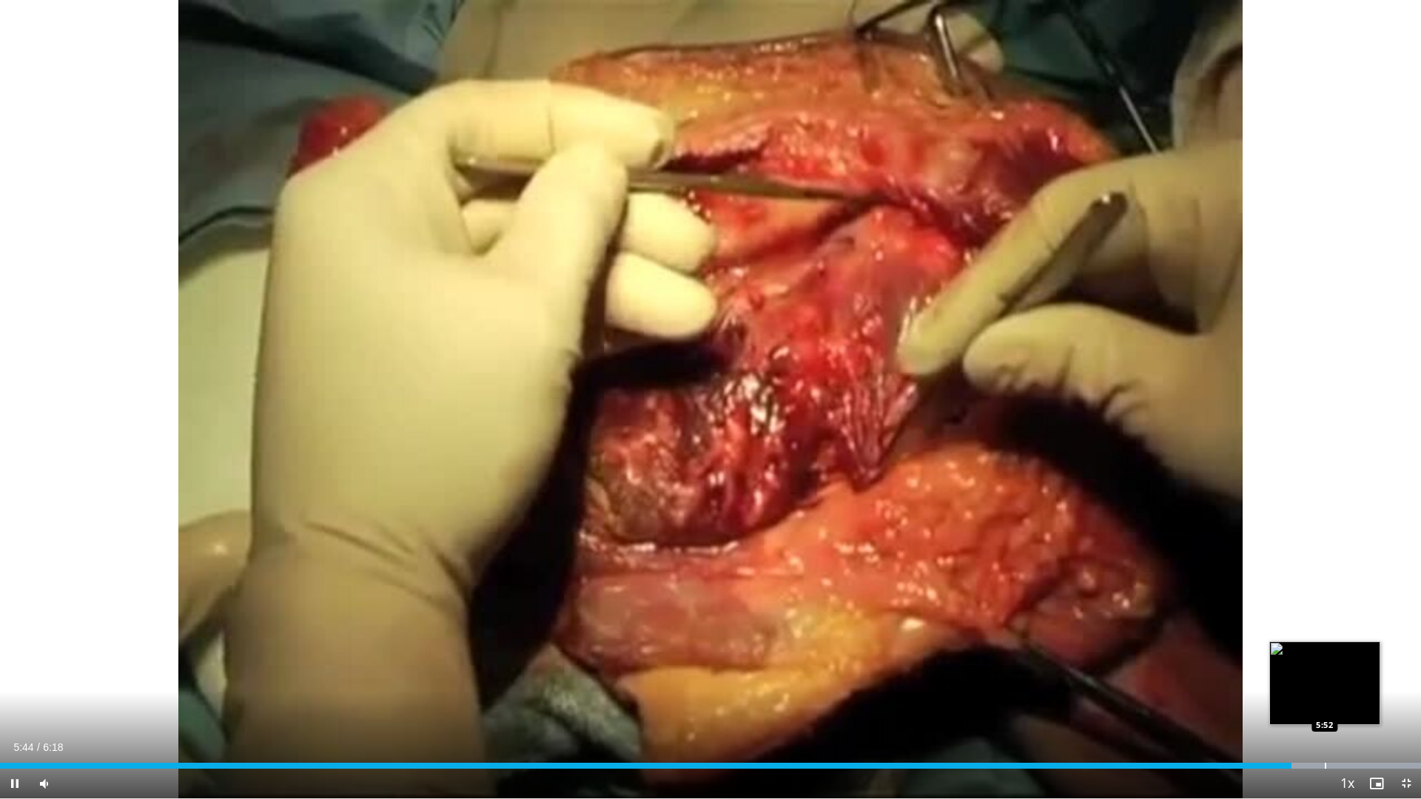
click at [1330, 699] on div "Loaded : 100.00% 5:44 5:52" at bounding box center [710, 762] width 1421 height 14
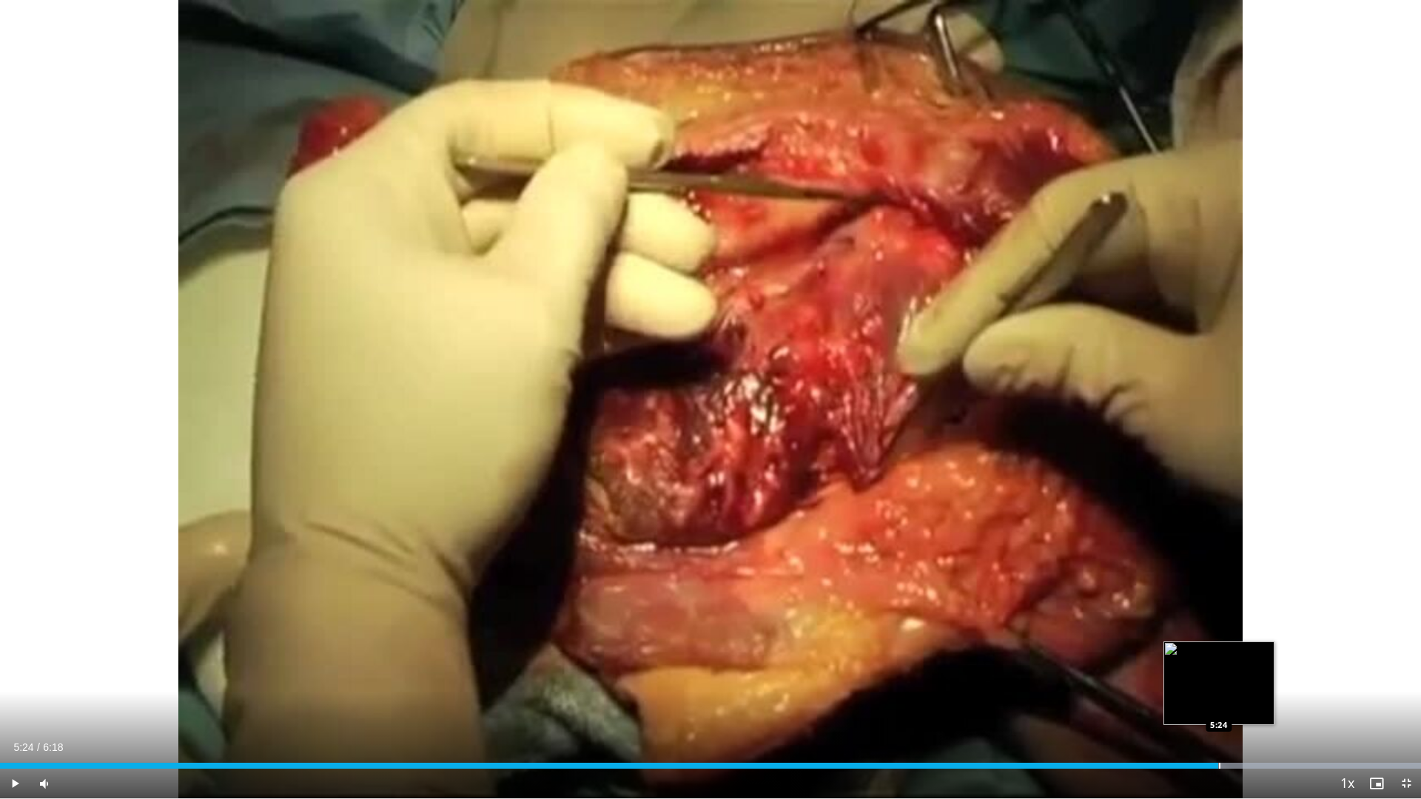
click at [1219, 699] on div "Progress Bar" at bounding box center [1219, 766] width 1 height 6
click at [1181, 699] on div "Loaded : 100.00% 5:14 5:14" at bounding box center [710, 766] width 1421 height 6
click at [1157, 699] on div "Progress Bar" at bounding box center [1157, 766] width 1 height 6
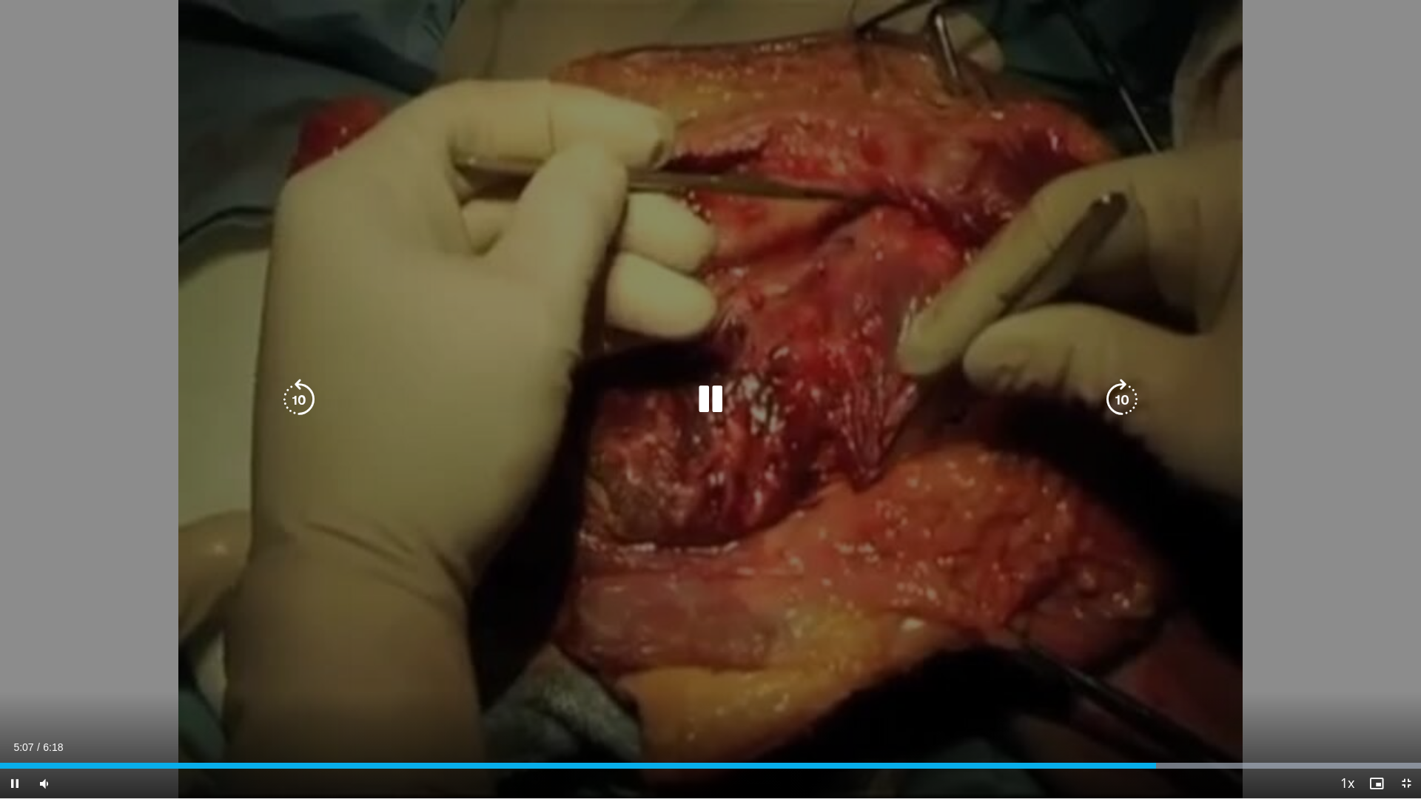
click at [1125, 699] on div "Current Time 5:07 / Duration 6:18 Pause Skip Backward Skip Forward Mute Loaded …" at bounding box center [710, 784] width 1421 height 30
click at [1085, 699] on div "Current Time 5:00 / Duration 6:18 Pause Skip Backward Skip Forward Mute Loaded …" at bounding box center [710, 784] width 1421 height 30
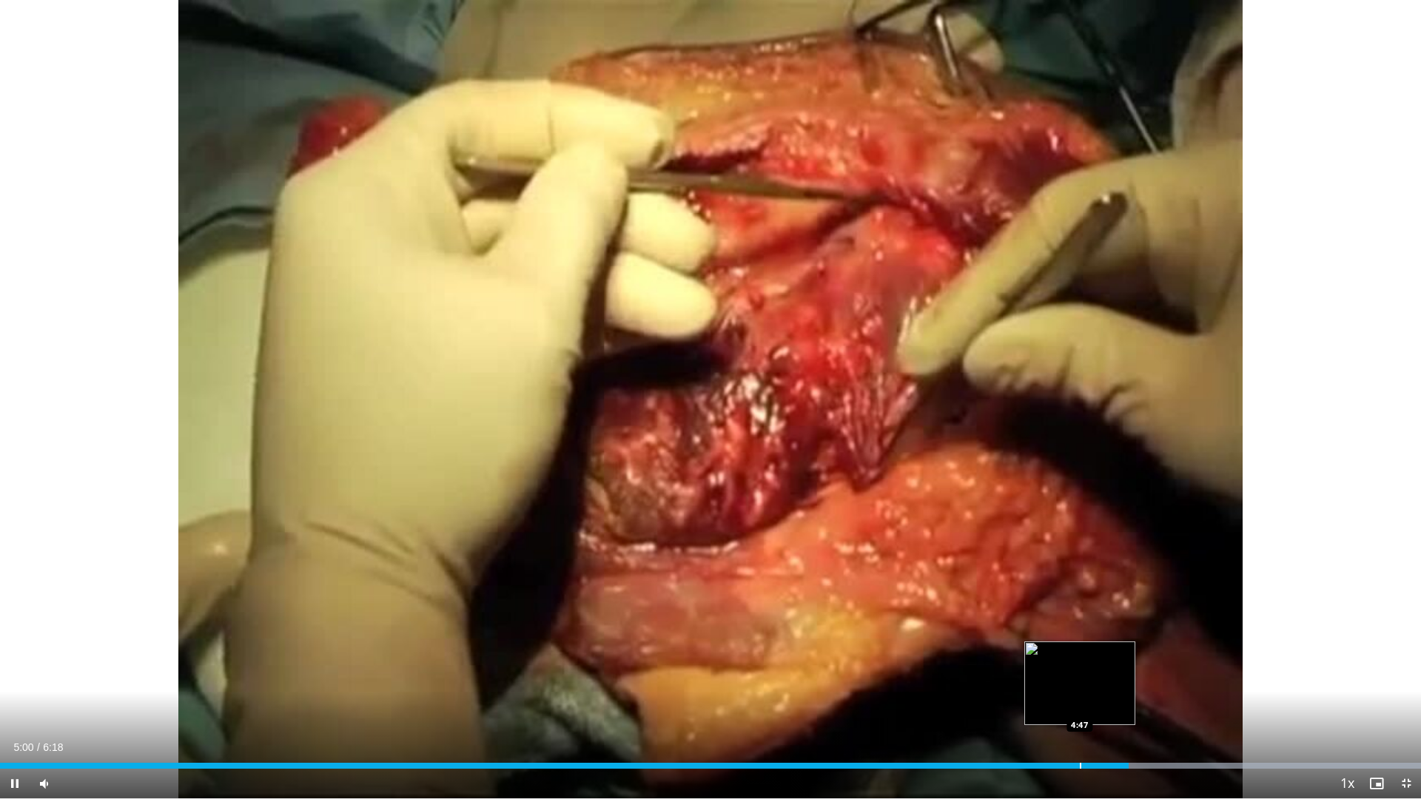
click at [1080, 699] on div "Progress Bar" at bounding box center [1080, 766] width 1 height 6
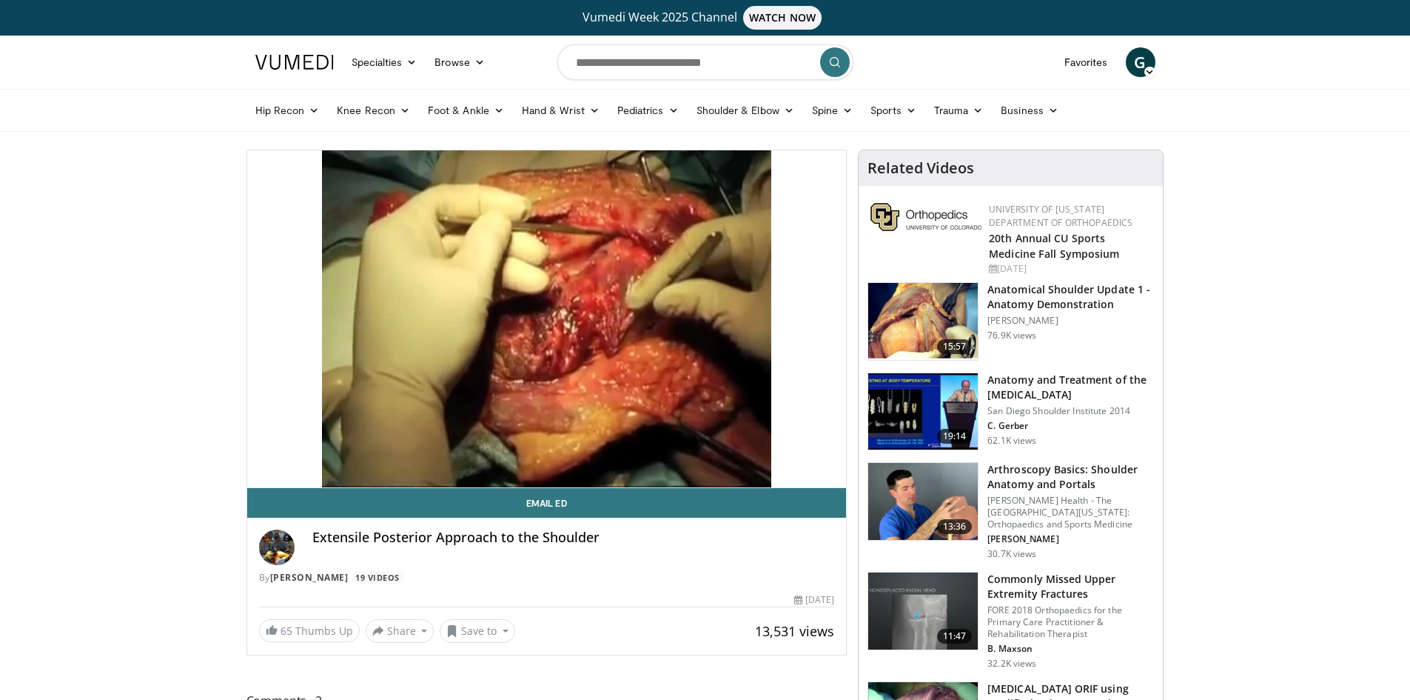
click at [922, 312] on img at bounding box center [923, 321] width 110 height 77
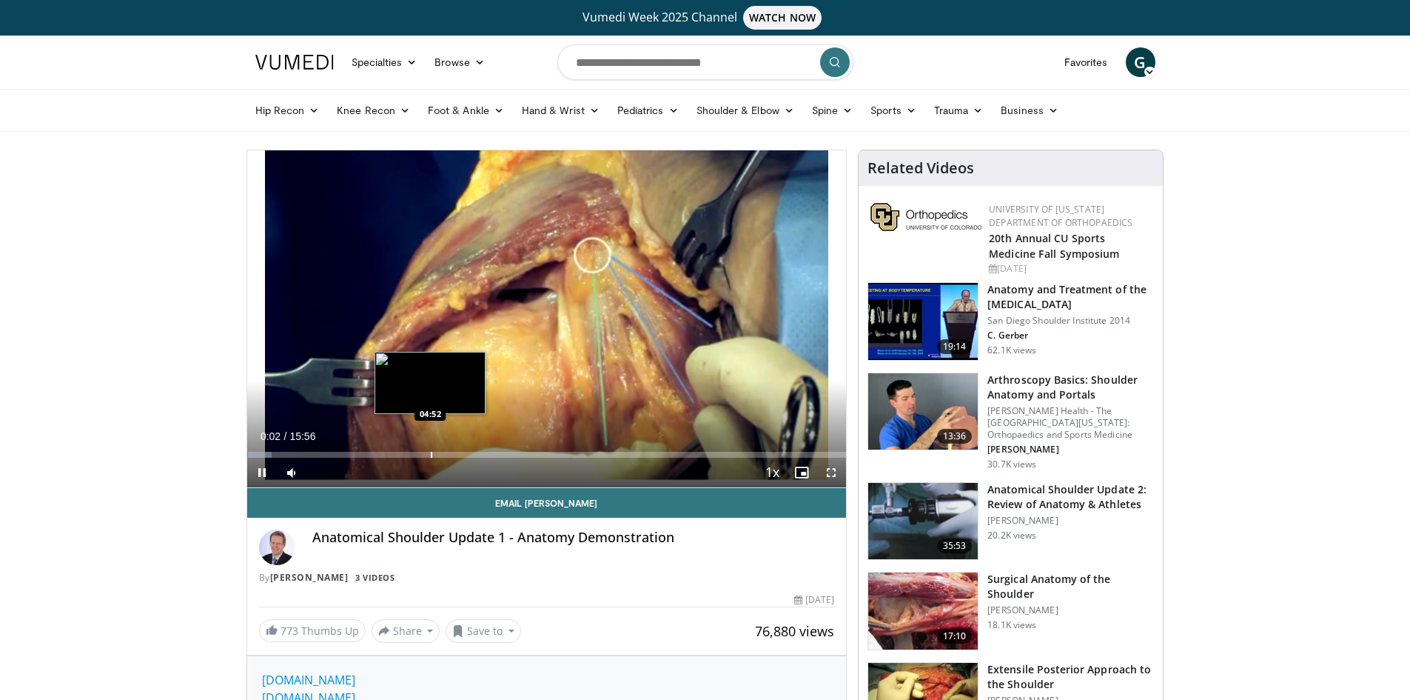
click at [426, 449] on div "Loaded : 4.14% 00:02 04:52" at bounding box center [547, 450] width 600 height 14
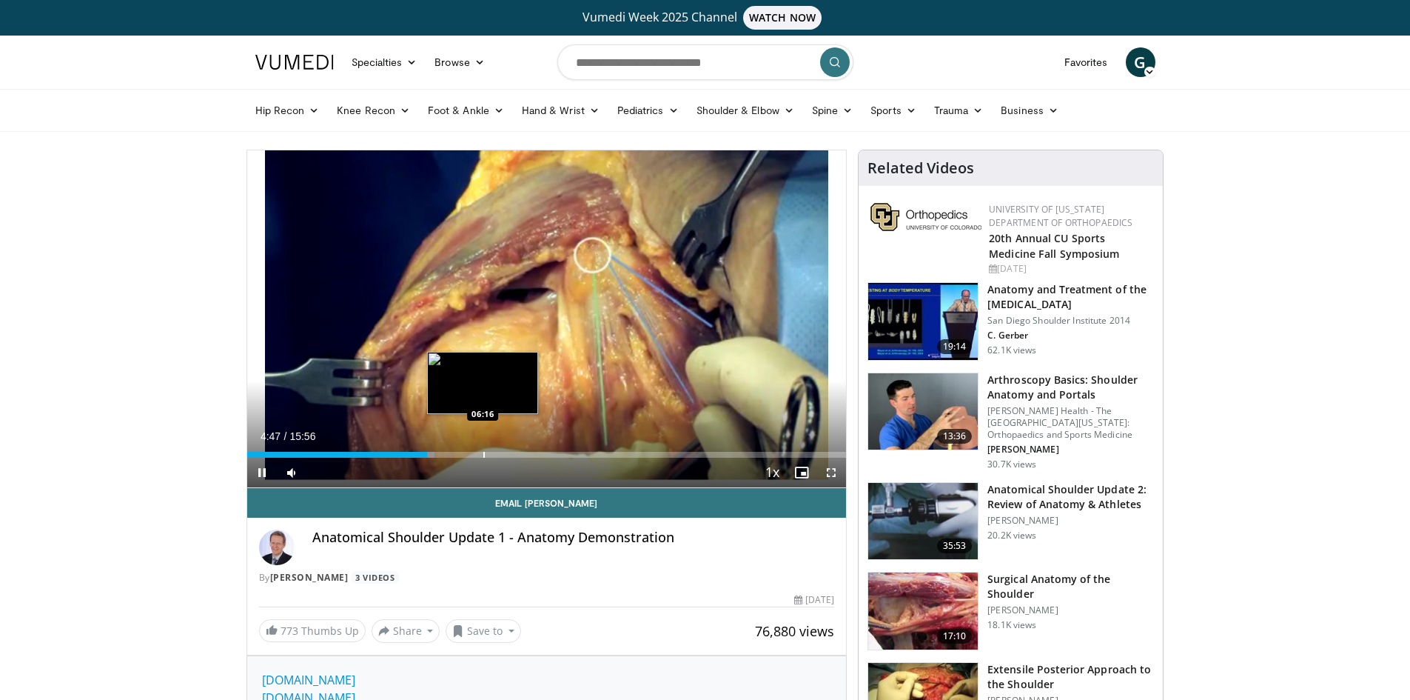
click at [490, 452] on div "Loaded : 31.37% 04:47 06:16" at bounding box center [547, 455] width 600 height 6
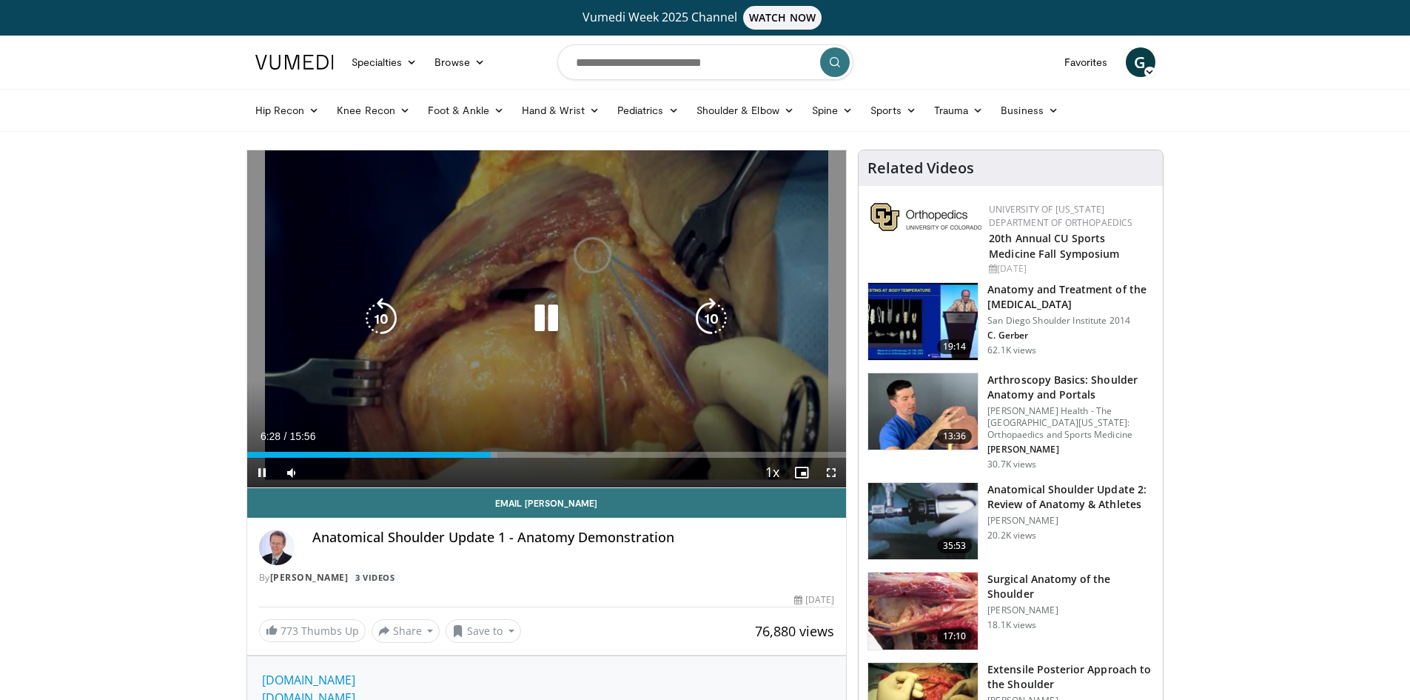
click at [600, 460] on div "Current Time 6:28 / Duration 15:56 Pause Skip Backward Skip Forward Mute Loaded…" at bounding box center [547, 472] width 600 height 30
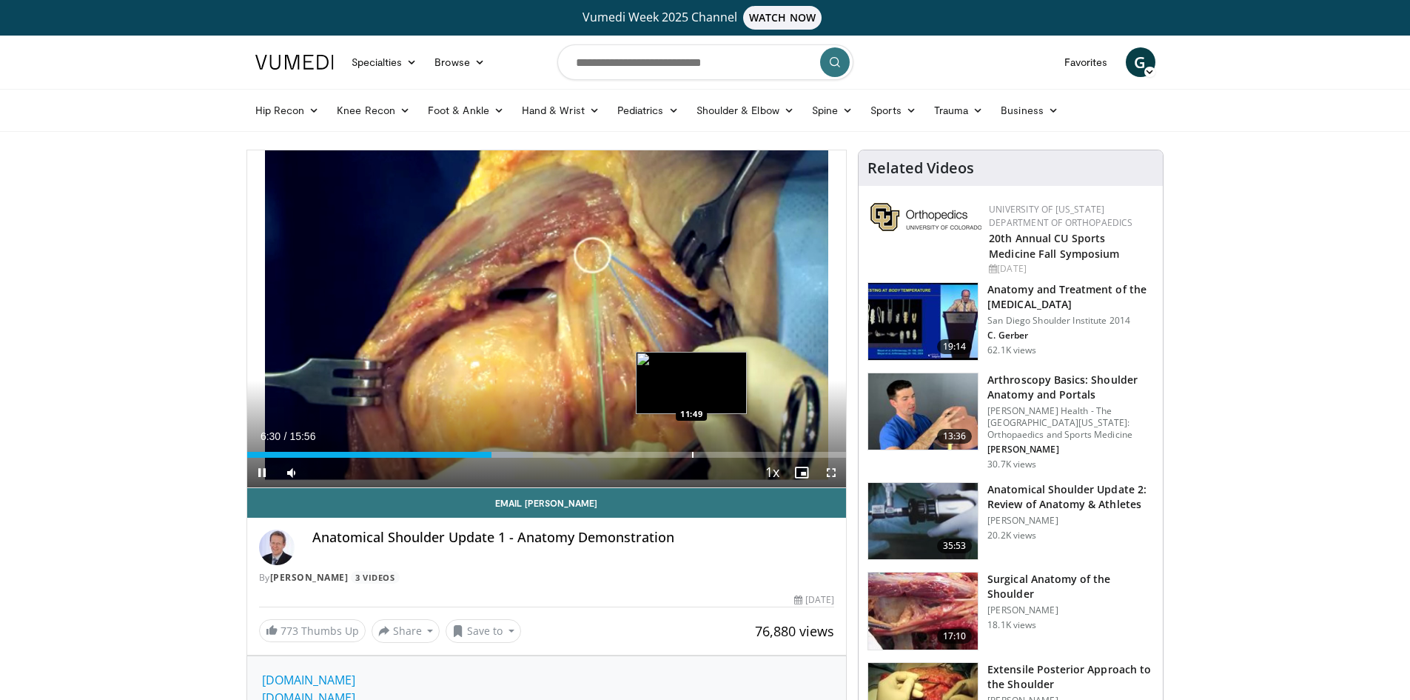
click at [692, 453] on div "Progress Bar" at bounding box center [692, 455] width 1 height 6
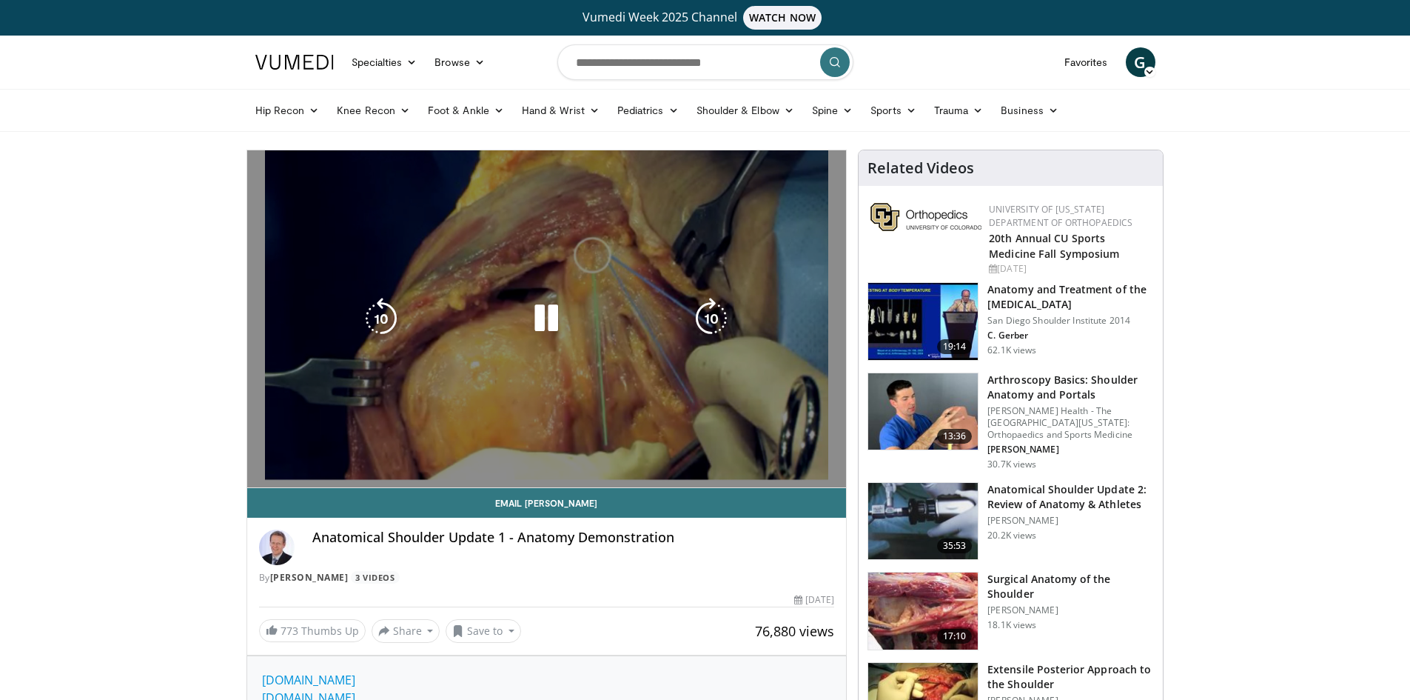
click at [755, 455] on video-js "**********" at bounding box center [547, 319] width 600 height 338
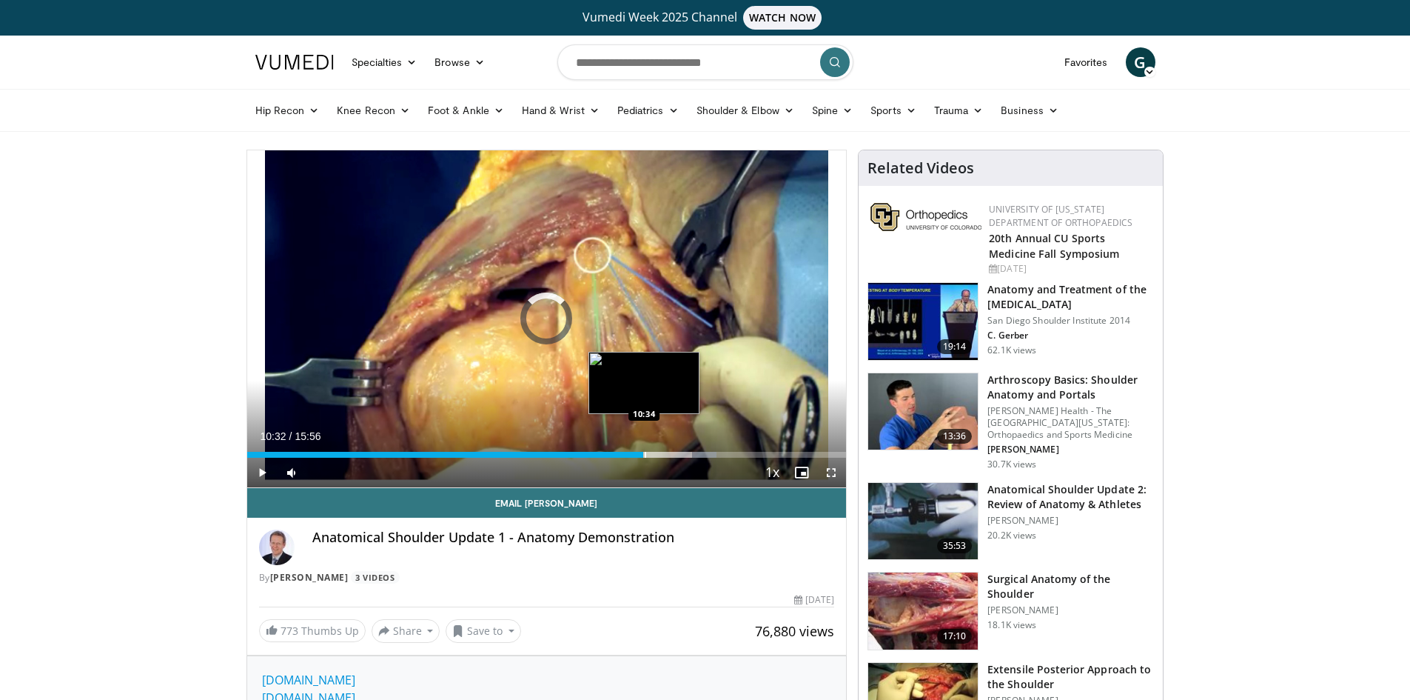
click at [643, 446] on div "Loaded : 78.42% 11:53 10:34" at bounding box center [547, 450] width 600 height 14
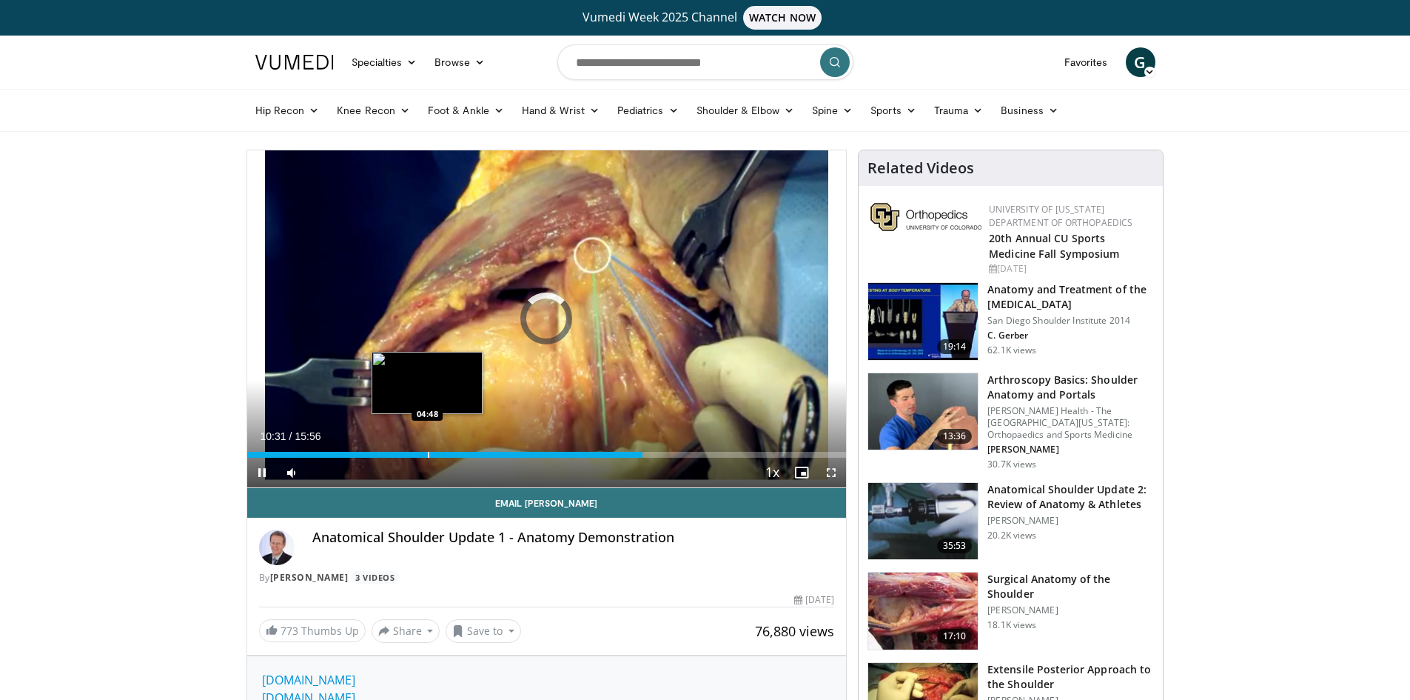
click at [423, 443] on div "Loaded : 0.00% 10:31 04:48" at bounding box center [547, 450] width 600 height 14
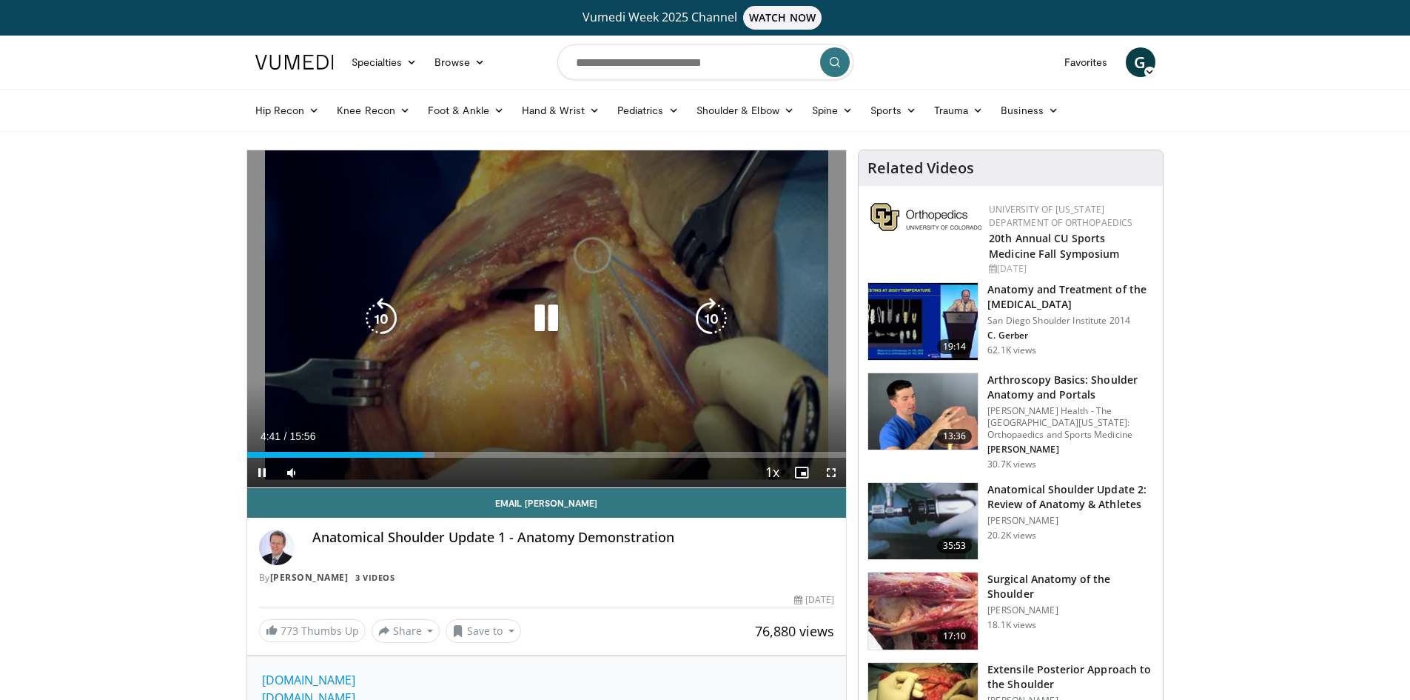
click at [380, 442] on div "Current Time 4:41 / Duration 15:56" at bounding box center [547, 435] width 600 height 13
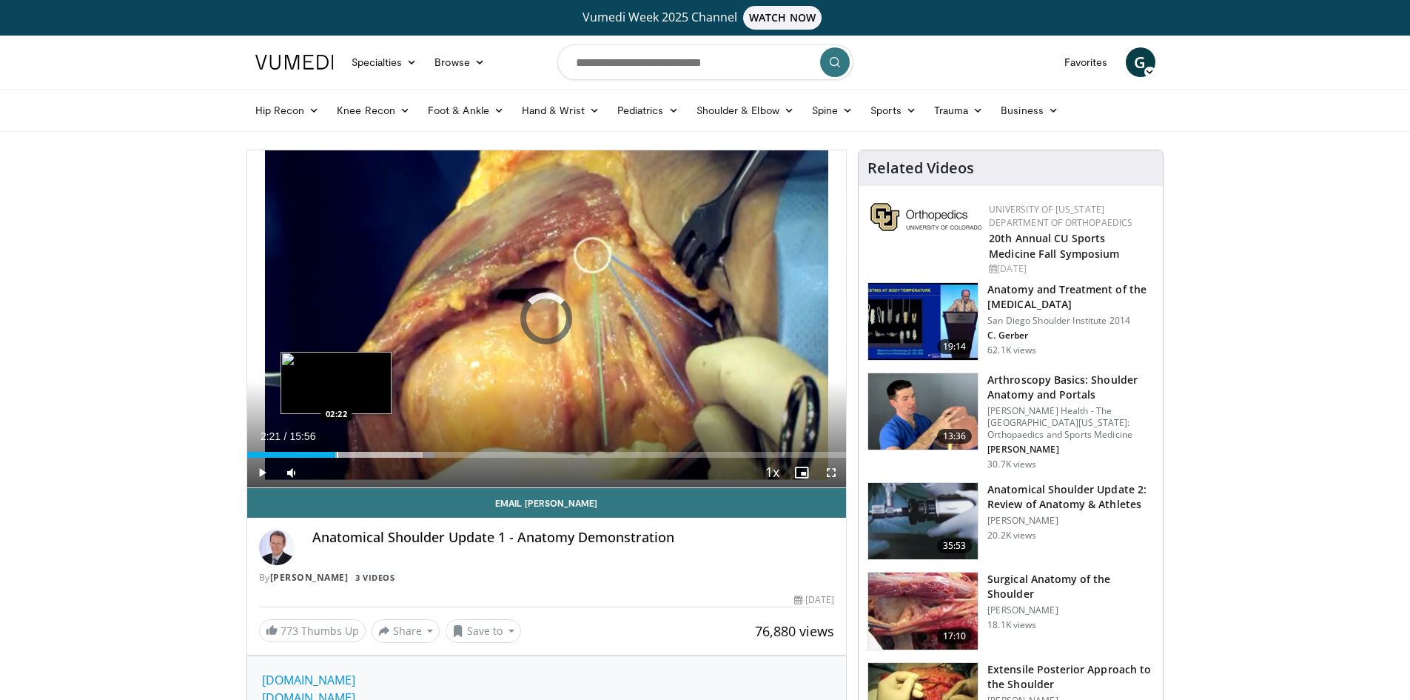
click at [335, 453] on div "02:21" at bounding box center [291, 455] width 89 height 6
click at [309, 452] on div "Progress Bar" at bounding box center [309, 455] width 1 height 6
